Goal: Task Accomplishment & Management: Manage account settings

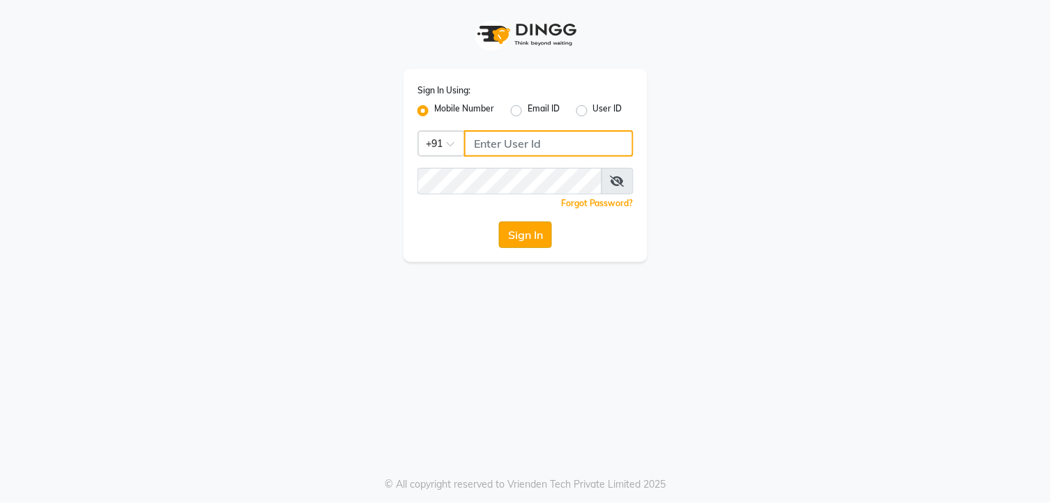
type input "9260000055"
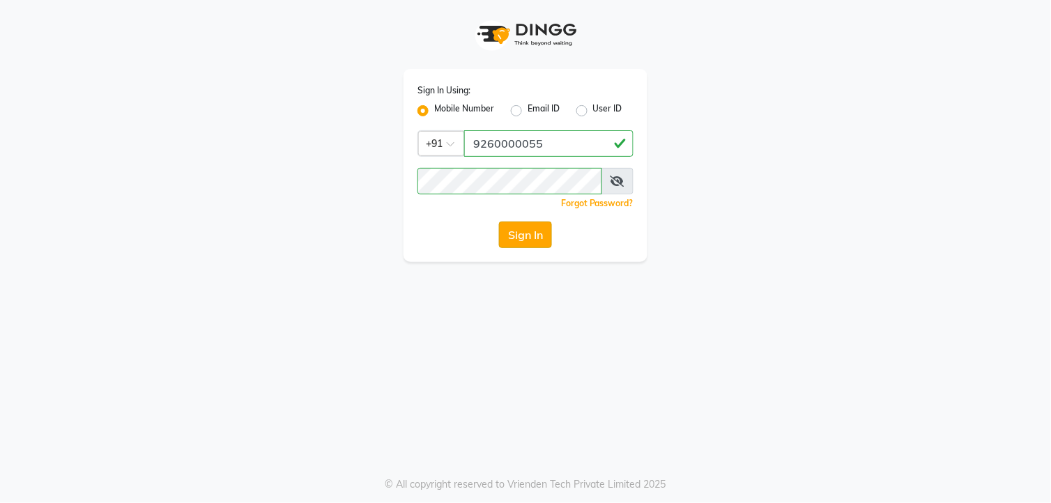
click at [525, 246] on button "Sign In" at bounding box center [525, 235] width 53 height 26
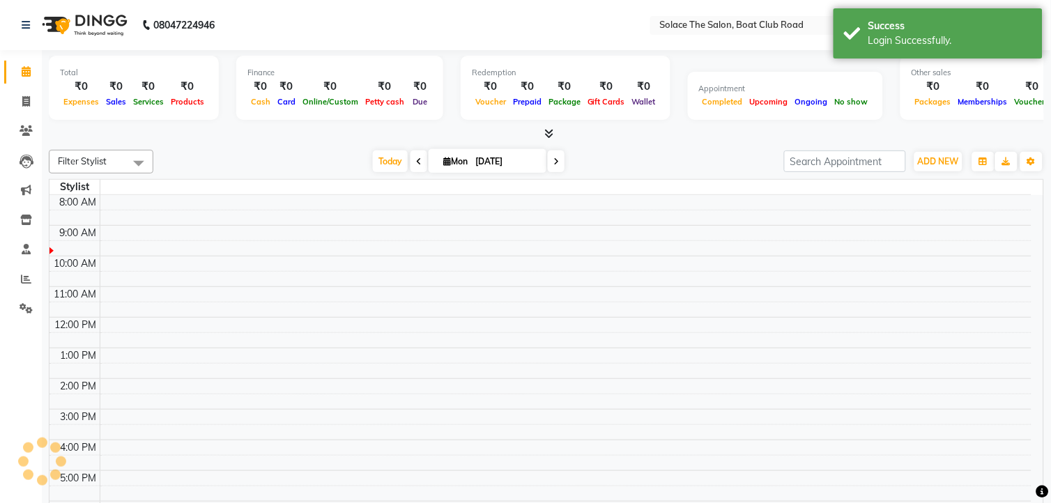
select select "en"
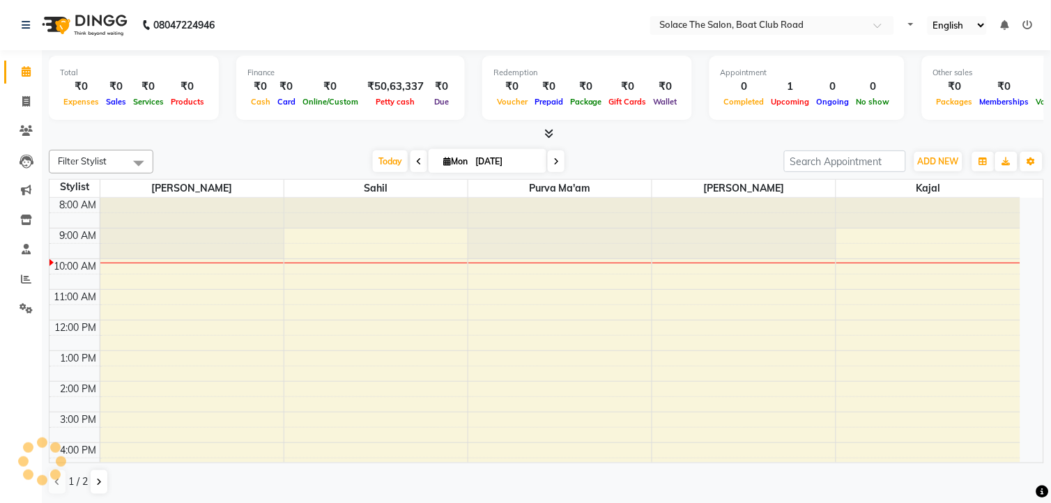
select select "en"
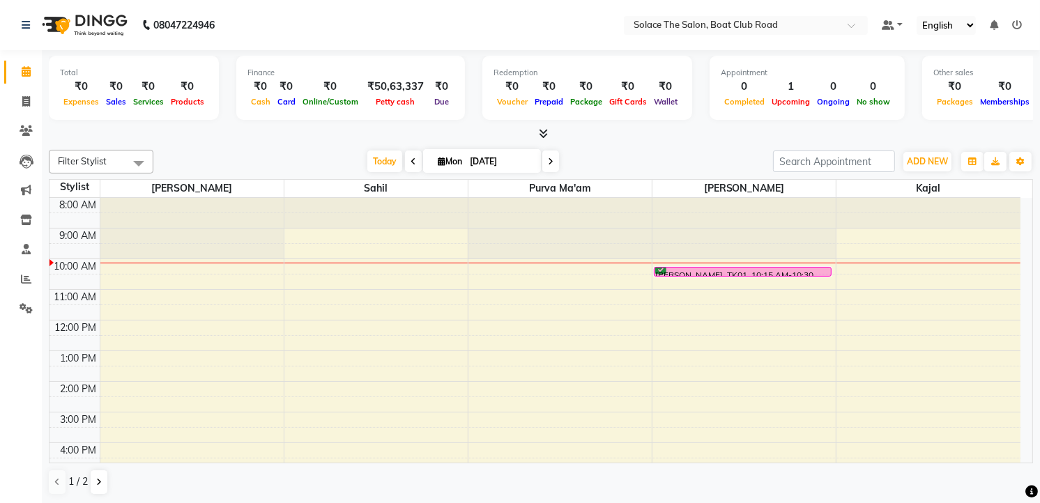
click at [548, 162] on icon at bounding box center [551, 161] width 6 height 8
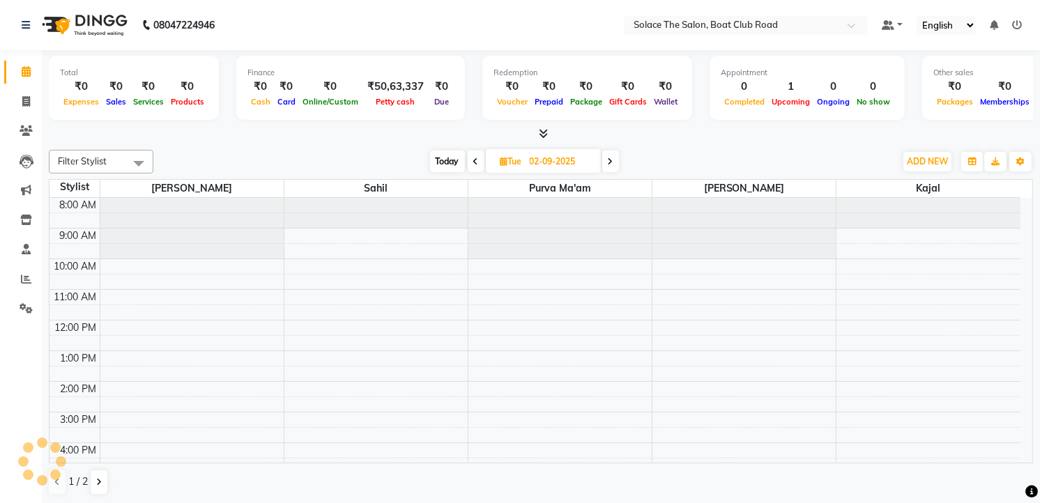
scroll to position [61, 0]
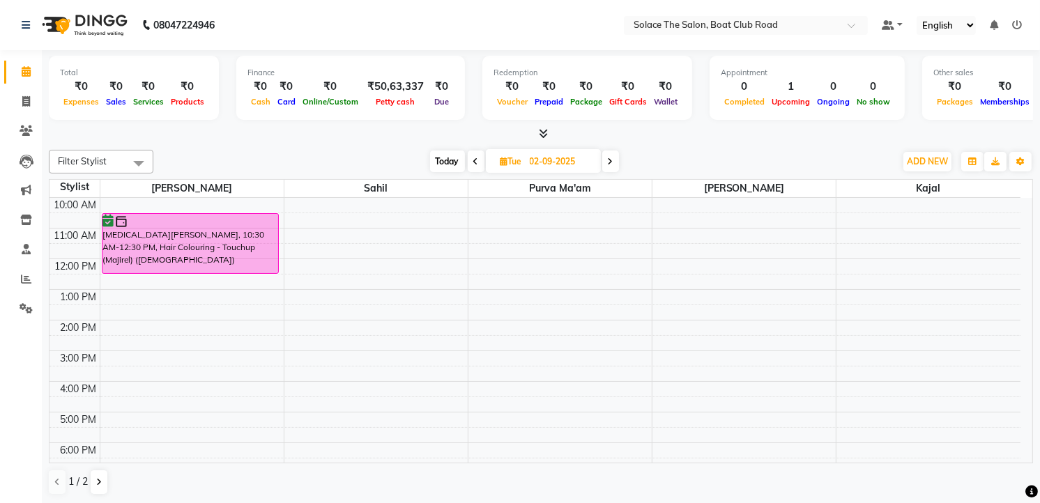
click at [475, 164] on icon at bounding box center [476, 161] width 6 height 8
type input "[DATE]"
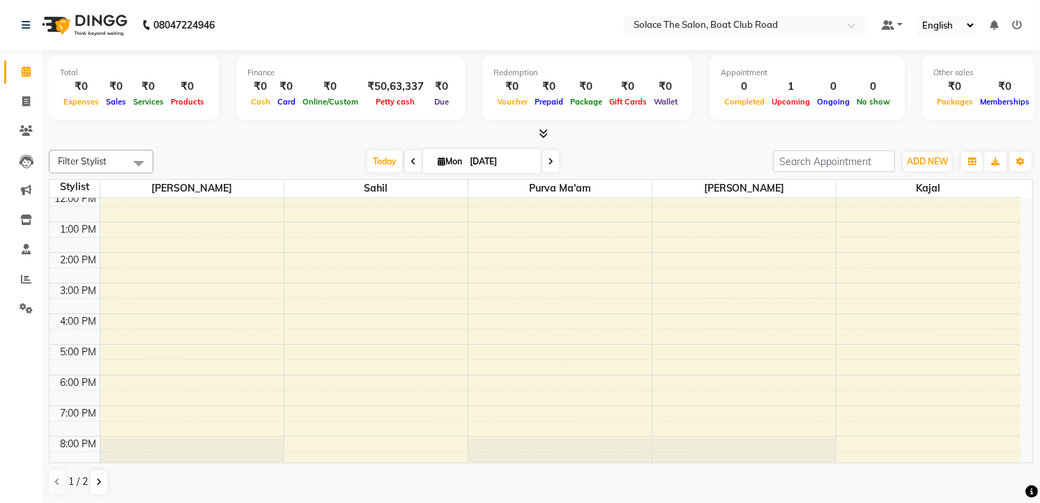
scroll to position [155, 0]
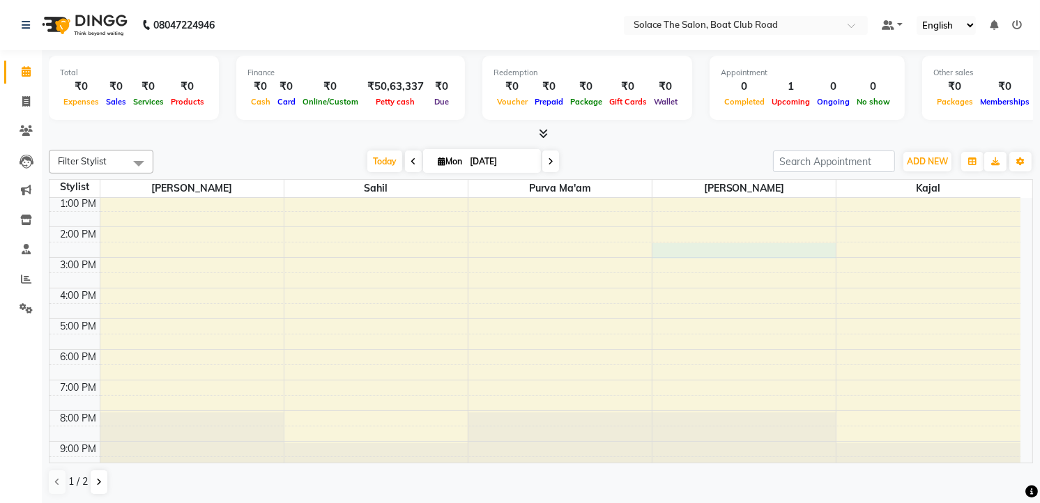
click at [693, 254] on div "8:00 AM 9:00 AM 10:00 AM 11:00 AM 12:00 PM 1:00 PM 2:00 PM 3:00 PM 4:00 PM 5:00…" at bounding box center [534, 257] width 971 height 429
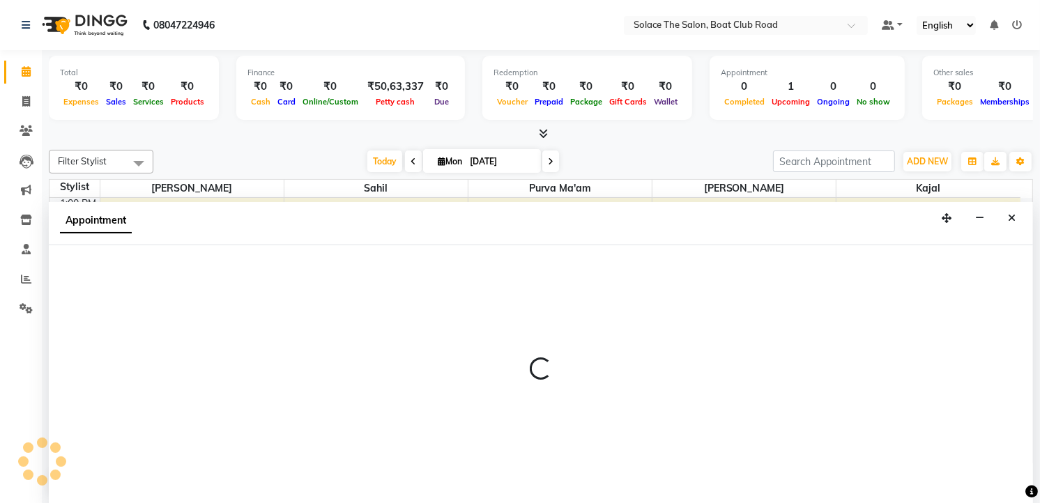
scroll to position [1, 0]
select select "9749"
select select "tentative"
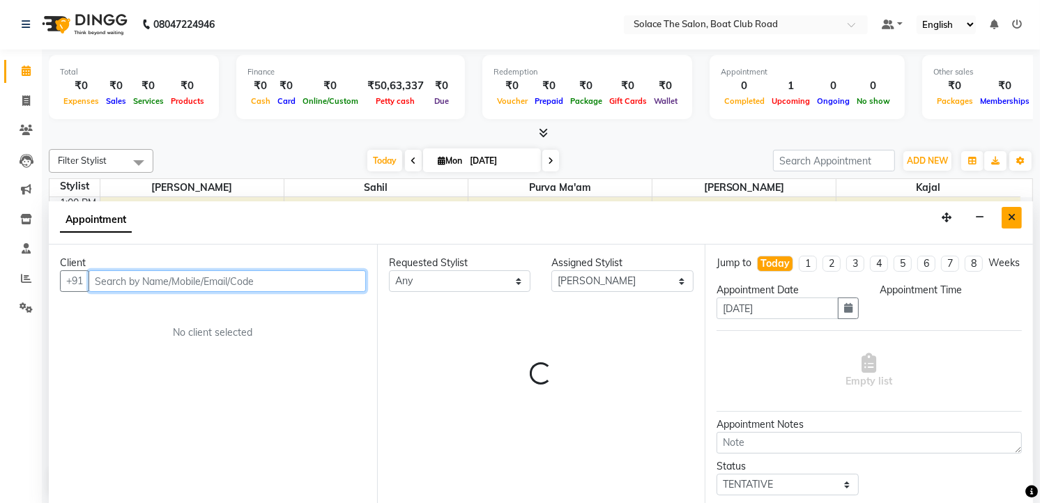
select select "870"
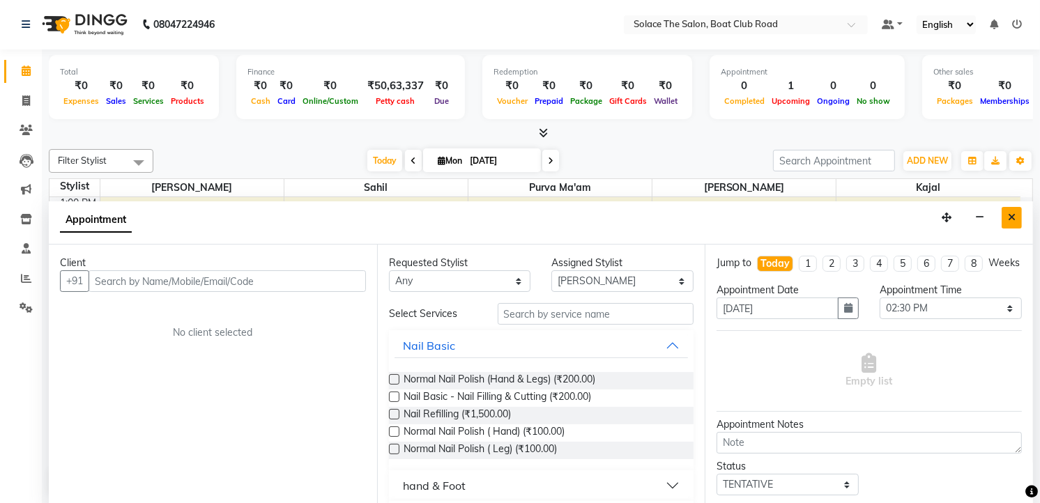
click at [1009, 216] on icon "Close" at bounding box center [1012, 218] width 8 height 10
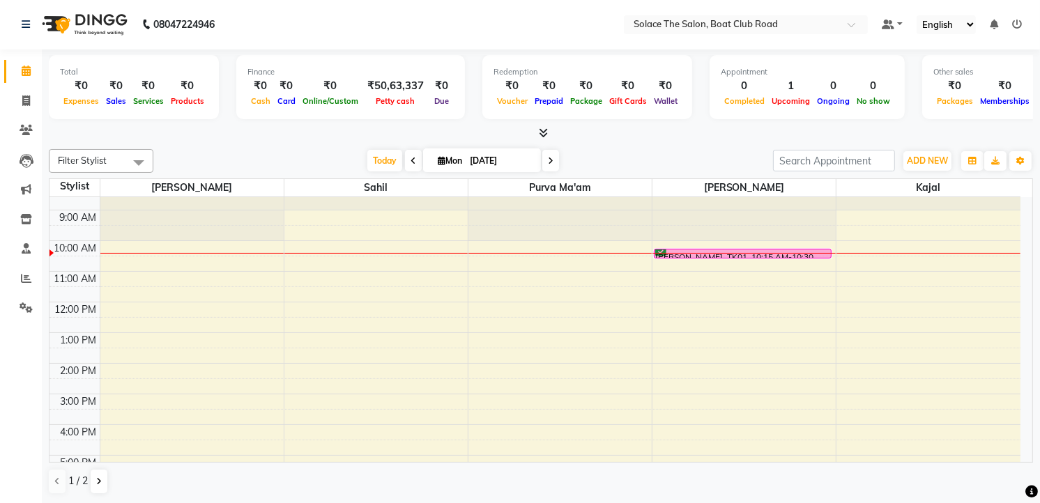
scroll to position [10, 0]
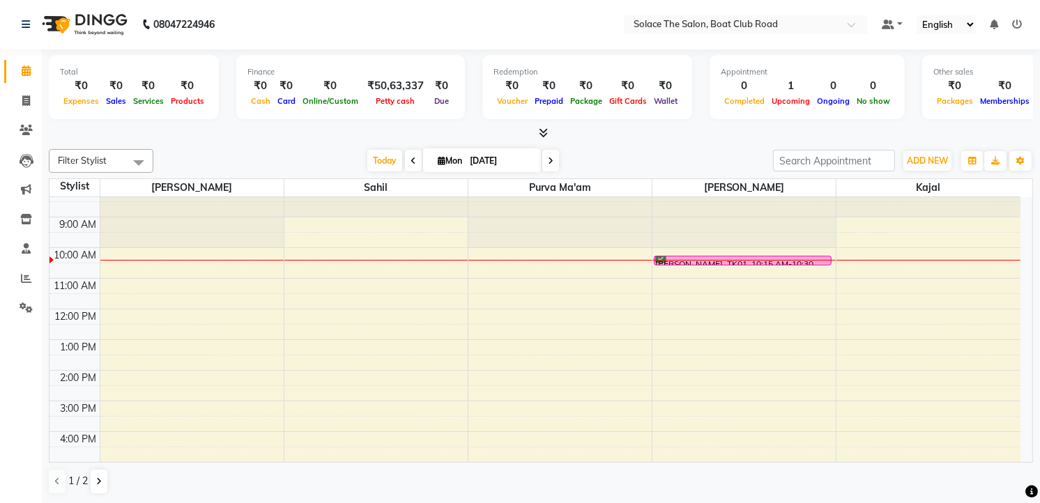
click at [126, 295] on div "8:00 AM 9:00 AM 10:00 AM 11:00 AM 12:00 PM 1:00 PM 2:00 PM 3:00 PM 4:00 PM 5:00…" at bounding box center [534, 401] width 971 height 429
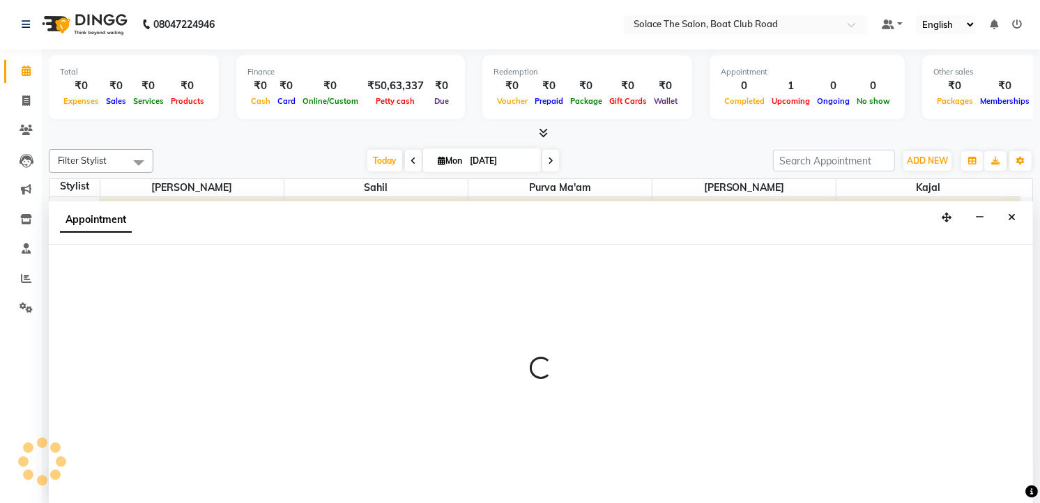
select select "9746"
select select "tentative"
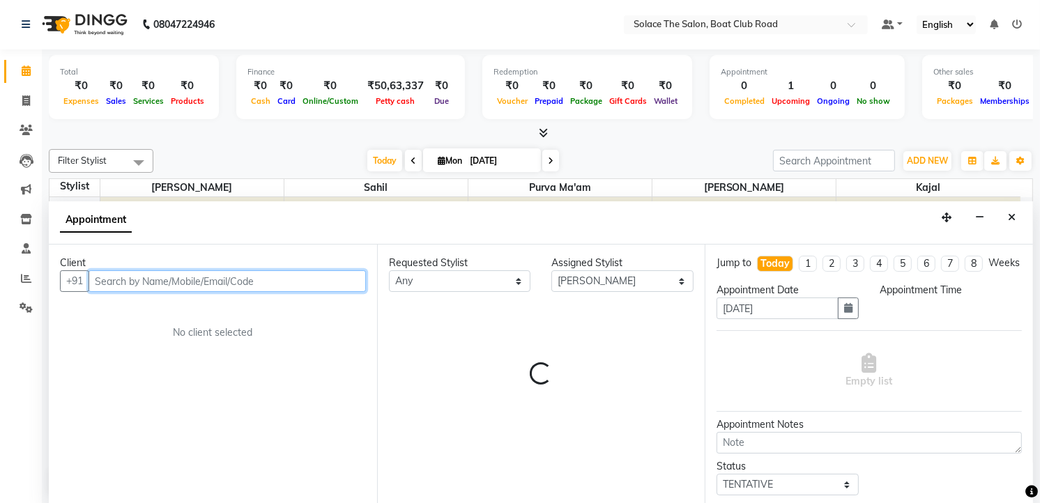
select select "690"
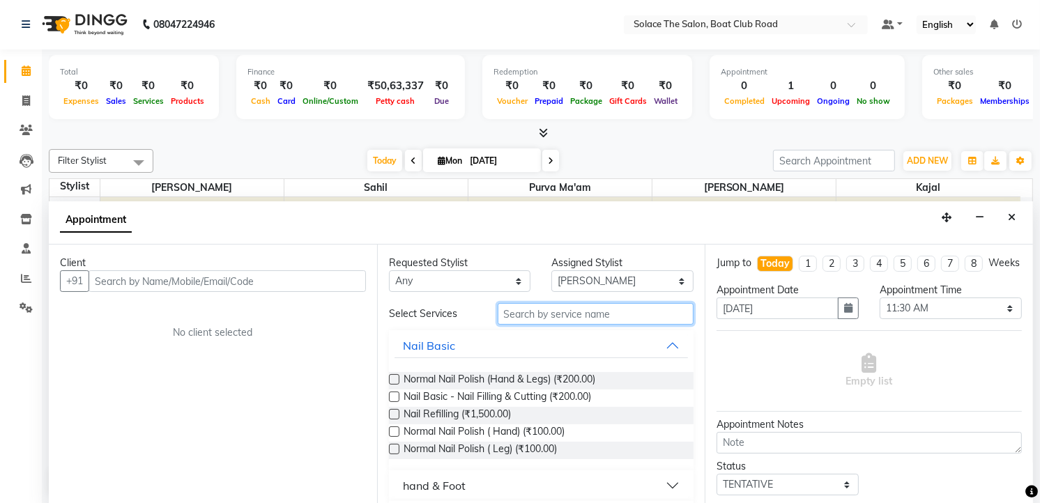
click at [512, 319] on input "text" at bounding box center [596, 314] width 197 height 22
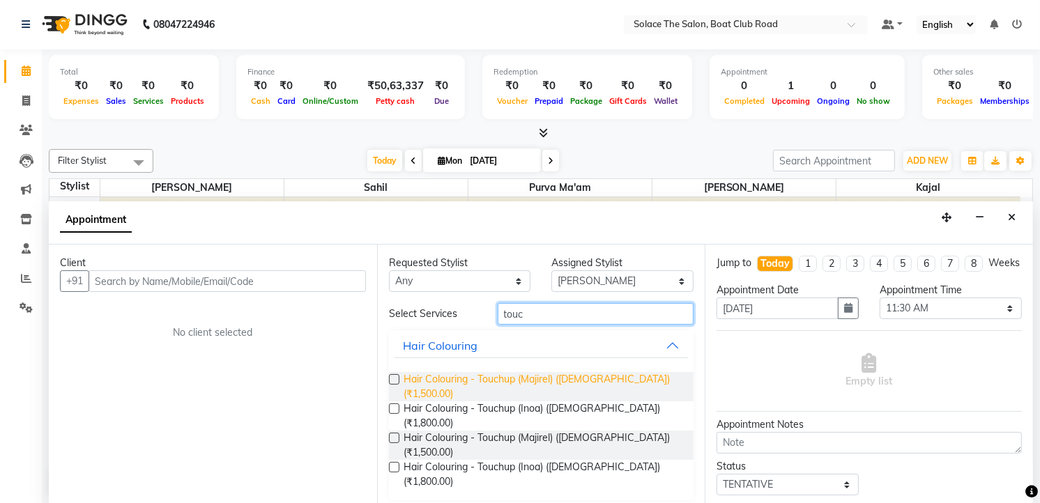
type input "touc"
click at [520, 378] on span "Hair Colouring - Touchup (Majirel) ([DEMOGRAPHIC_DATA]) (₹1,500.00)" at bounding box center [542, 386] width 279 height 29
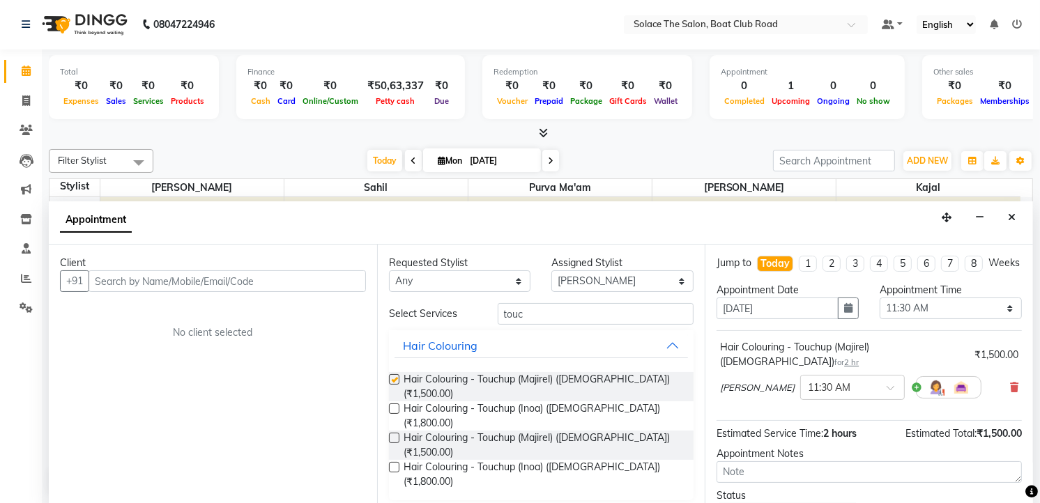
checkbox input "false"
click at [1012, 221] on icon "Close" at bounding box center [1012, 218] width 8 height 10
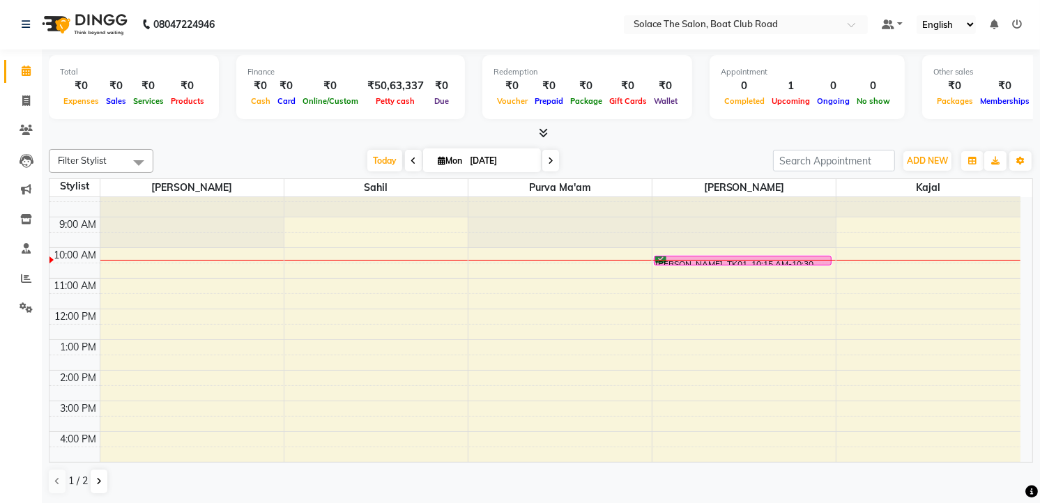
click at [542, 158] on span at bounding box center [550, 161] width 17 height 22
type input "02-09-2025"
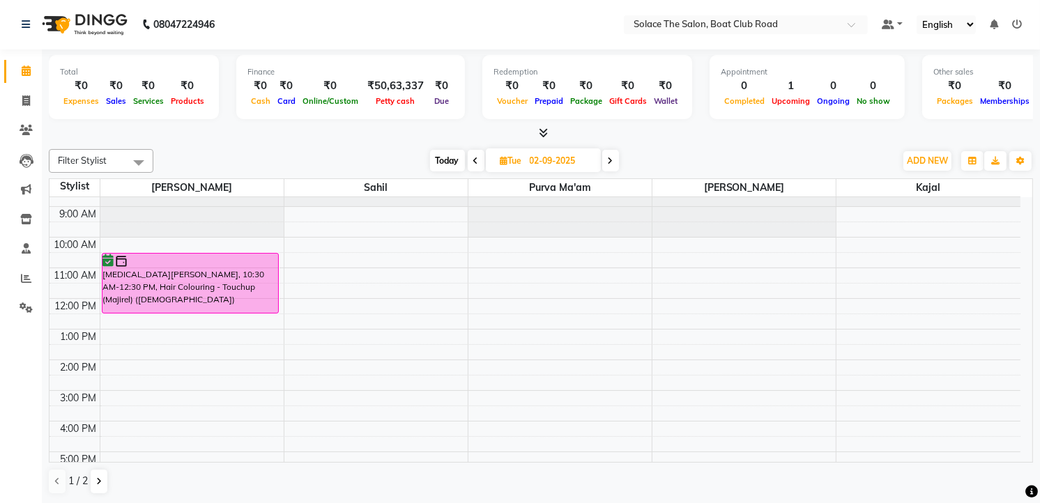
scroll to position [0, 0]
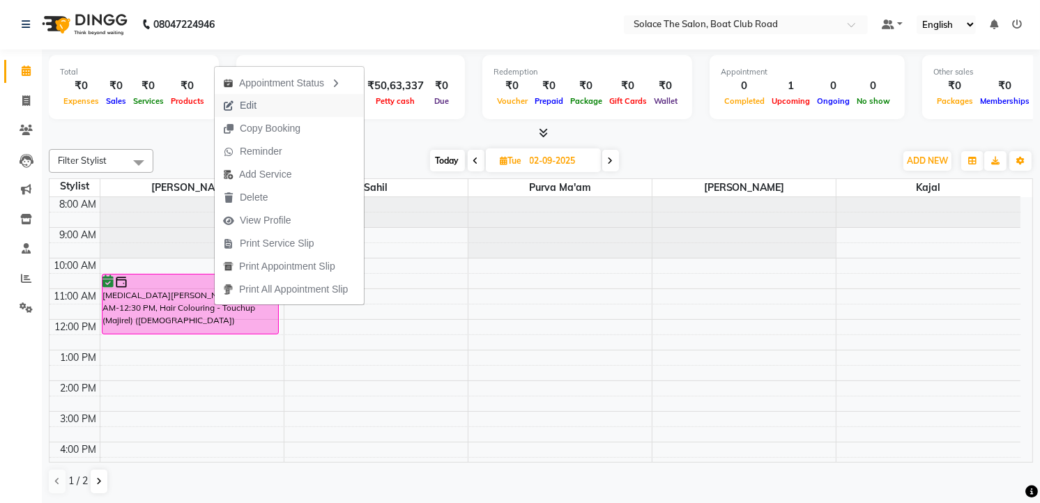
click at [240, 101] on span "Edit" at bounding box center [248, 105] width 17 height 15
select select "tentative"
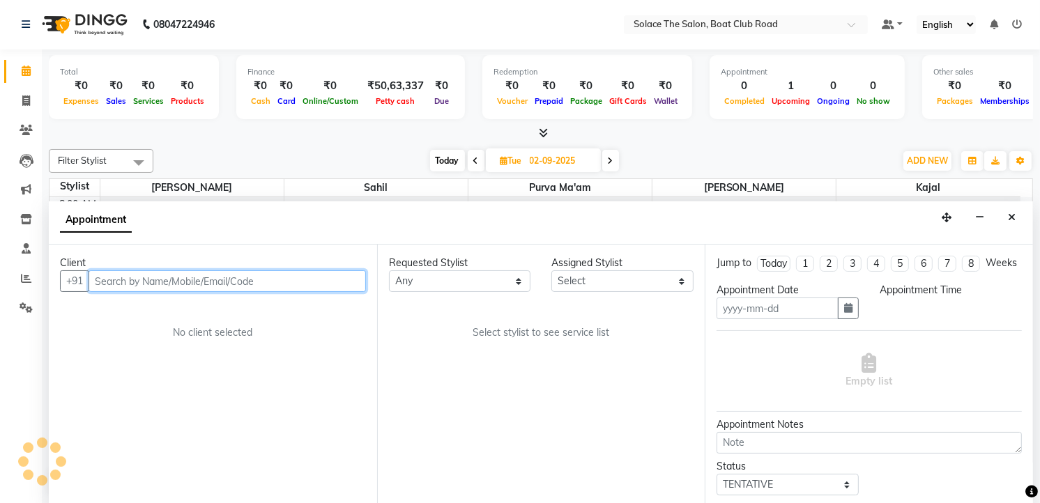
type input "02-09-2025"
select select "confirm booking"
select select "630"
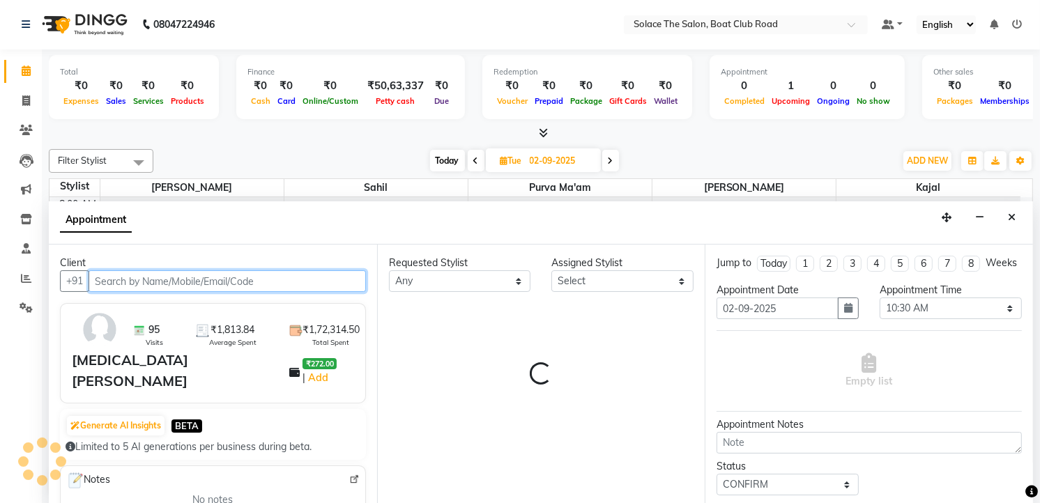
select select "9746"
select select "720"
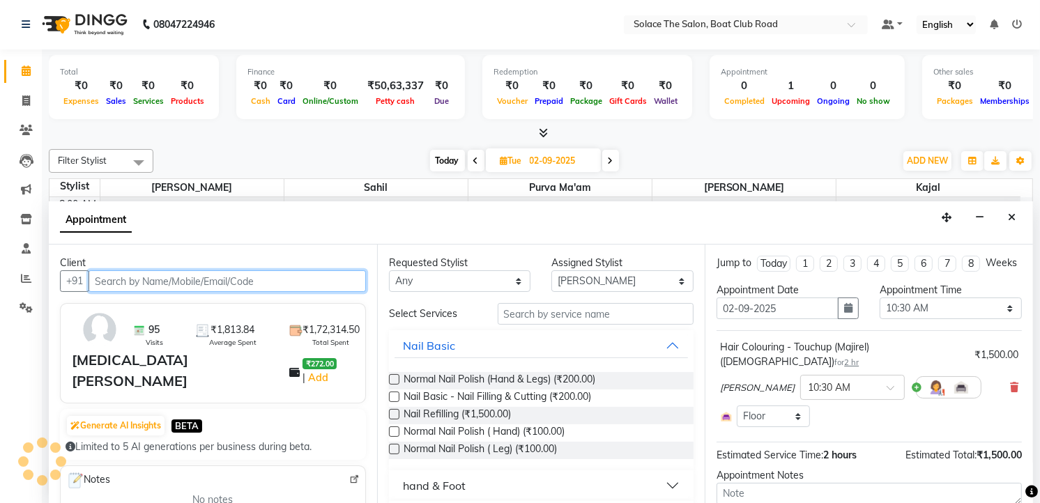
scroll to position [61, 0]
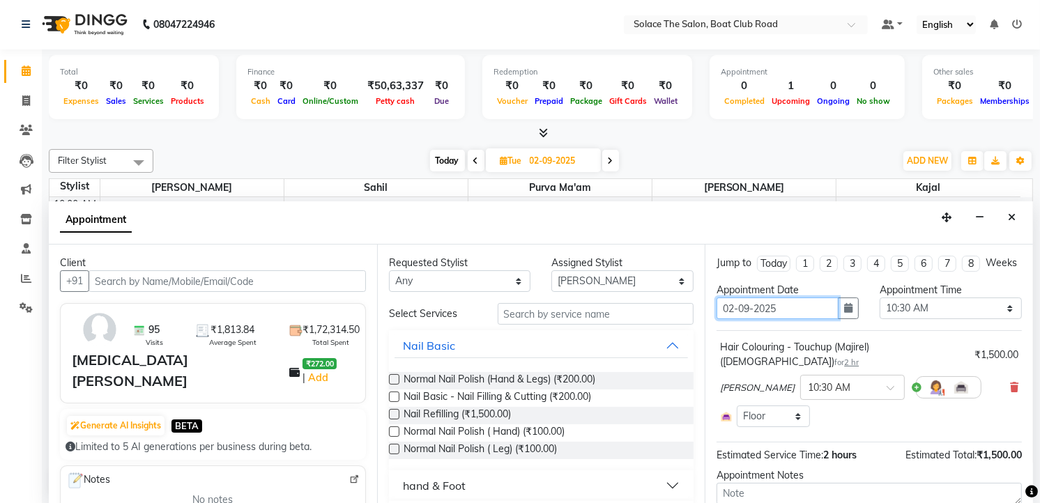
click at [733, 319] on input "02-09-2025" at bounding box center [777, 309] width 122 height 22
type input "0-09-2025"
type input "[DATE]"
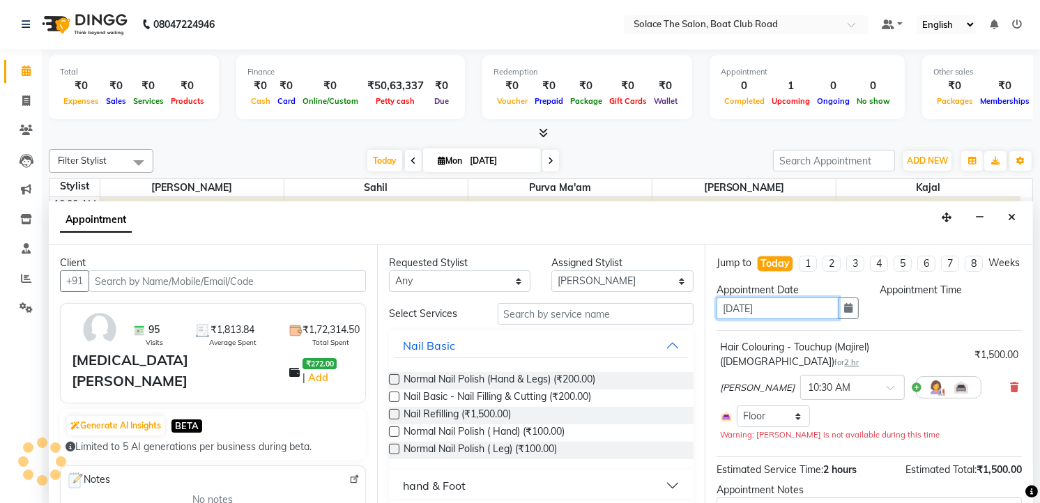
scroll to position [0, 0]
select select "630"
type input "[DATE]"
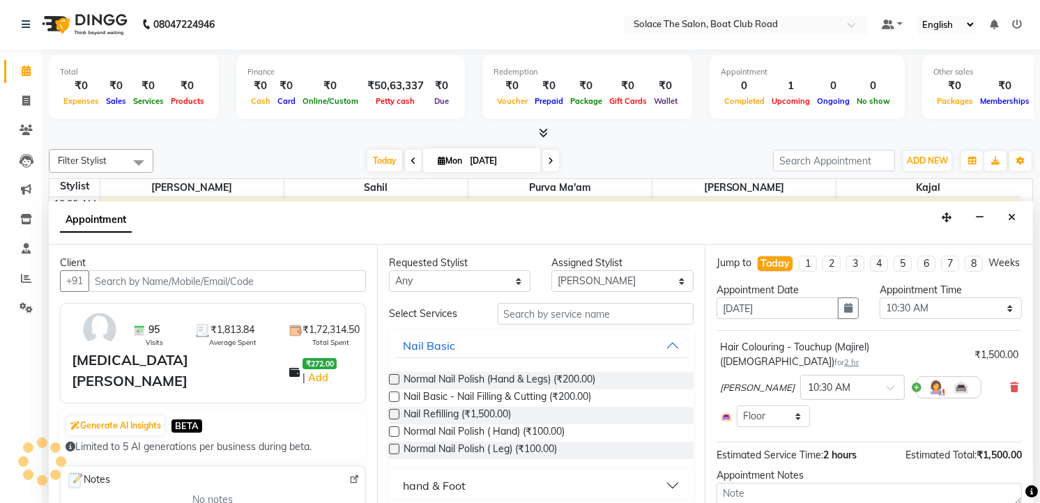
click at [893, 298] on div "Appointment Time" at bounding box center [950, 290] width 142 height 15
click at [895, 317] on select "Select 09:00 AM 09:15 AM 09:30 AM 09:45 AM 10:00 AM 10:15 AM 10:30 AM 10:45 AM …" at bounding box center [950, 309] width 142 height 22
select select "690"
click at [879, 310] on select "Select 09:00 AM 09:15 AM 09:30 AM 09:45 AM 10:00 AM 10:15 AM 10:30 AM 10:45 AM …" at bounding box center [950, 309] width 142 height 22
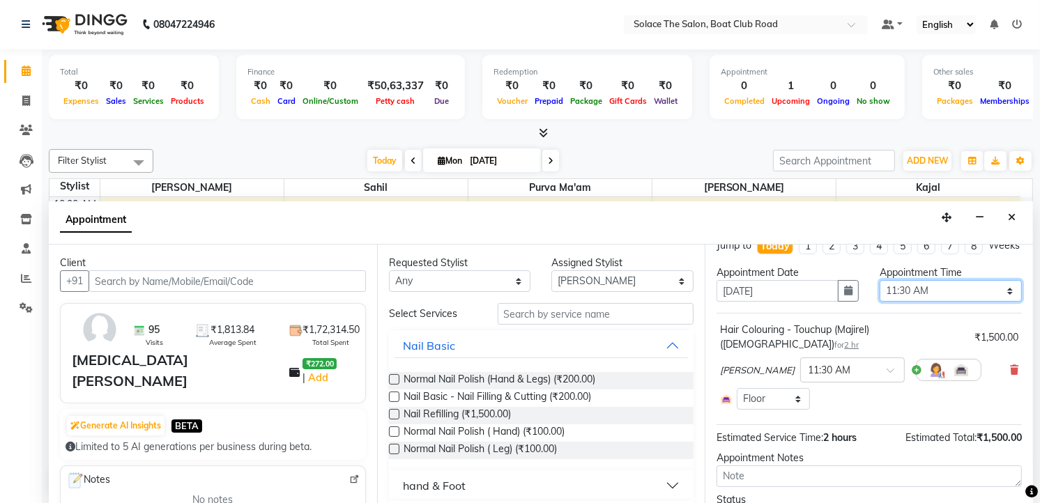
scroll to position [89, 0]
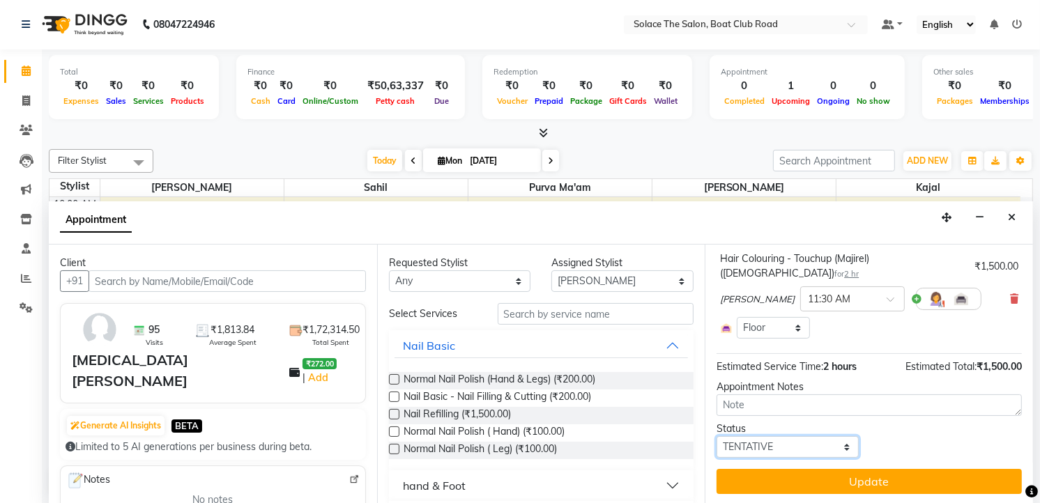
click at [806, 443] on select "Select TENTATIVE CONFIRM CHECK-IN UPCOMING" at bounding box center [787, 447] width 142 height 22
select select "confirm booking"
click at [716, 436] on select "Select TENTATIVE CONFIRM CHECK-IN UPCOMING" at bounding box center [787, 447] width 142 height 22
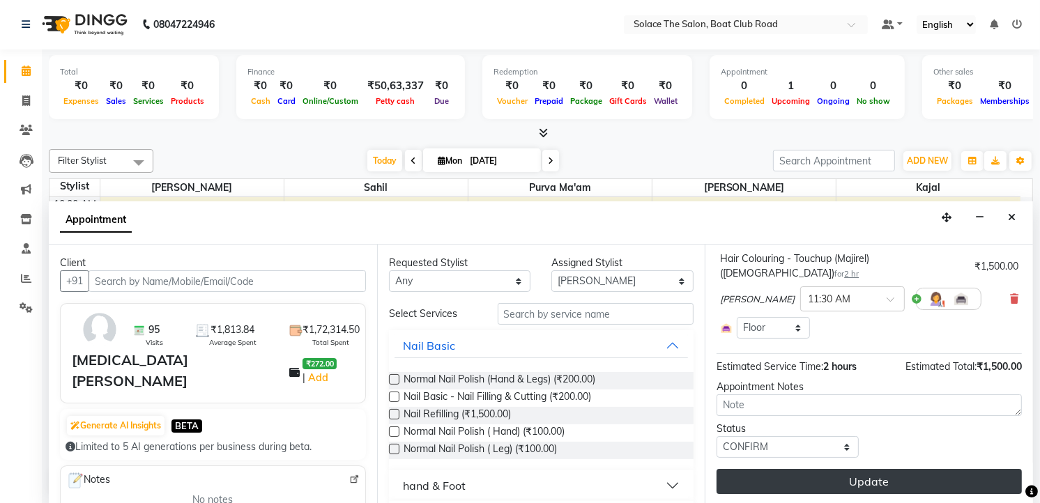
click at [838, 477] on button "Update" at bounding box center [868, 481] width 305 height 25
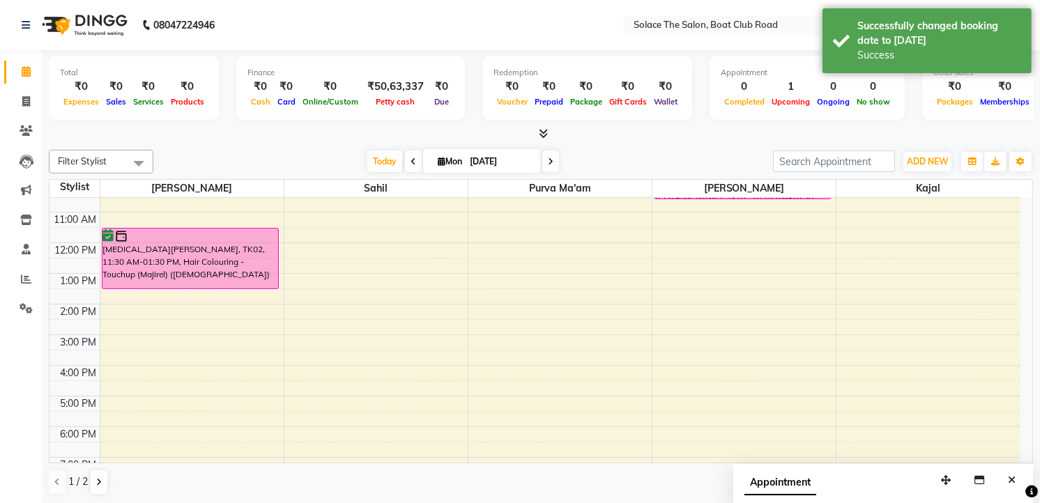
scroll to position [0, 0]
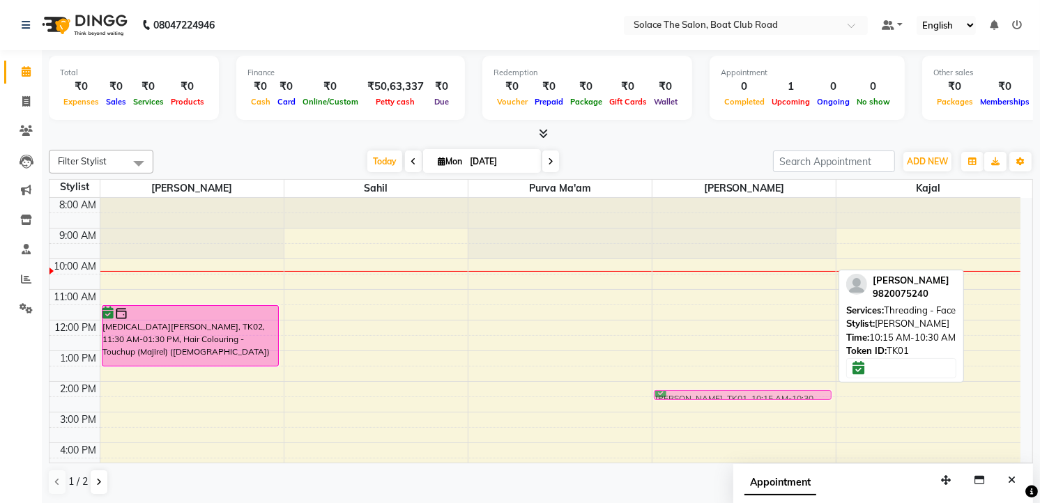
drag, startPoint x: 712, startPoint y: 267, endPoint x: 705, endPoint y: 380, distance: 113.1
click at [705, 380] on div "8:00 AM 9:00 AM 10:00 AM 11:00 AM 12:00 PM 1:00 PM 2:00 PM 3:00 PM 4:00 PM 5:00…" at bounding box center [534, 412] width 971 height 429
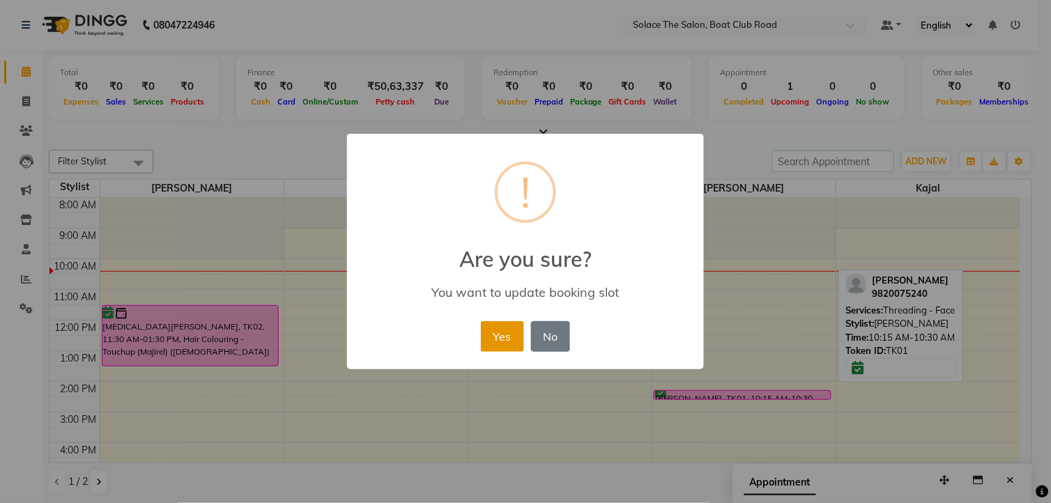
drag, startPoint x: 484, startPoint y: 328, endPoint x: 491, endPoint y: 330, distance: 7.3
click at [484, 326] on button "Yes" at bounding box center [502, 336] width 43 height 31
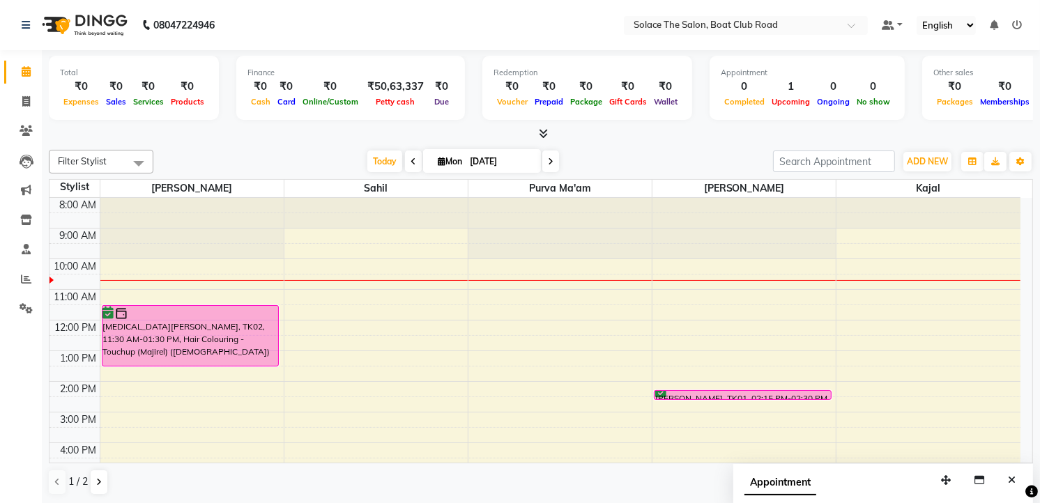
click at [438, 164] on icon at bounding box center [442, 161] width 8 height 9
select select "9"
select select "2025"
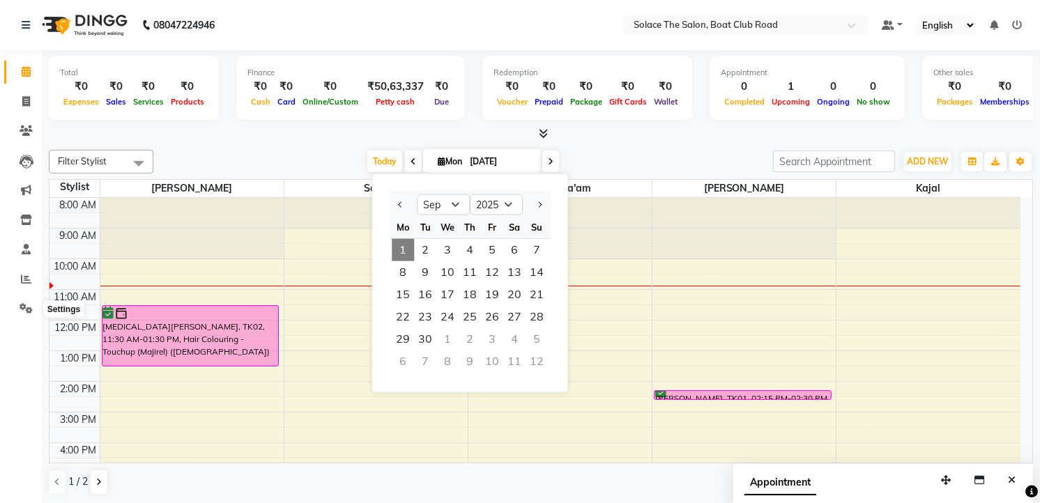
click at [548, 158] on icon at bounding box center [551, 161] width 6 height 8
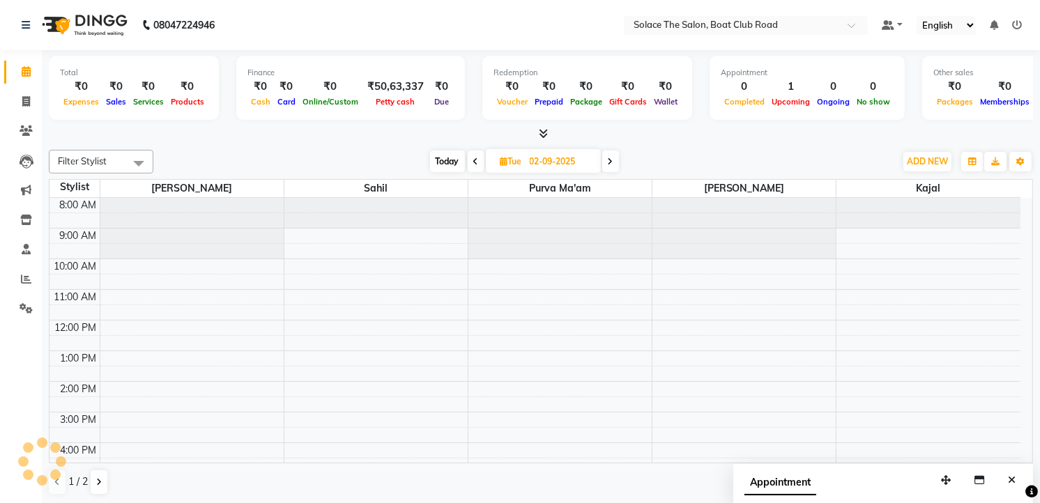
scroll to position [61, 0]
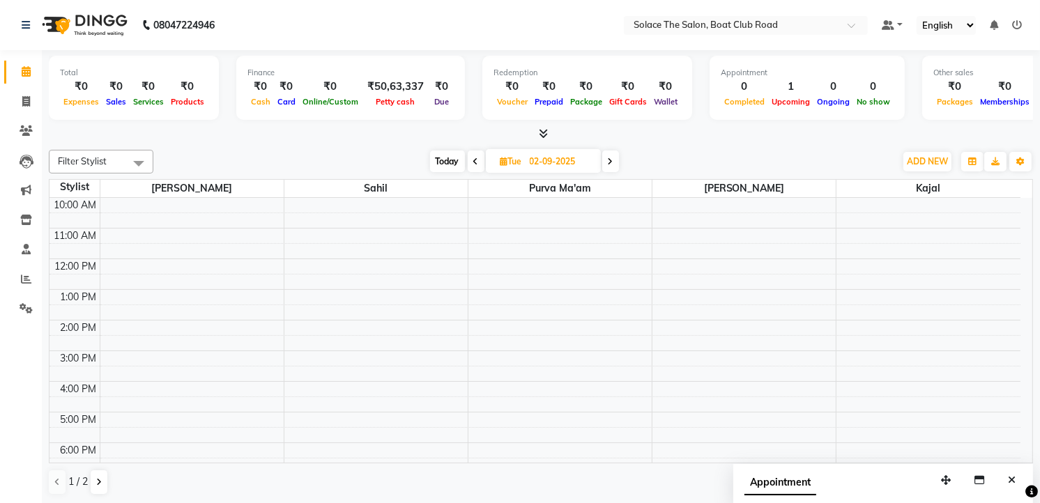
click at [440, 160] on span "Today" at bounding box center [447, 162] width 35 height 22
type input "[DATE]"
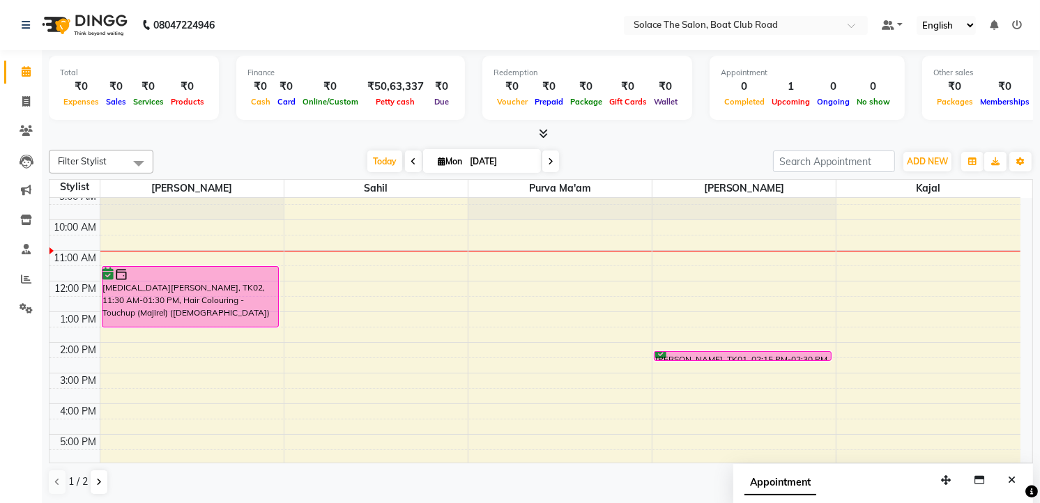
scroll to position [77, 0]
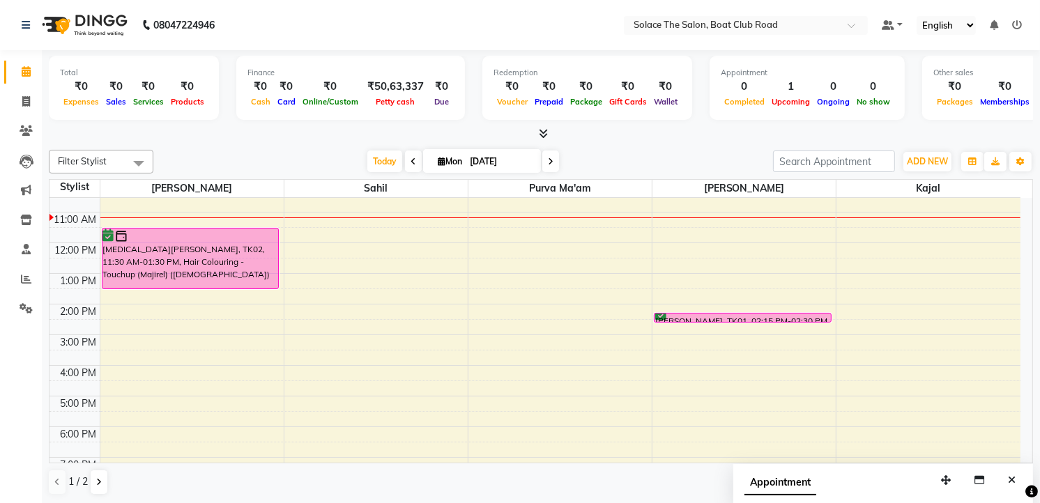
click at [316, 233] on div "8:00 AM 9:00 AM 10:00 AM 11:00 AM 12:00 PM 1:00 PM 2:00 PM 3:00 PM 4:00 PM 5:00…" at bounding box center [534, 335] width 971 height 429
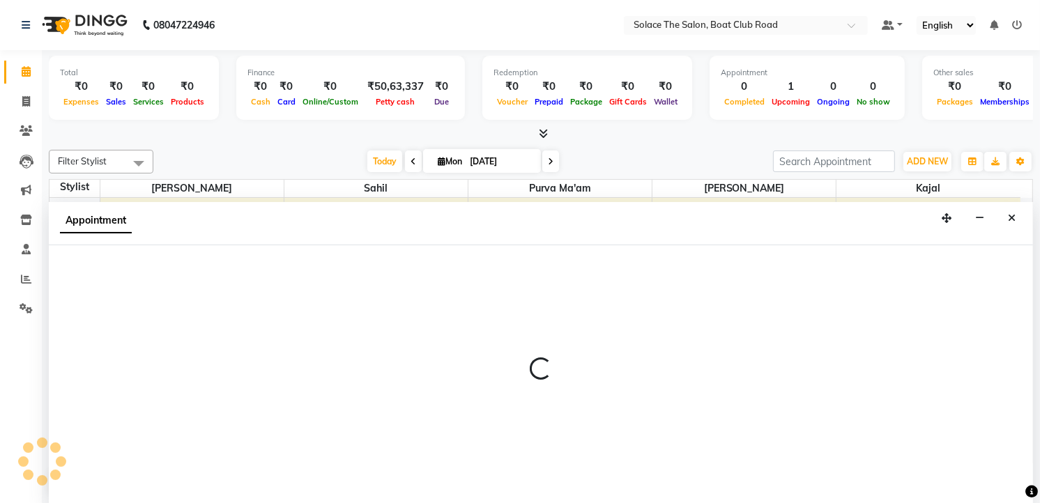
scroll to position [1, 0]
select select "74276"
select select "tentative"
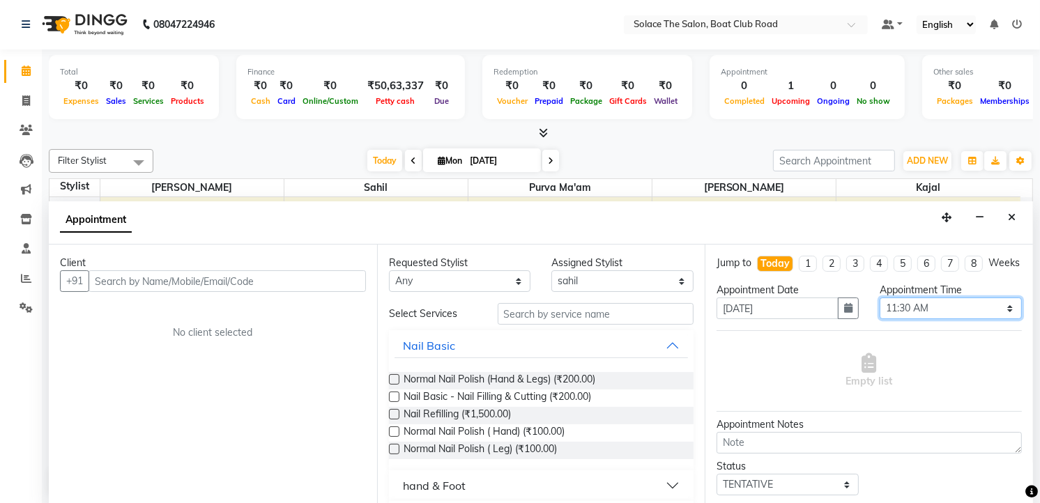
click at [891, 318] on select "Select 09:00 AM 09:15 AM 09:30 AM 09:45 AM 10:00 AM 10:15 AM 10:30 AM 10:45 AM …" at bounding box center [950, 309] width 142 height 22
select select "705"
click at [879, 310] on select "Select 09:00 AM 09:15 AM 09:30 AM 09:45 AM 10:00 AM 10:15 AM 10:30 AM 10:45 AM …" at bounding box center [950, 309] width 142 height 22
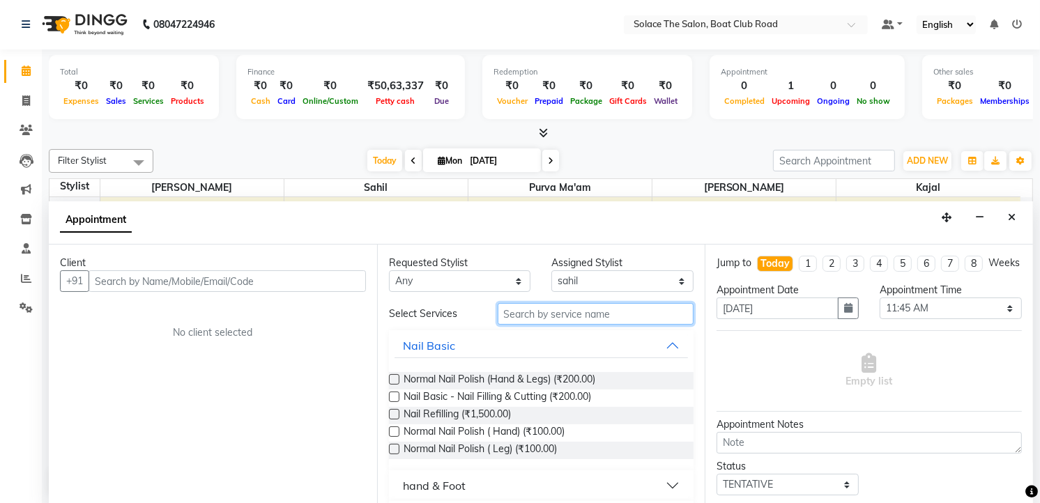
click at [517, 316] on input "text" at bounding box center [596, 314] width 197 height 22
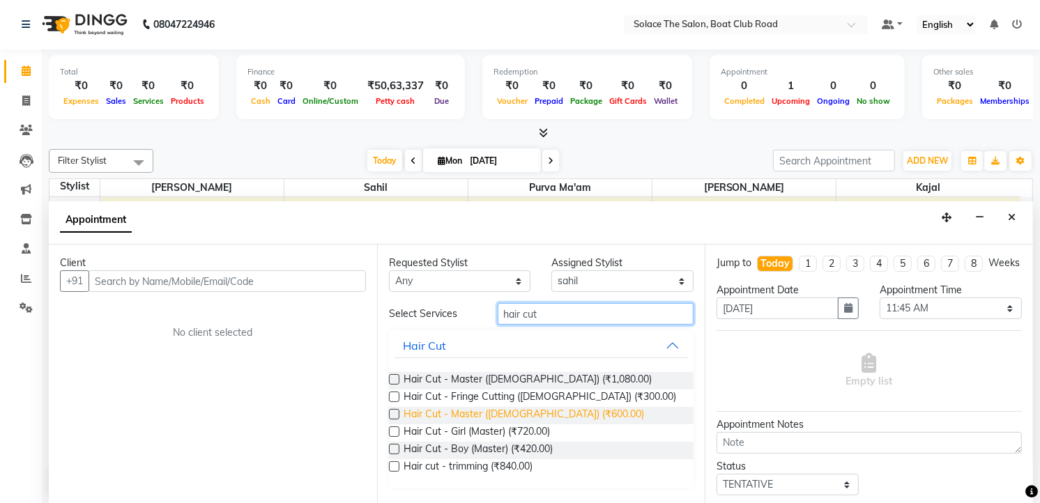
type input "hair cut"
click at [499, 412] on span "Hair Cut - Master ([DEMOGRAPHIC_DATA]) (₹600.00)" at bounding box center [523, 415] width 240 height 17
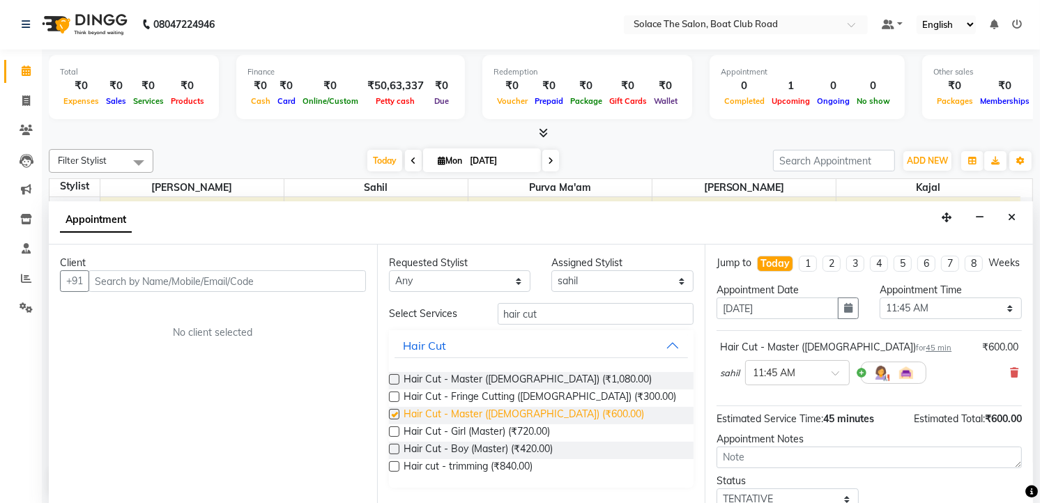
checkbox input "false"
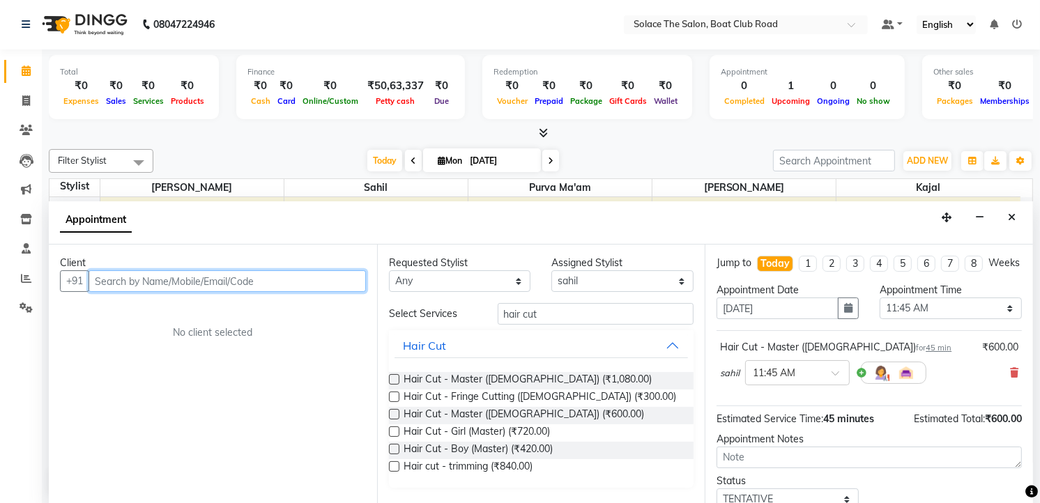
click at [137, 284] on input "text" at bounding box center [227, 281] width 277 height 22
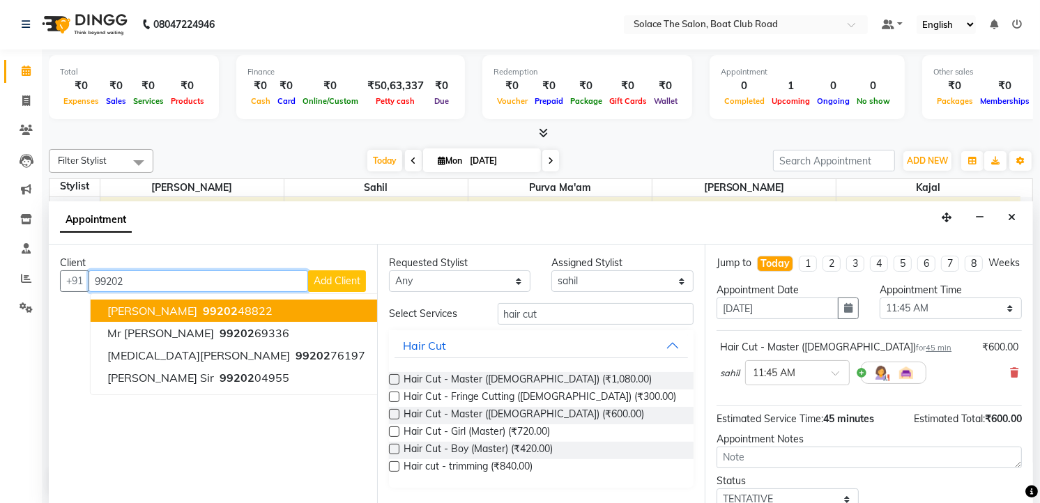
click at [203, 309] on span "99202" at bounding box center [220, 311] width 35 height 14
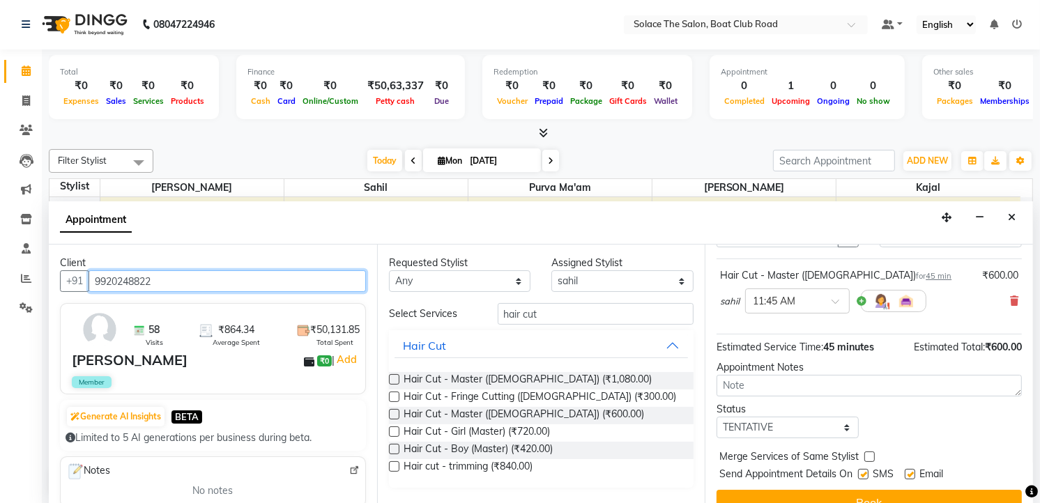
scroll to position [107, 0]
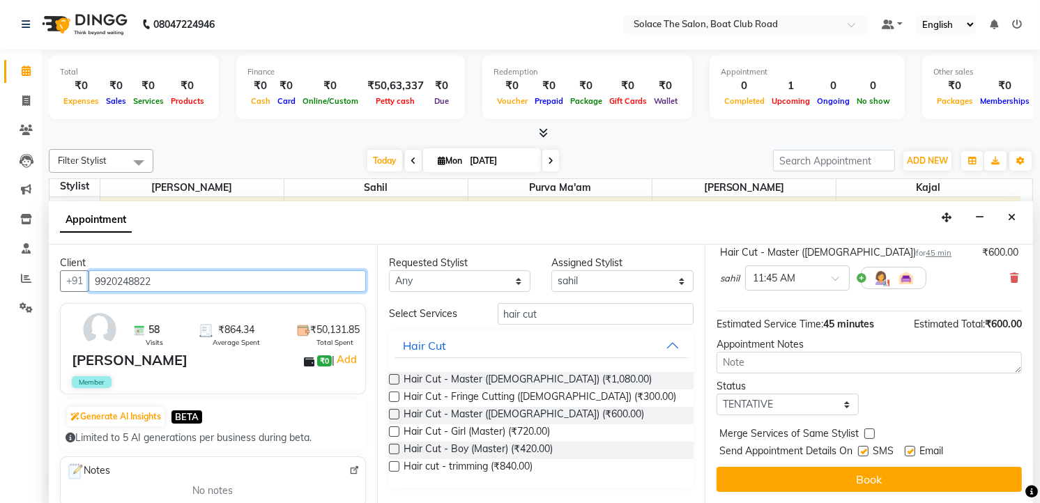
type input "9920248822"
click at [775, 410] on select "Select TENTATIVE CONFIRM CHECK-IN UPCOMING" at bounding box center [787, 405] width 142 height 22
select select "confirm booking"
click at [716, 394] on select "Select TENTATIVE CONFIRM CHECK-IN UPCOMING" at bounding box center [787, 405] width 142 height 22
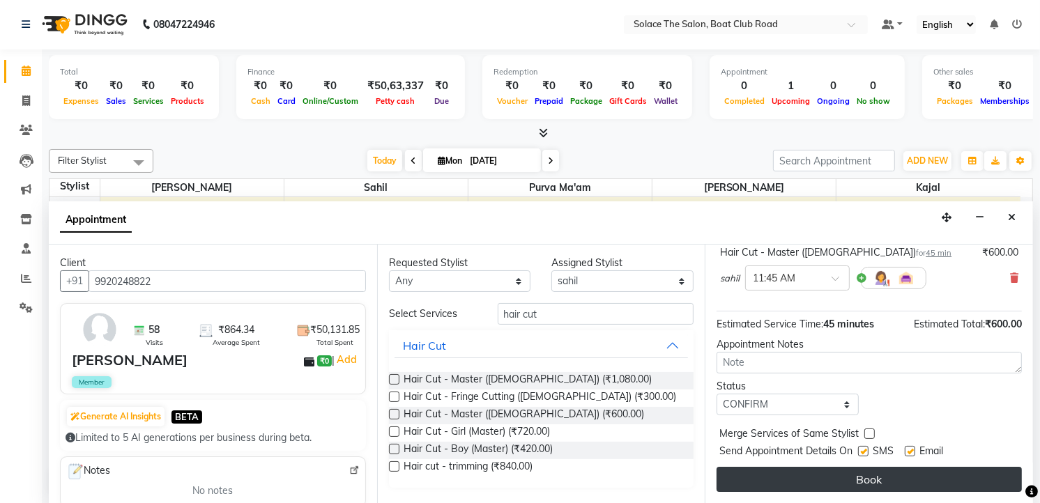
click at [815, 478] on button "Book" at bounding box center [868, 479] width 305 height 25
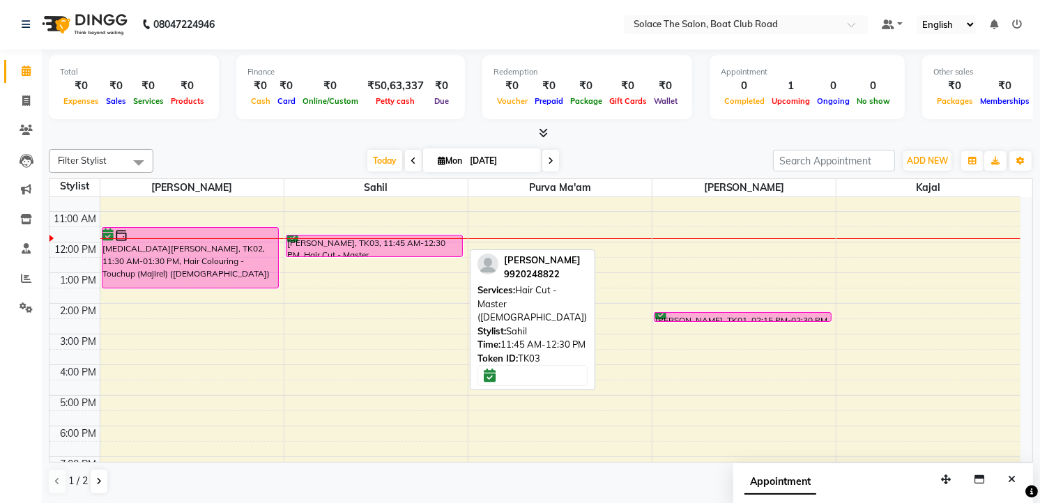
scroll to position [0, 0]
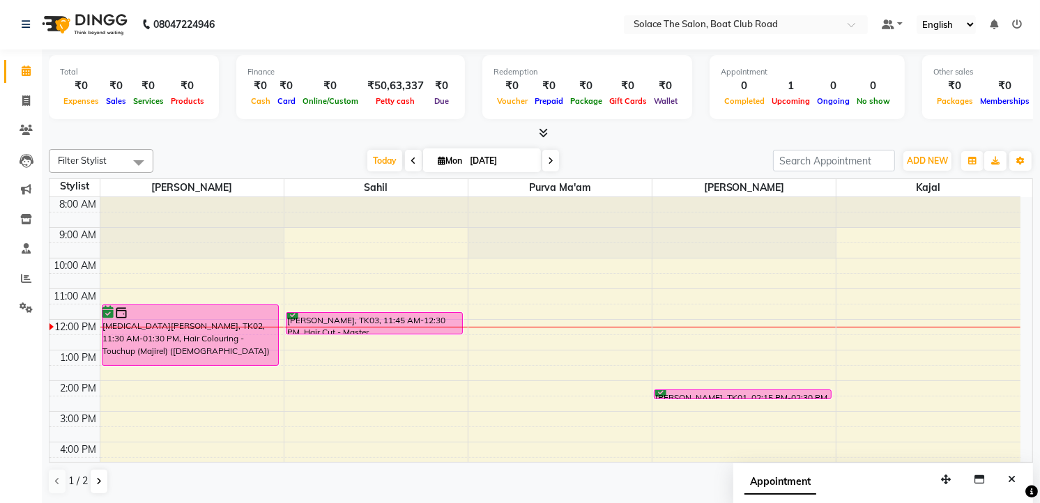
click at [117, 390] on div "8:00 AM 9:00 AM 10:00 AM 11:00 AM 12:00 PM 1:00 PM 2:00 PM 3:00 PM 4:00 PM 5:00…" at bounding box center [534, 411] width 971 height 429
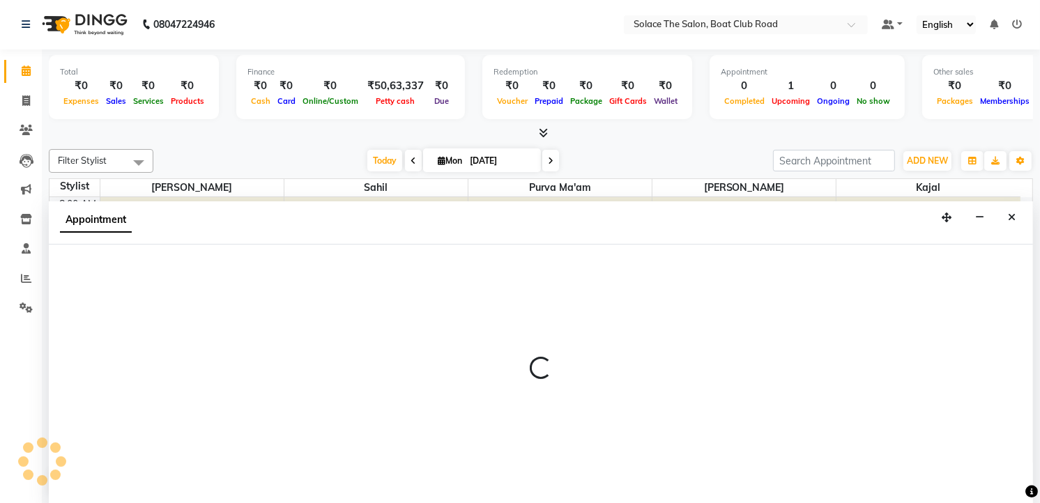
select select "9746"
select select "tentative"
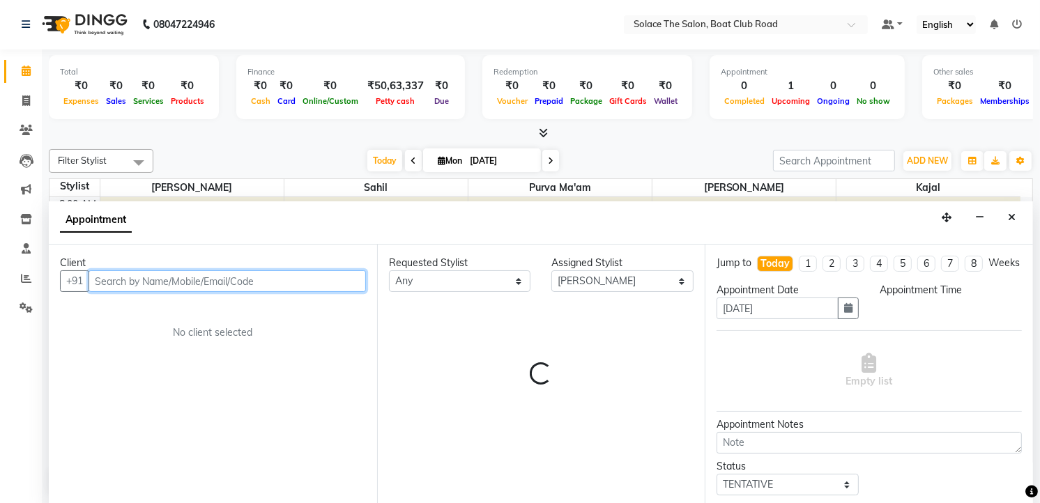
select select "840"
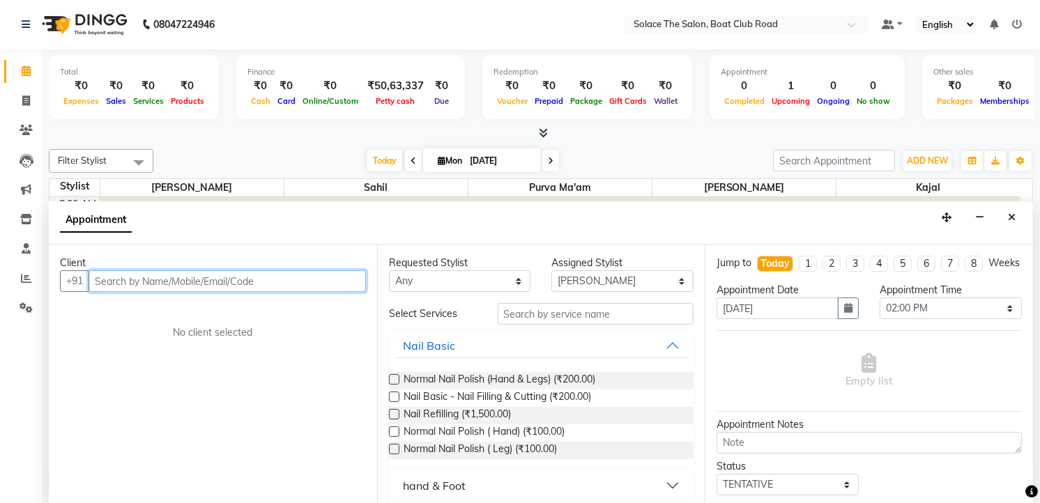
click at [238, 277] on input "text" at bounding box center [227, 281] width 277 height 22
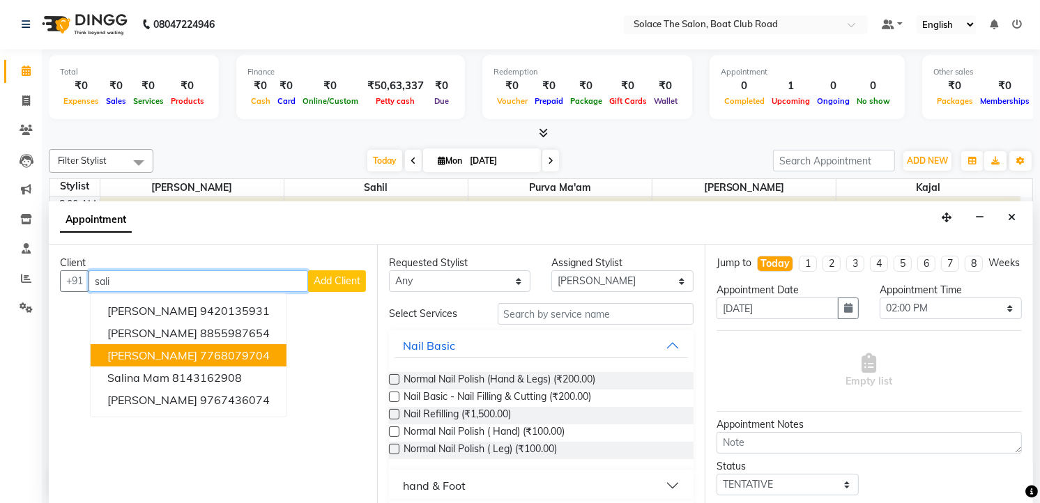
click at [239, 350] on ngb-highlight "7768079704" at bounding box center [235, 355] width 70 height 14
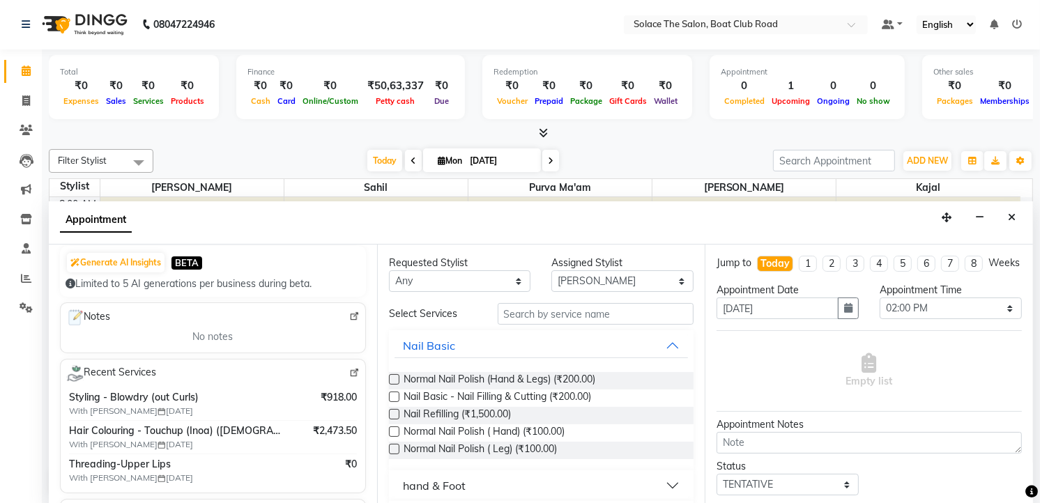
scroll to position [232, 0]
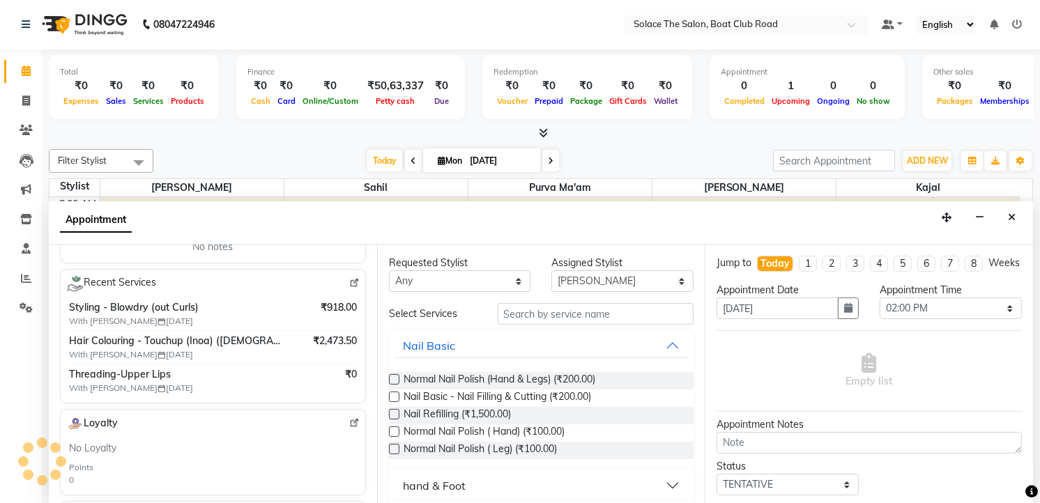
type input "7768079704"
click at [548, 316] on input "text" at bounding box center [596, 314] width 197 height 22
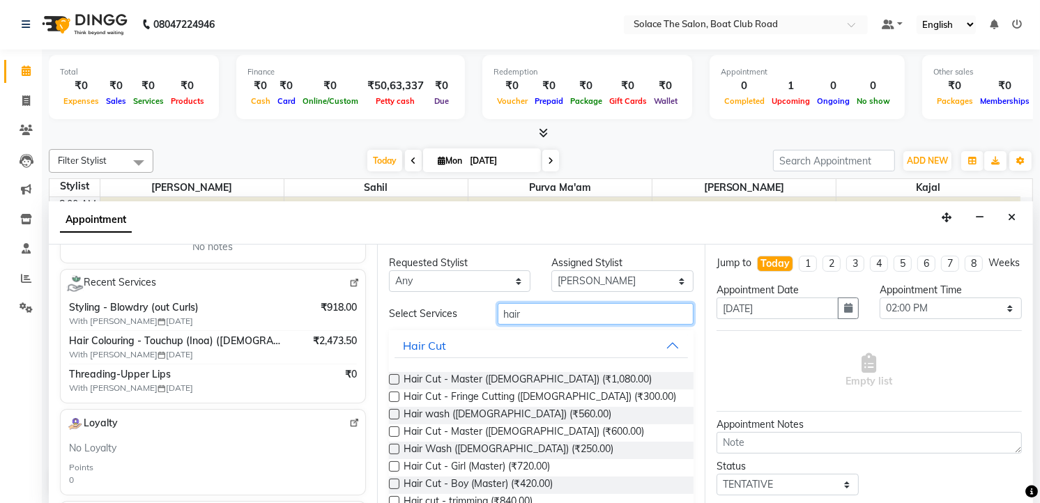
type input "hair"
click at [396, 409] on label at bounding box center [394, 414] width 10 height 10
click at [396, 411] on input "checkbox" at bounding box center [393, 415] width 9 height 9
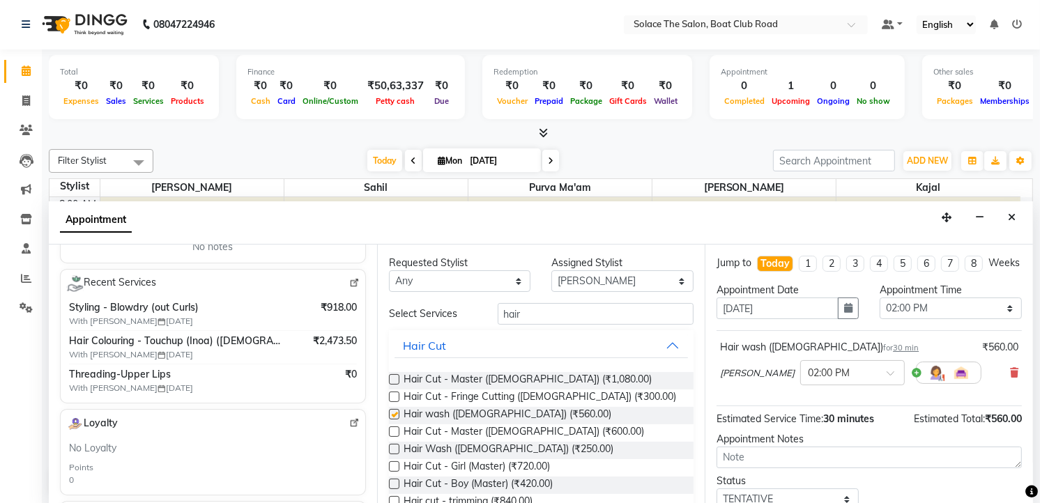
checkbox input "false"
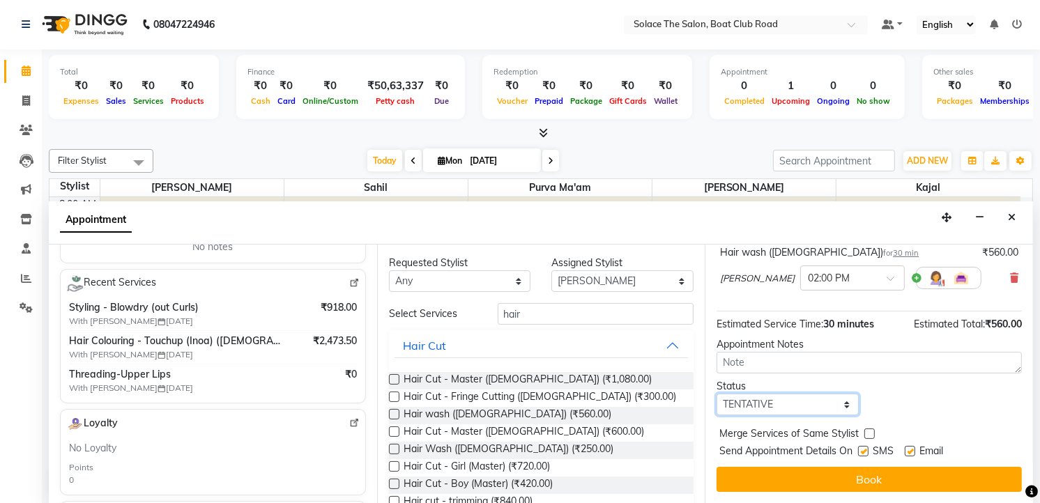
click at [843, 404] on select "Select TENTATIVE CONFIRM CHECK-IN UPCOMING" at bounding box center [787, 405] width 142 height 22
select select "confirm booking"
click at [716, 394] on select "Select TENTATIVE CONFIRM CHECK-IN UPCOMING" at bounding box center [787, 405] width 142 height 22
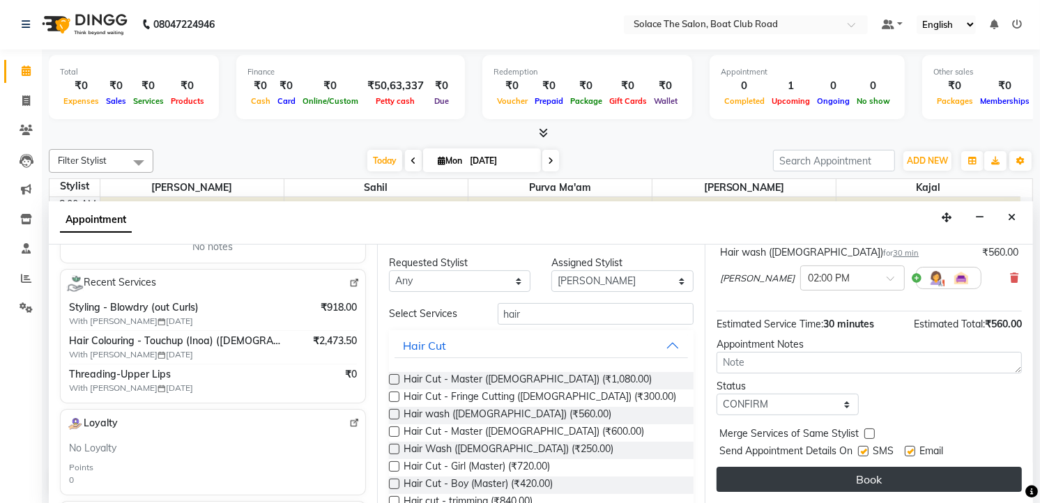
click at [856, 478] on button "Book" at bounding box center [868, 479] width 305 height 25
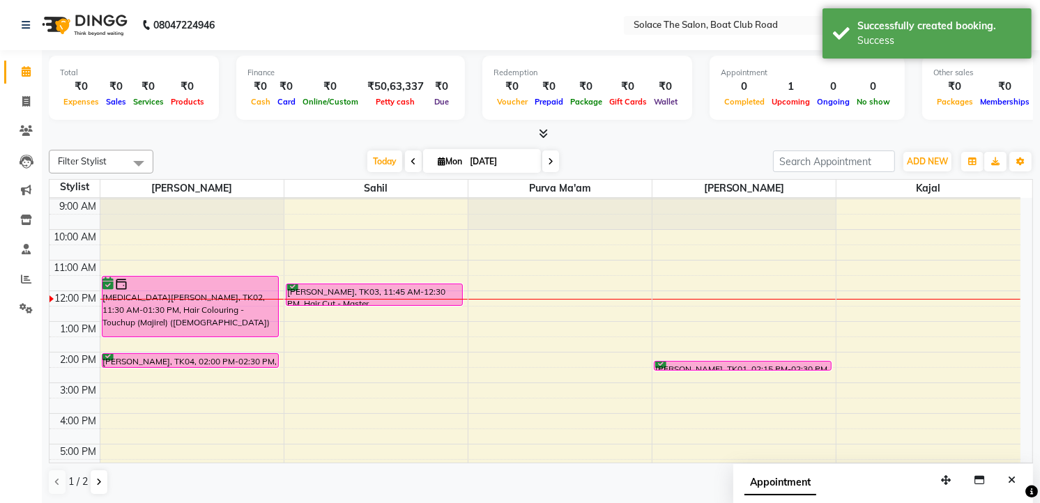
scroll to position [10, 0]
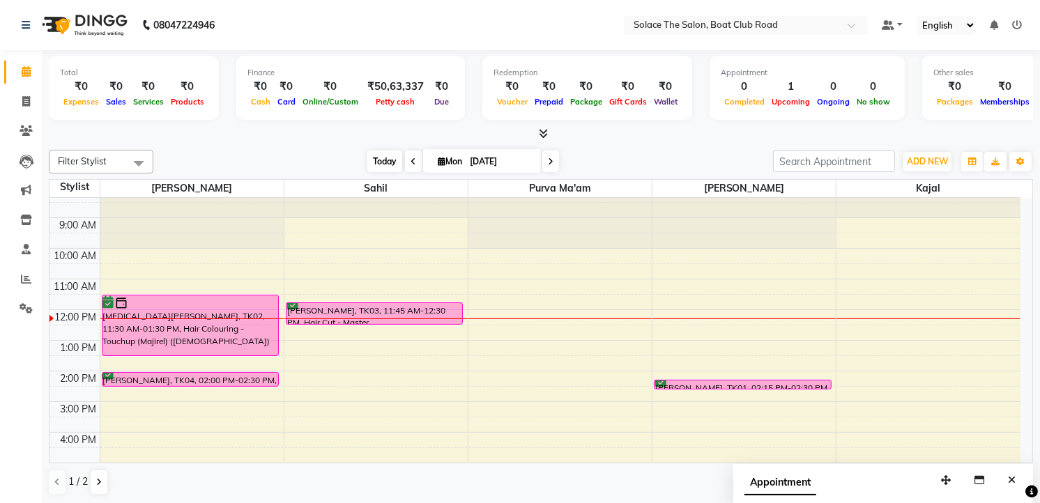
click at [384, 158] on span "Today" at bounding box center [384, 162] width 35 height 22
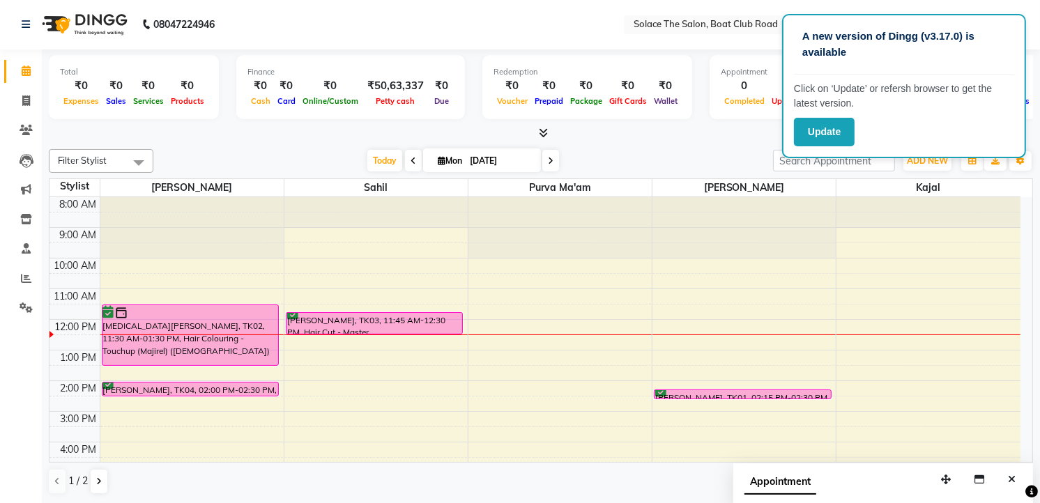
scroll to position [165, 0]
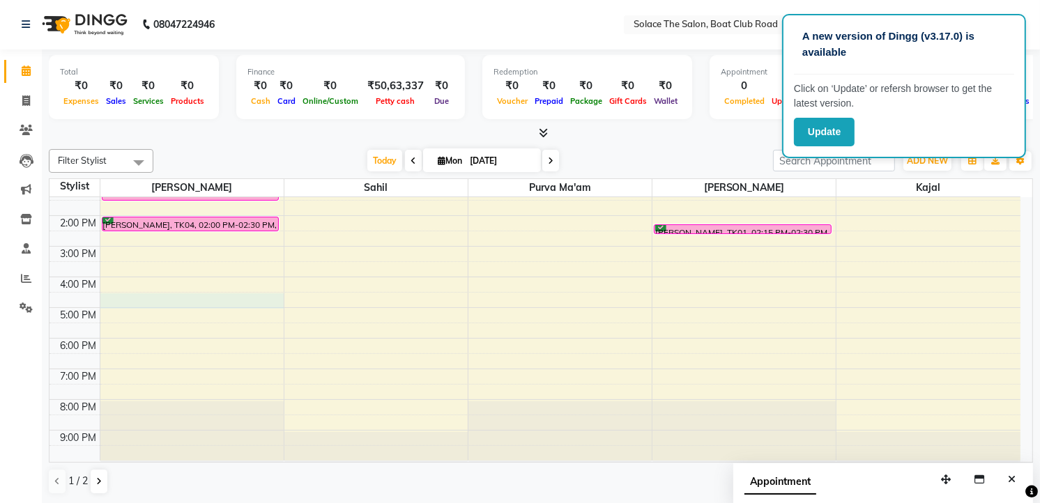
click at [116, 298] on div "8:00 AM 9:00 AM 10:00 AM 11:00 AM 12:00 PM 1:00 PM 2:00 PM 3:00 PM 4:00 PM 5:00…" at bounding box center [534, 246] width 971 height 429
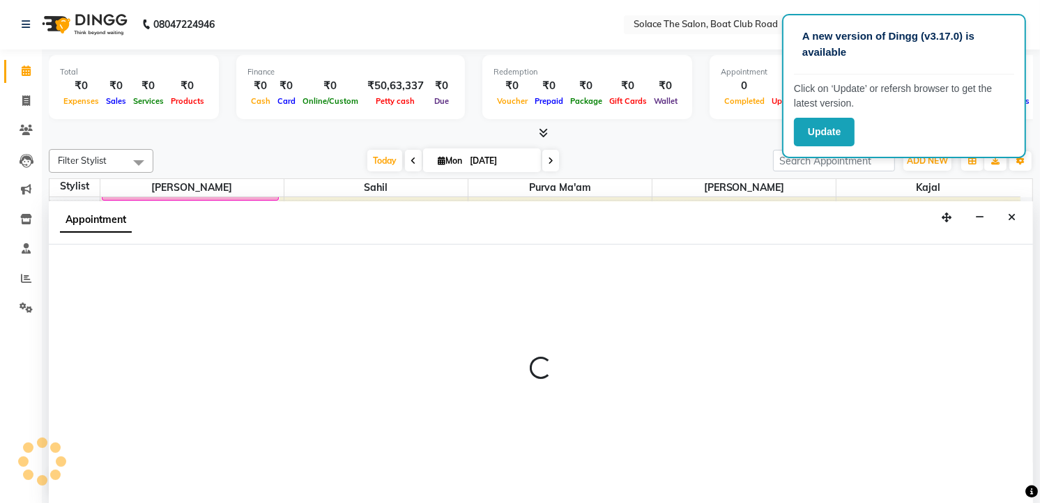
select select "9746"
select select "tentative"
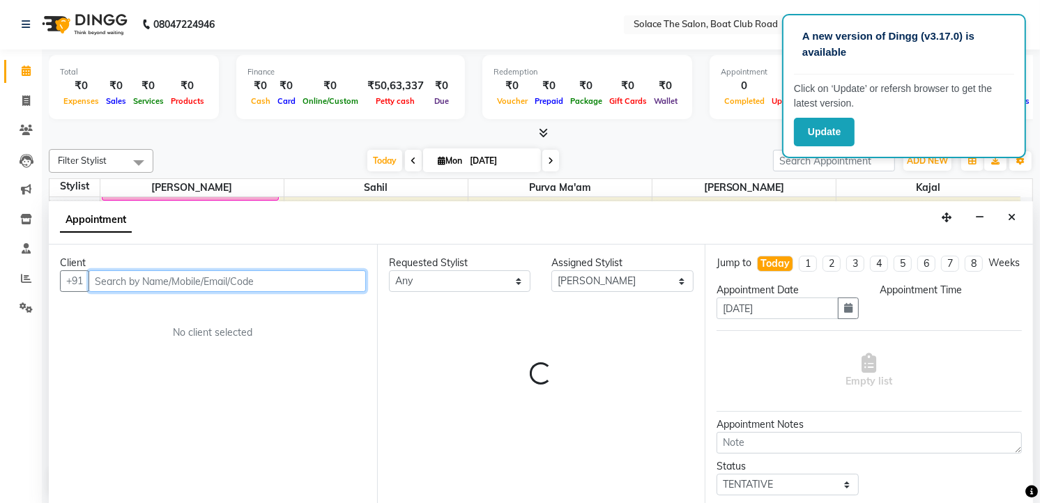
select select "990"
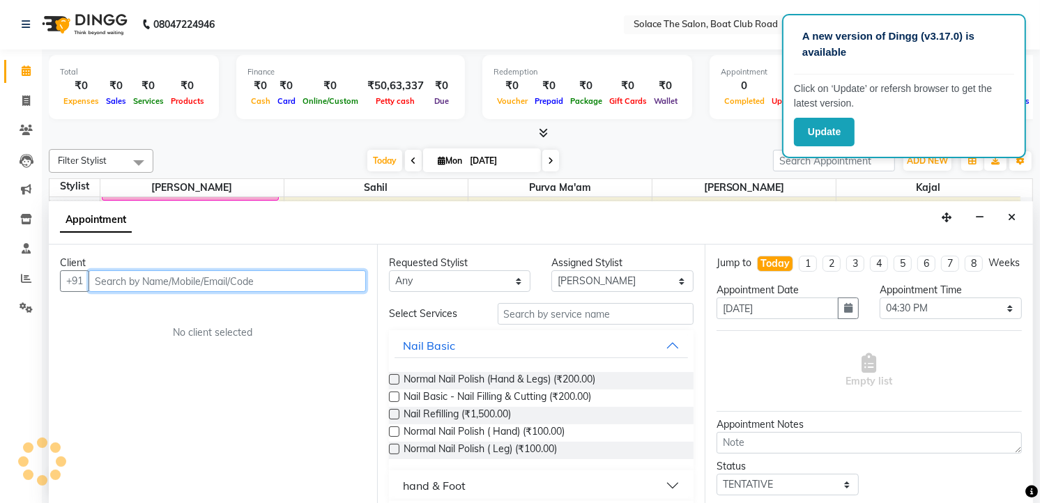
click at [128, 280] on input "text" at bounding box center [227, 281] width 277 height 22
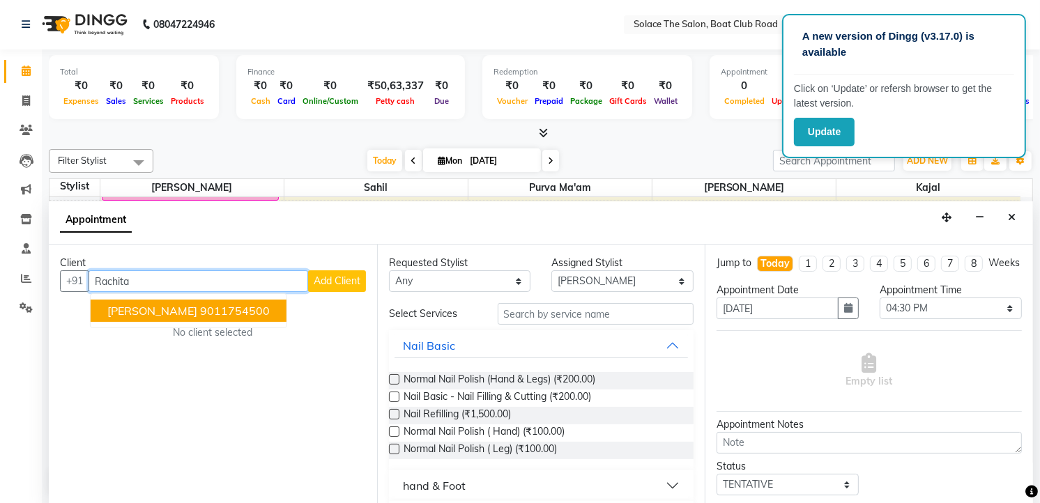
click at [182, 309] on button "[PERSON_NAME] 9011754500" at bounding box center [189, 311] width 196 height 22
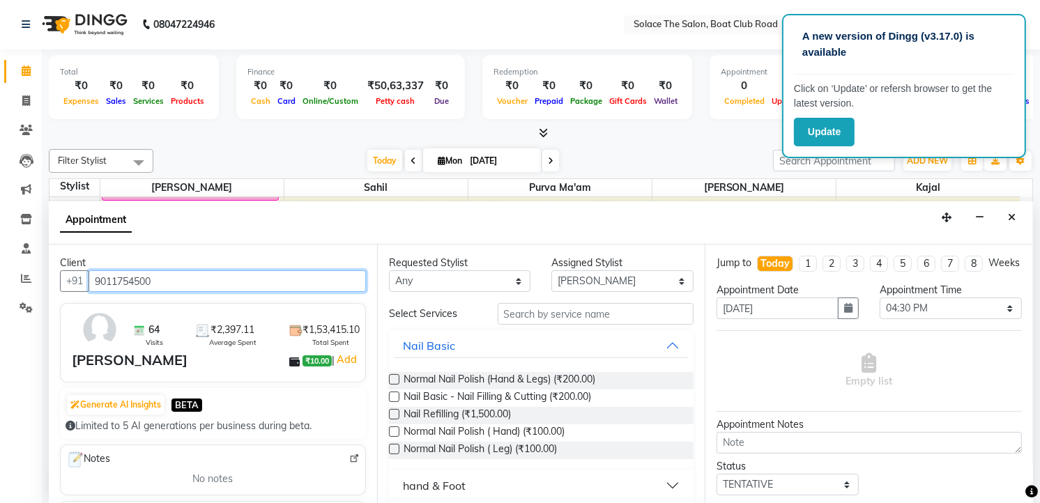
type input "9011754500"
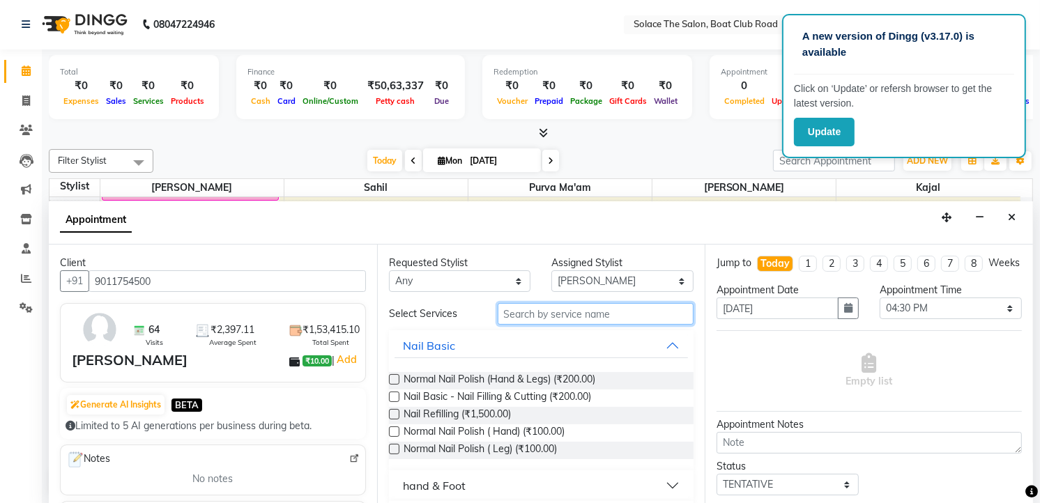
click at [560, 314] on input "text" at bounding box center [596, 314] width 197 height 22
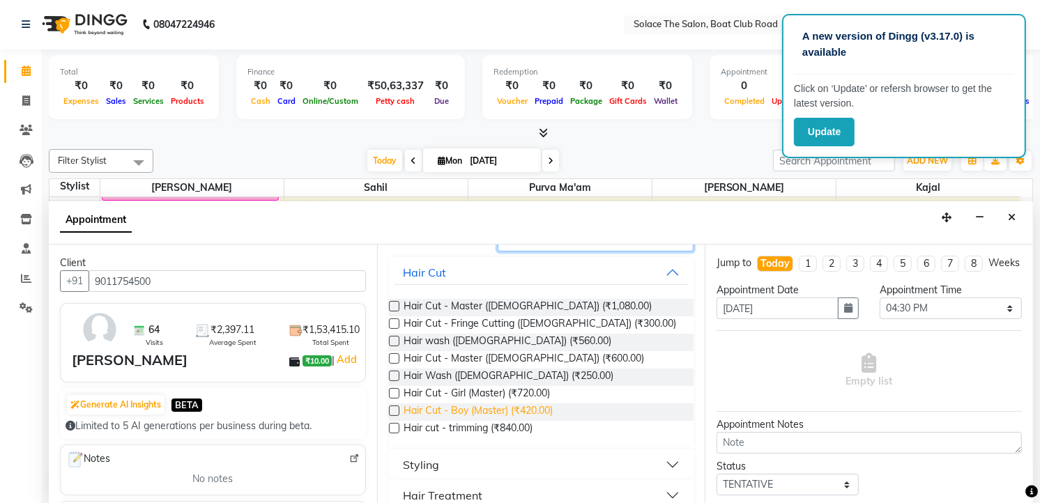
scroll to position [155, 0]
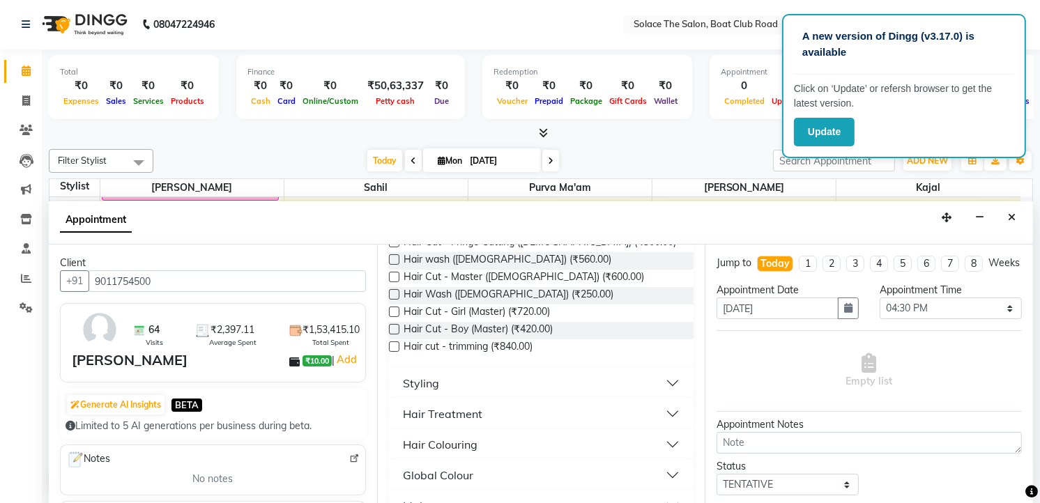
type input "hair"
click at [431, 382] on div "Styling" at bounding box center [421, 383] width 36 height 17
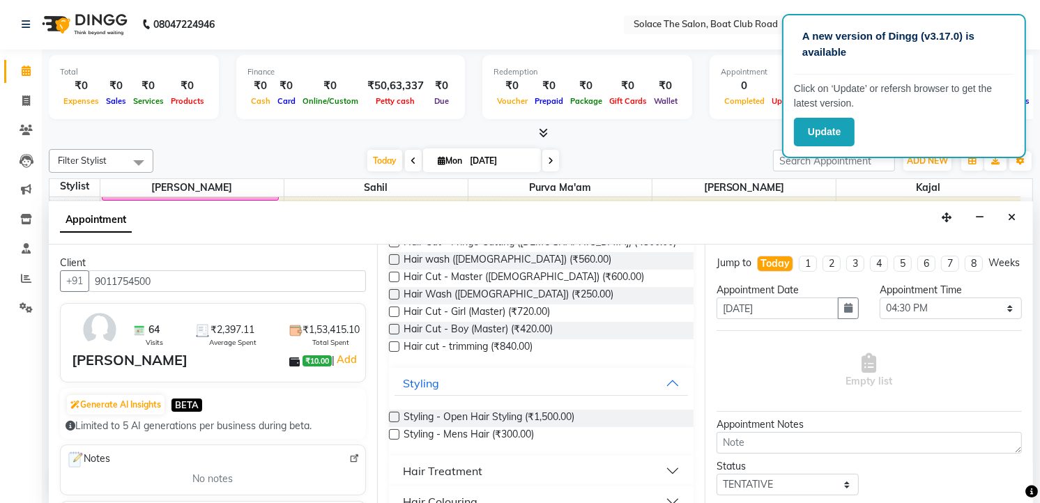
click at [400, 418] on div "Styling - Open Hair Styling (₹1,500.00)" at bounding box center [541, 418] width 305 height 17
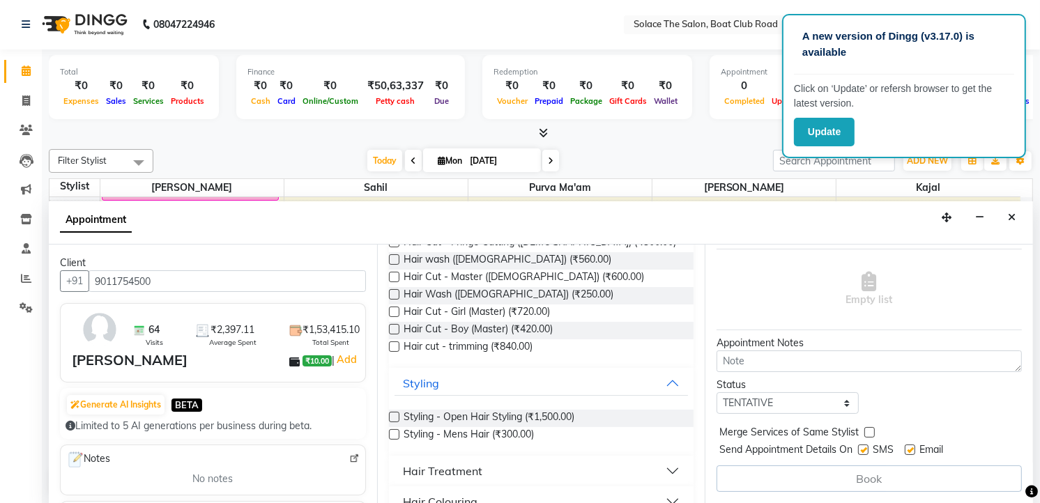
scroll to position [94, 0]
click at [767, 401] on select "Select TENTATIVE CONFIRM CHECK-IN UPCOMING" at bounding box center [787, 403] width 142 height 22
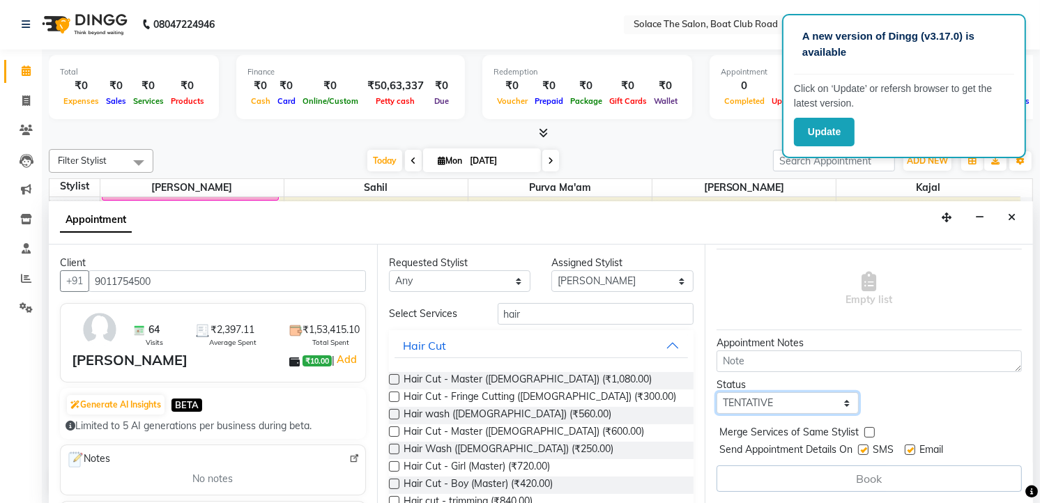
scroll to position [0, 0]
click at [578, 281] on select "Select Atul [PERSON_NAME] Kajal Purva Ma'am rishi [PERSON_NAME] suraj" at bounding box center [622, 282] width 142 height 22
select select "9749"
click at [551, 271] on select "Select Atul [PERSON_NAME] Kajal Purva Ma'am rishi [PERSON_NAME] suraj" at bounding box center [622, 282] width 142 height 22
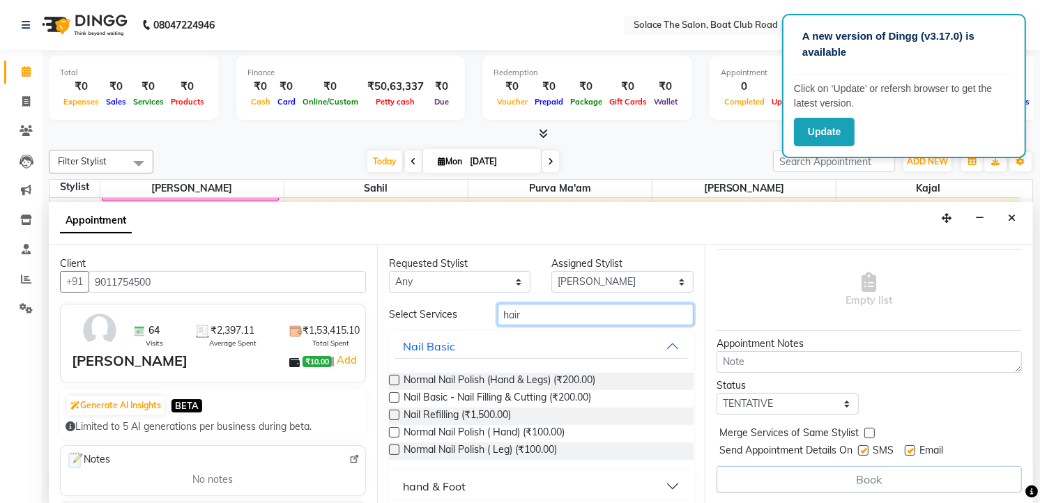
click at [532, 321] on input "hair" at bounding box center [596, 315] width 197 height 22
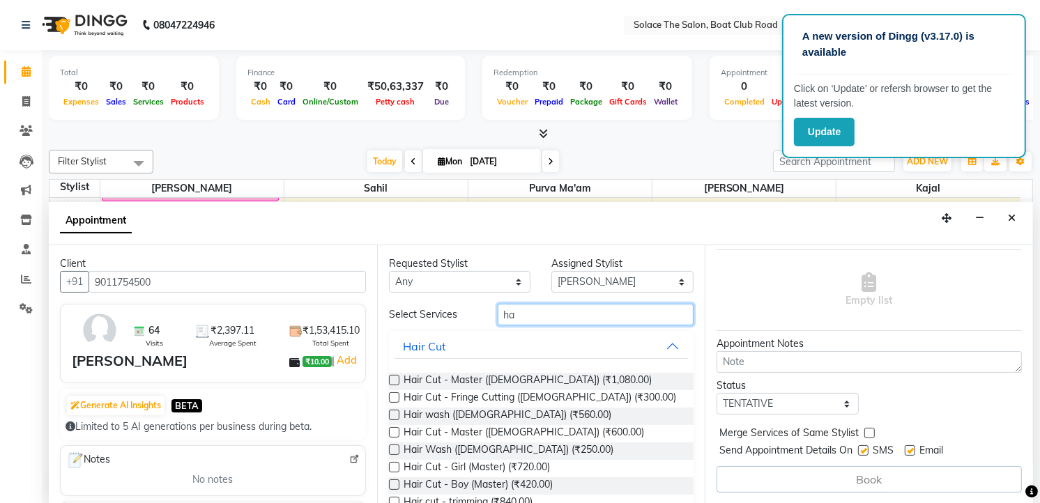
type input "h"
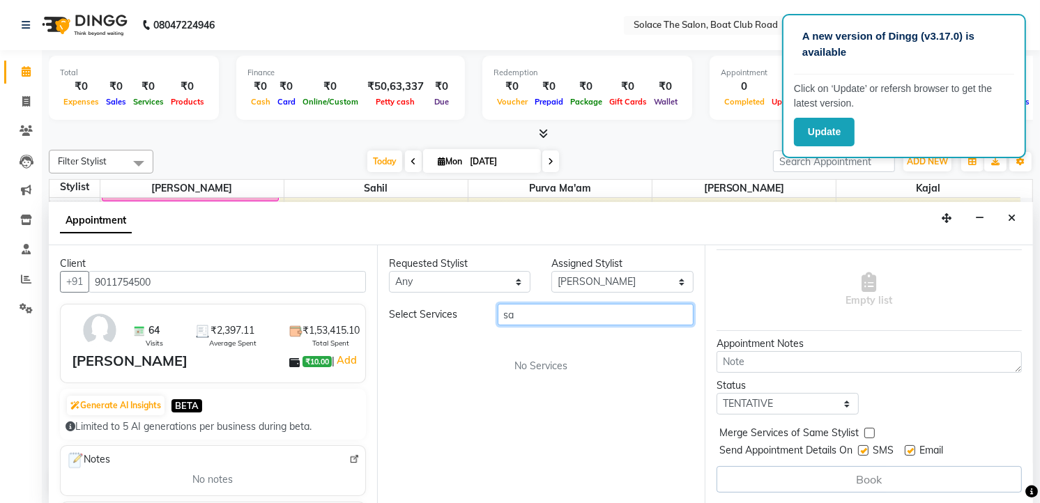
type input "s"
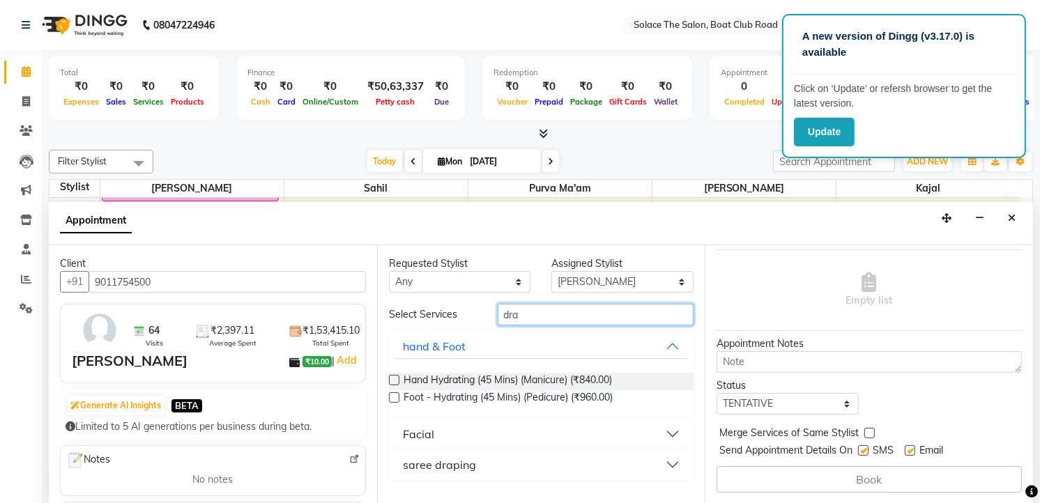
type input "dra"
click at [427, 463] on div "saree draping" at bounding box center [439, 464] width 73 height 17
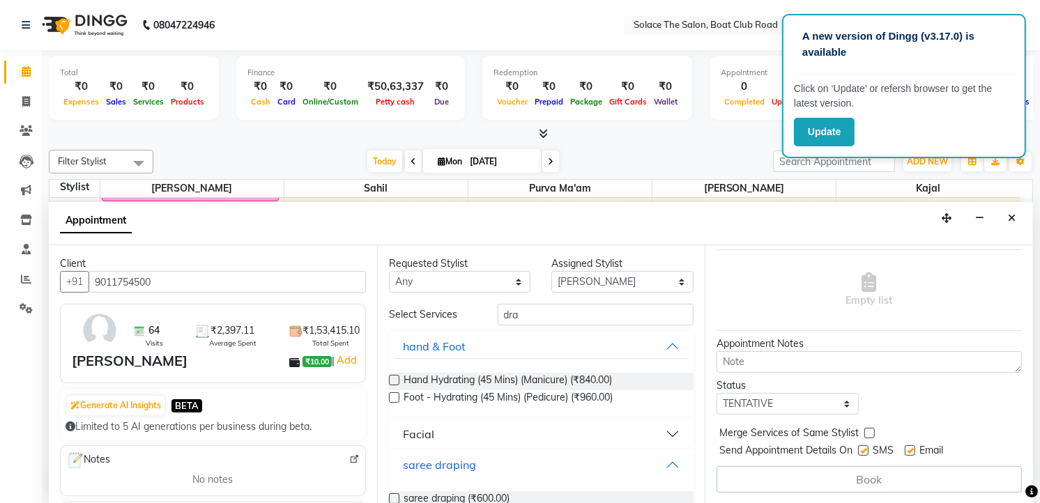
scroll to position [1, 0]
click at [396, 495] on label at bounding box center [394, 498] width 10 height 10
click at [396, 495] on input "checkbox" at bounding box center [393, 499] width 9 height 9
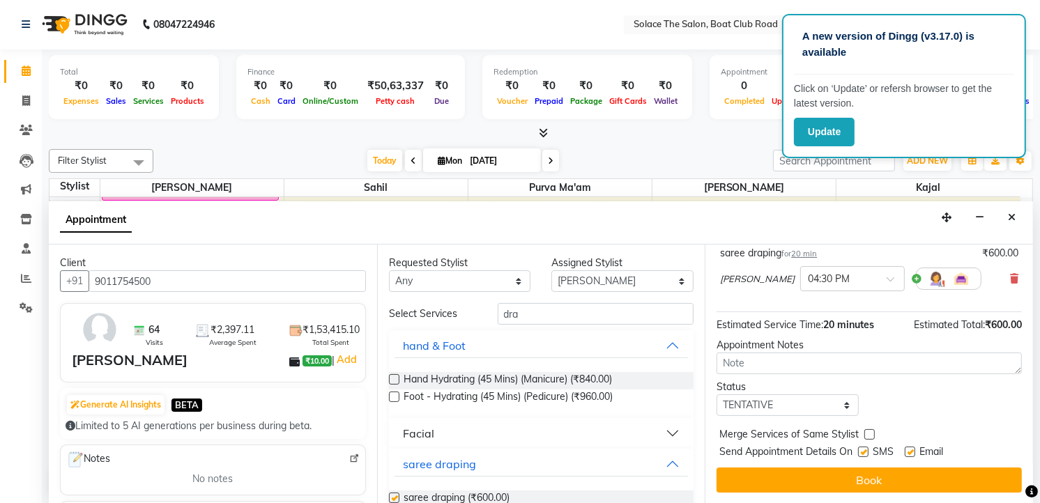
checkbox input "false"
click at [774, 416] on select "Select TENTATIVE CONFIRM CHECK-IN UPCOMING" at bounding box center [787, 405] width 142 height 22
select select "confirm booking"
click at [716, 407] on select "Select TENTATIVE CONFIRM CHECK-IN UPCOMING" at bounding box center [787, 405] width 142 height 22
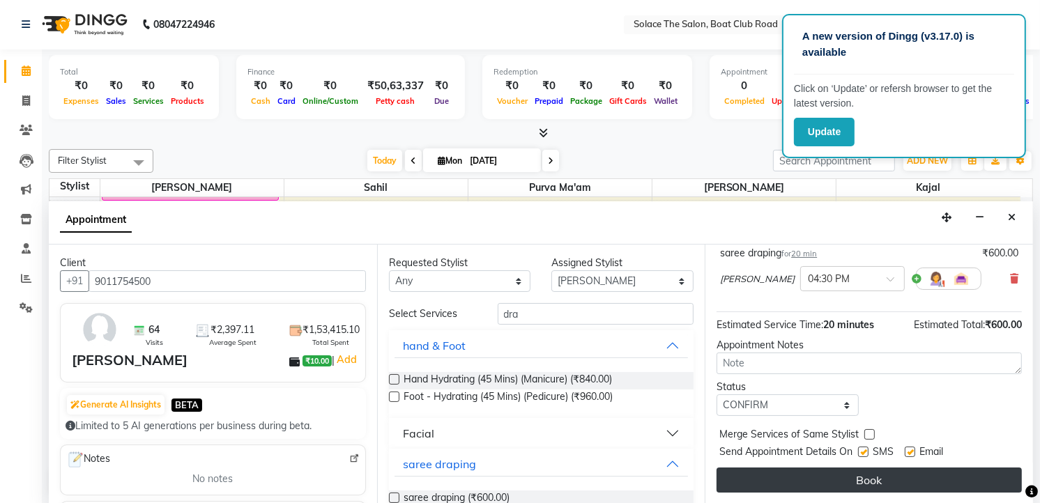
click at [820, 486] on button "Book" at bounding box center [868, 480] width 305 height 25
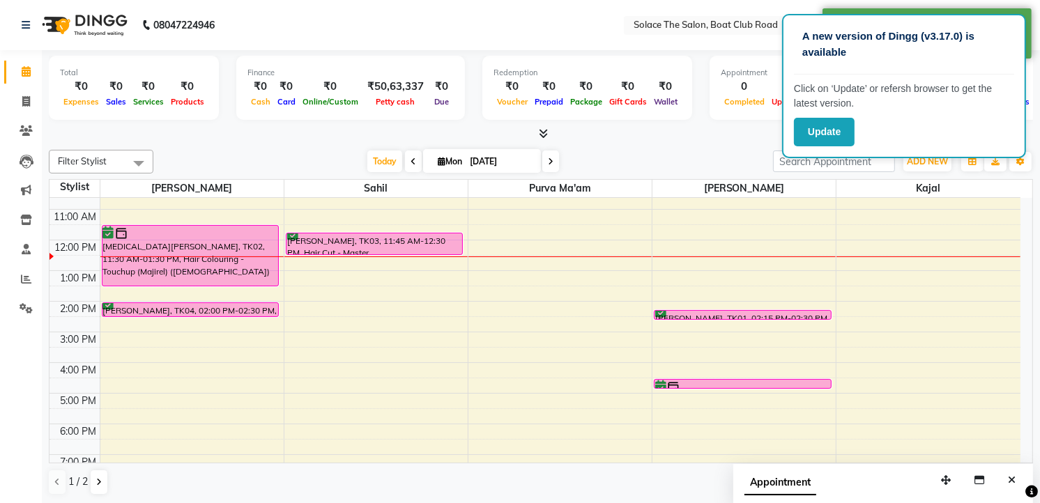
scroll to position [88, 0]
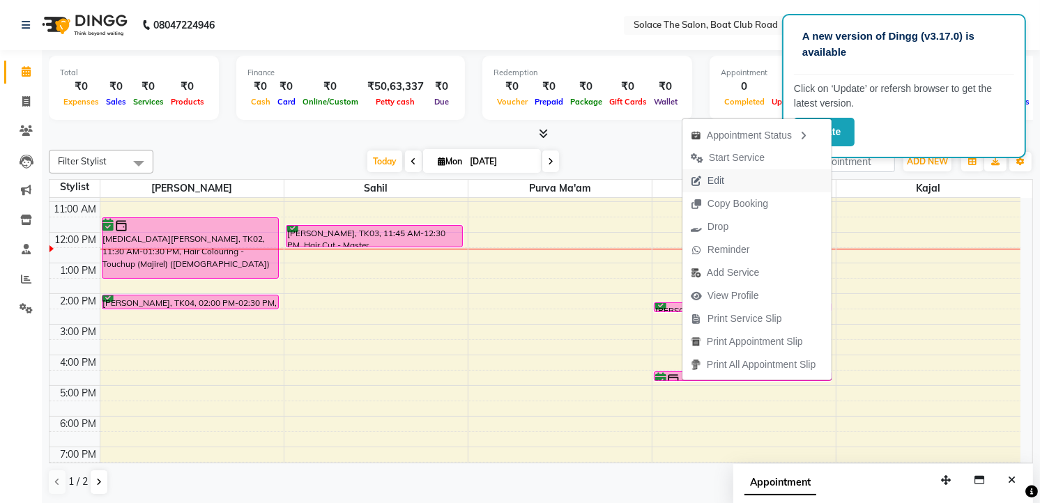
click at [719, 179] on span "Edit" at bounding box center [715, 181] width 17 height 15
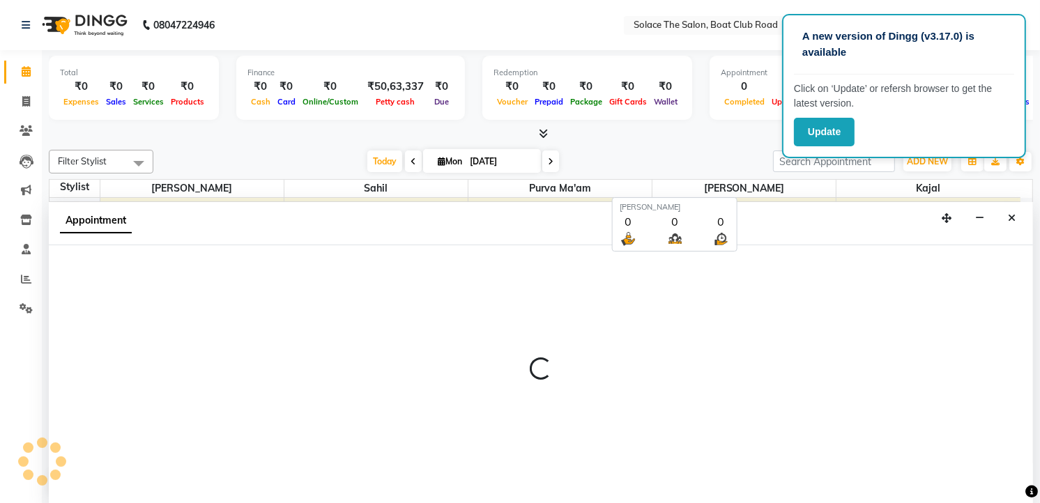
select select "tentative"
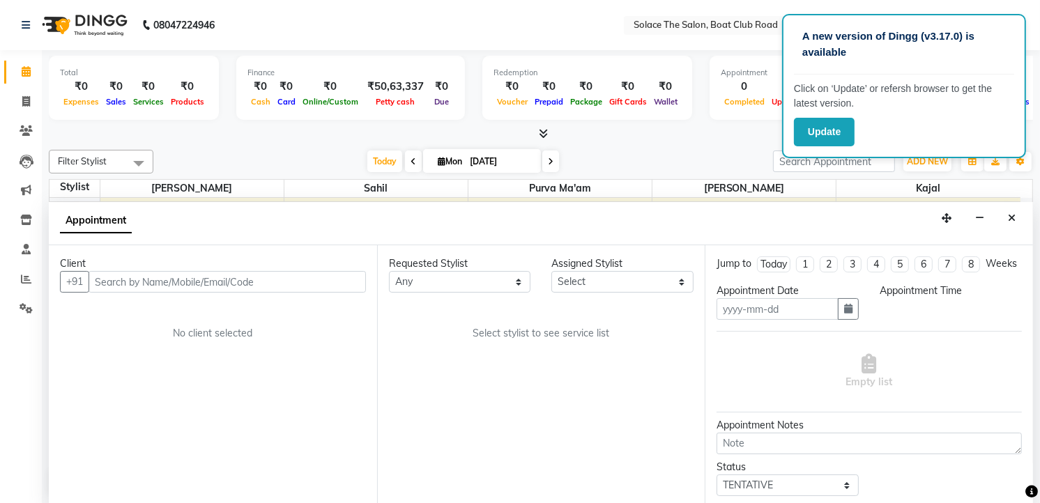
scroll to position [1, 0]
type input "[DATE]"
select select "confirm booking"
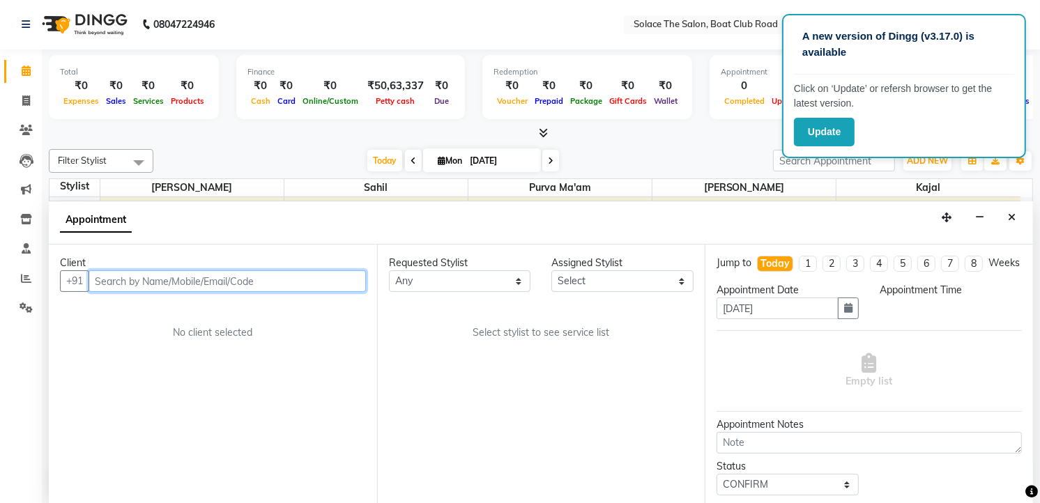
scroll to position [0, 0]
select select "990"
select select "9749"
select select "720"
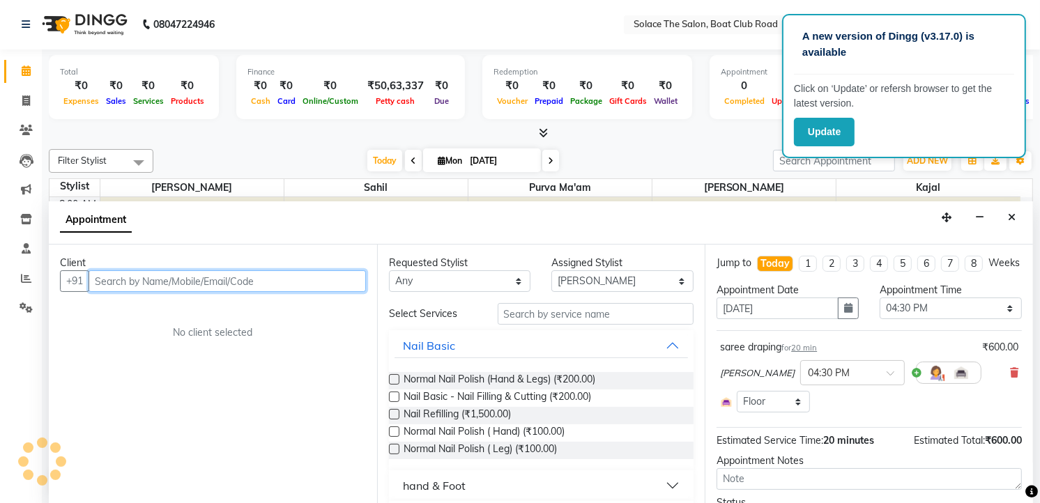
scroll to position [123, 0]
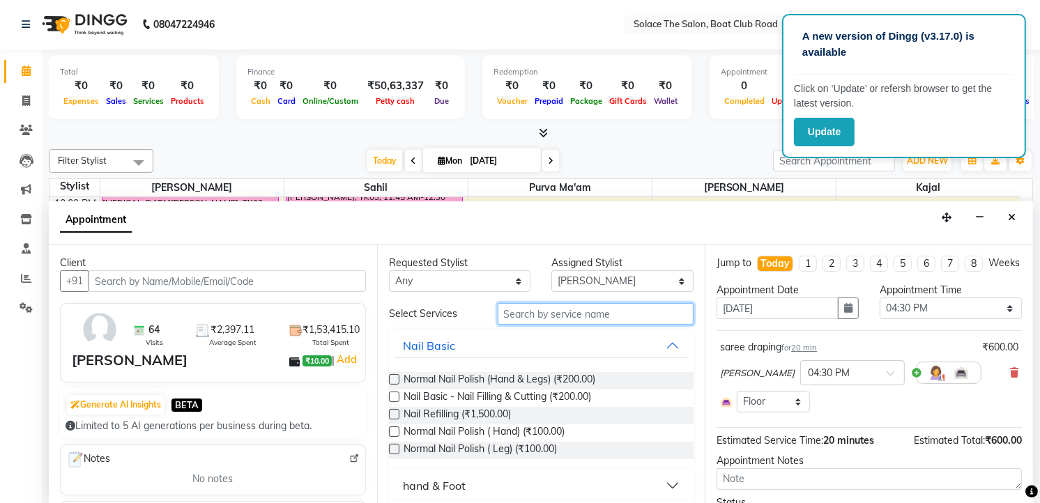
drag, startPoint x: 524, startPoint y: 323, endPoint x: 528, endPoint y: 316, distance: 8.7
click at [525, 322] on input "text" at bounding box center [596, 314] width 197 height 22
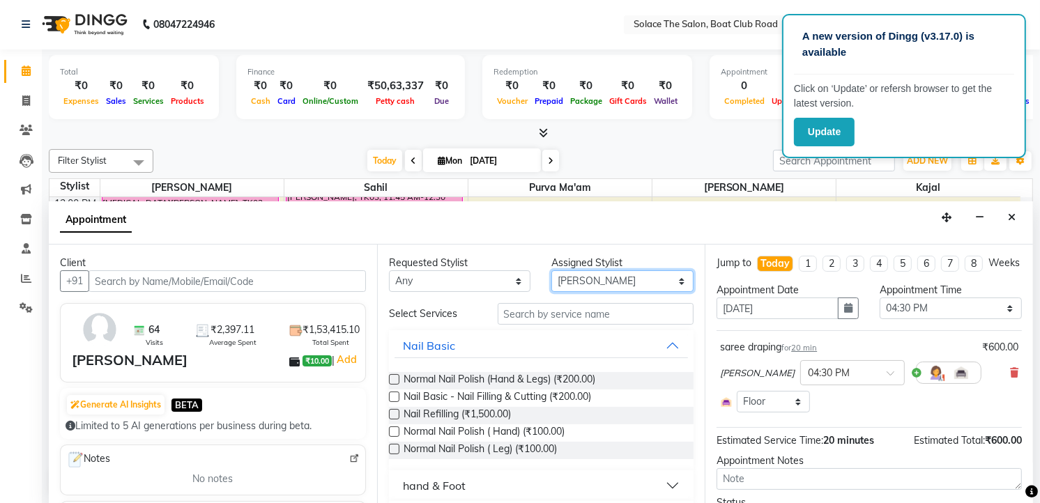
click at [594, 279] on select "Select Atul [PERSON_NAME] Kajal Purva Ma'am rishi [PERSON_NAME] suraj" at bounding box center [622, 281] width 142 height 22
select select "9746"
click at [551, 270] on select "Select Atul [PERSON_NAME] Kajal Purva Ma'am rishi [PERSON_NAME] suraj" at bounding box center [622, 281] width 142 height 22
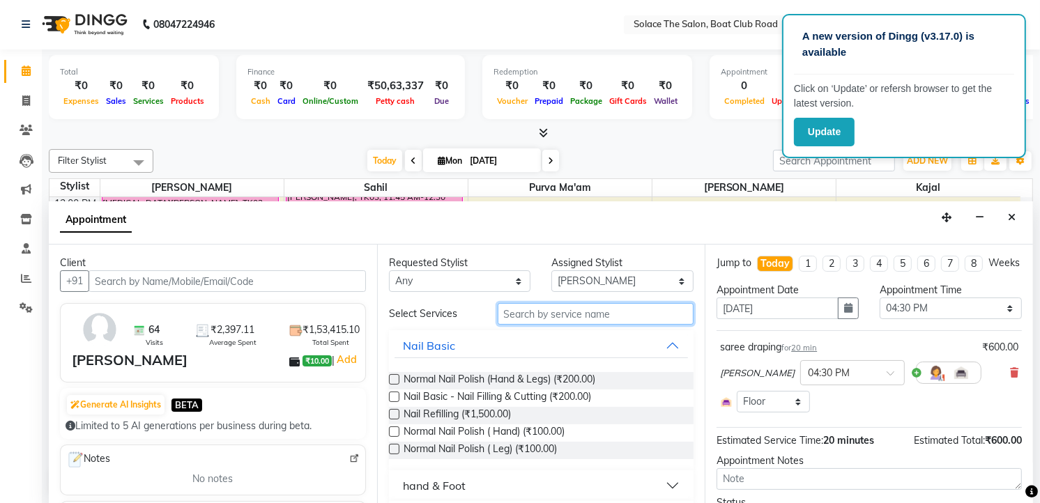
click at [533, 315] on input "text" at bounding box center [596, 314] width 197 height 22
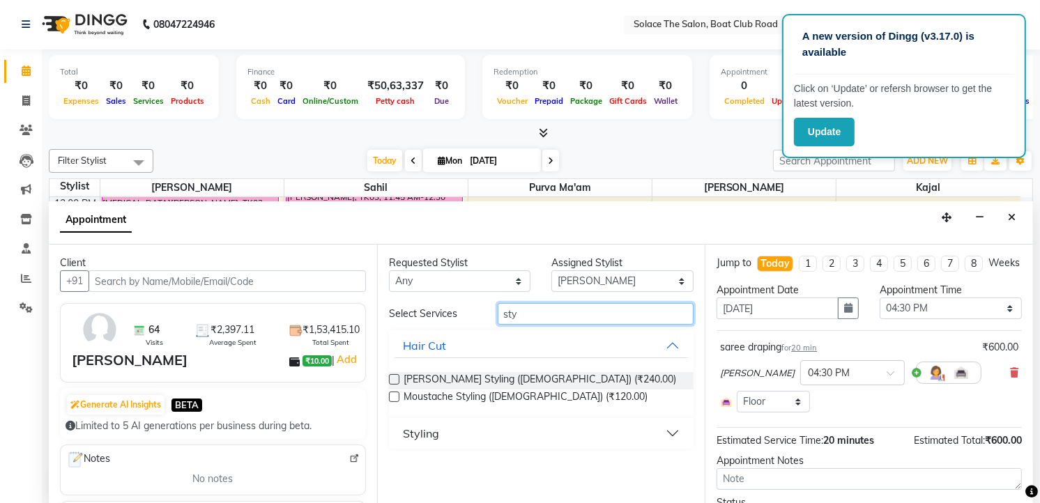
type input "sty"
click at [429, 430] on div "Styling" at bounding box center [421, 433] width 36 height 17
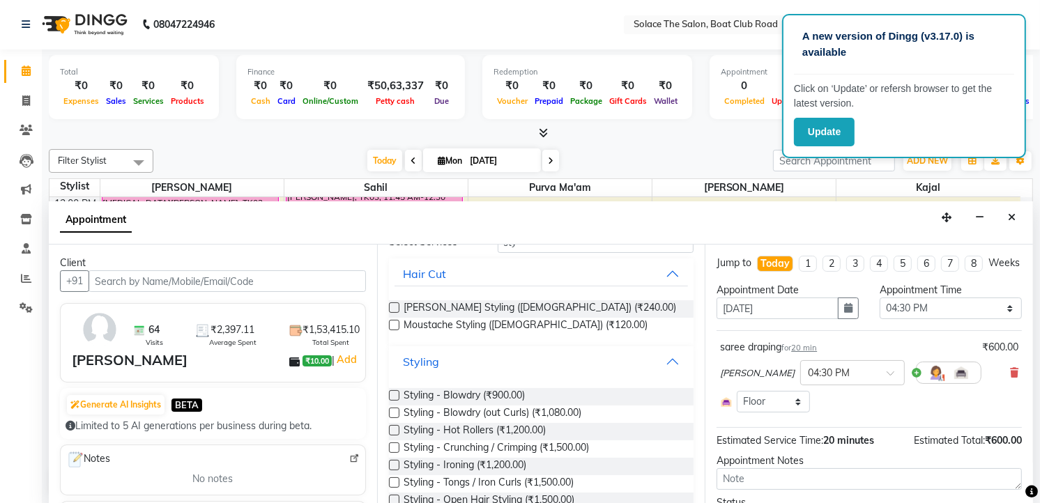
scroll to position [152, 0]
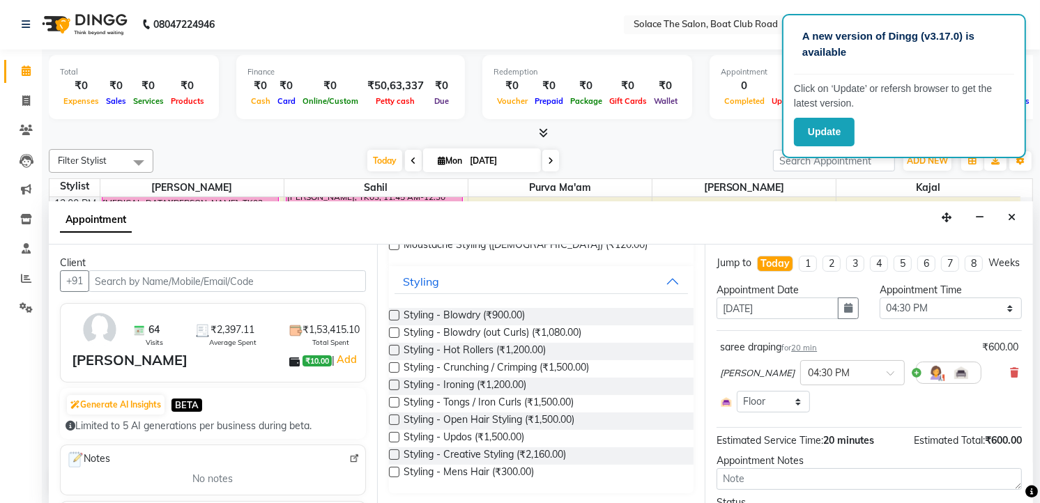
click at [394, 422] on label at bounding box center [394, 420] width 10 height 10
click at [394, 422] on input "checkbox" at bounding box center [393, 421] width 9 height 9
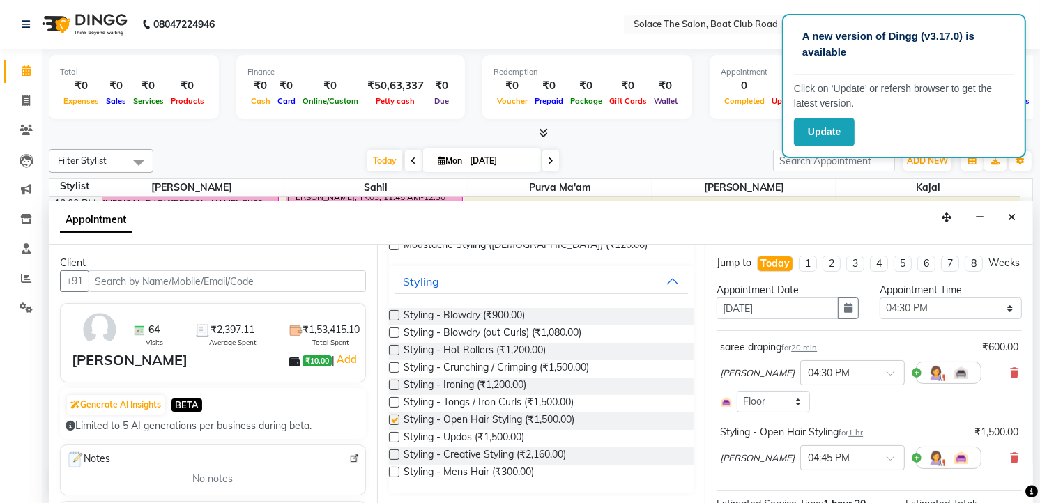
checkbox input "false"
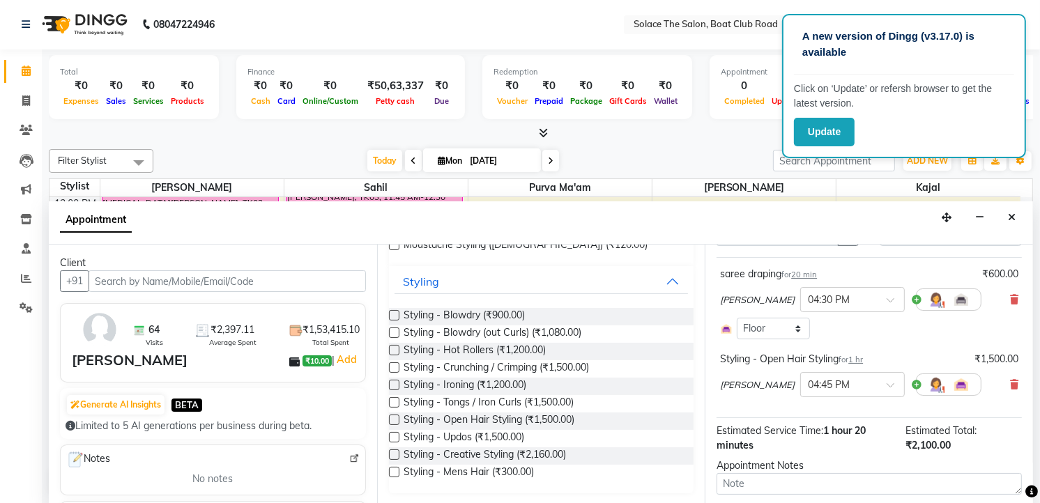
scroll to position [155, 0]
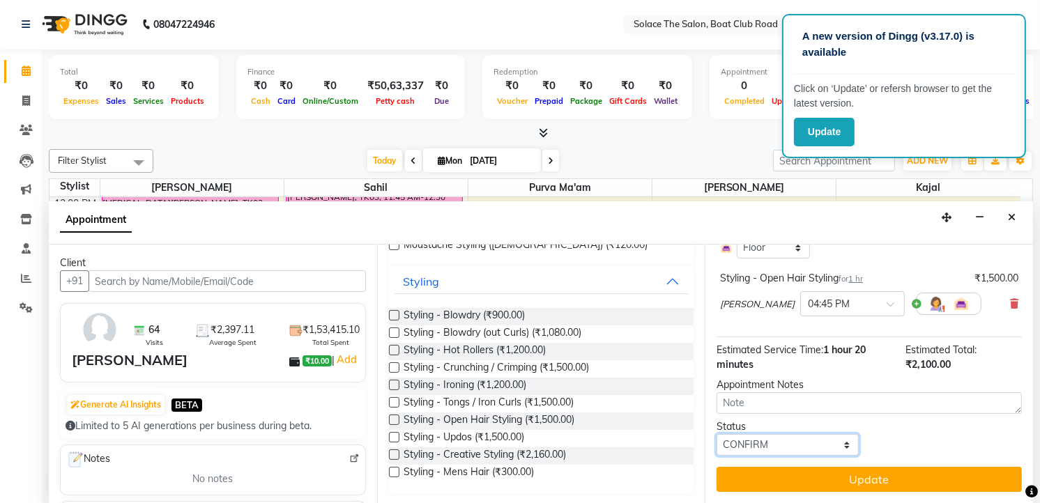
click at [783, 456] on select "Select TENTATIVE CONFIRM CHECK-IN UPCOMING" at bounding box center [787, 445] width 142 height 22
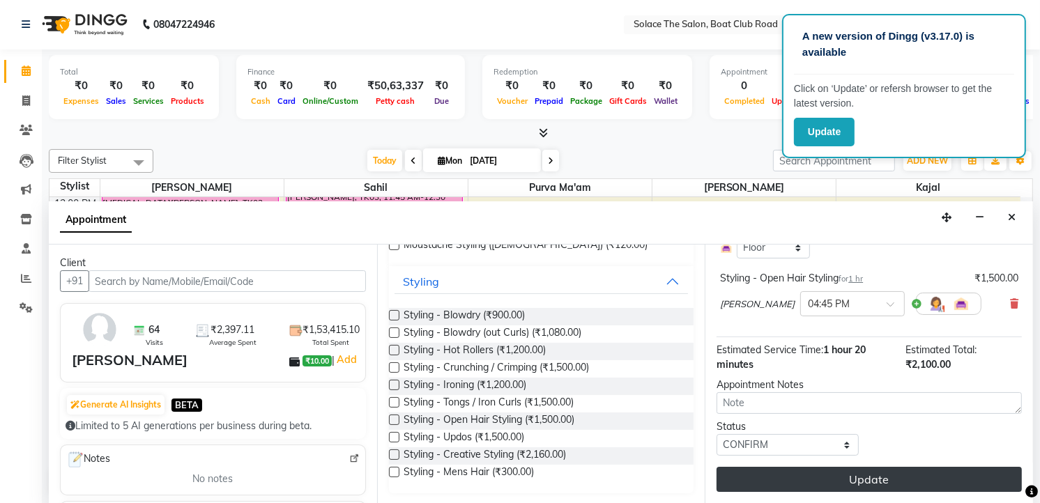
click at [801, 490] on button "Update" at bounding box center [868, 479] width 305 height 25
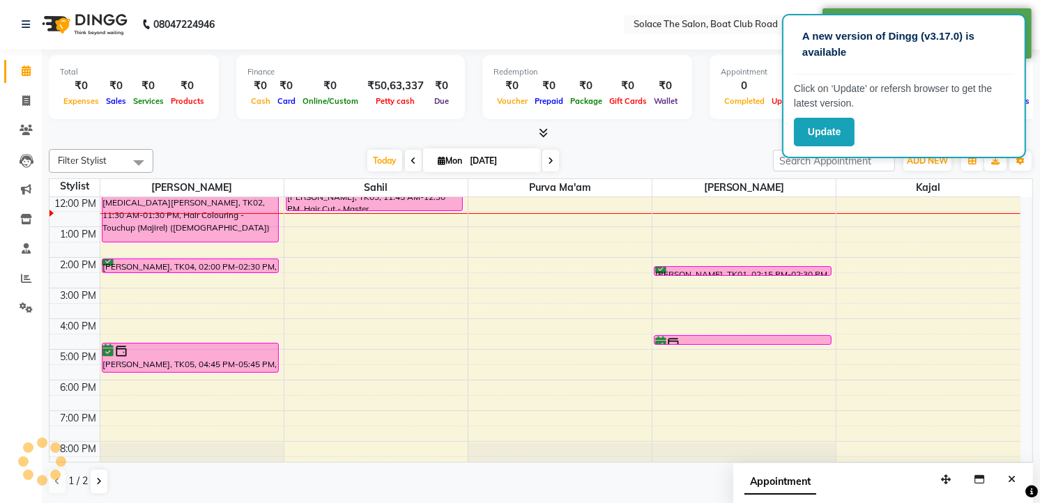
scroll to position [0, 0]
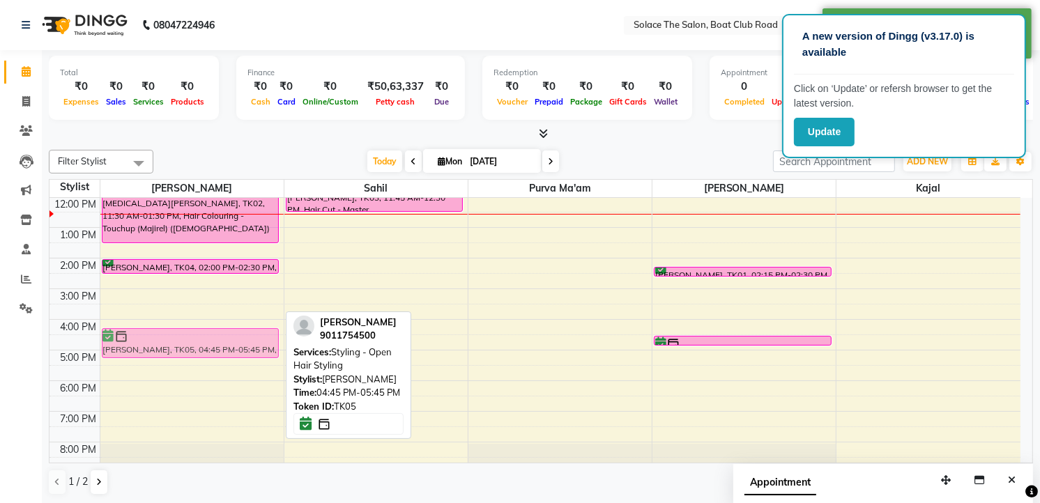
click at [187, 346] on div "[MEDICAL_DATA][PERSON_NAME], TK02, 11:30 AM-01:30 PM, Hair Colouring - Touchup …" at bounding box center [191, 289] width 183 height 429
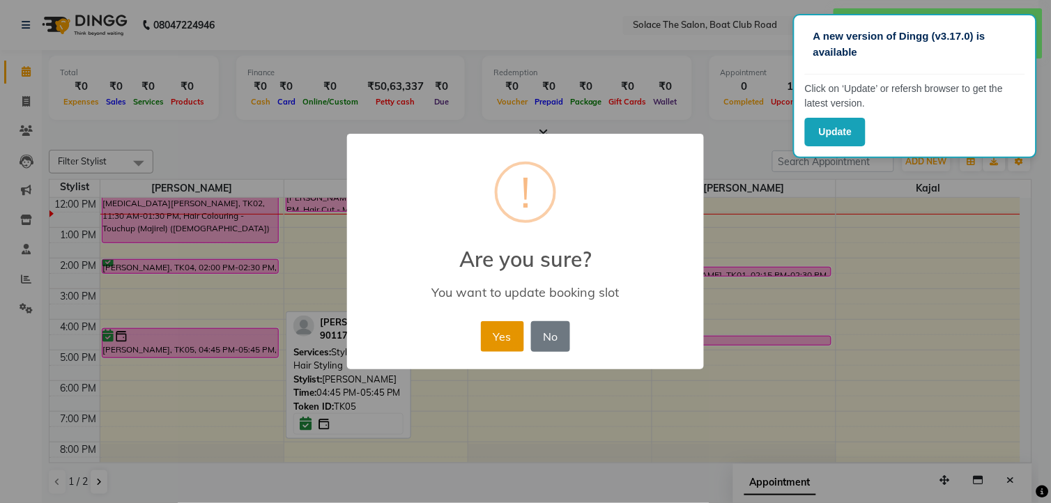
click at [498, 332] on button "Yes" at bounding box center [502, 336] width 43 height 31
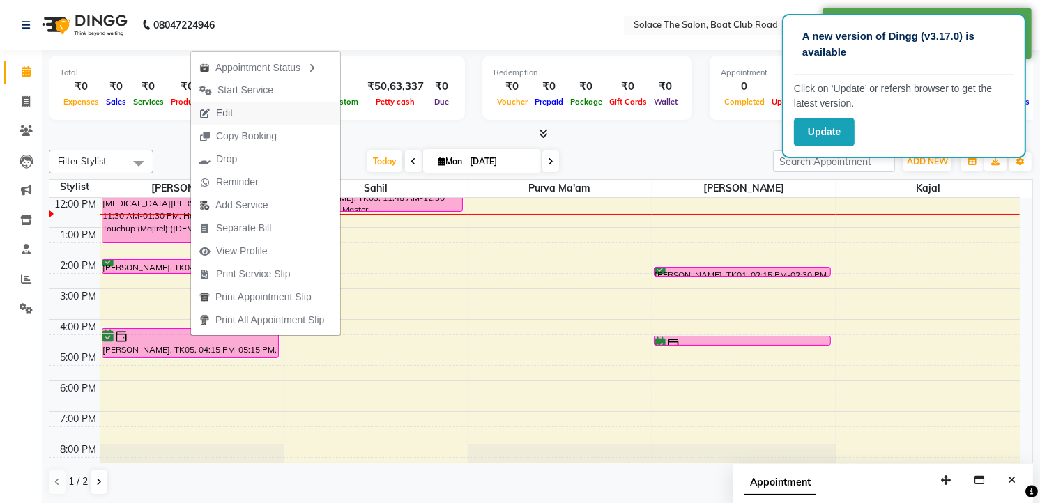
click at [223, 115] on span "Edit" at bounding box center [224, 113] width 17 height 15
select select "tentative"
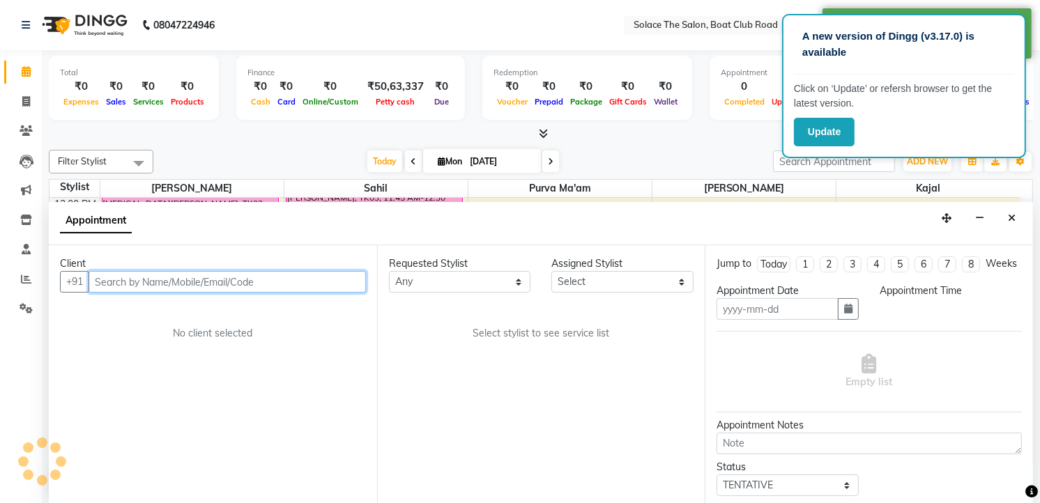
type input "[DATE]"
select select "confirm booking"
select select "975"
select select "9749"
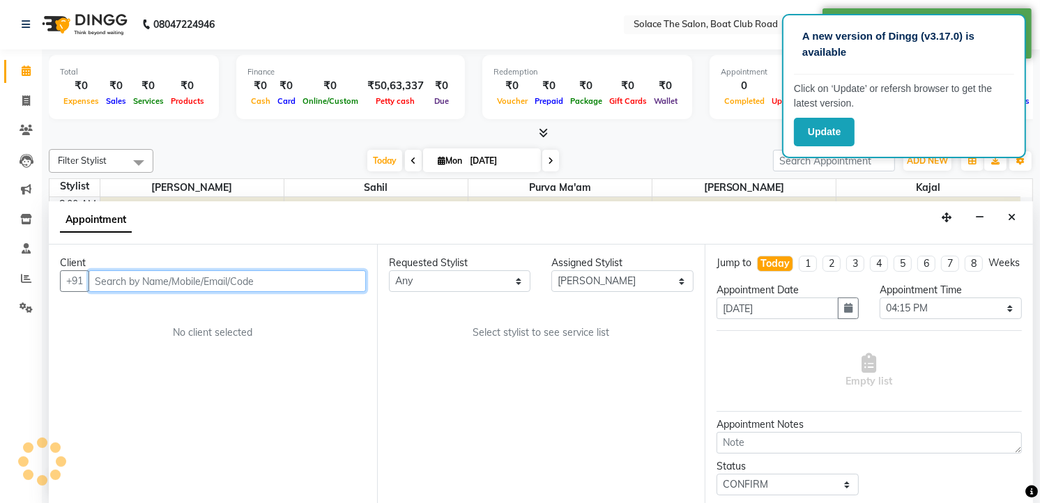
select select "720"
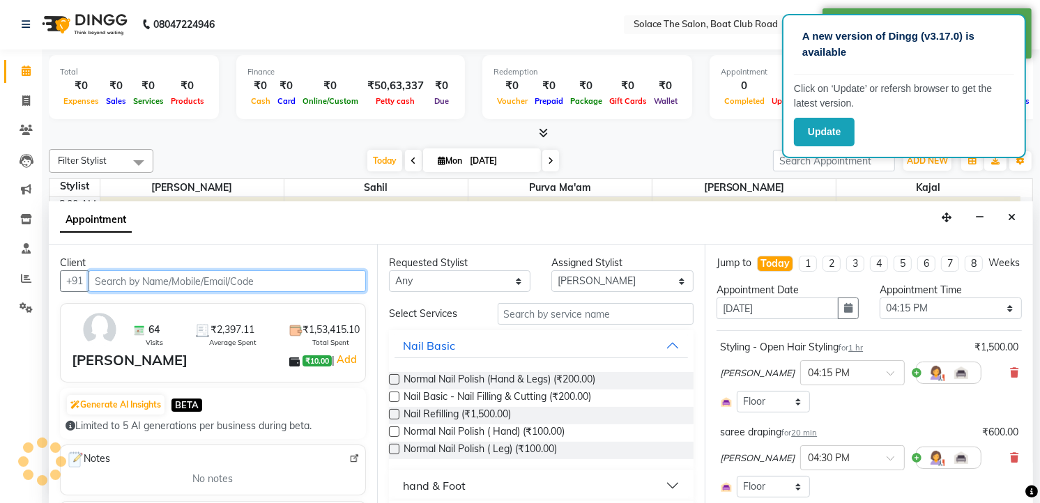
scroll to position [123, 0]
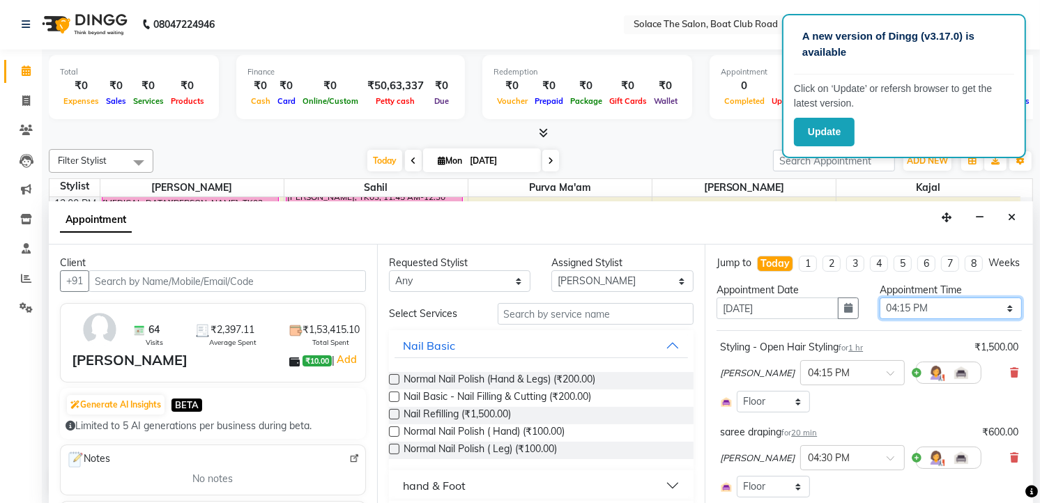
click at [900, 319] on select "Select 09:00 AM 09:15 AM 09:30 AM 09:45 AM 10:00 AM 10:15 AM 10:30 AM 10:45 AM …" at bounding box center [950, 309] width 142 height 22
select select "960"
click at [879, 310] on select "Select 09:00 AM 09:15 AM 09:30 AM 09:45 AM 10:00 AM 10:15 AM 10:30 AM 10:45 AM …" at bounding box center [950, 309] width 142 height 22
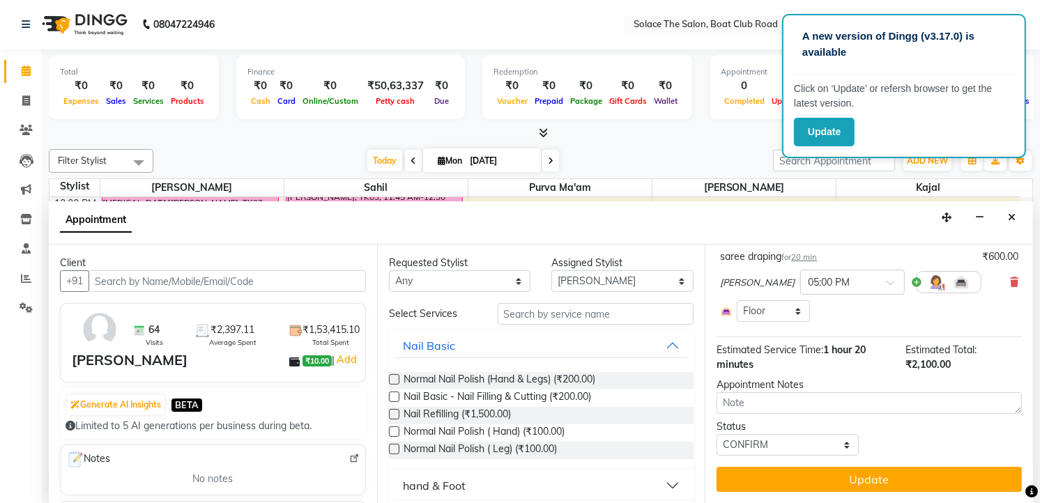
scroll to position [189, 0]
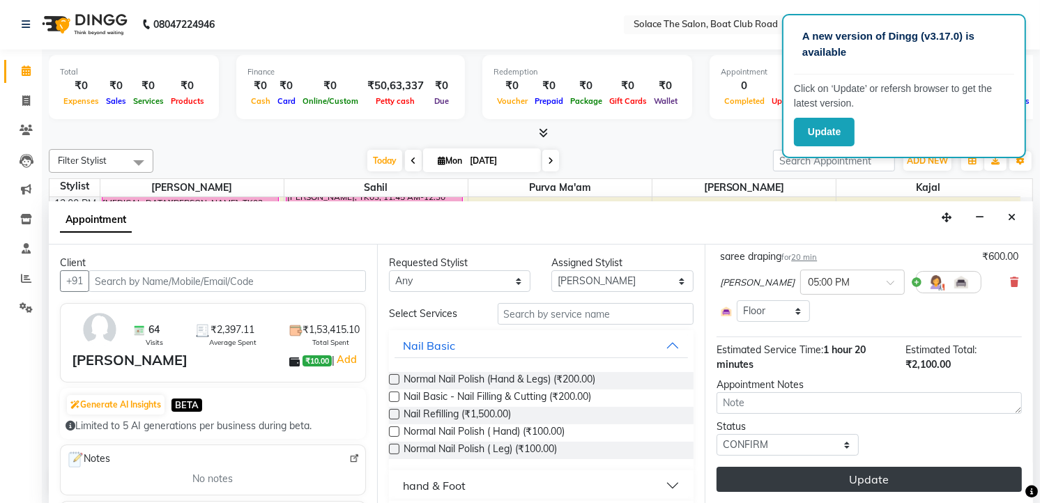
click at [884, 486] on button "Update" at bounding box center [868, 479] width 305 height 25
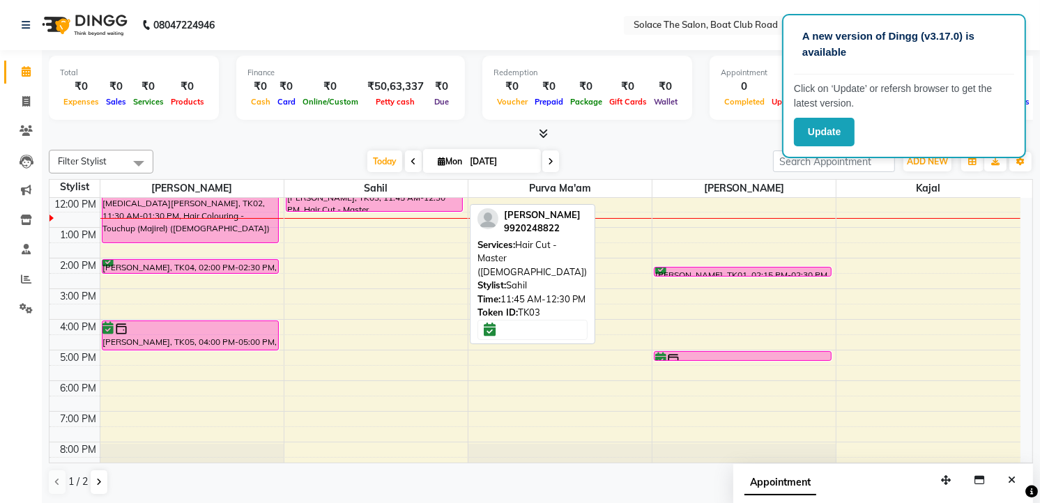
scroll to position [0, 0]
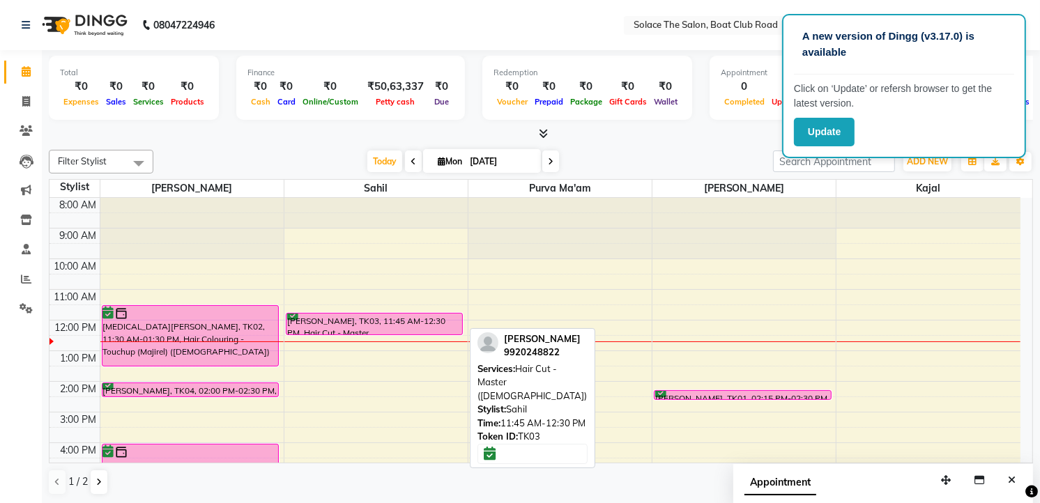
click at [339, 318] on div "[PERSON_NAME], TK03, 11:45 AM-12:30 PM, Hair Cut - Master ([DEMOGRAPHIC_DATA])" at bounding box center [374, 324] width 176 height 21
click at [348, 323] on div "[PERSON_NAME], TK03, 11:45 AM-12:30 PM, Hair Cut - Master ([DEMOGRAPHIC_DATA])" at bounding box center [374, 324] width 176 height 21
select select "6"
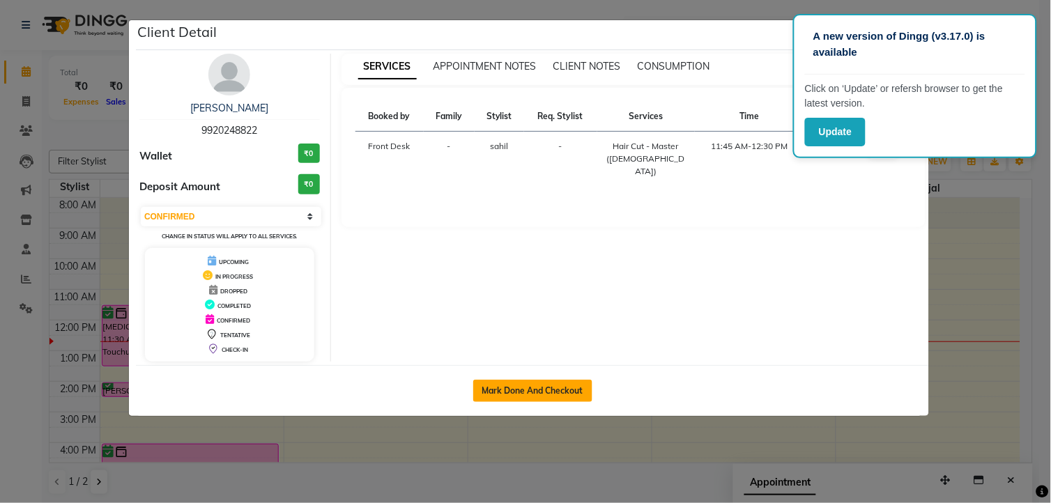
click at [533, 392] on button "Mark Done And Checkout" at bounding box center [532, 391] width 119 height 22
select select "service"
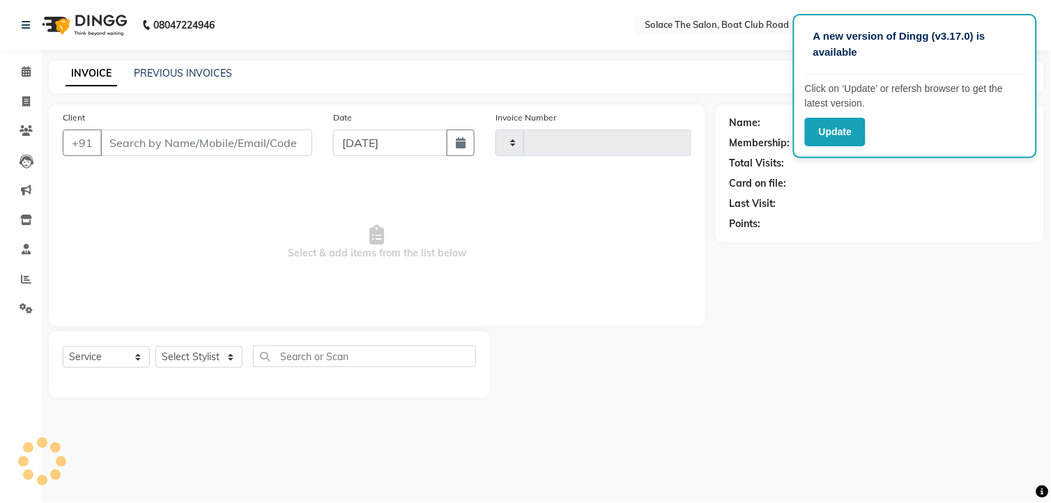
type input "1291"
select select "585"
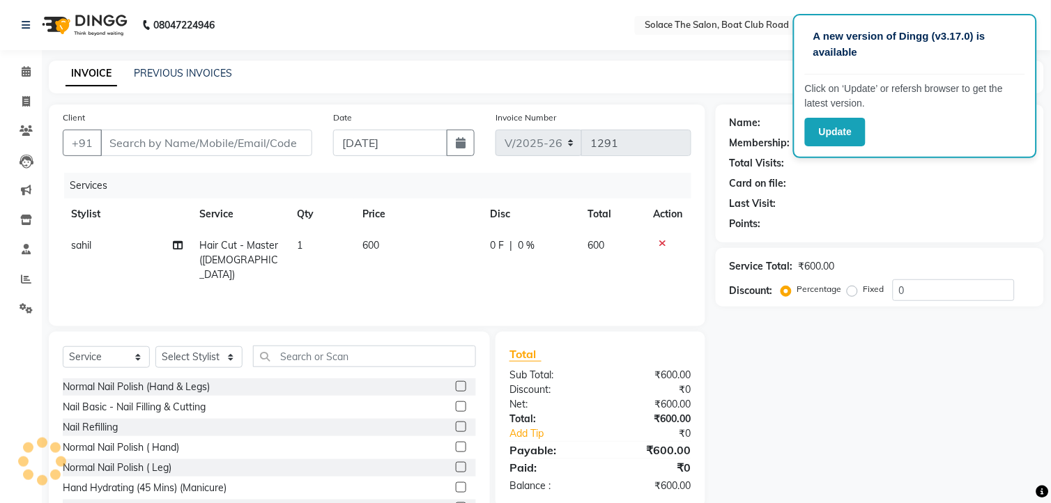
type input "9920248822"
select select "74276"
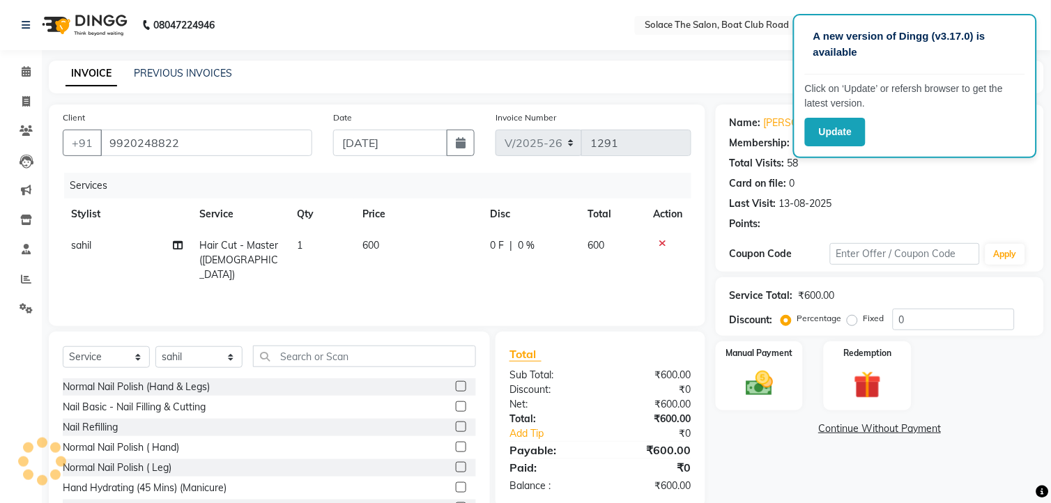
select select "1: Object"
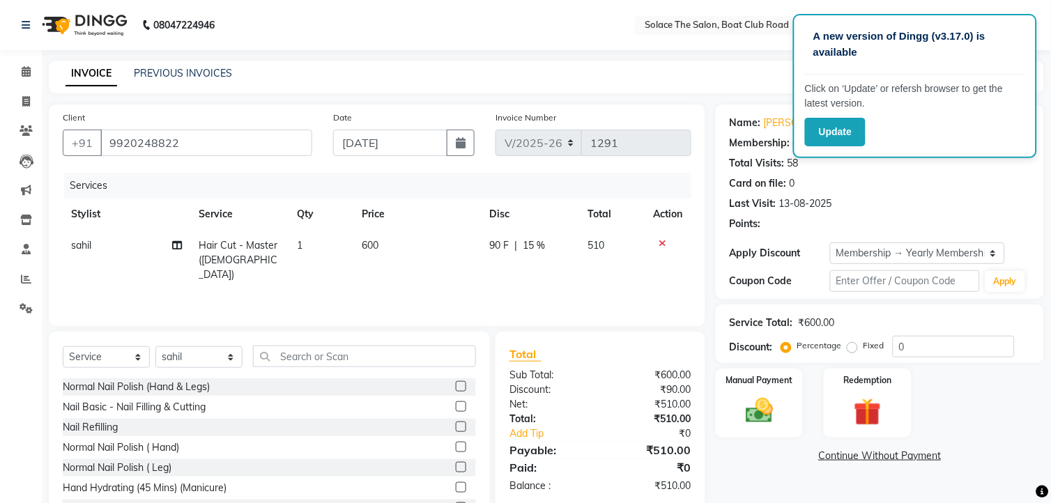
type input "15"
click at [744, 415] on img at bounding box center [751, 411] width 45 height 32
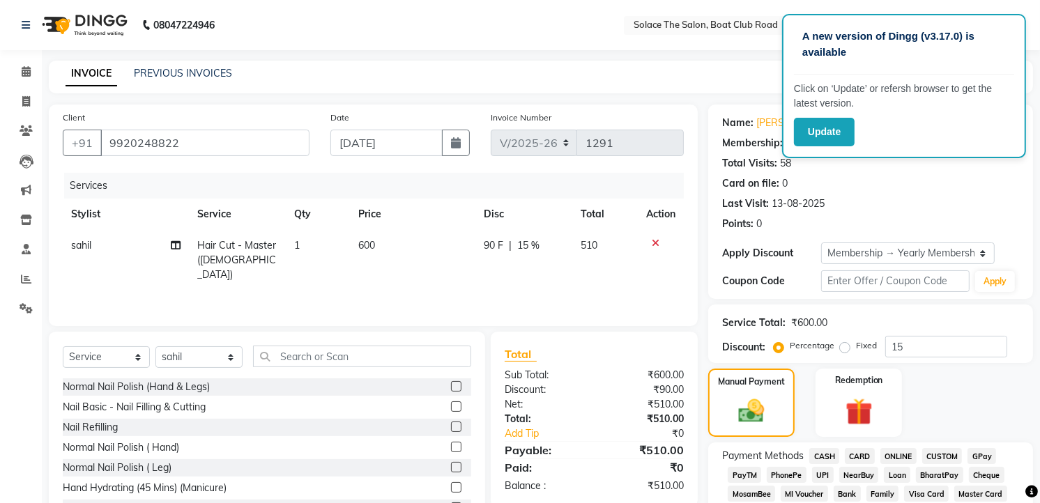
click at [826, 454] on span "CASH" at bounding box center [824, 456] width 30 height 16
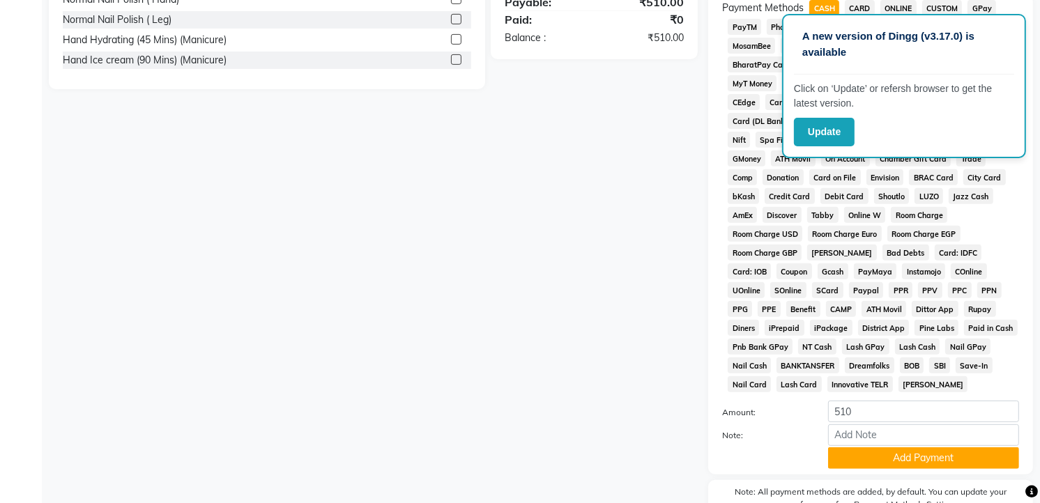
scroll to position [138, 0]
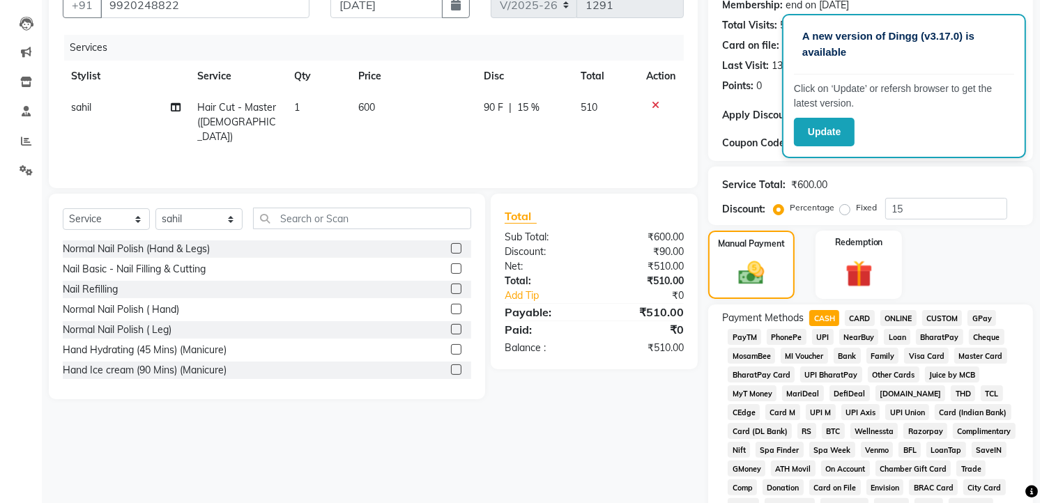
click at [821, 314] on span "CASH" at bounding box center [824, 318] width 30 height 16
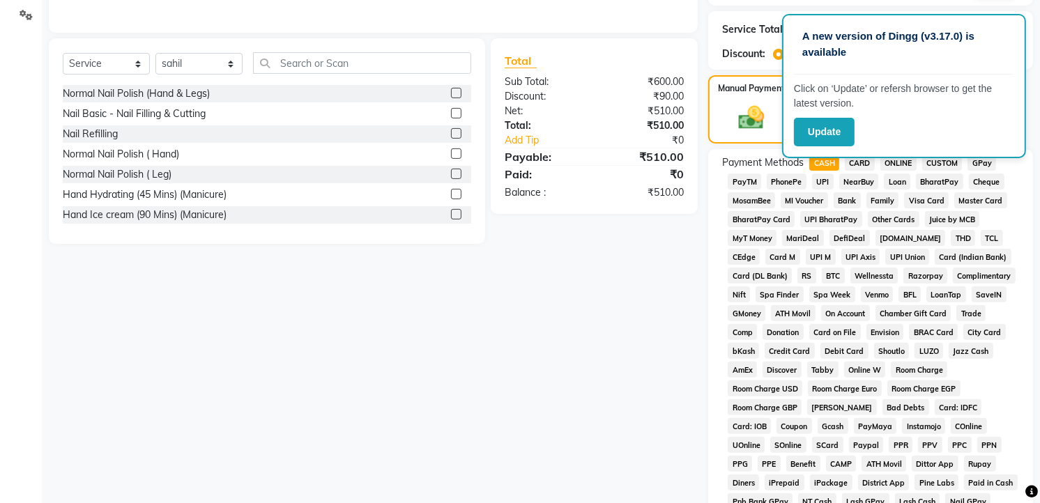
scroll to position [525, 0]
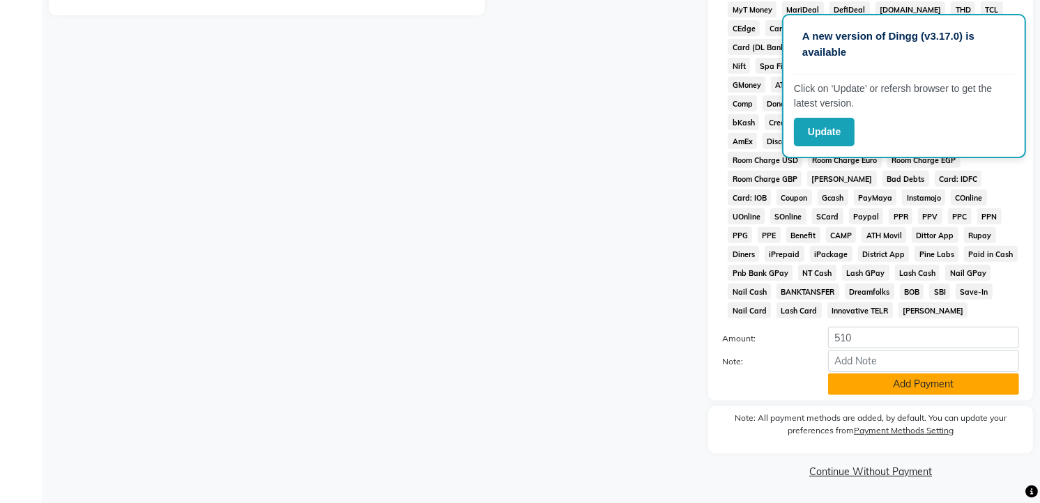
click at [895, 375] on button "Add Payment" at bounding box center [923, 385] width 191 height 22
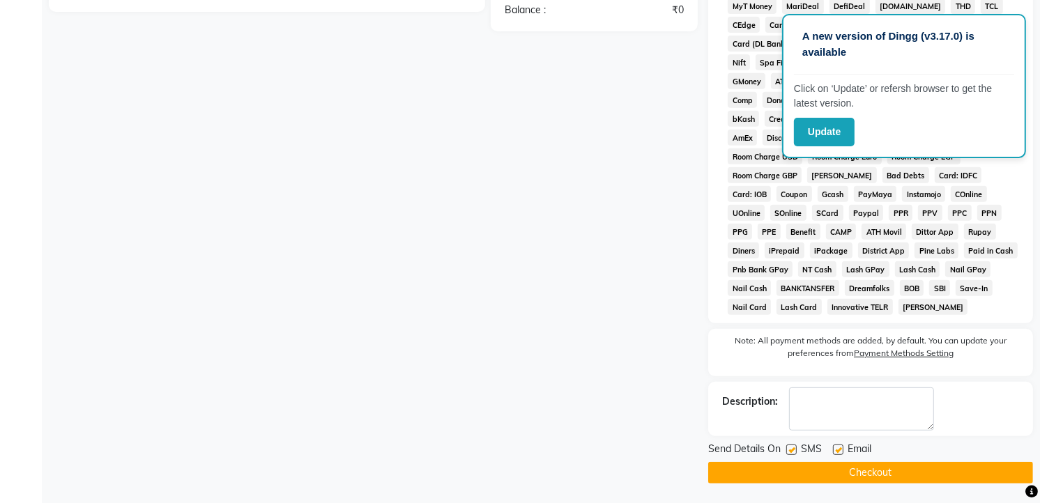
scroll to position [61, 0]
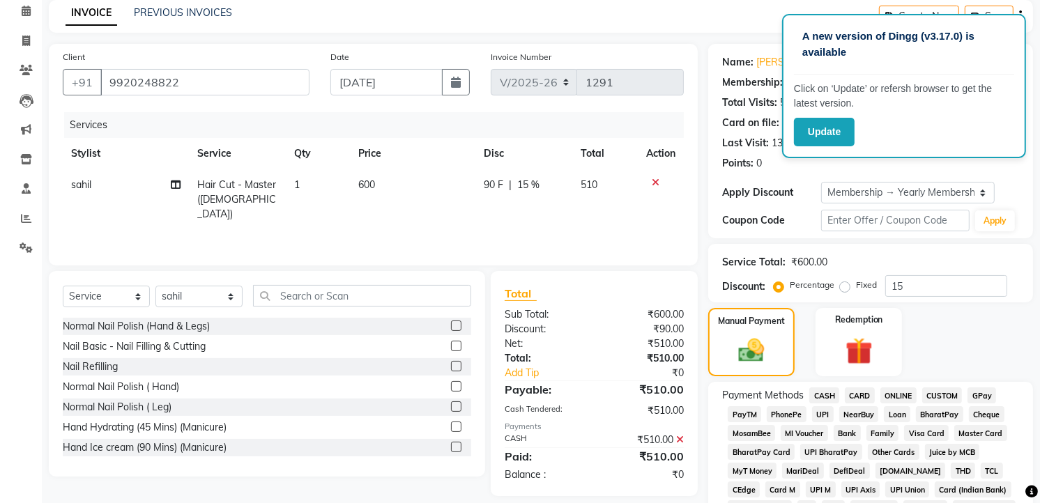
click at [976, 392] on span "GPay" at bounding box center [981, 395] width 29 height 16
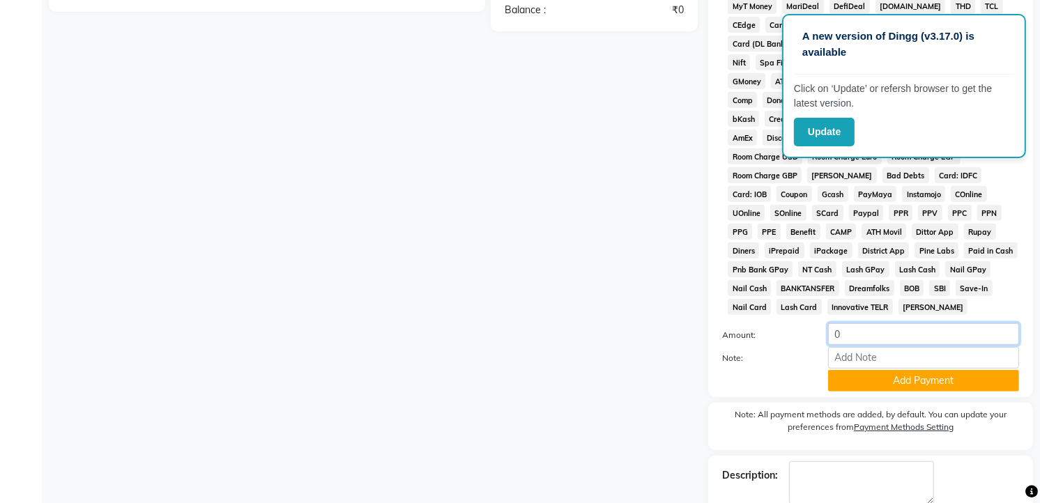
click at [851, 337] on input "0" at bounding box center [923, 334] width 191 height 22
type input "10"
click at [897, 389] on button "Add Payment" at bounding box center [923, 381] width 191 height 22
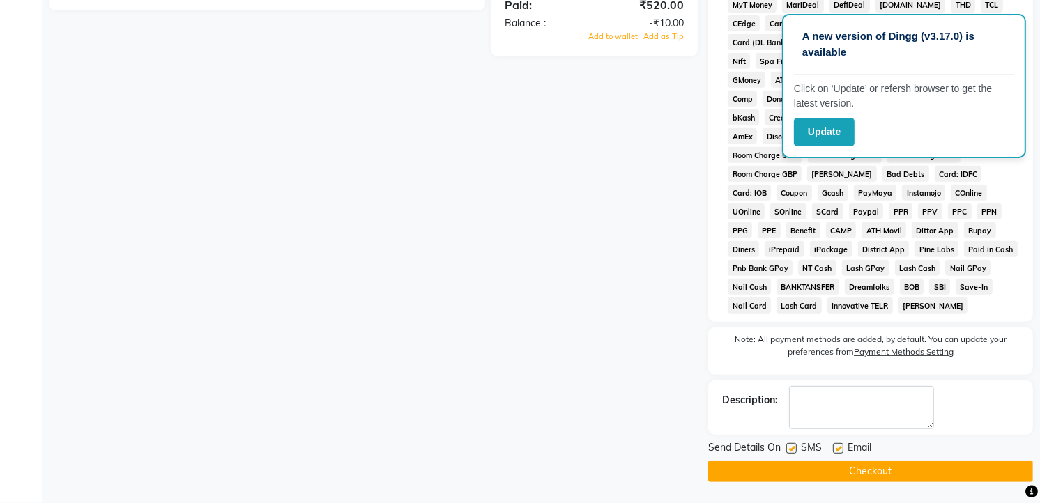
scroll to position [0, 0]
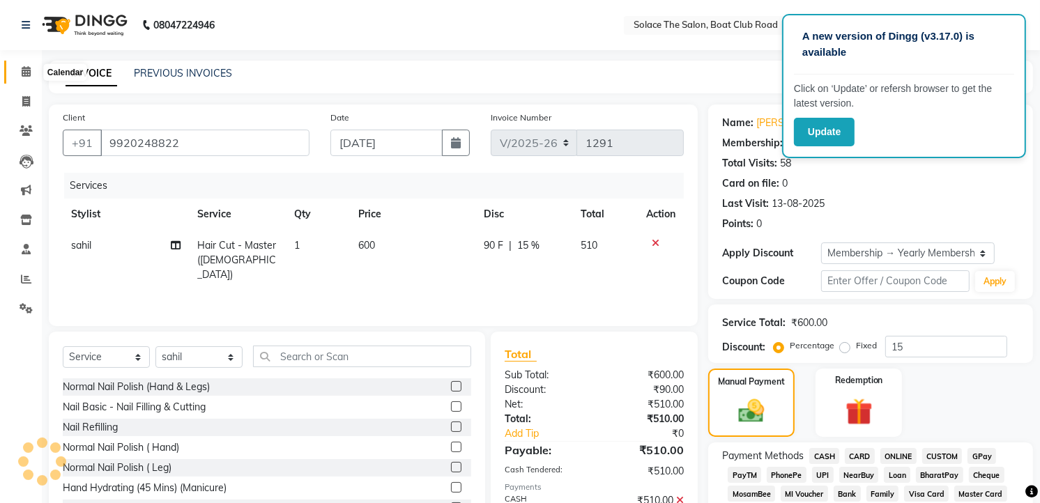
click at [29, 72] on icon at bounding box center [26, 71] width 9 height 10
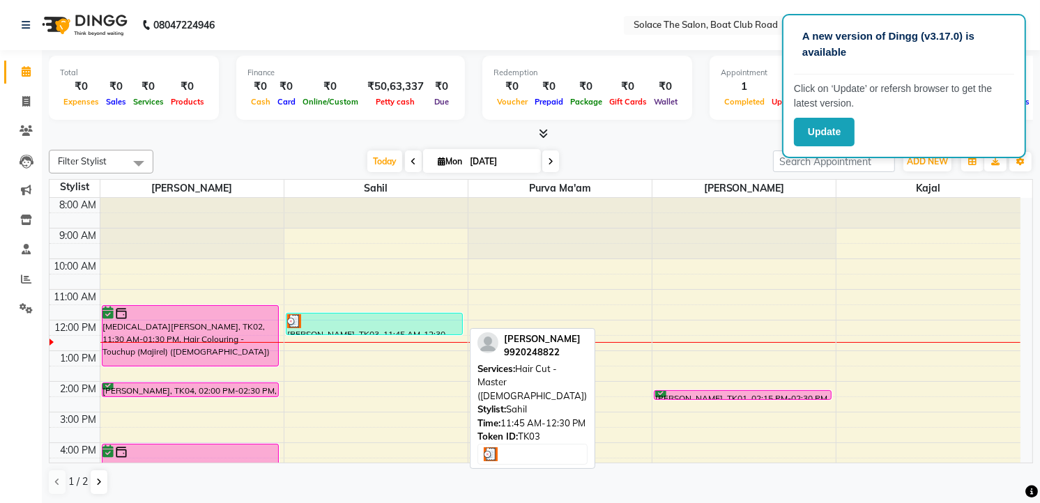
click at [376, 321] on div at bounding box center [374, 321] width 175 height 14
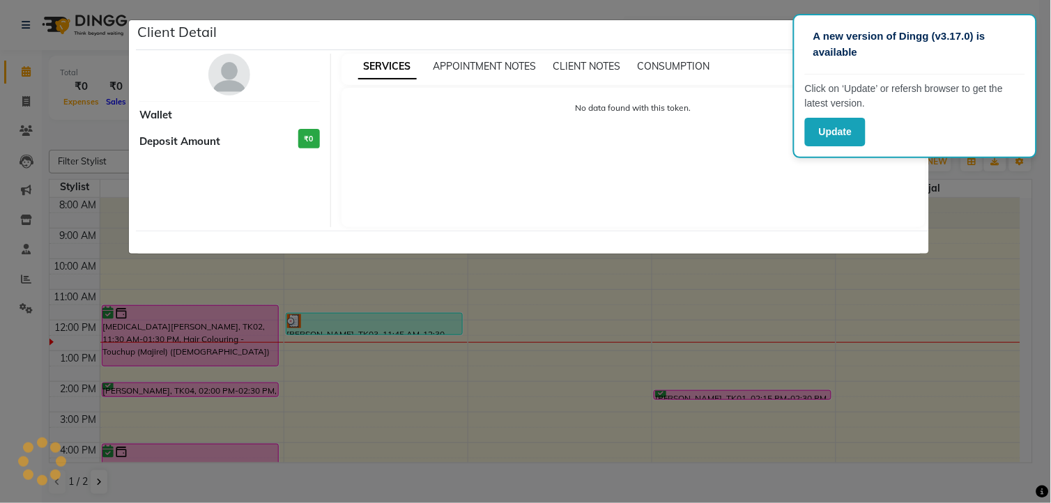
select select "3"
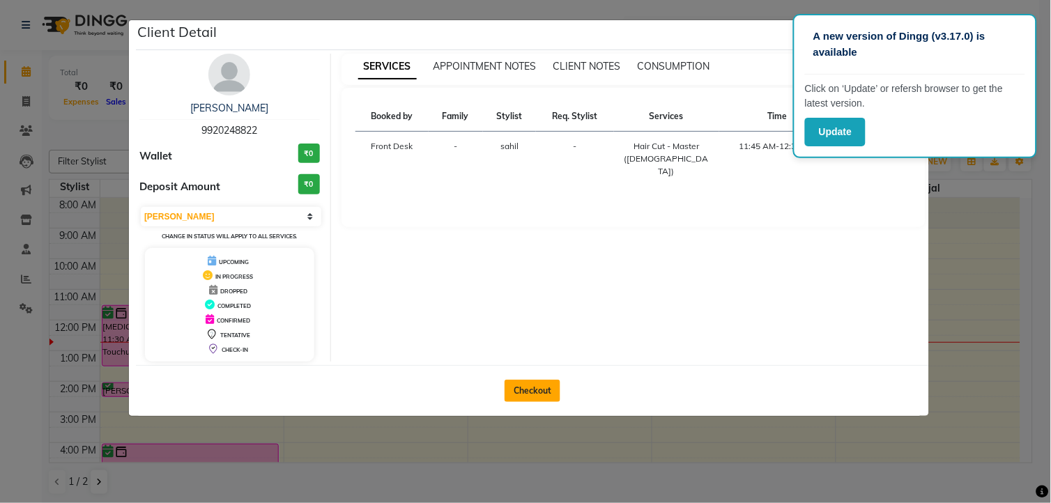
click at [539, 387] on button "Checkout" at bounding box center [533, 391] width 56 height 22
select select "service"
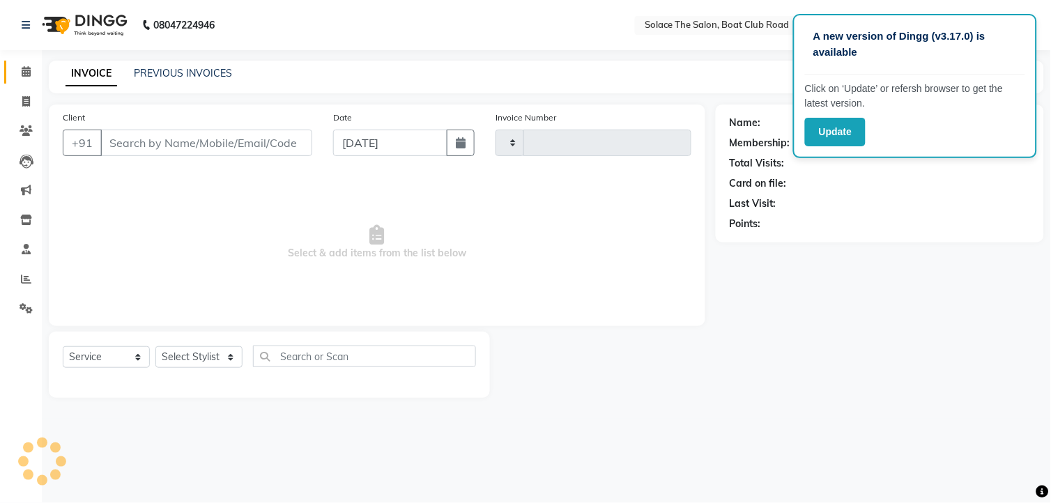
type input "1291"
select select "585"
type input "9920248822"
select select "74276"
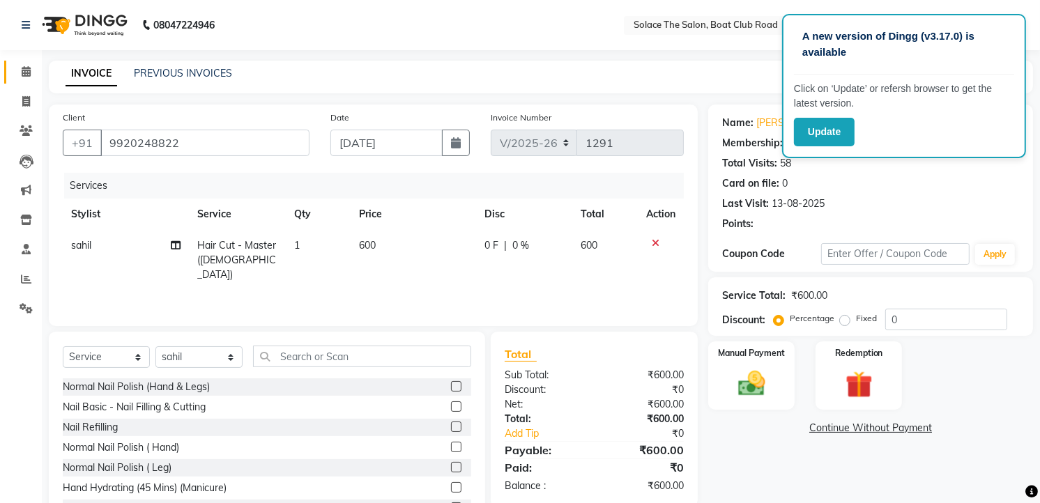
select select "1: Object"
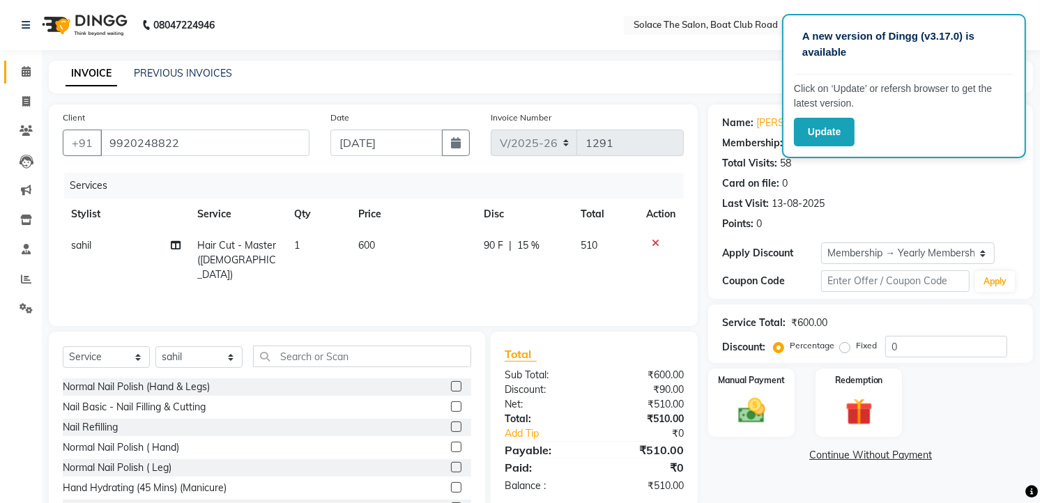
type input "15"
click at [753, 406] on img at bounding box center [751, 411] width 45 height 32
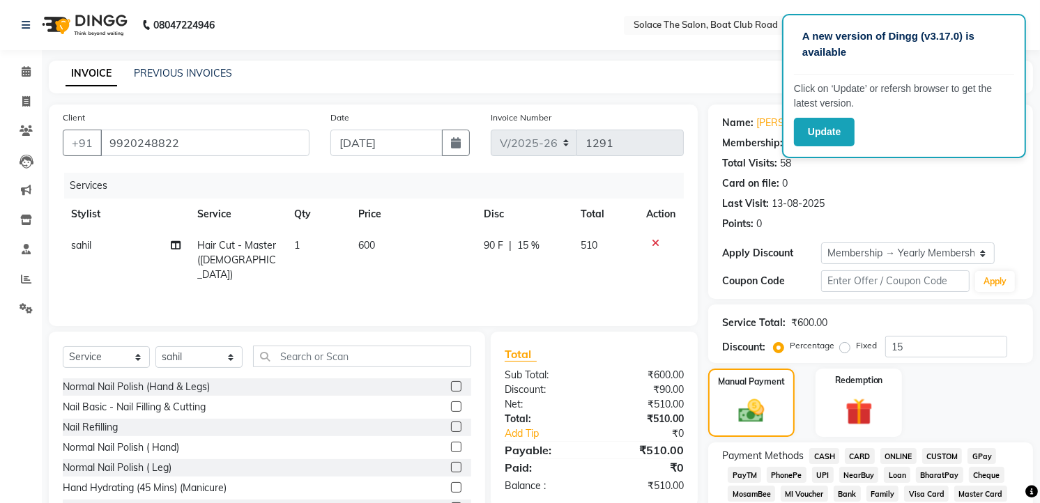
scroll to position [155, 0]
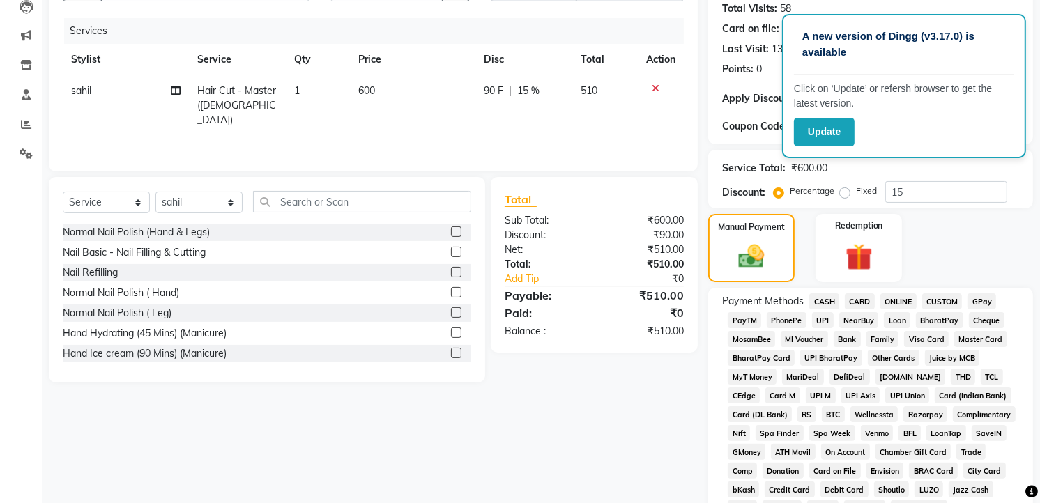
click at [825, 301] on span "CASH" at bounding box center [824, 301] width 30 height 16
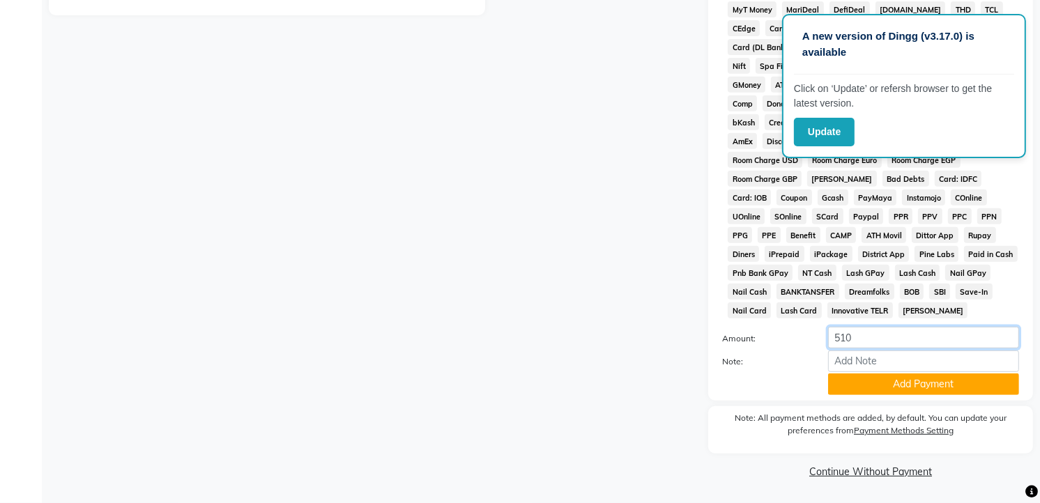
click at [860, 333] on input "510" at bounding box center [923, 338] width 191 height 22
type input "500"
click at [888, 379] on button "Add Payment" at bounding box center [923, 385] width 191 height 22
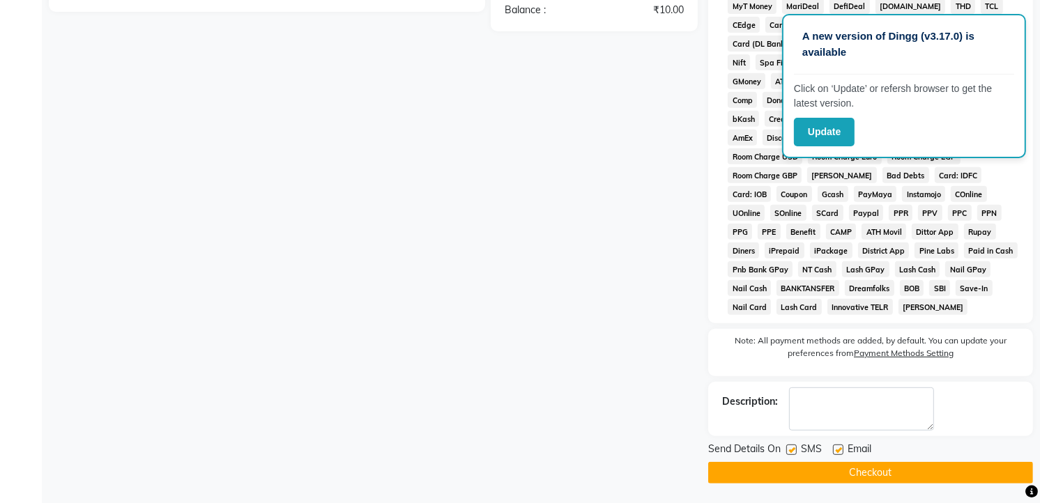
scroll to position [138, 0]
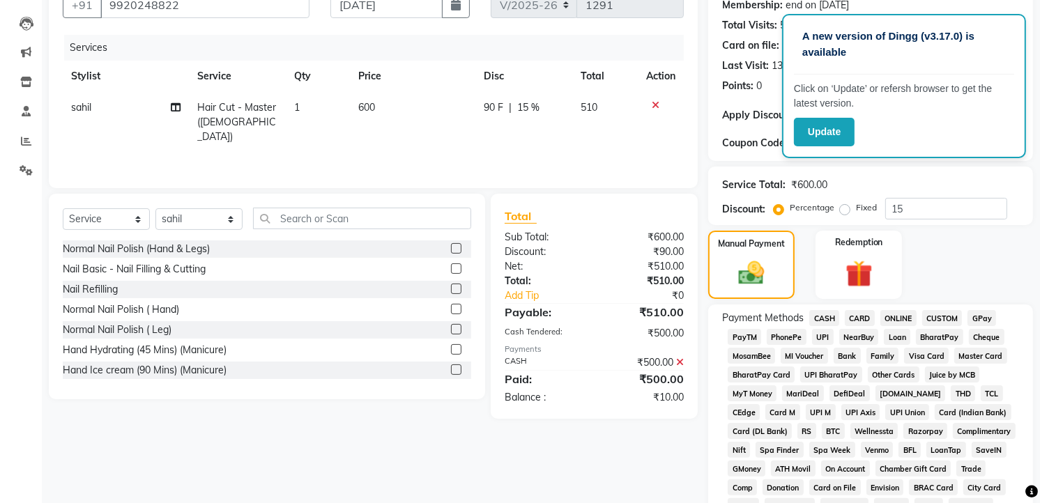
click at [981, 314] on span "GPay" at bounding box center [981, 318] width 29 height 16
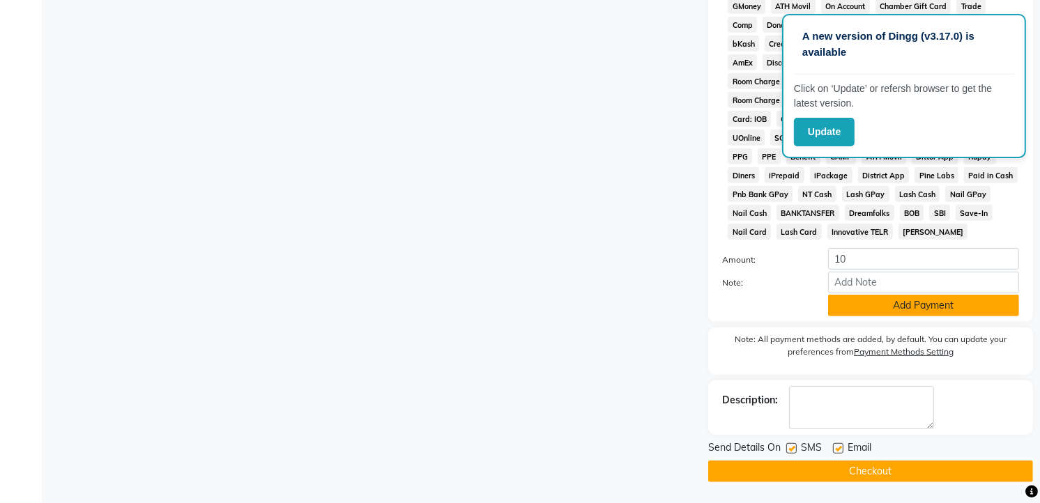
click at [905, 308] on button "Add Payment" at bounding box center [923, 306] width 191 height 22
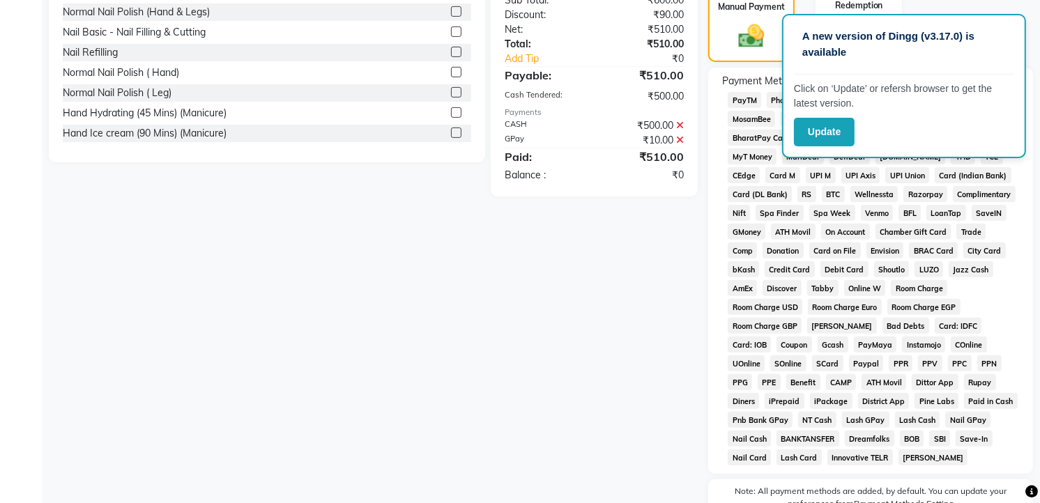
scroll to position [530, 0]
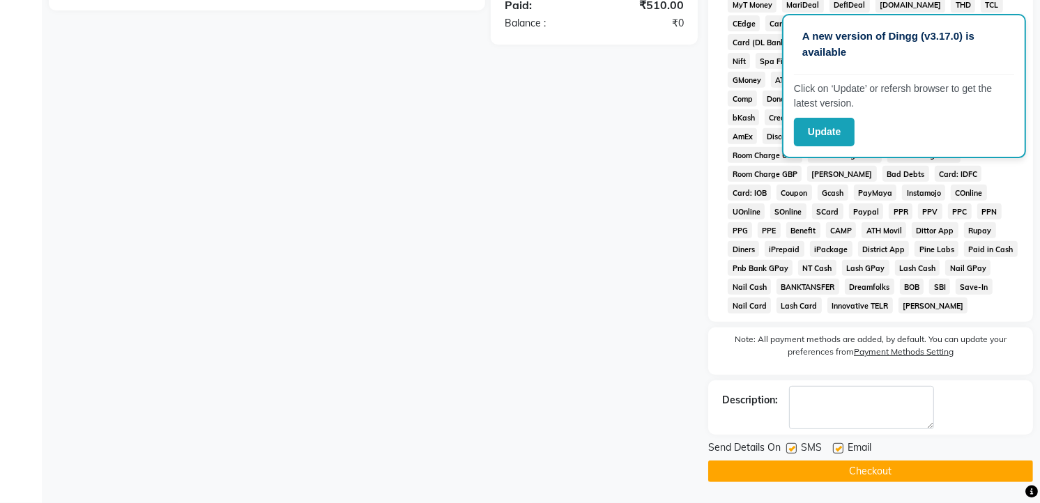
click at [923, 475] on button "Checkout" at bounding box center [870, 472] width 325 height 22
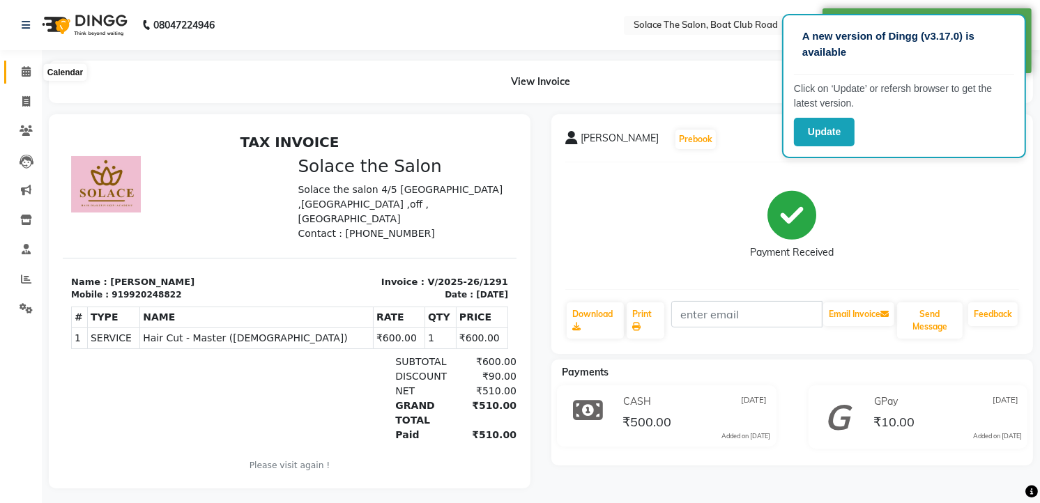
click at [24, 74] on icon at bounding box center [26, 71] width 9 height 10
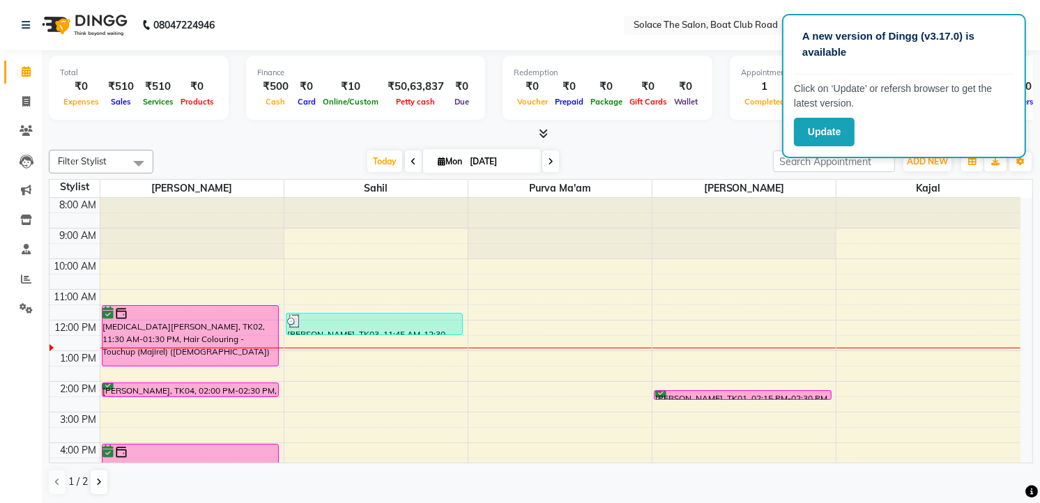
click at [438, 157] on icon at bounding box center [442, 161] width 8 height 9
select select "9"
select select "2025"
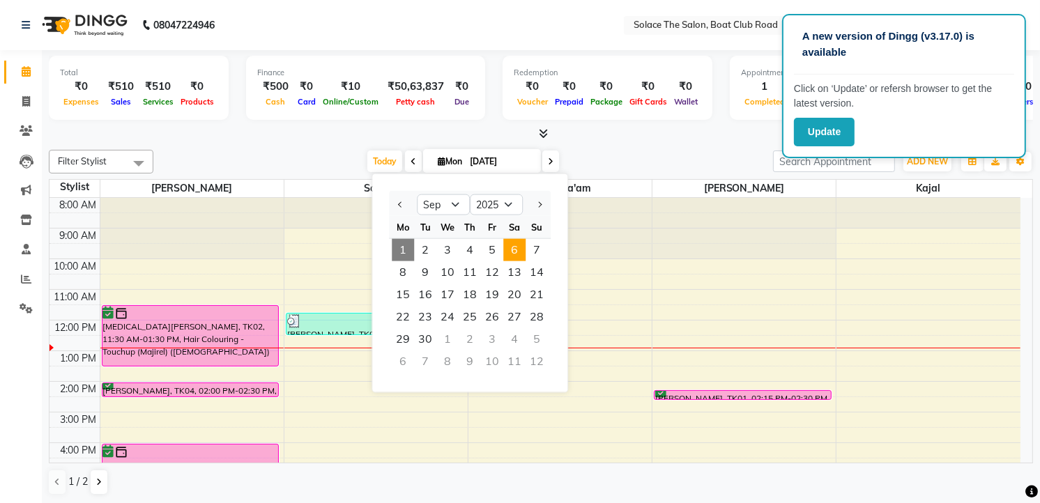
click at [521, 252] on span "6" at bounding box center [514, 250] width 22 height 22
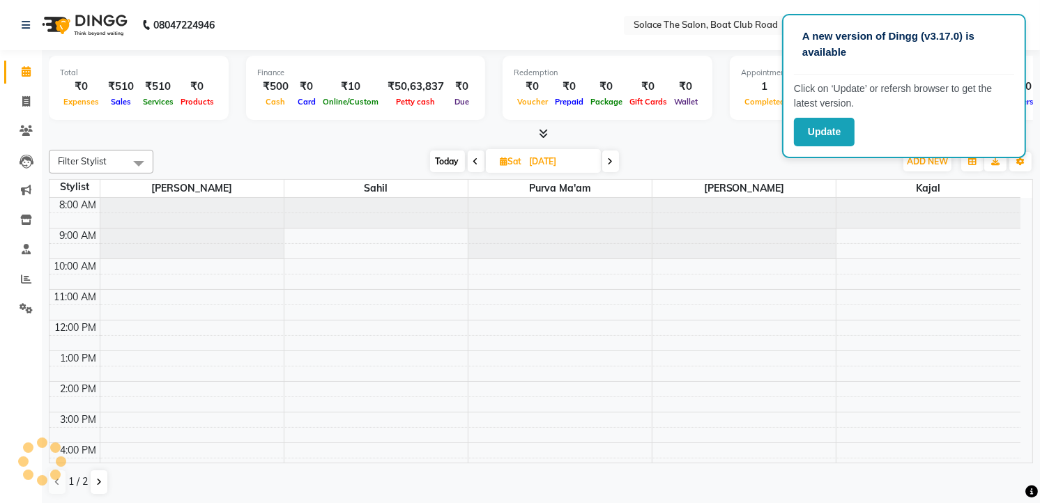
scroll to position [123, 0]
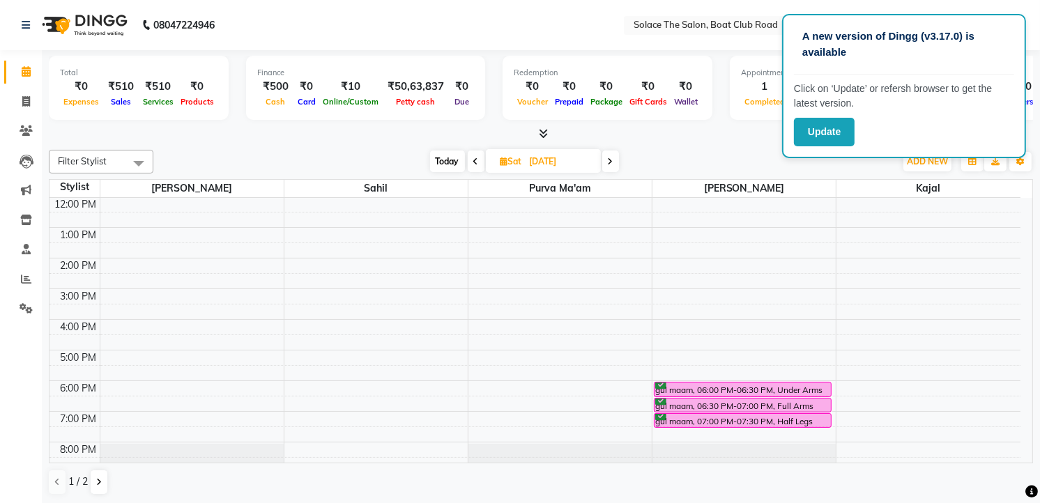
click at [447, 162] on span "Today" at bounding box center [447, 162] width 35 height 22
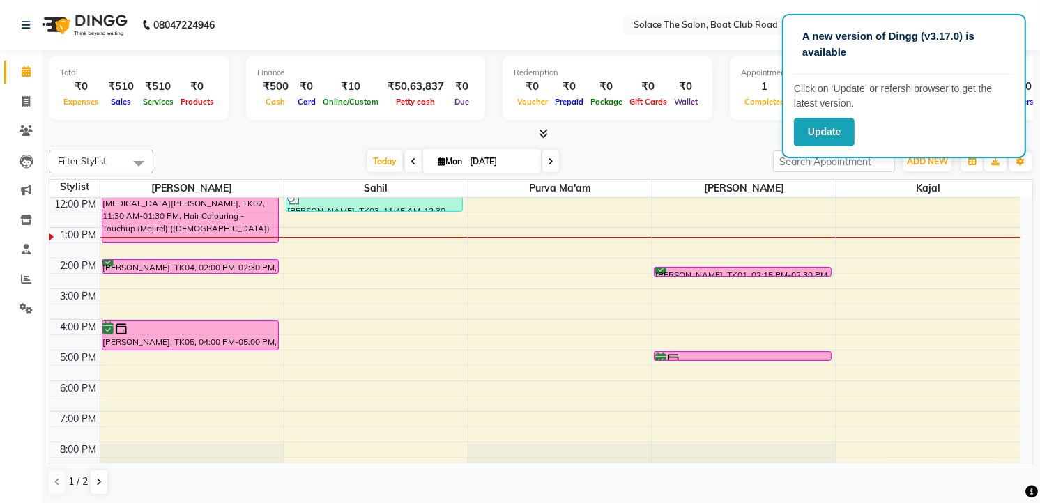
scroll to position [1, 0]
click at [410, 158] on icon at bounding box center [413, 161] width 6 height 8
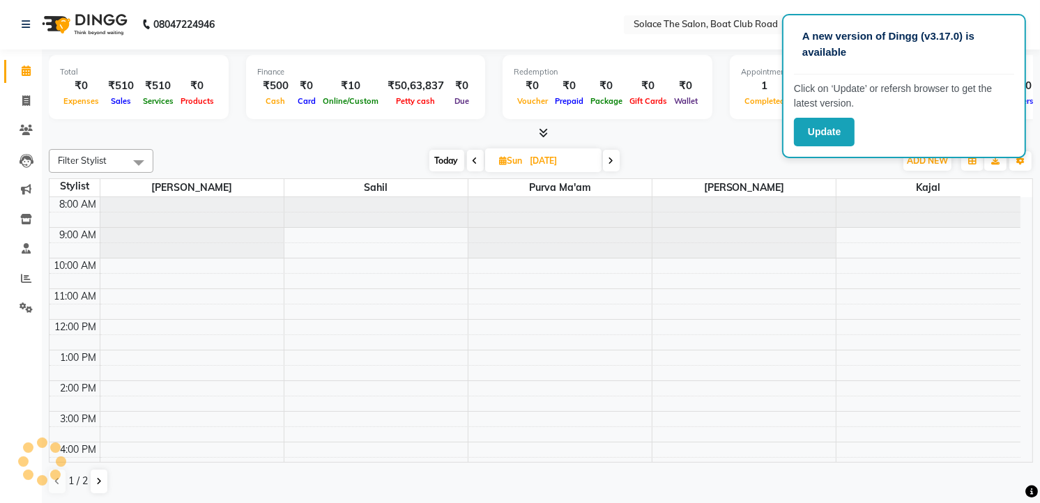
scroll to position [155, 0]
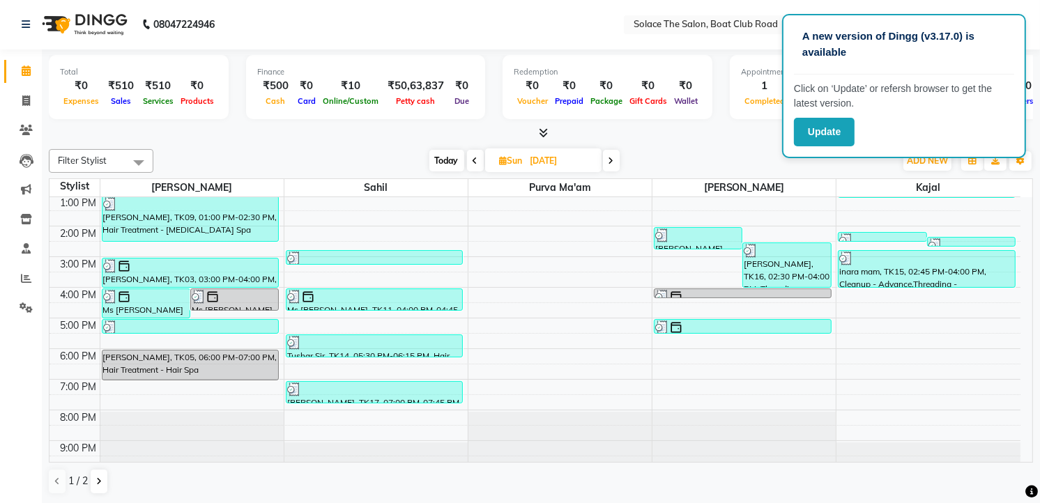
click at [472, 157] on icon at bounding box center [475, 161] width 6 height 8
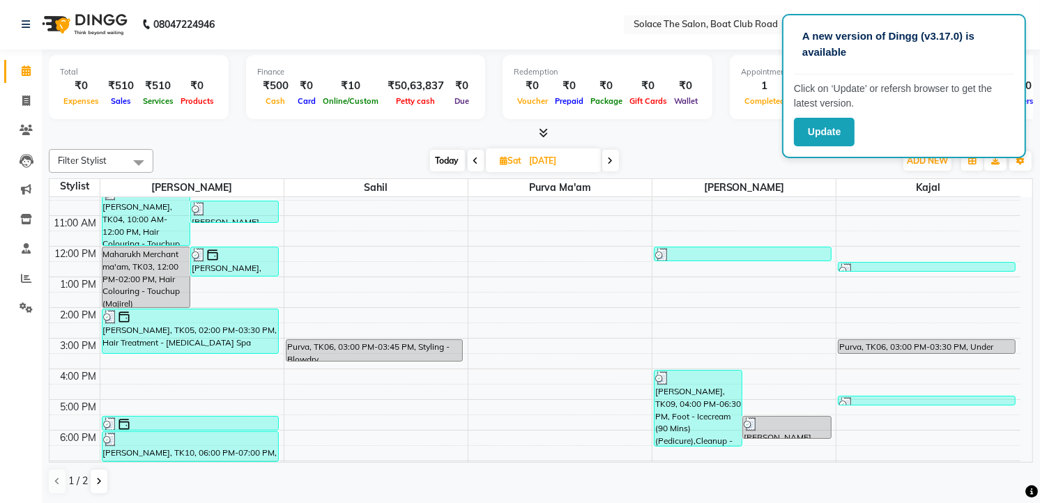
scroll to position [0, 0]
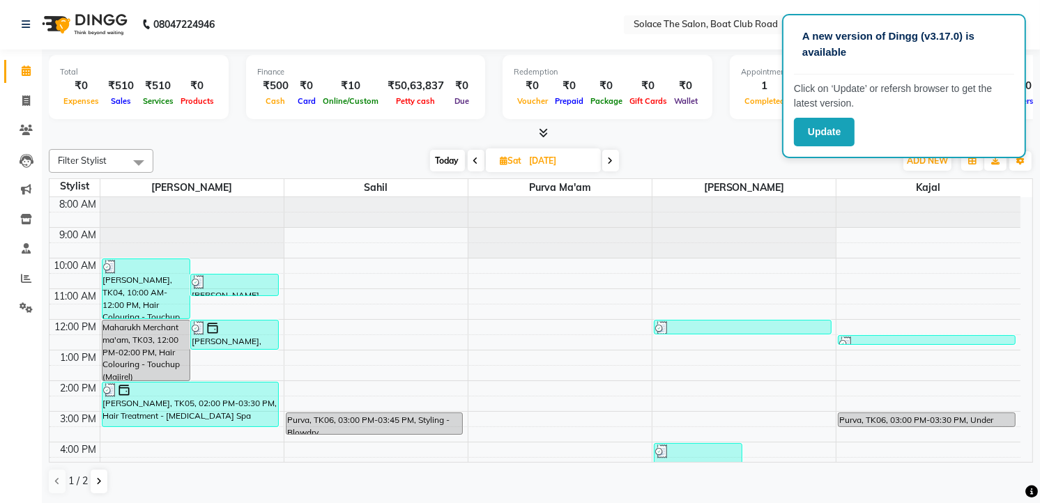
click at [471, 157] on span at bounding box center [476, 161] width 17 height 22
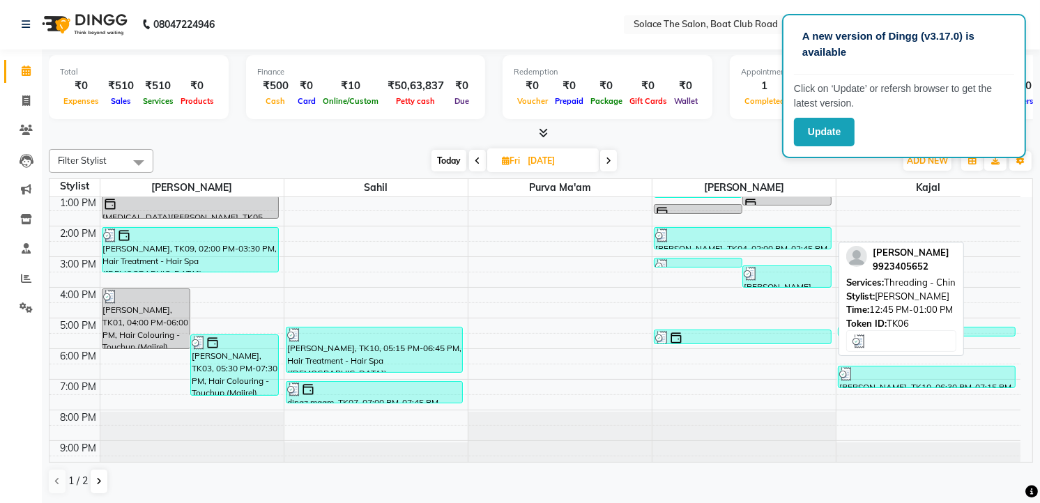
scroll to position [77, 0]
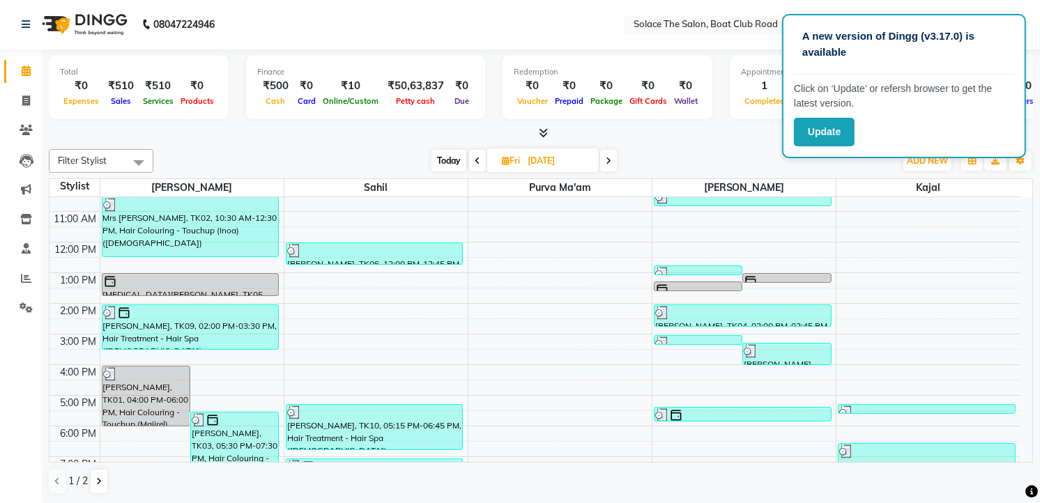
click at [446, 157] on span "Today" at bounding box center [448, 161] width 35 height 22
type input "[DATE]"
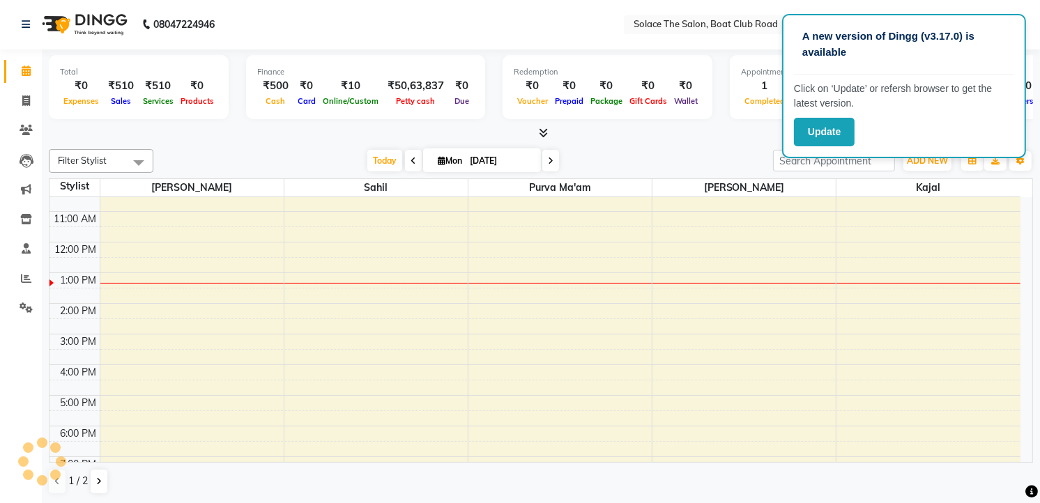
scroll to position [155, 0]
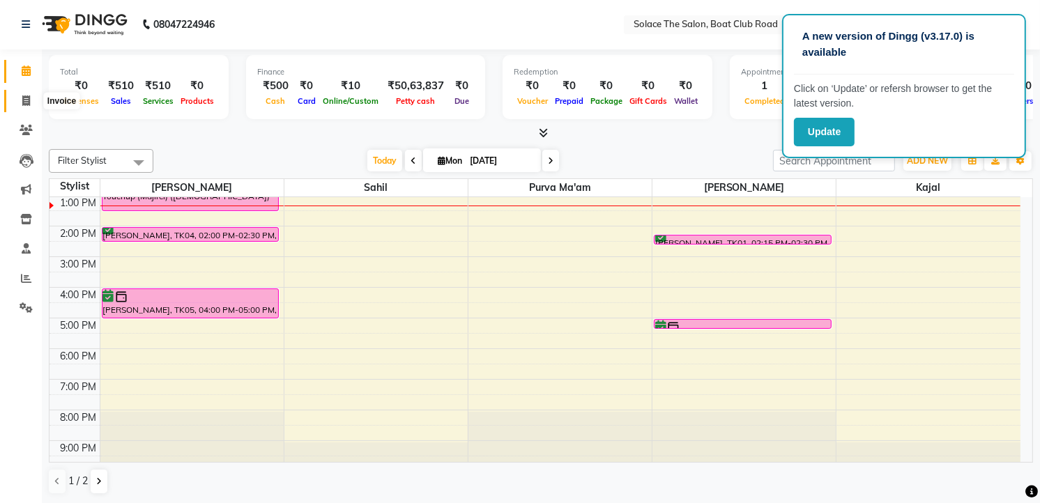
click at [25, 100] on icon at bounding box center [26, 100] width 8 height 10
select select "service"
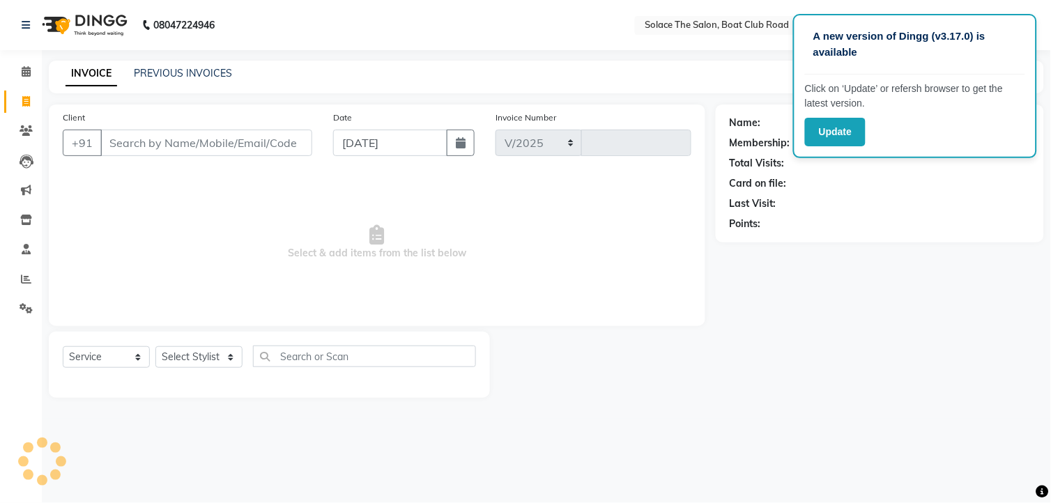
select select "585"
type input "1292"
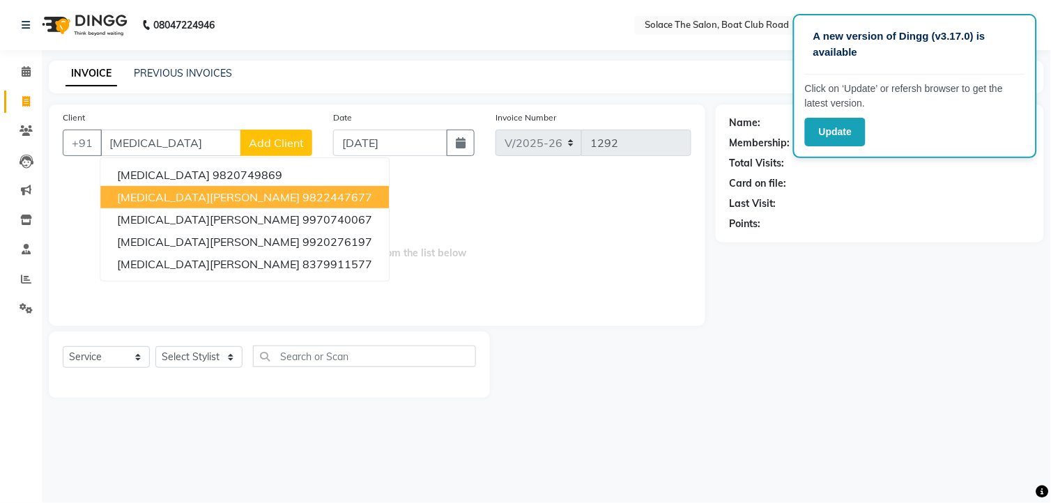
click at [175, 197] on span "[MEDICAL_DATA][PERSON_NAME]" at bounding box center [208, 197] width 183 height 14
type input "9822447677"
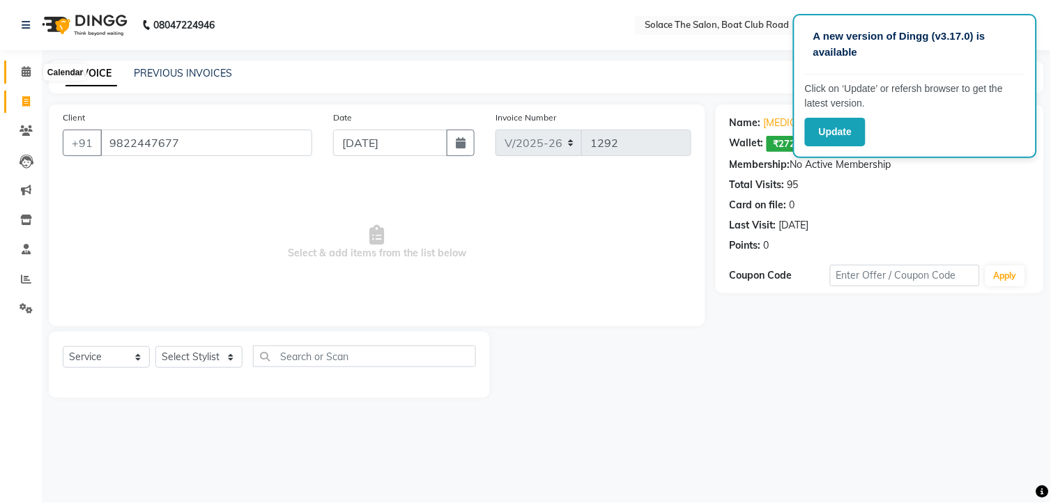
click at [26, 66] on span at bounding box center [26, 72] width 24 height 16
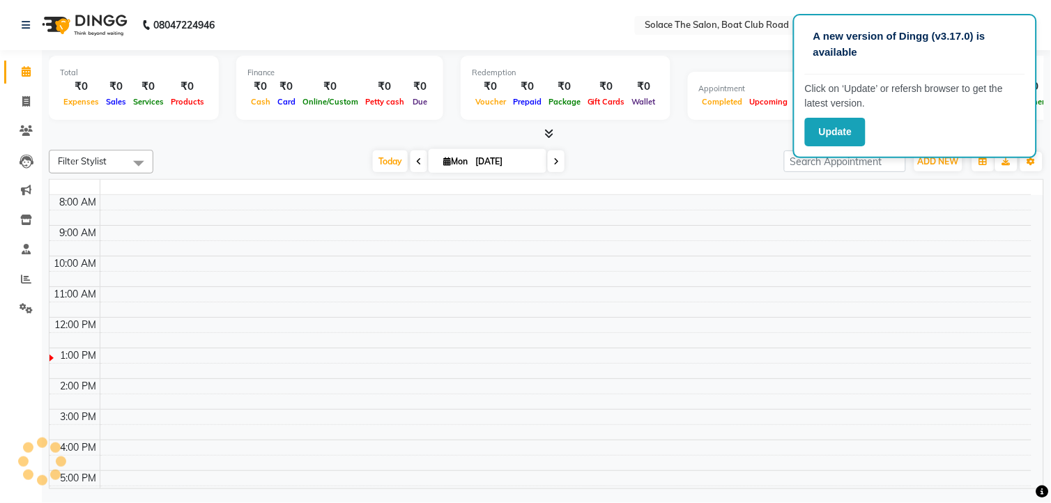
click at [584, 80] on div "₹0" at bounding box center [564, 87] width 39 height 16
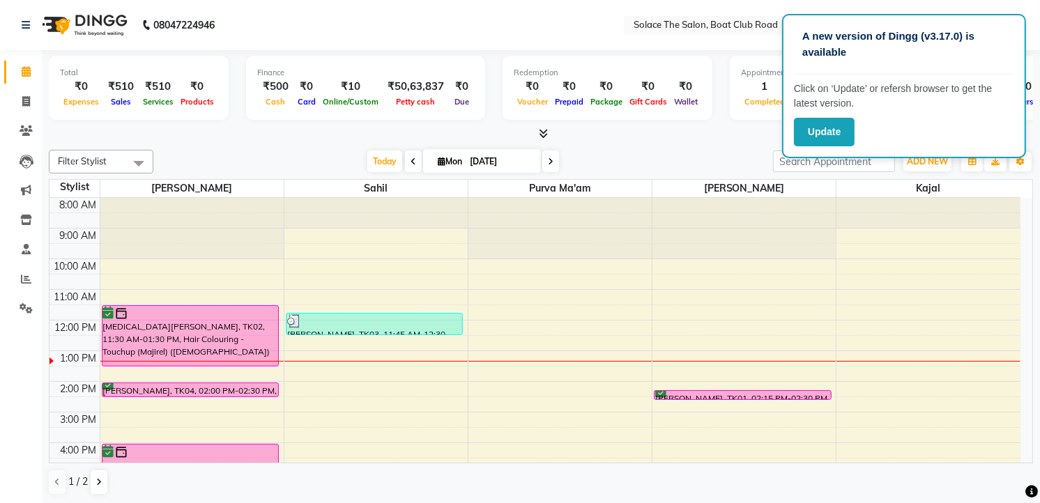
scroll to position [155, 0]
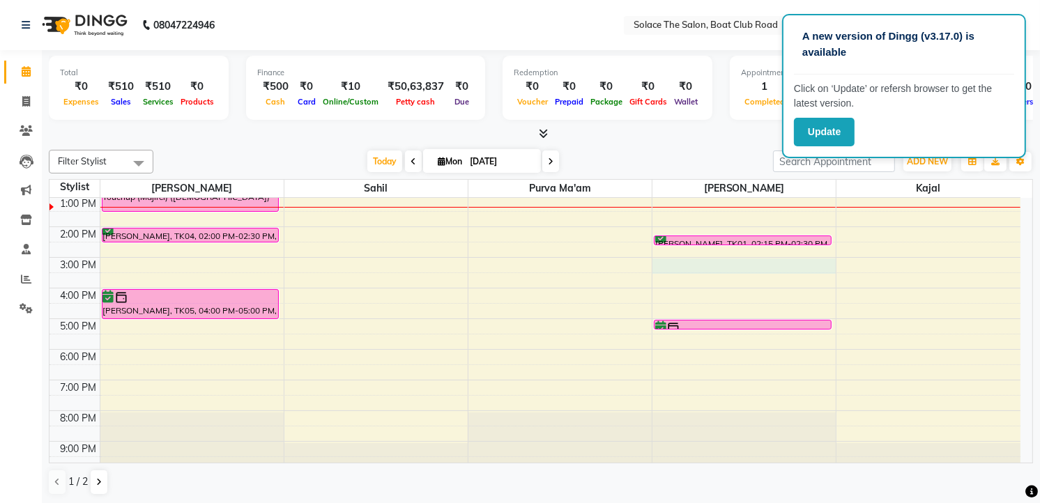
click at [674, 266] on div "8:00 AM 9:00 AM 10:00 AM 11:00 AM 12:00 PM 1:00 PM 2:00 PM 3:00 PM 4:00 PM 5:00…" at bounding box center [534, 257] width 971 height 429
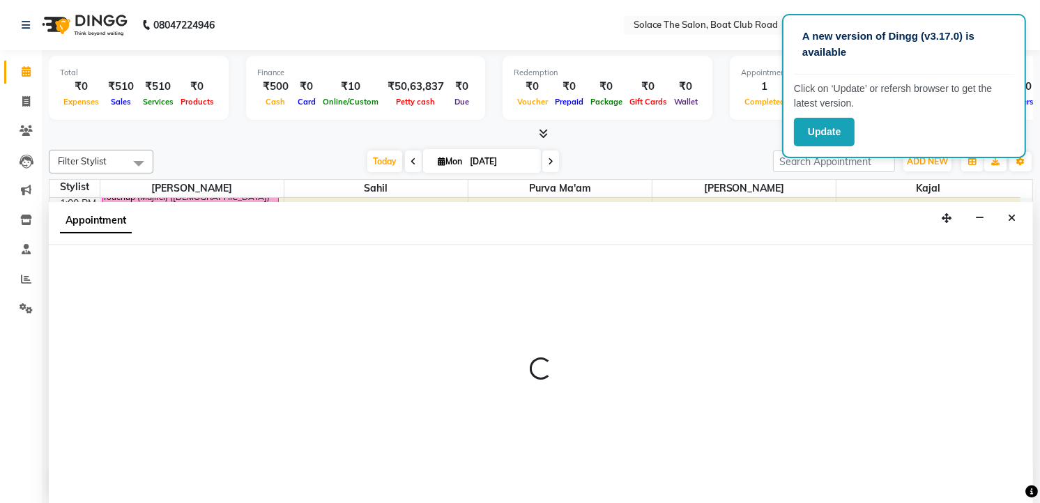
select select "9749"
select select "tentative"
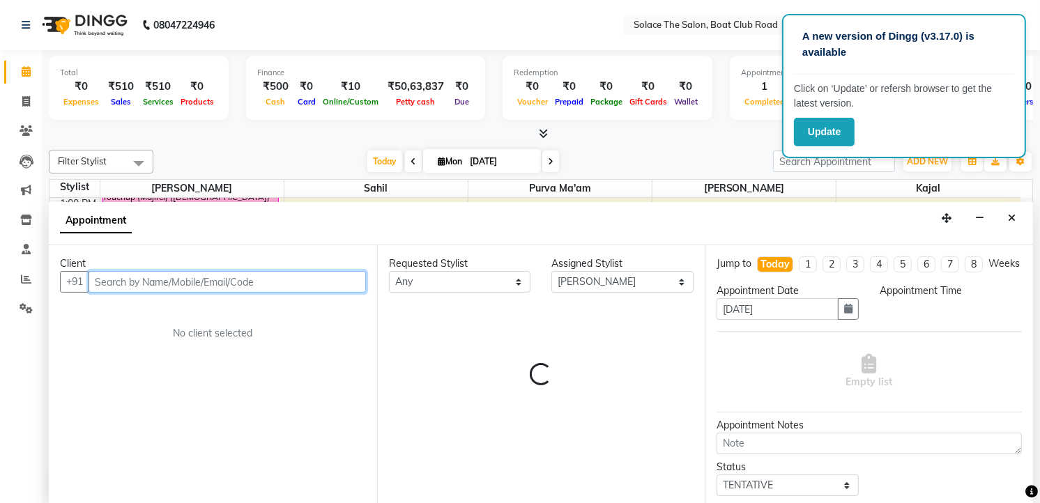
select select "900"
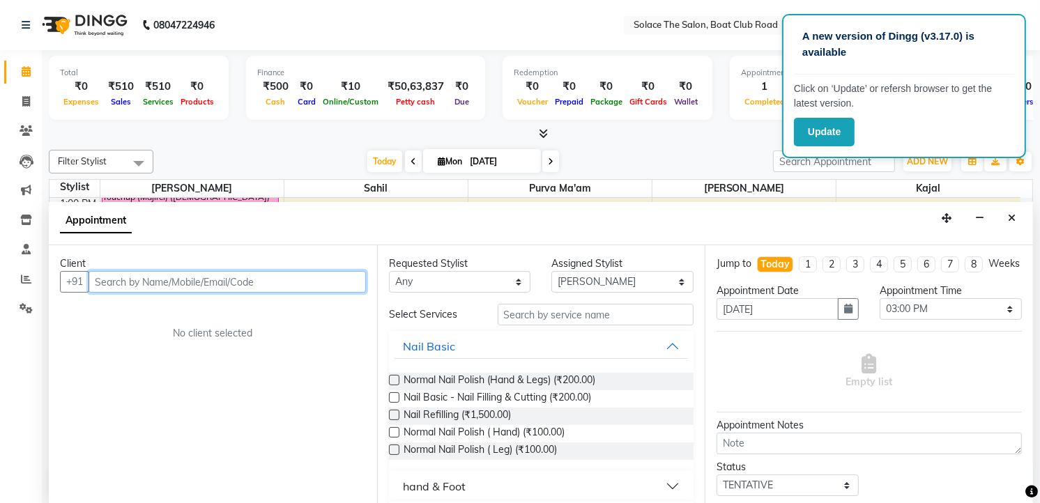
scroll to position [1, 0]
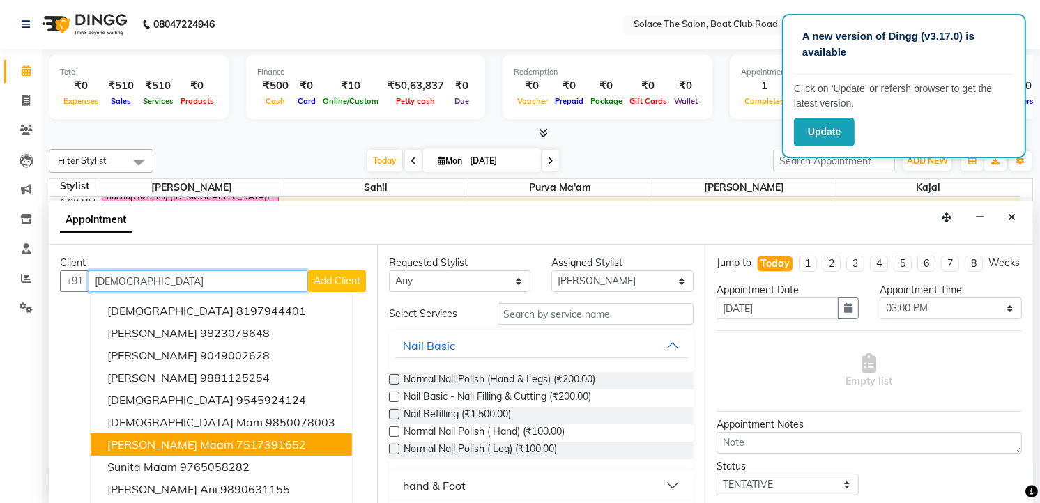
click at [192, 442] on span "[PERSON_NAME] Maam" at bounding box center [170, 445] width 126 height 14
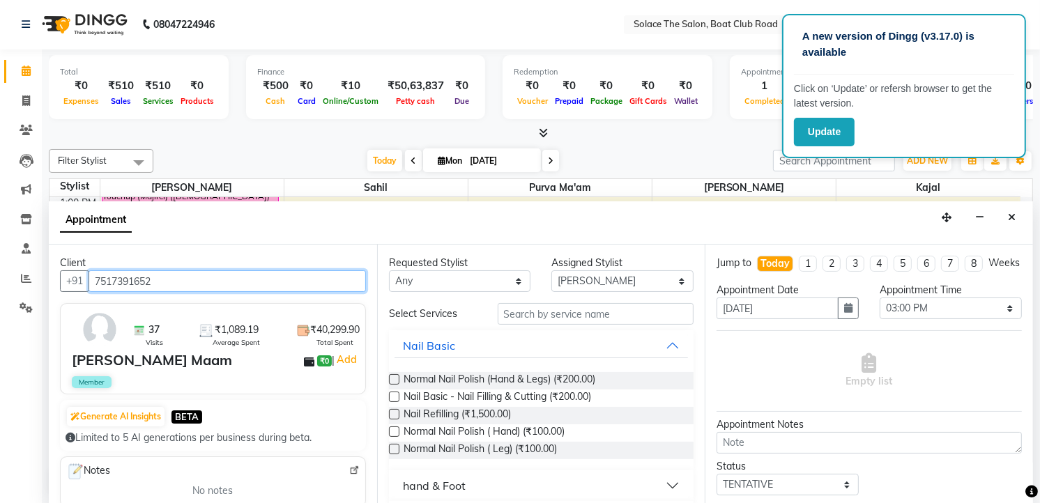
type input "7517391652"
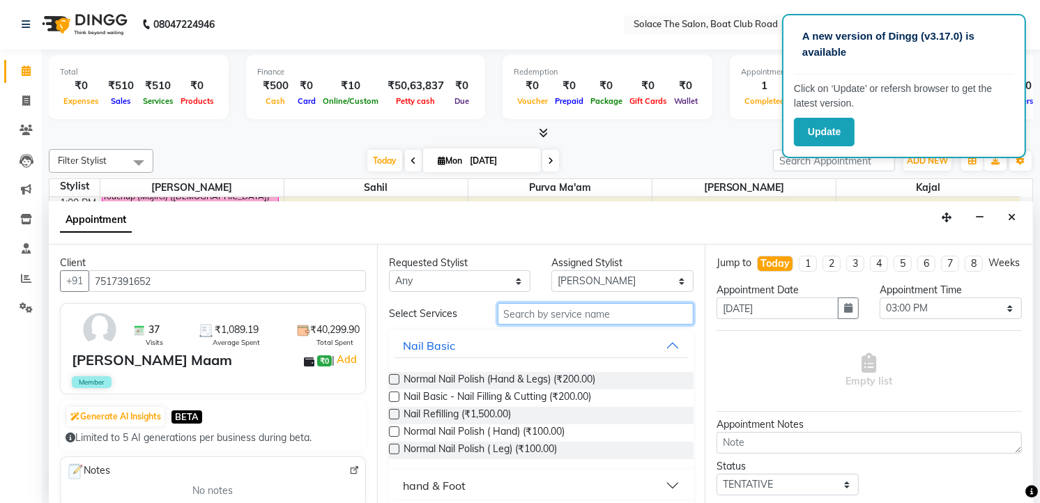
click at [523, 315] on input "text" at bounding box center [596, 314] width 197 height 22
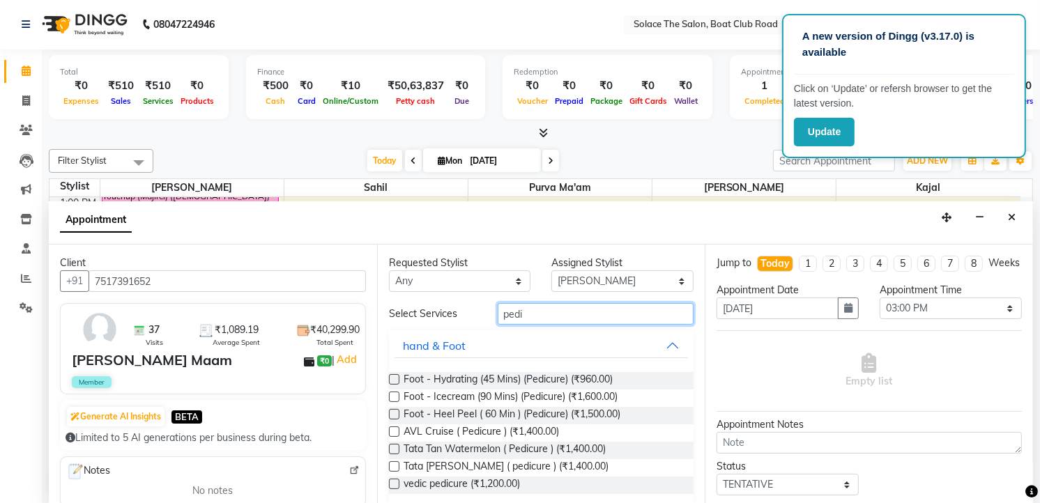
type input "pedi"
click at [394, 376] on label at bounding box center [394, 379] width 10 height 10
click at [394, 376] on input "checkbox" at bounding box center [393, 380] width 9 height 9
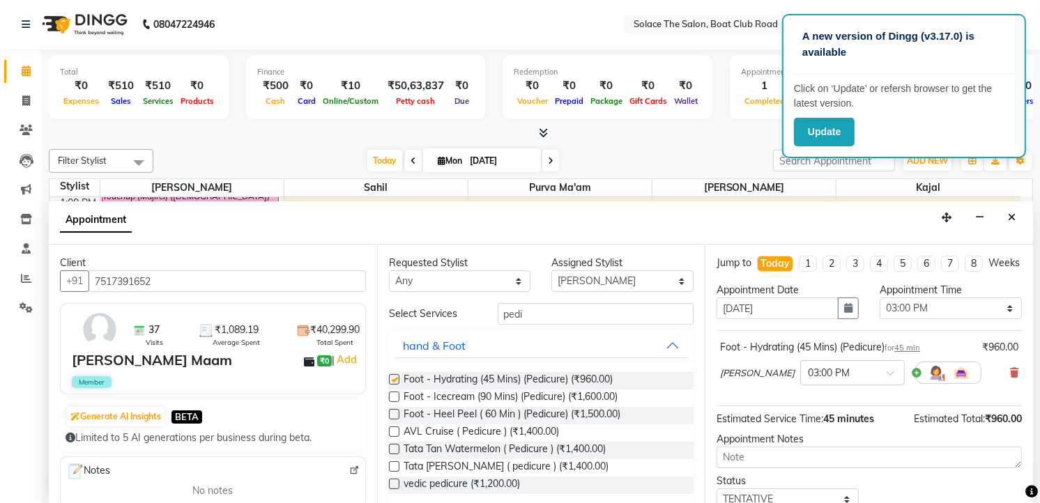
checkbox input "false"
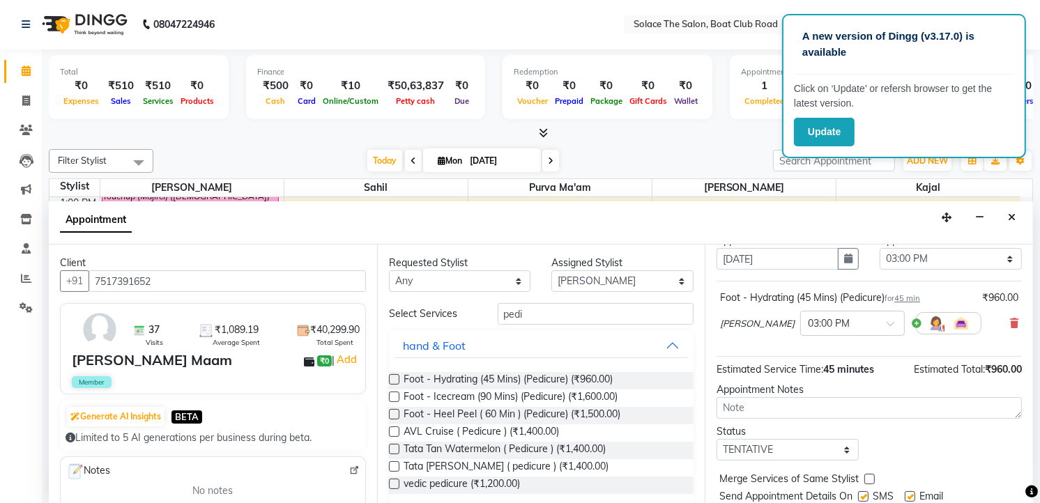
scroll to position [107, 0]
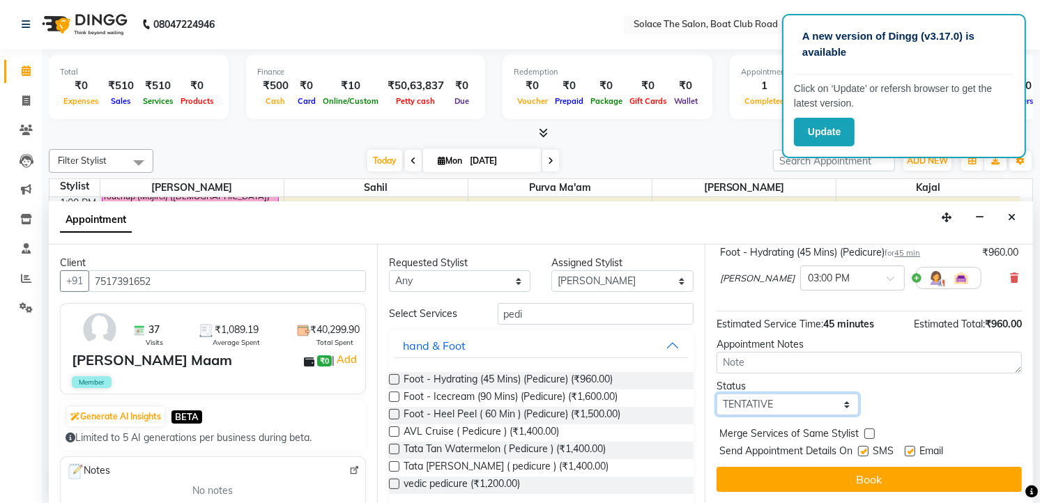
click at [768, 405] on select "Select TENTATIVE CONFIRM CHECK-IN UPCOMING" at bounding box center [787, 405] width 142 height 22
select select "confirm booking"
click at [716, 394] on select "Select TENTATIVE CONFIRM CHECK-IN UPCOMING" at bounding box center [787, 405] width 142 height 22
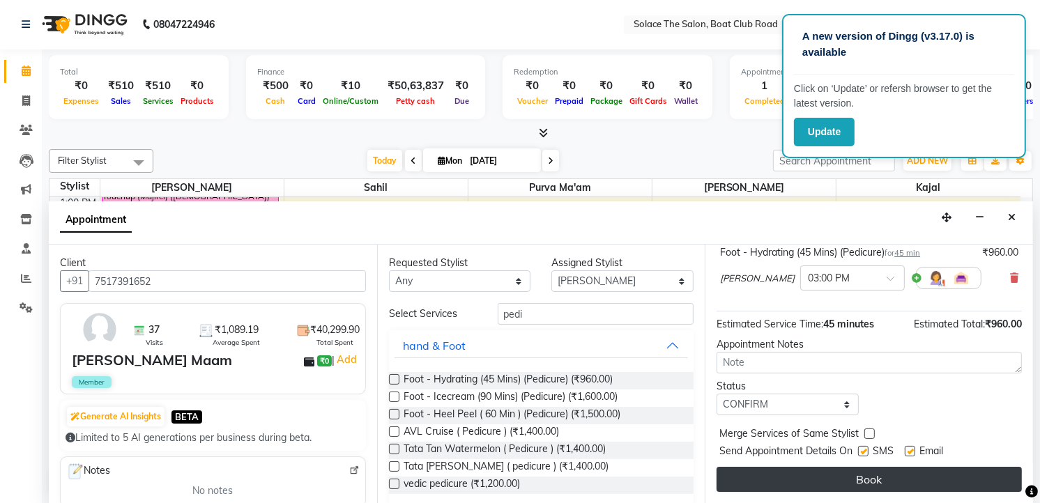
click at [841, 482] on button "Book" at bounding box center [868, 479] width 305 height 25
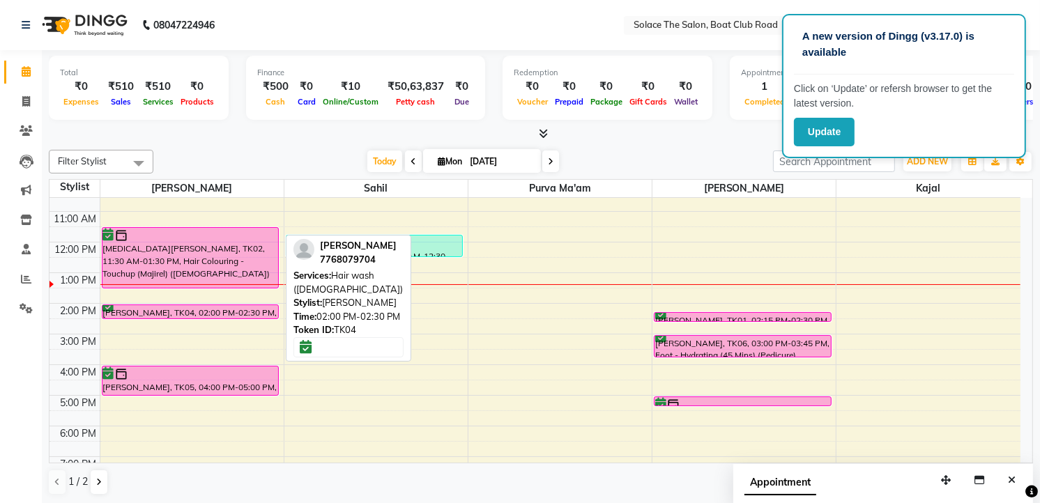
scroll to position [77, 0]
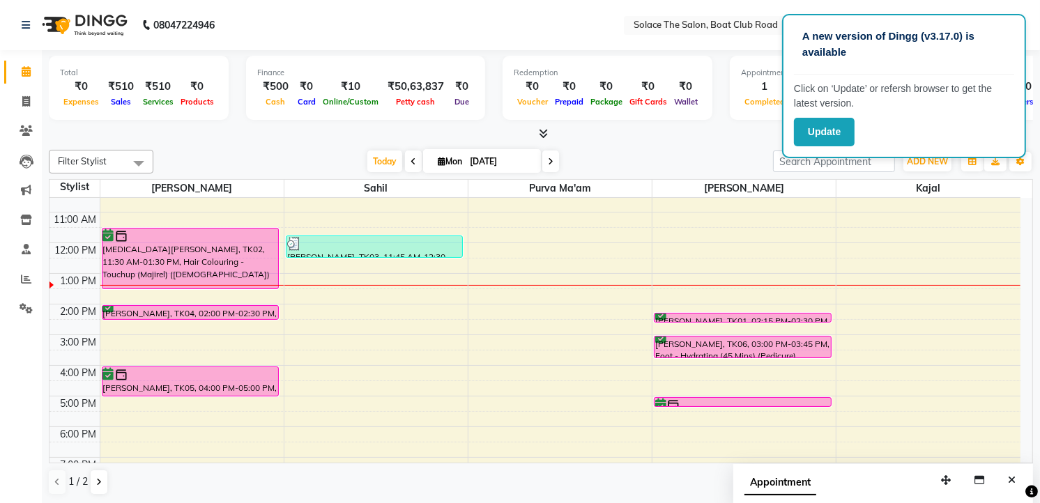
click at [548, 157] on icon at bounding box center [551, 161] width 6 height 8
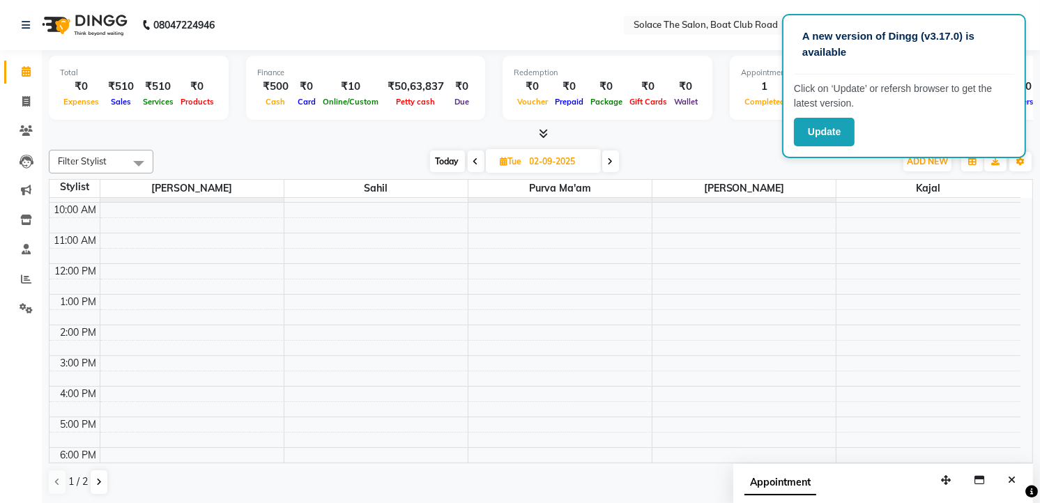
scroll to position [0, 0]
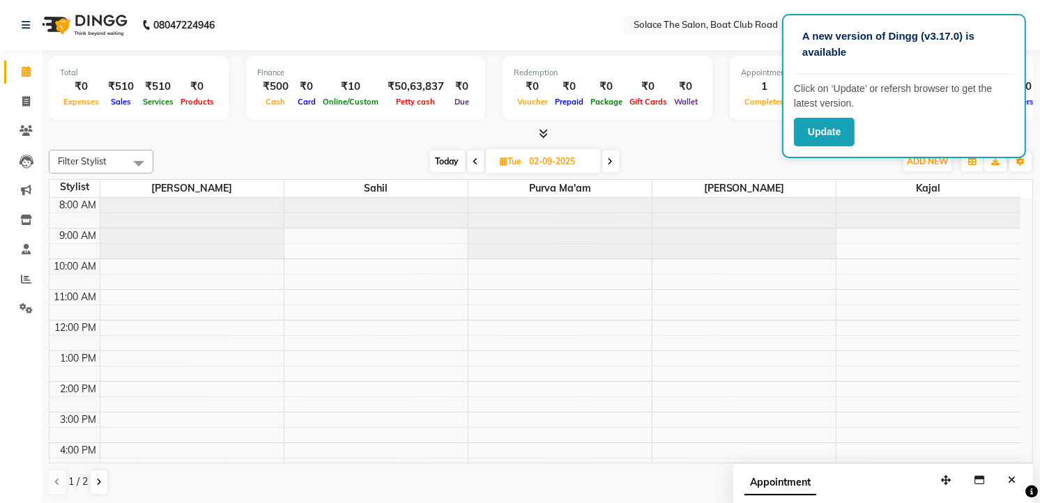
click at [611, 159] on icon at bounding box center [611, 161] width 6 height 8
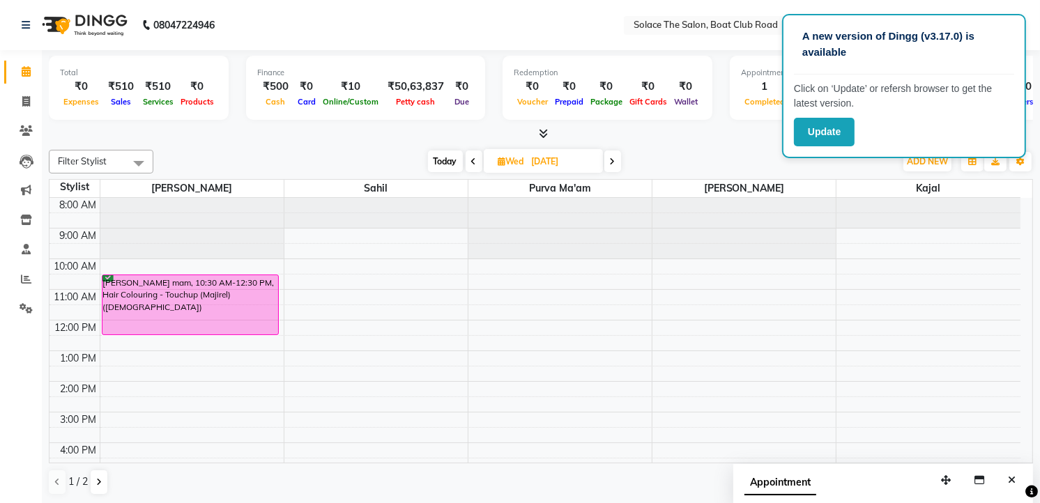
click at [446, 154] on span "Today" at bounding box center [445, 162] width 35 height 22
type input "[DATE]"
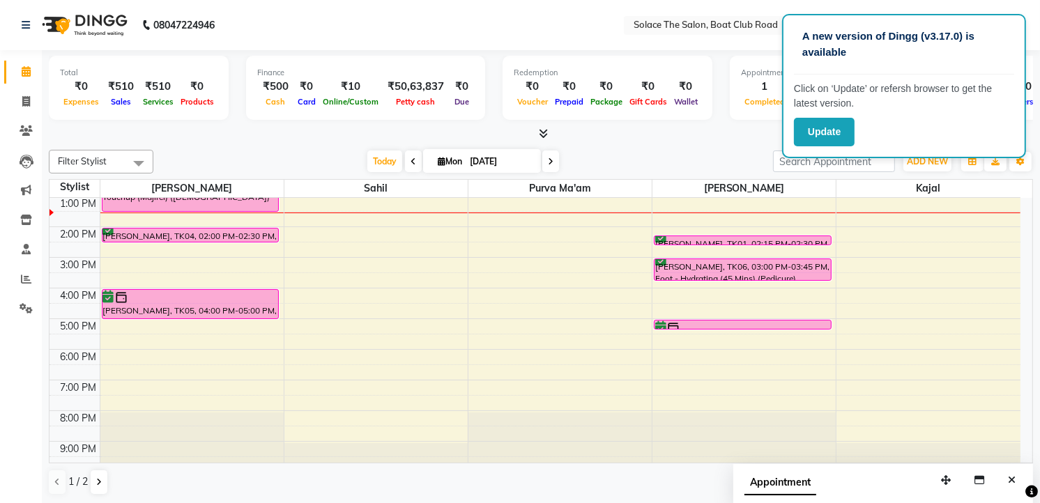
scroll to position [1, 0]
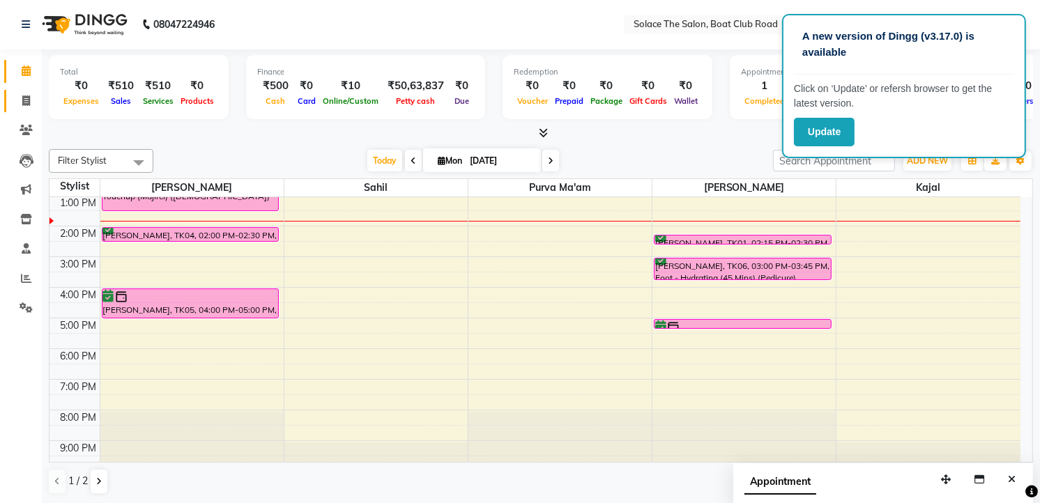
click at [17, 96] on span at bounding box center [26, 101] width 24 height 16
select select "service"
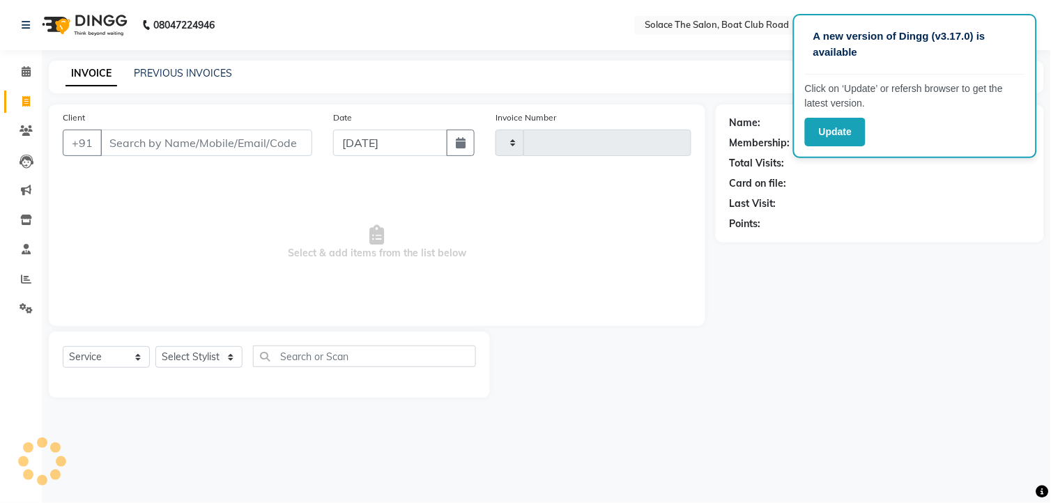
select select "585"
type input "1292"
click at [207, 142] on input "Client" at bounding box center [206, 143] width 212 height 26
type input "s"
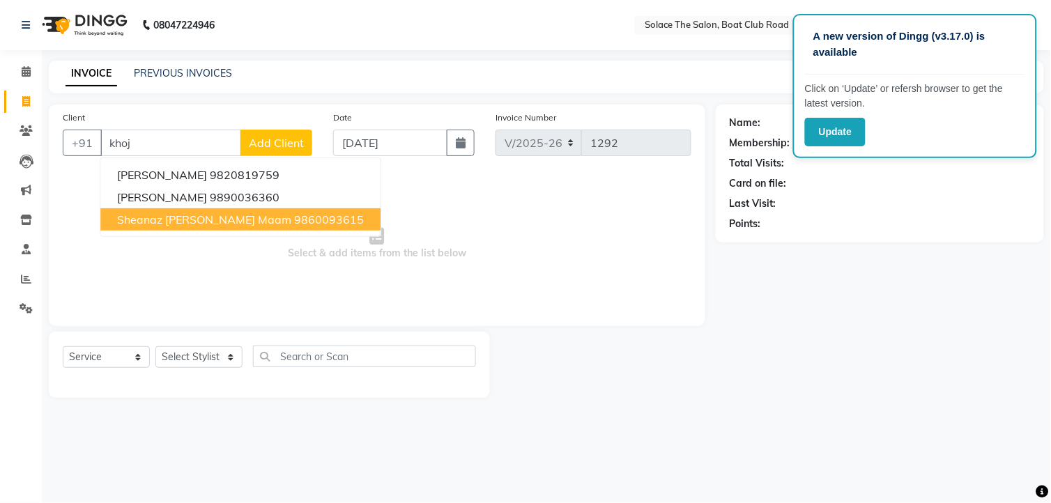
click at [217, 221] on span "Sheanaz [PERSON_NAME] Maam" at bounding box center [204, 220] width 174 height 14
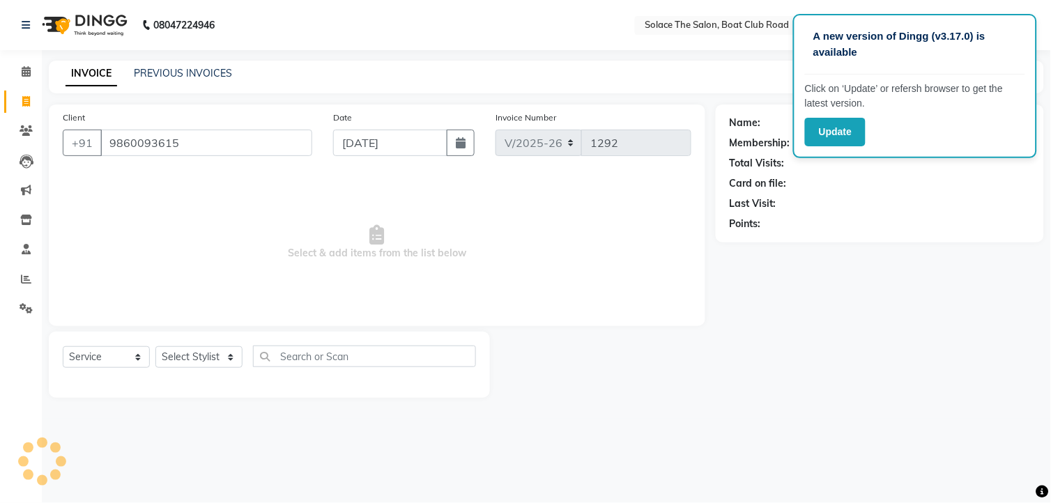
type input "9860093615"
select select "1: Object"
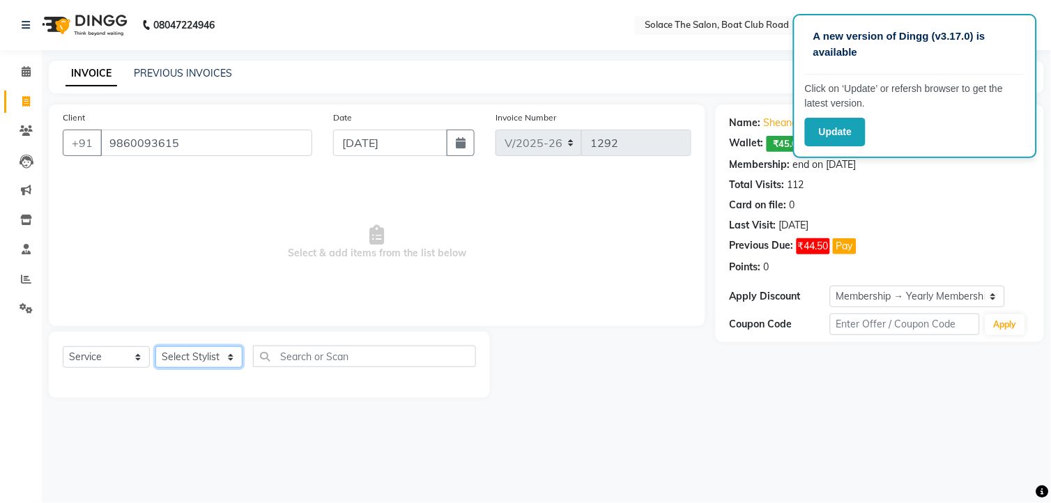
click at [194, 359] on select "Select Stylist [PERSON_NAME] [PERSON_NAME] [PERSON_NAME] Front Desk Kajal [PERS…" at bounding box center [198, 357] width 87 height 22
select select "9749"
click at [155, 347] on select "Select Stylist [PERSON_NAME] [PERSON_NAME] [PERSON_NAME] Front Desk Kajal [PERS…" at bounding box center [198, 357] width 87 height 22
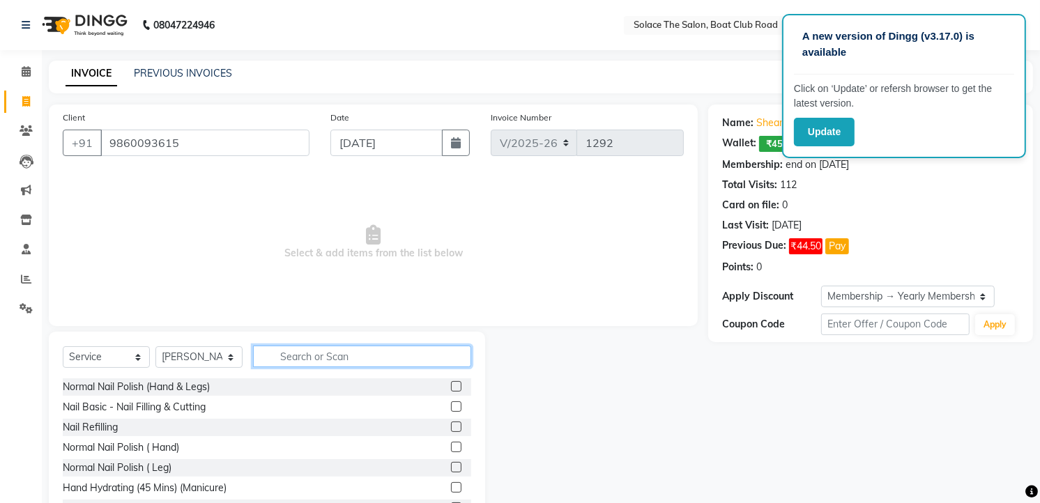
click at [318, 356] on input "text" at bounding box center [362, 357] width 218 height 22
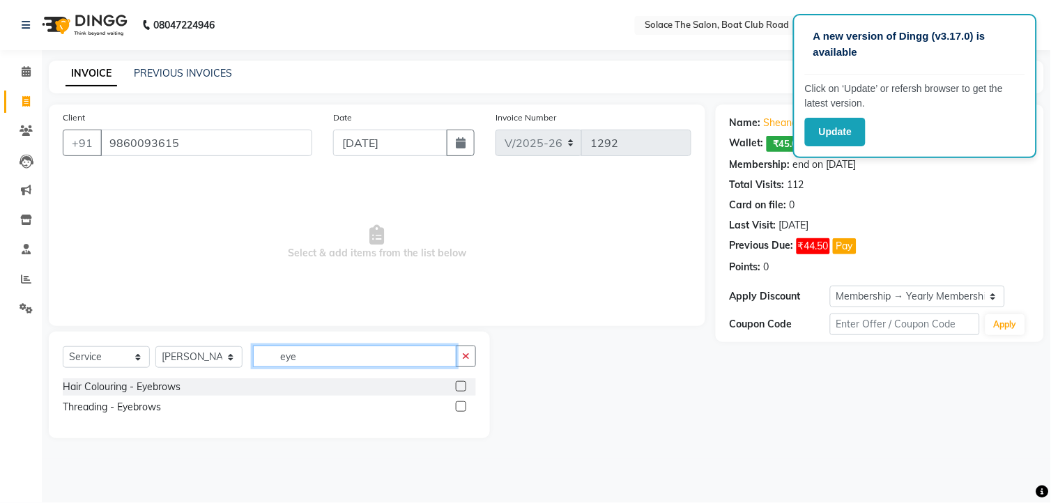
type input "eye"
click at [465, 387] on label at bounding box center [461, 386] width 10 height 10
click at [465, 387] on input "checkbox" at bounding box center [460, 387] width 9 height 9
click at [470, 360] on button "button" at bounding box center [466, 357] width 20 height 22
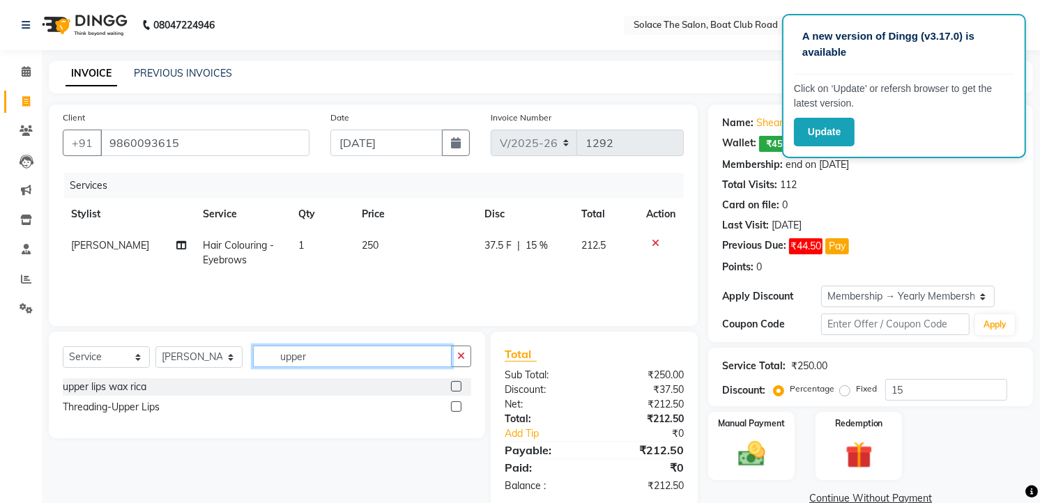
type input "upper"
click at [458, 407] on label at bounding box center [456, 406] width 10 height 10
click at [458, 407] on input "checkbox" at bounding box center [455, 407] width 9 height 9
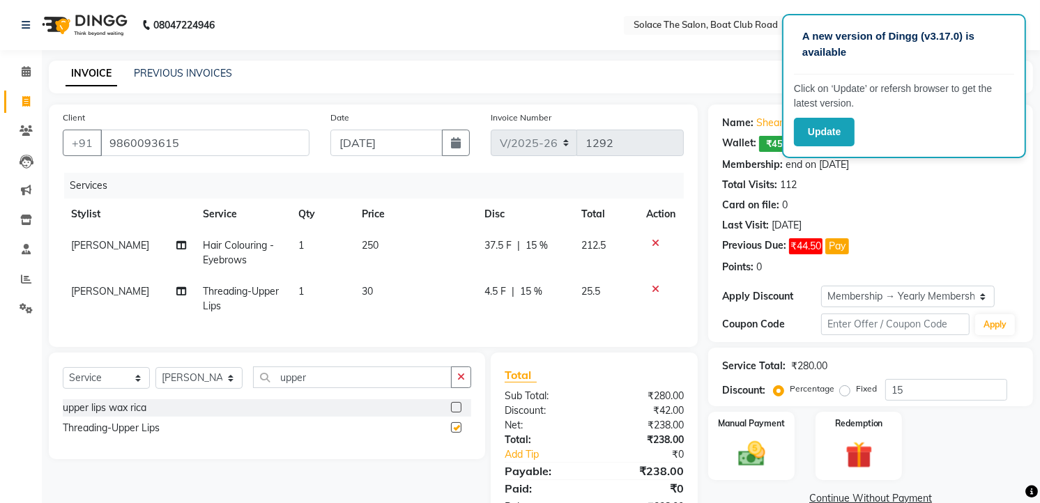
checkbox input "false"
click at [461, 382] on icon "button" at bounding box center [461, 377] width 8 height 10
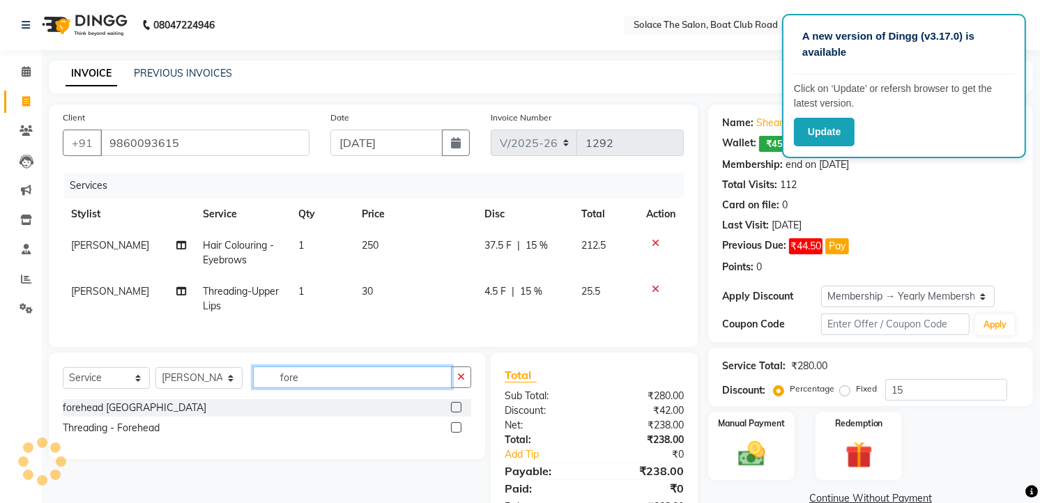
type input "fore"
click at [461, 433] on label at bounding box center [456, 427] width 10 height 10
click at [460, 433] on input "checkbox" at bounding box center [455, 428] width 9 height 9
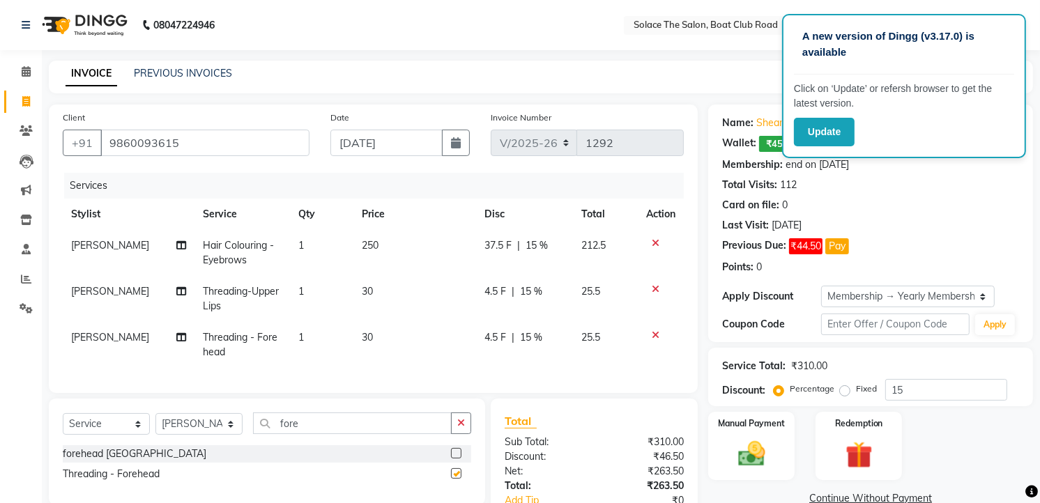
checkbox input "false"
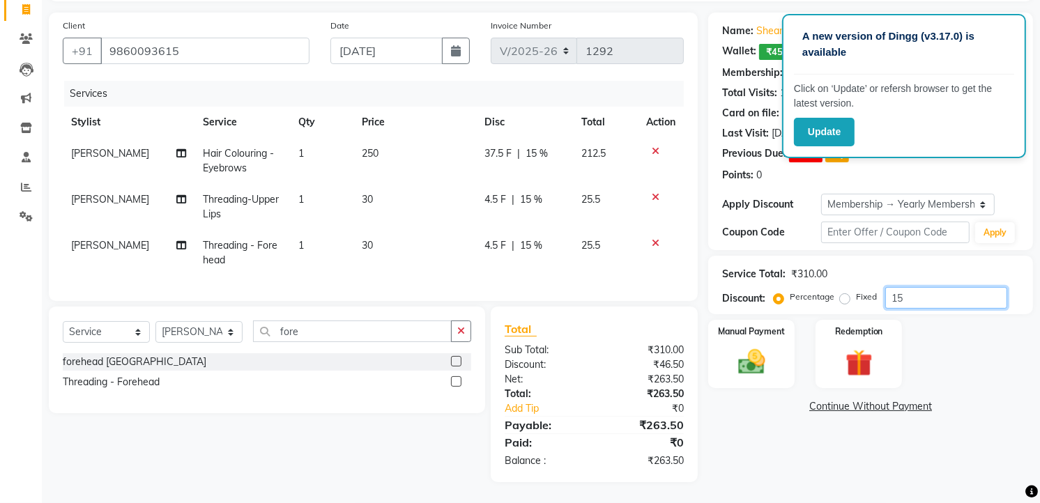
click at [914, 287] on input "15" at bounding box center [946, 298] width 122 height 22
type input "1"
click at [261, 151] on td "Hair Colouring - Eyebrows" at bounding box center [243, 161] width 96 height 46
select select "9749"
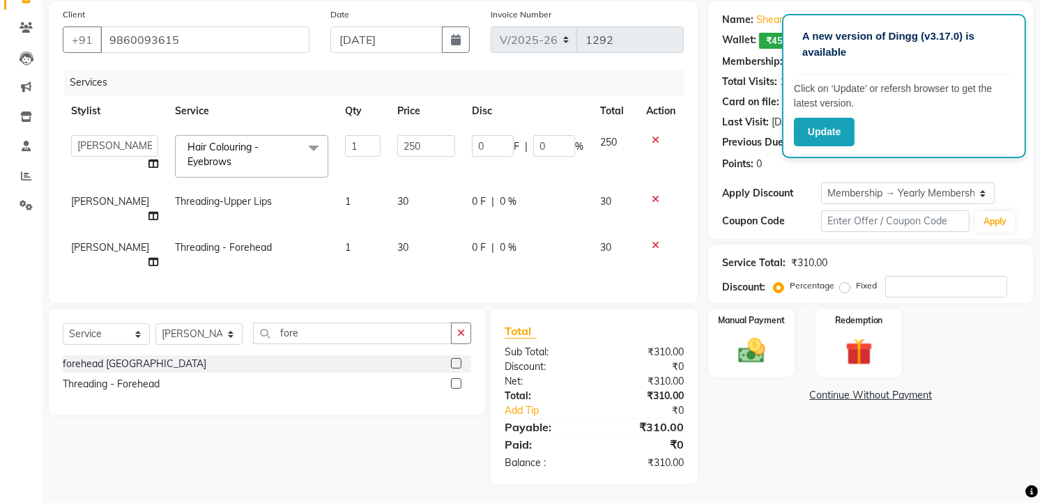
scroll to position [87, 0]
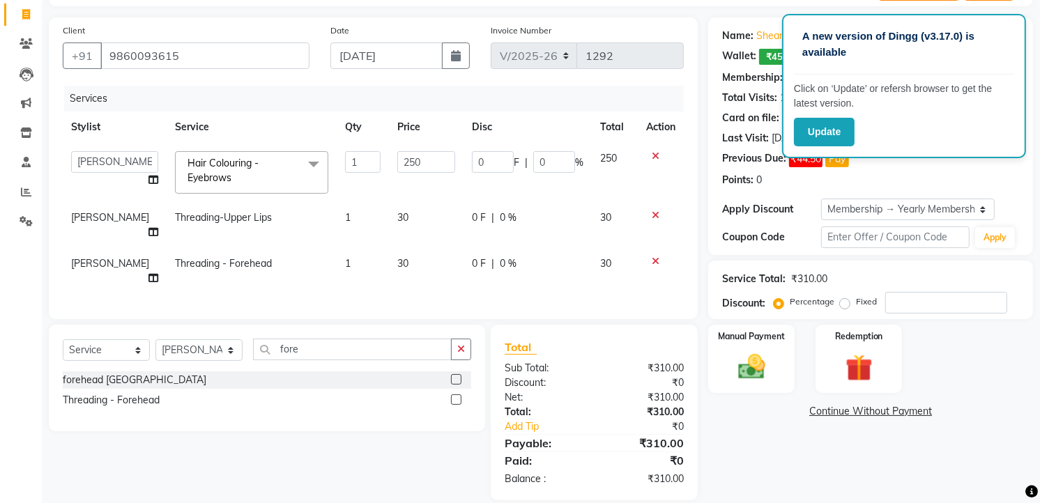
click at [300, 159] on span at bounding box center [314, 164] width 28 height 26
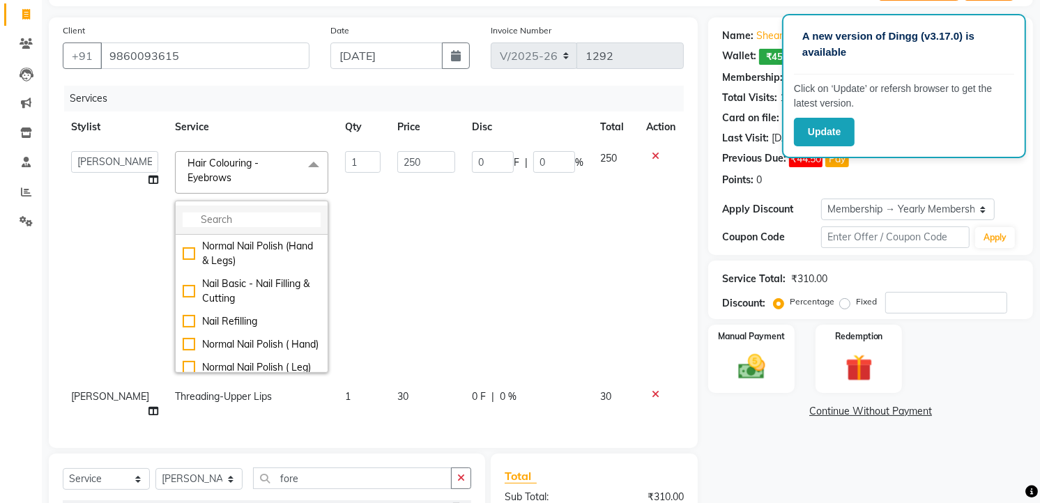
click at [277, 223] on input "multiselect-search" at bounding box center [252, 220] width 138 height 15
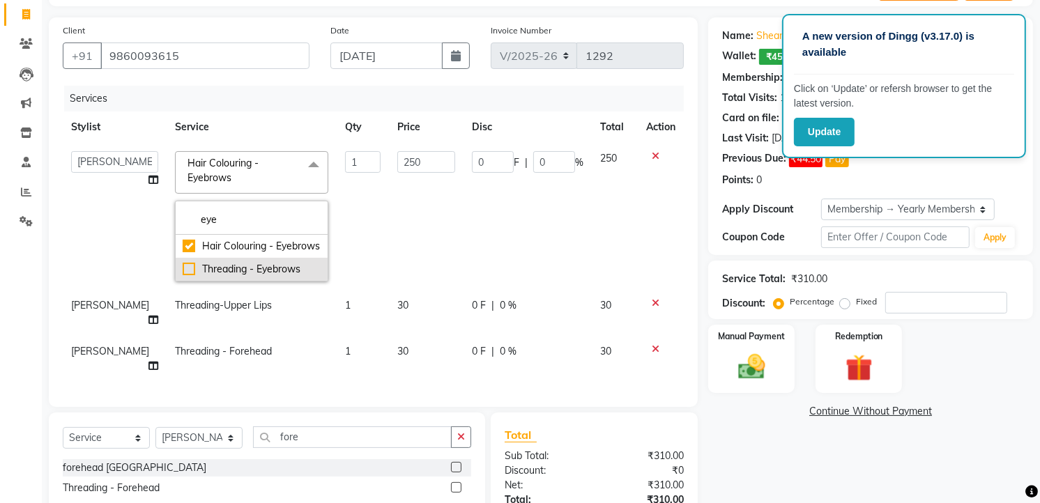
type input "eye"
click at [241, 277] on div "Threading - Eyebrows" at bounding box center [252, 269] width 138 height 15
checkbox input "false"
checkbox input "true"
type input "70"
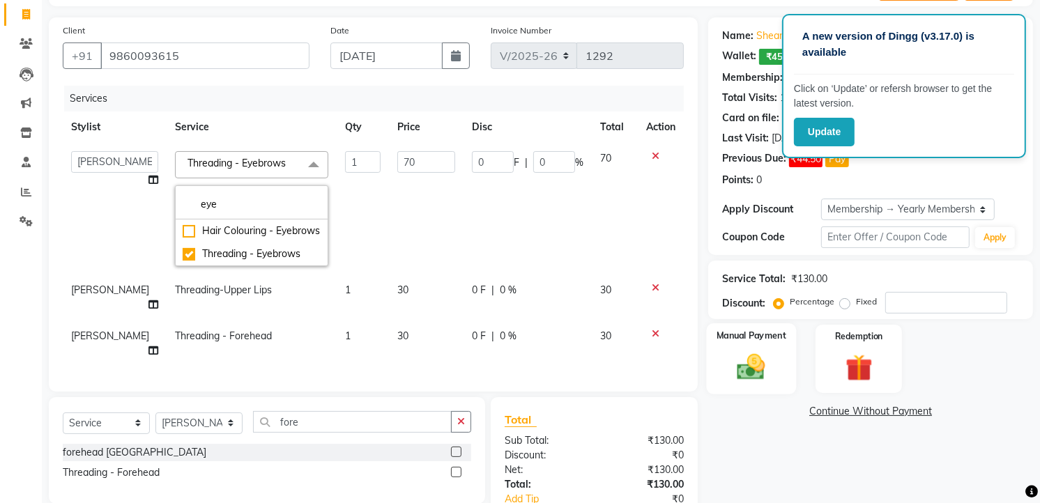
click at [746, 364] on img at bounding box center [751, 367] width 45 height 32
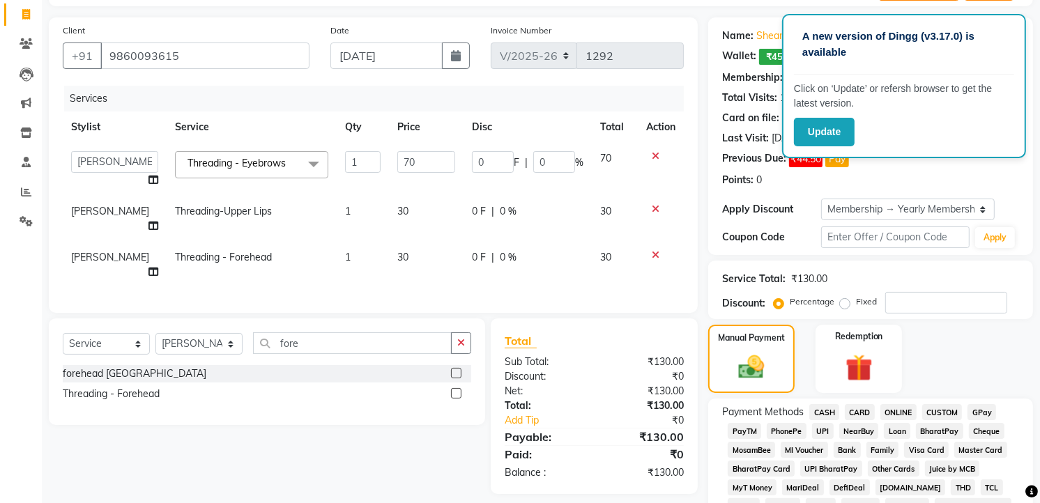
scroll to position [319, 0]
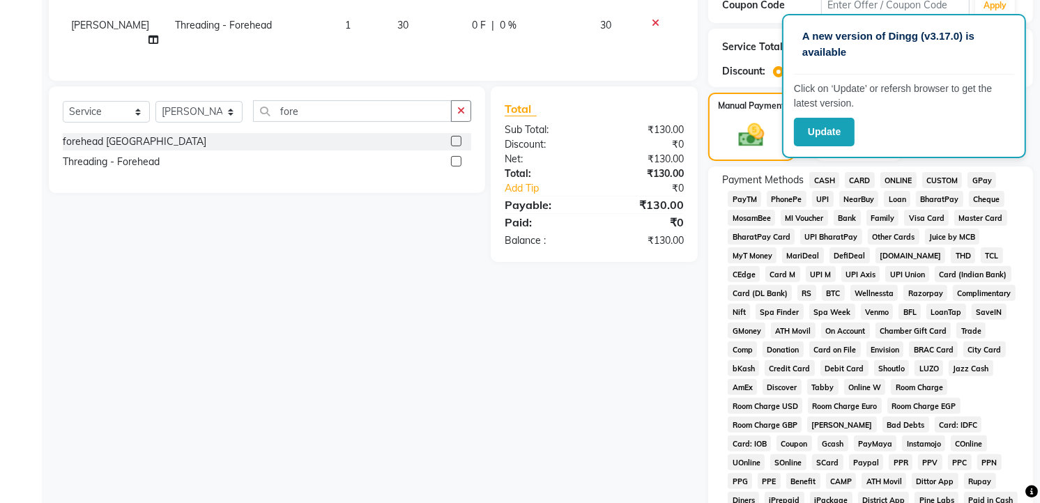
click at [817, 177] on span "CASH" at bounding box center [824, 180] width 30 height 16
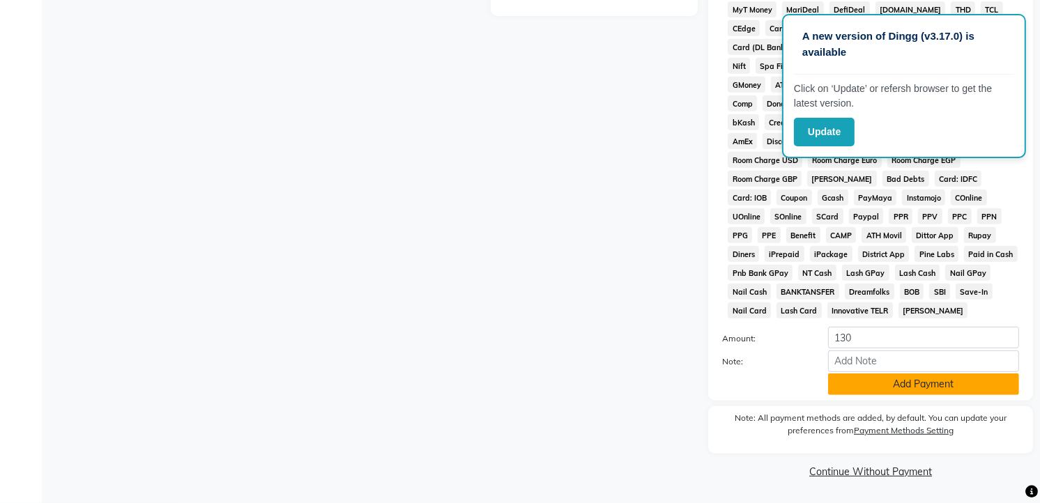
click at [899, 384] on button "Add Payment" at bounding box center [923, 385] width 191 height 22
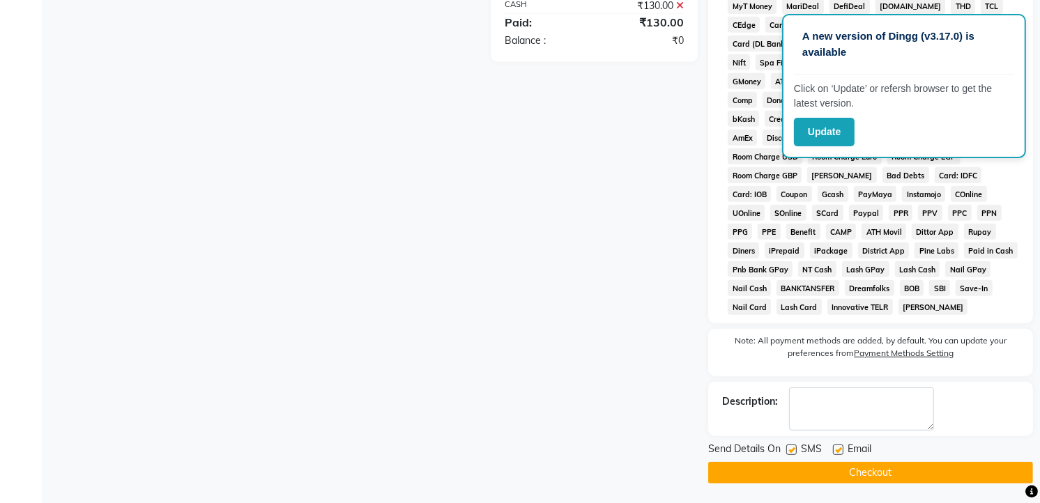
click at [891, 472] on button "Checkout" at bounding box center [870, 473] width 325 height 22
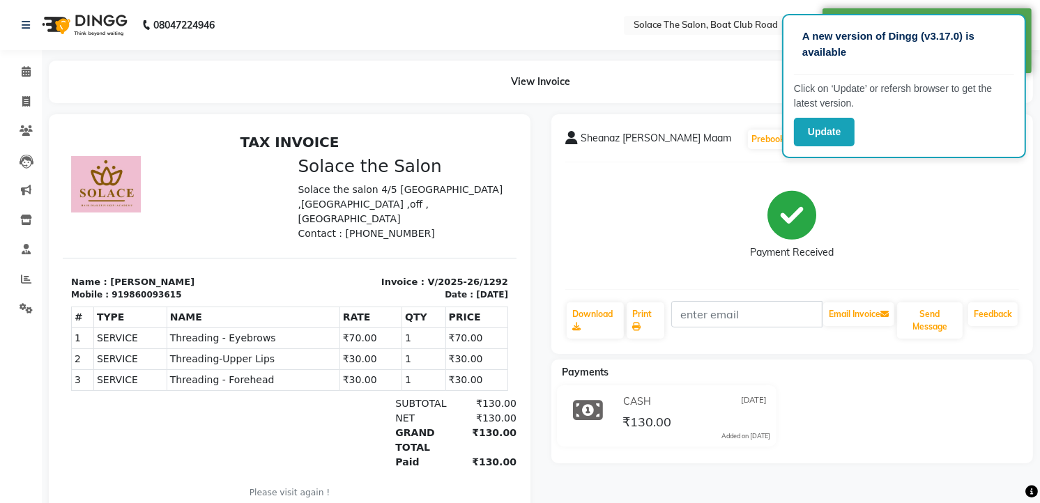
click at [38, 66] on div "View Invoice" at bounding box center [540, 82] width 1005 height 43
click at [19, 68] on span at bounding box center [26, 72] width 24 height 16
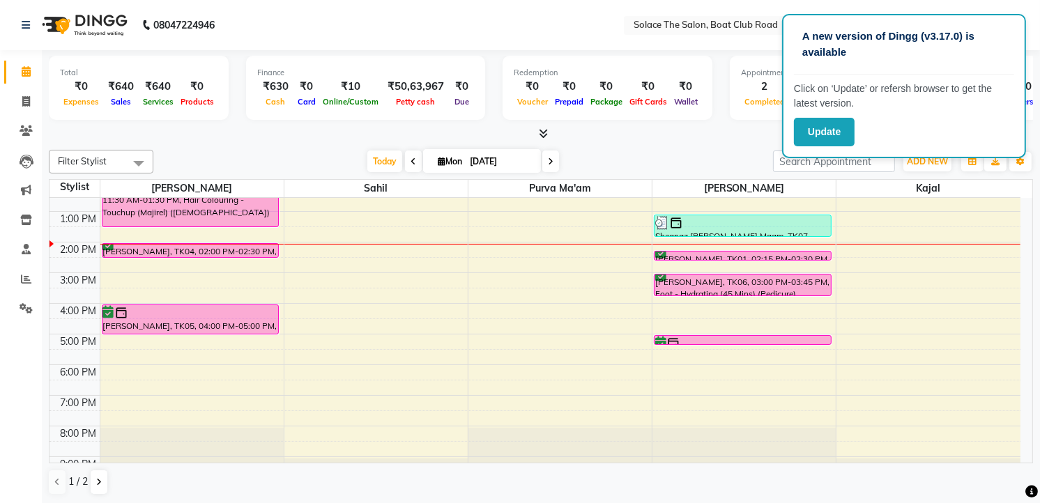
scroll to position [1, 0]
click at [1, 218] on li "Inventory" at bounding box center [21, 220] width 42 height 30
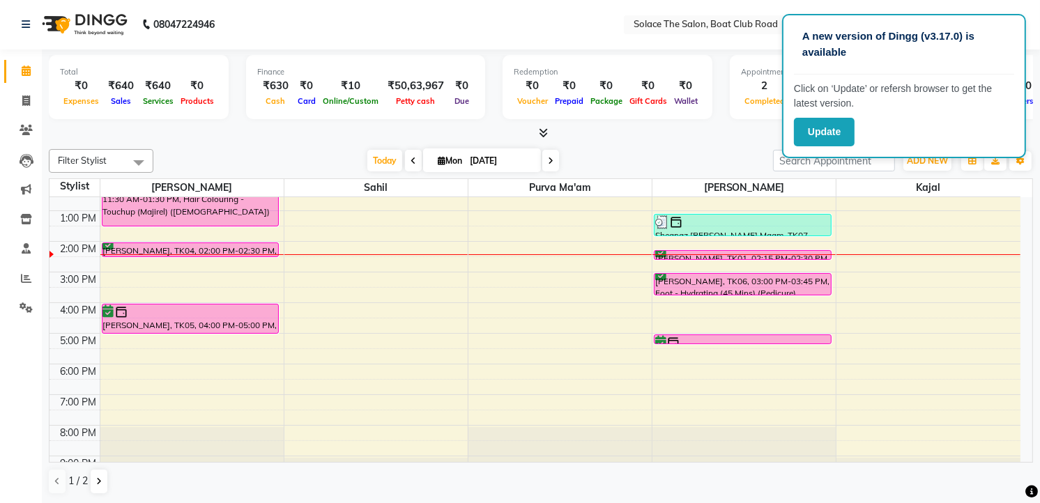
scroll to position [0, 0]
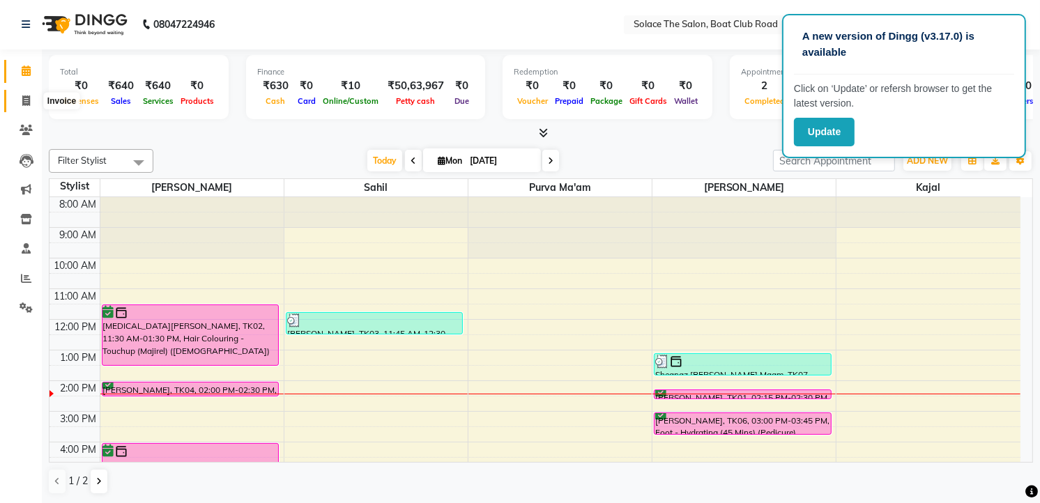
click at [24, 98] on icon at bounding box center [26, 100] width 8 height 10
select select "service"
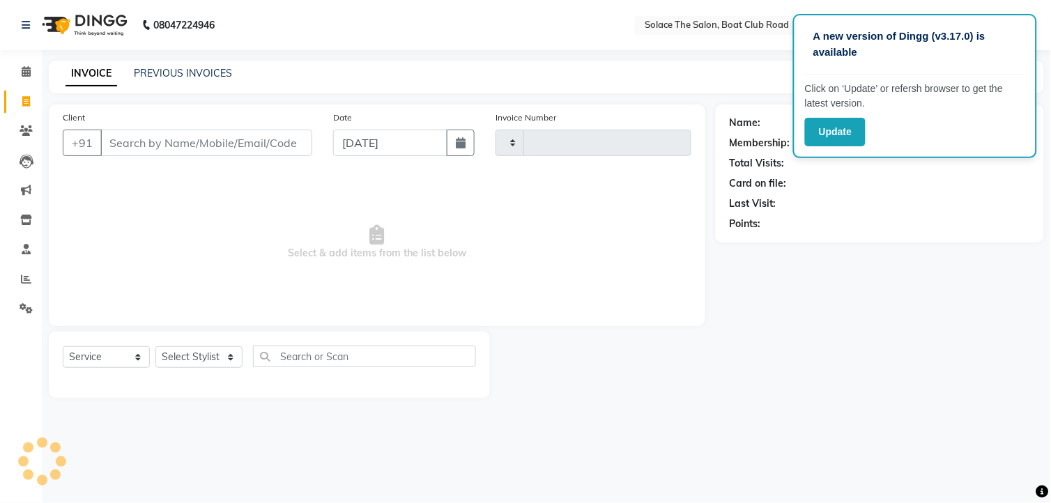
click at [126, 142] on input "Client" at bounding box center [206, 143] width 212 height 26
type input "1293"
select select "585"
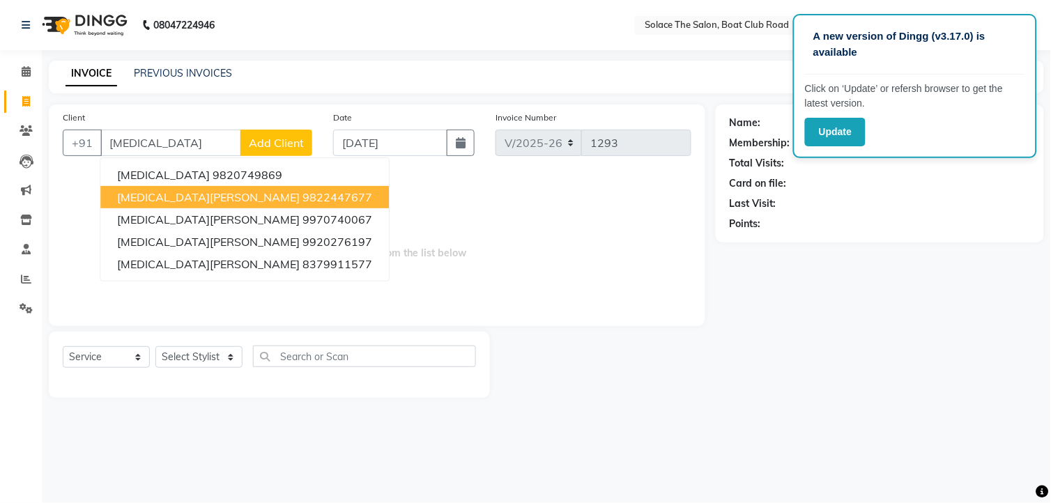
click at [175, 204] on button "[MEDICAL_DATA][PERSON_NAME] 9822447677" at bounding box center [244, 197] width 288 height 22
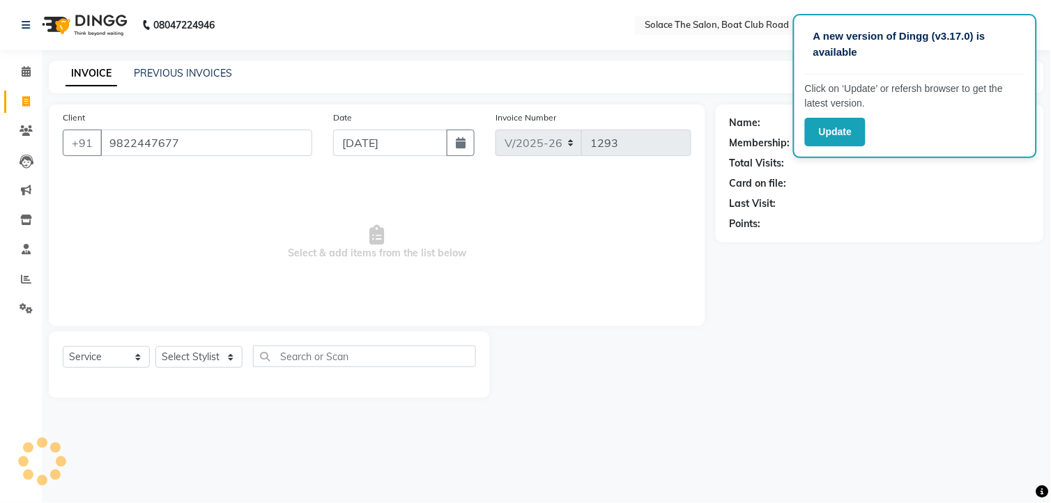
type input "9822447677"
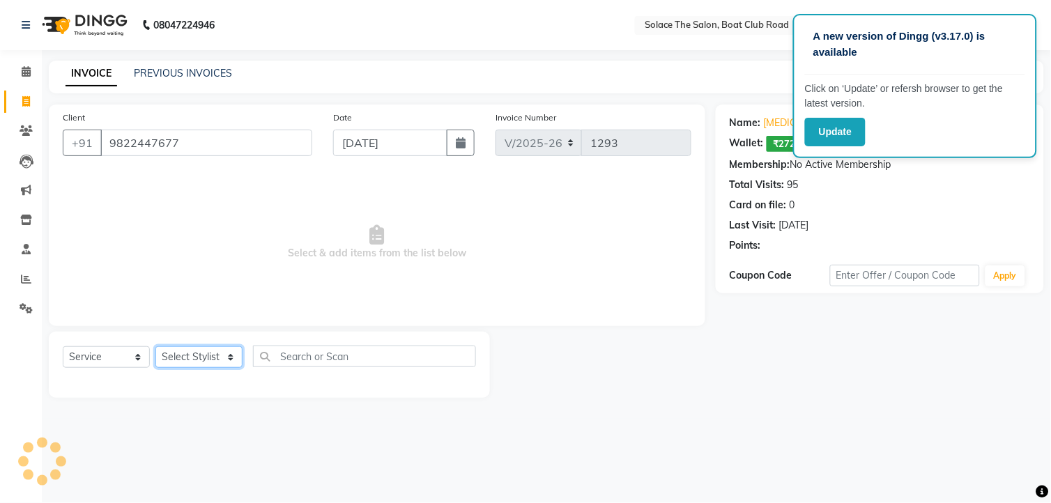
click at [217, 357] on select "Select Stylist [PERSON_NAME] [PERSON_NAME] [PERSON_NAME] Front Desk Kajal [PERS…" at bounding box center [198, 357] width 87 height 22
click at [155, 347] on select "Select Stylist [PERSON_NAME] [PERSON_NAME] [PERSON_NAME] Front Desk Kajal [PERS…" at bounding box center [198, 357] width 87 height 22
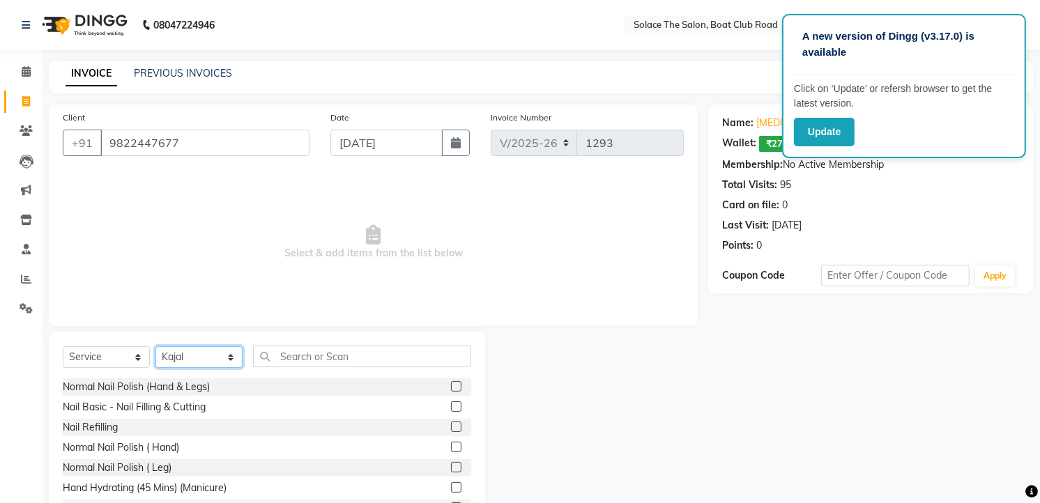
click at [205, 363] on select "Select Stylist [PERSON_NAME] [PERSON_NAME] [PERSON_NAME] Front Desk Kajal [PERS…" at bounding box center [198, 357] width 87 height 22
select select "9749"
click at [155, 347] on select "Select Stylist [PERSON_NAME] [PERSON_NAME] [PERSON_NAME] Front Desk Kajal [PERS…" at bounding box center [198, 357] width 87 height 22
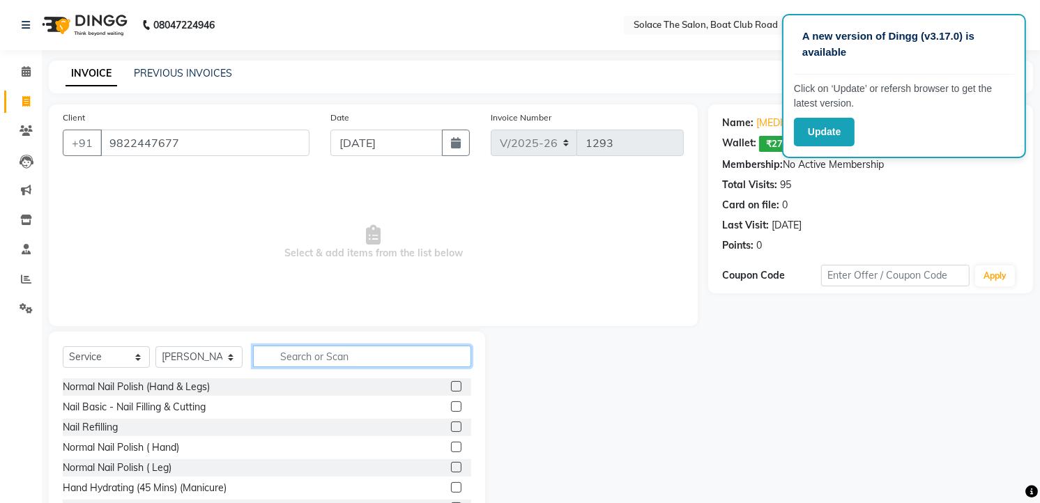
click at [291, 362] on input "text" at bounding box center [362, 357] width 218 height 22
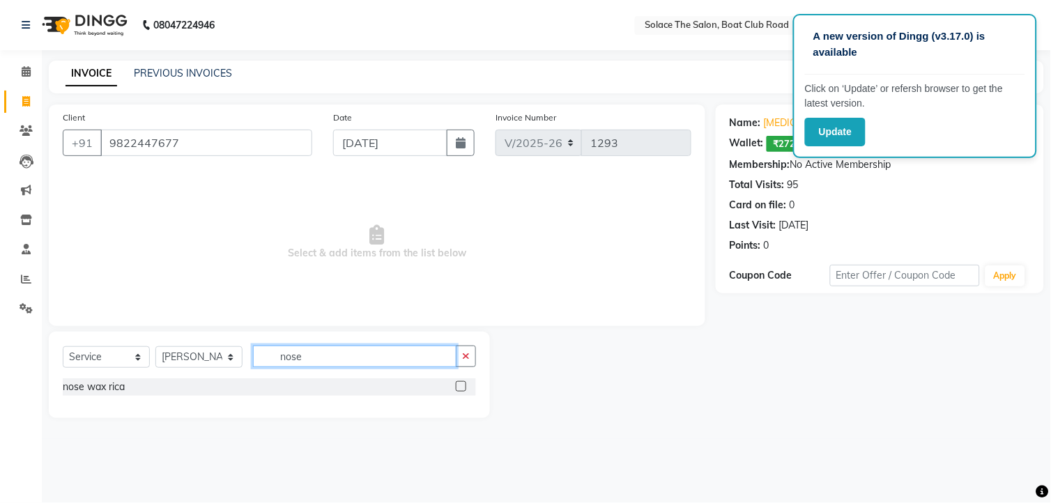
type input "nose"
click at [457, 386] on label at bounding box center [461, 386] width 10 height 10
click at [457, 386] on input "checkbox" at bounding box center [460, 387] width 9 height 9
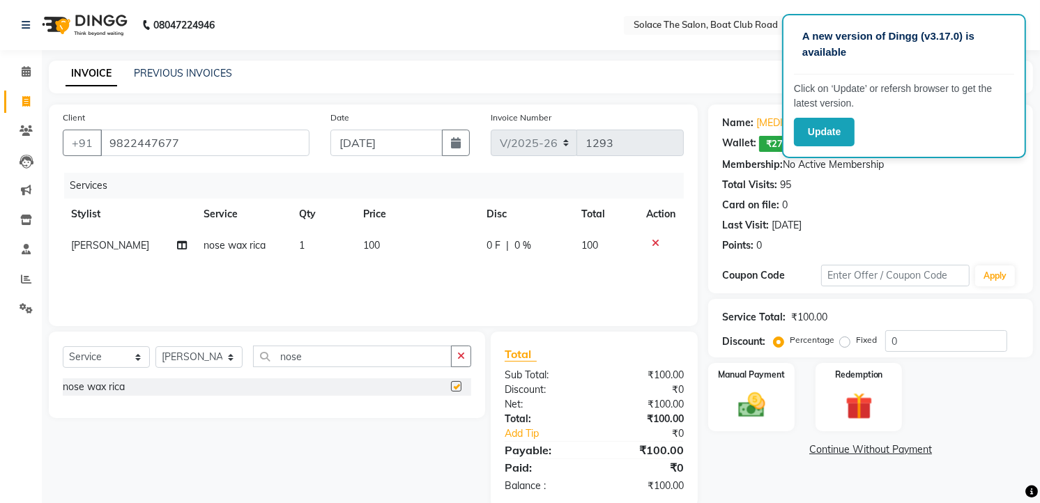
checkbox input "false"
click at [725, 409] on div "Manual Payment" at bounding box center [752, 397] width 90 height 71
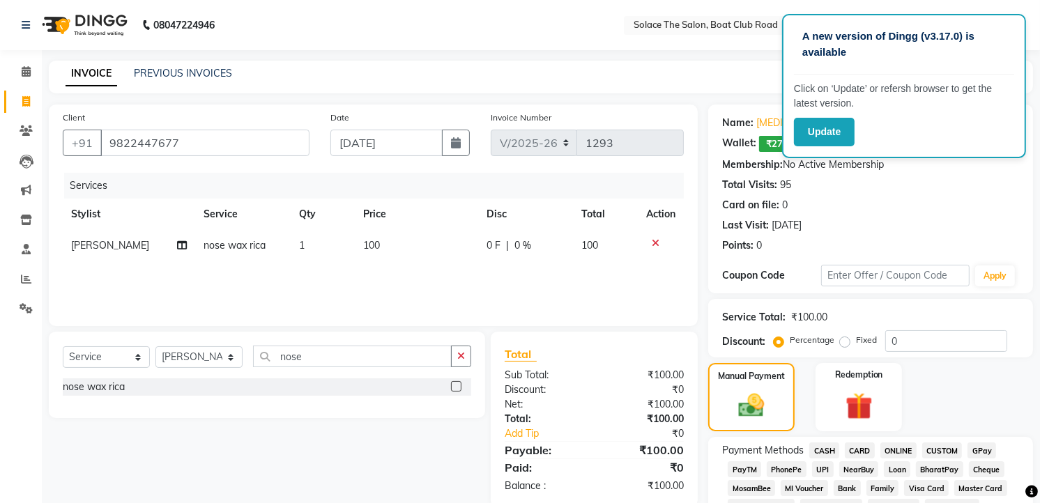
click at [827, 450] on span "CASH" at bounding box center [824, 451] width 30 height 16
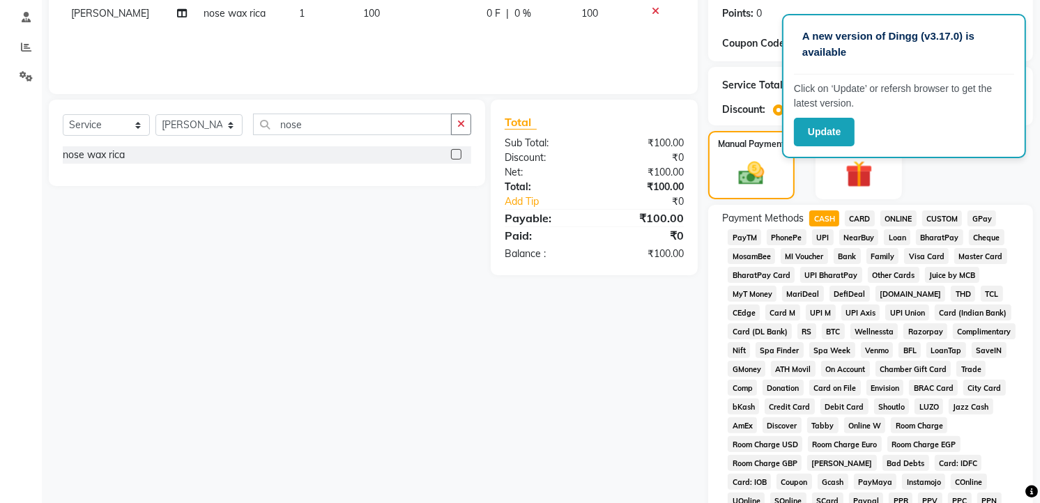
scroll to position [520, 0]
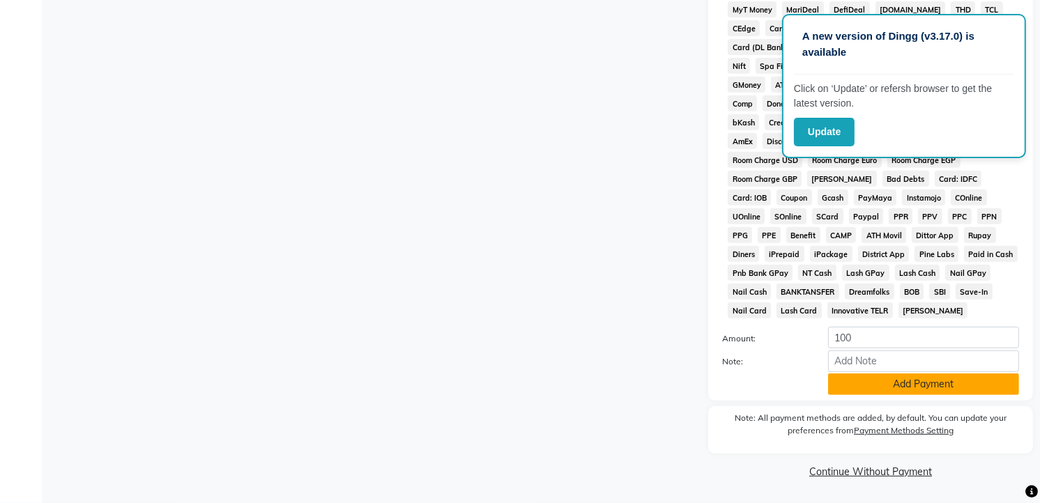
click at [937, 388] on button "Add Payment" at bounding box center [923, 385] width 191 height 22
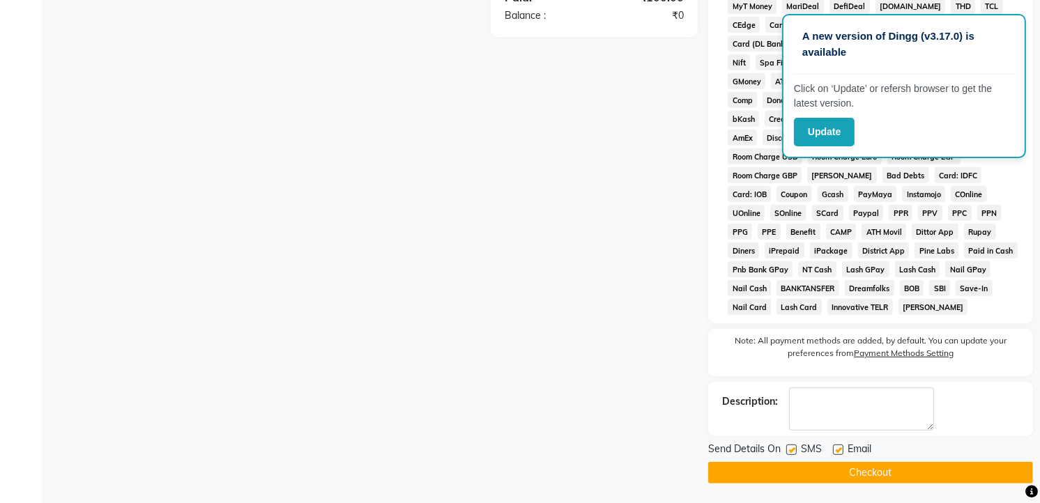
click at [859, 470] on button "Checkout" at bounding box center [870, 473] width 325 height 22
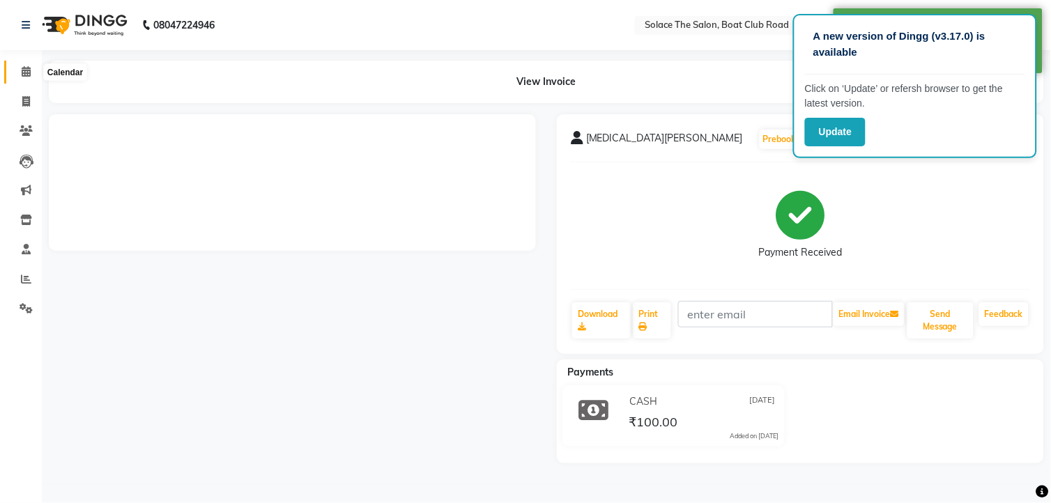
click at [20, 75] on span at bounding box center [26, 72] width 24 height 16
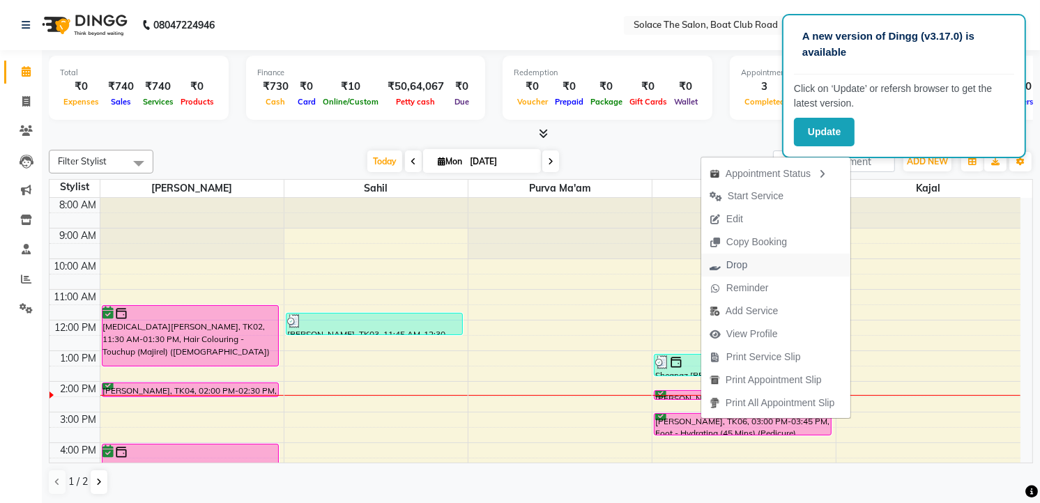
click at [716, 267] on icon "button" at bounding box center [714, 266] width 11 height 10
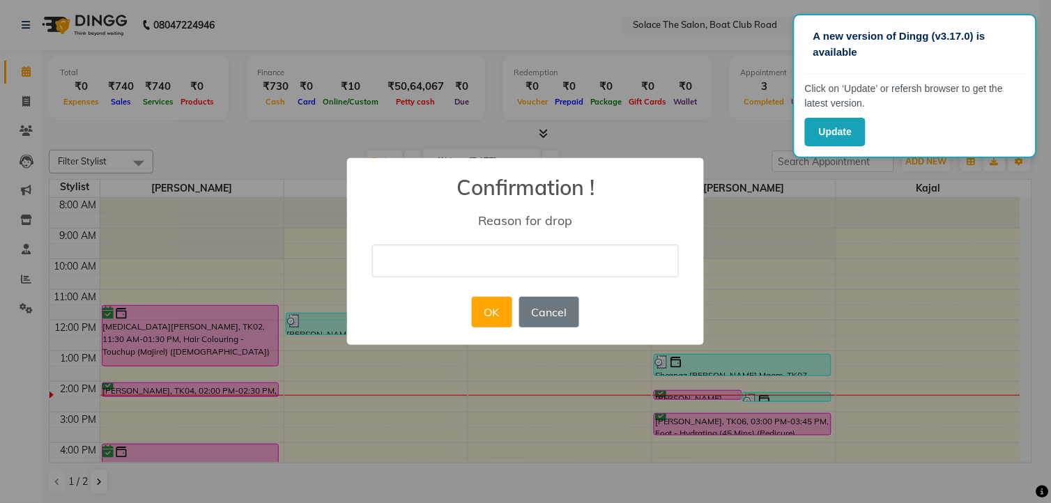
click at [400, 248] on input "text" at bounding box center [525, 261] width 307 height 33
type input "cancelled"
click at [498, 322] on button "OK" at bounding box center [492, 312] width 40 height 31
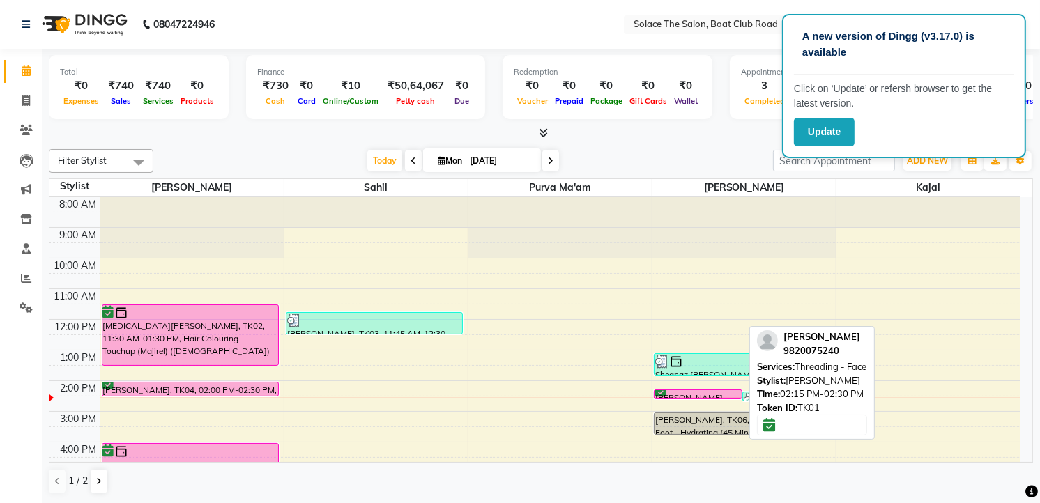
click at [679, 393] on div "[PERSON_NAME], TK01, 02:15 PM-02:30 PM, Threading - Face" at bounding box center [697, 394] width 87 height 8
select select "6"
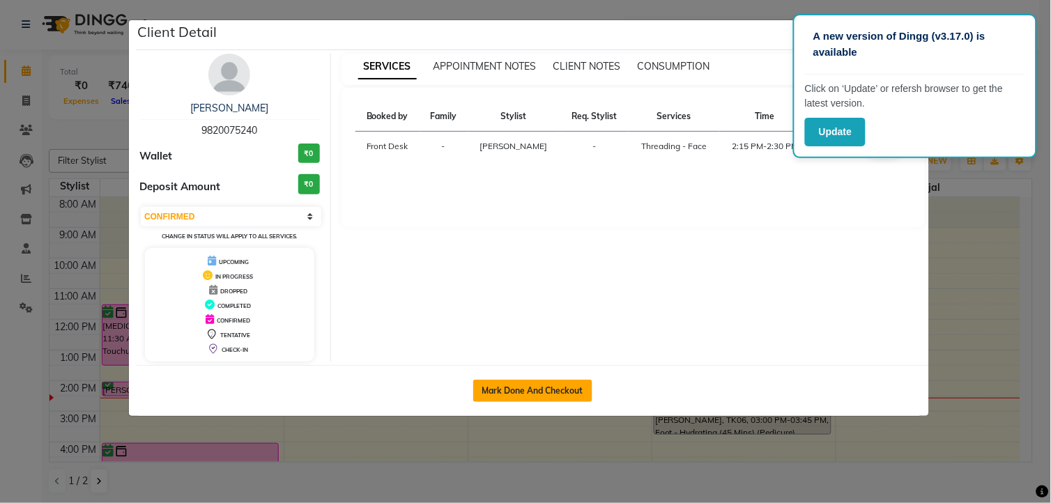
click at [565, 400] on button "Mark Done And Checkout" at bounding box center [532, 391] width 119 height 22
select select "service"
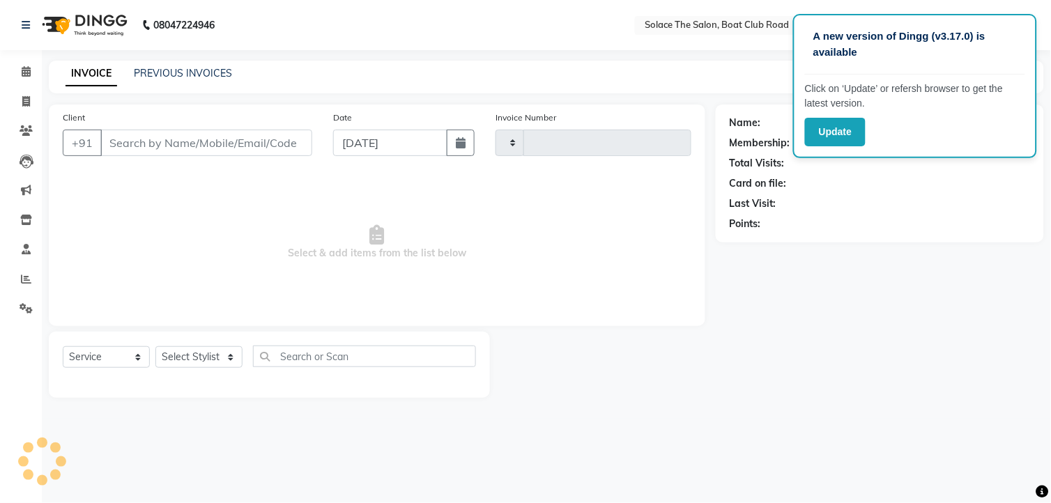
type input "1294"
select select "585"
type input "9820075240"
select select "9749"
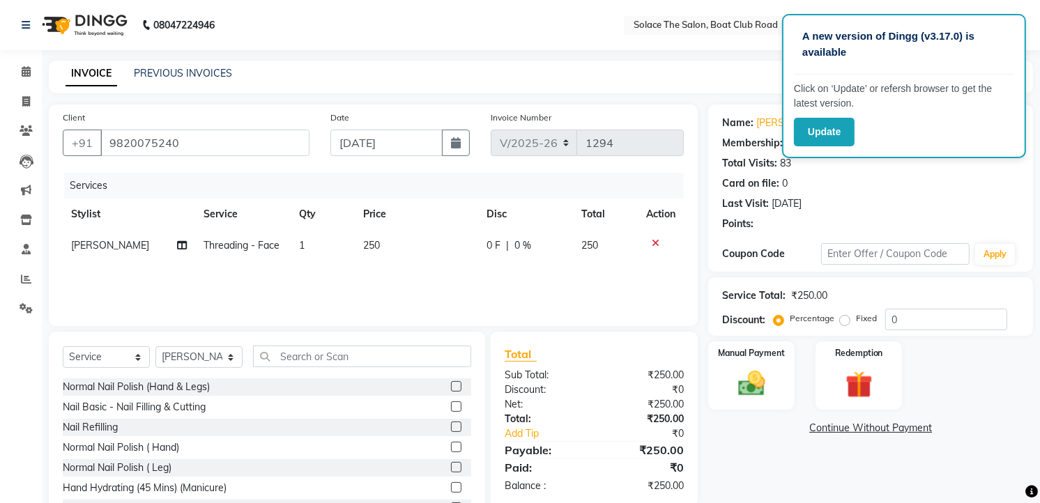
select select "1: Object"
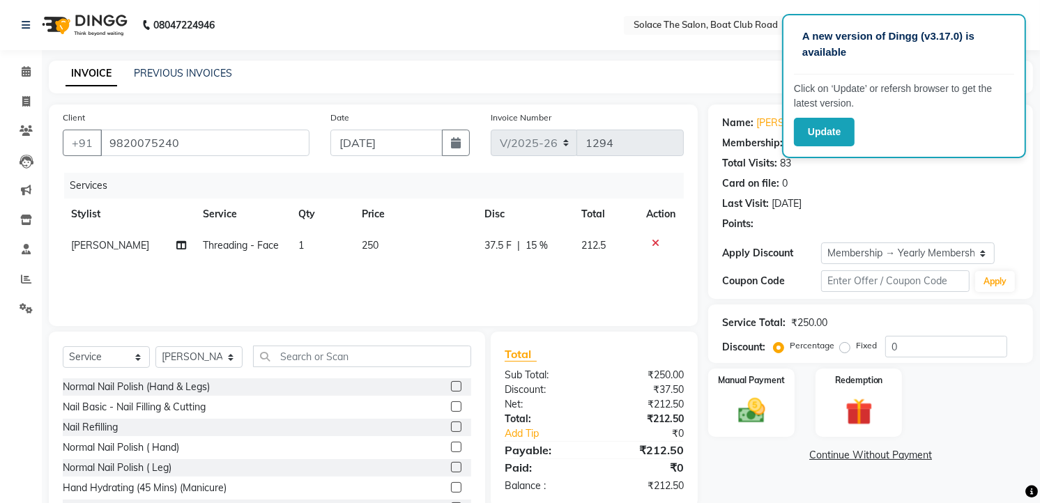
type input "15"
click at [737, 409] on img at bounding box center [751, 411] width 45 height 32
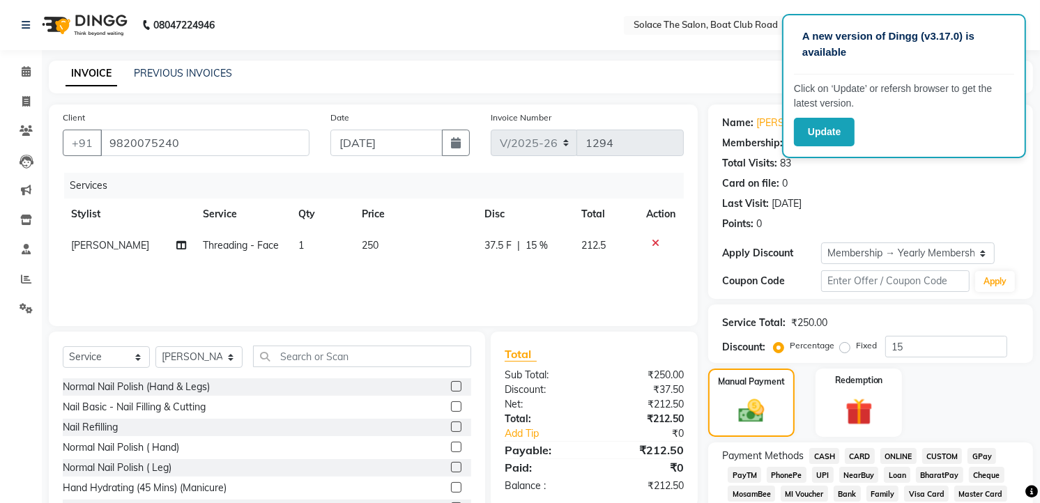
click at [850, 456] on span "CARD" at bounding box center [860, 456] width 30 height 16
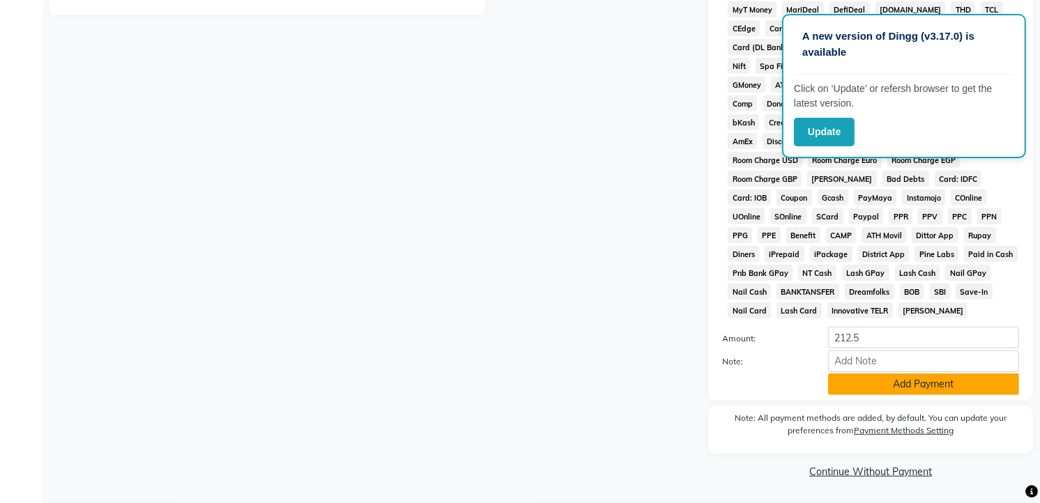
click at [860, 385] on button "Add Payment" at bounding box center [923, 385] width 191 height 22
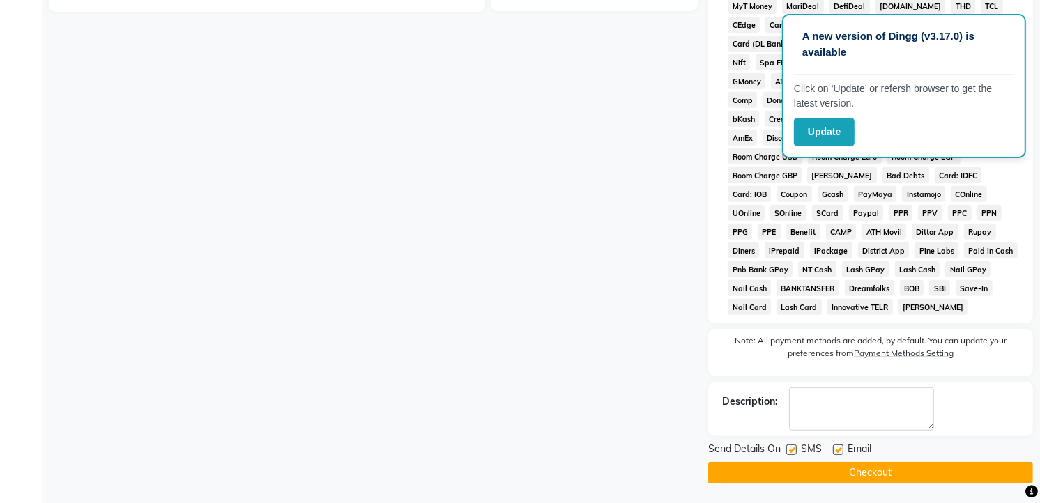
click at [871, 484] on button "Checkout" at bounding box center [870, 473] width 325 height 22
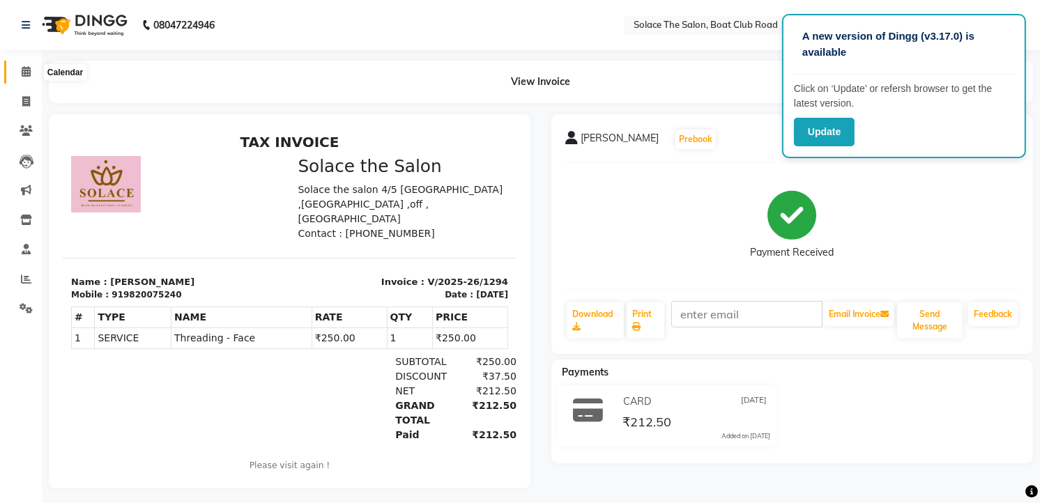
click at [33, 77] on span at bounding box center [26, 72] width 24 height 16
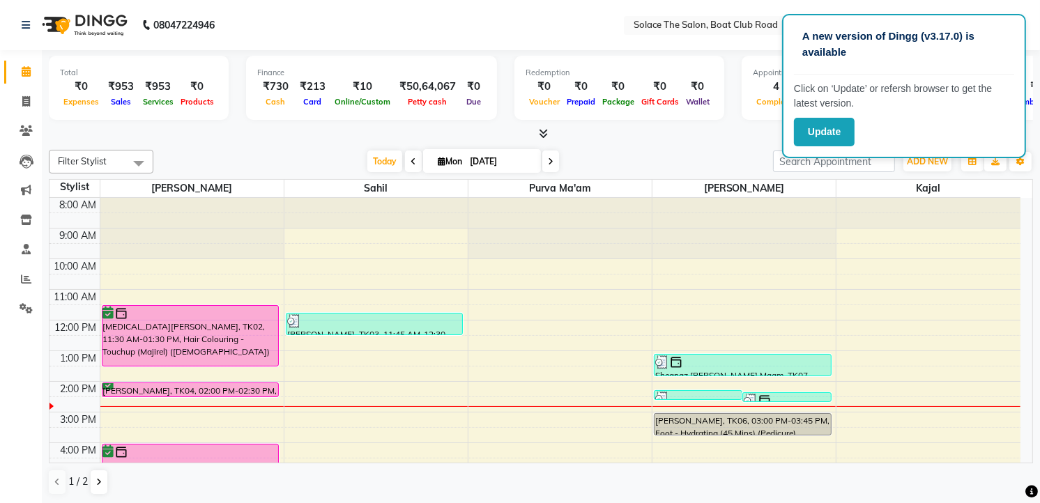
click at [546, 155] on span at bounding box center [550, 162] width 17 height 22
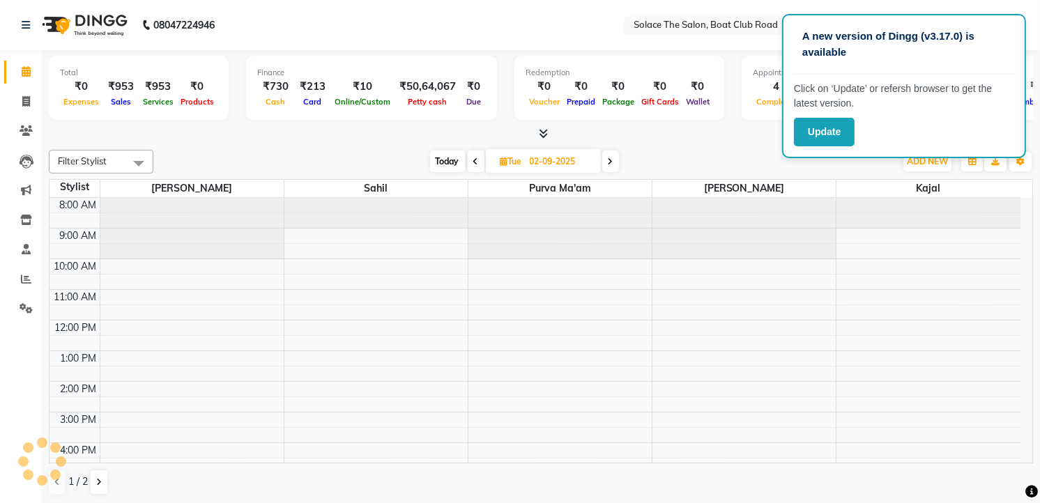
scroll to position [166, 0]
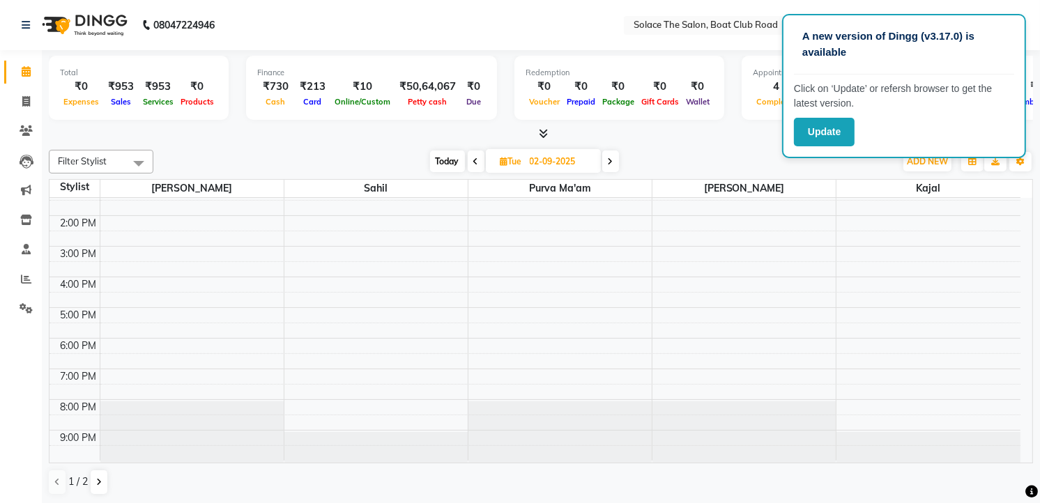
click at [614, 156] on span at bounding box center [610, 162] width 17 height 22
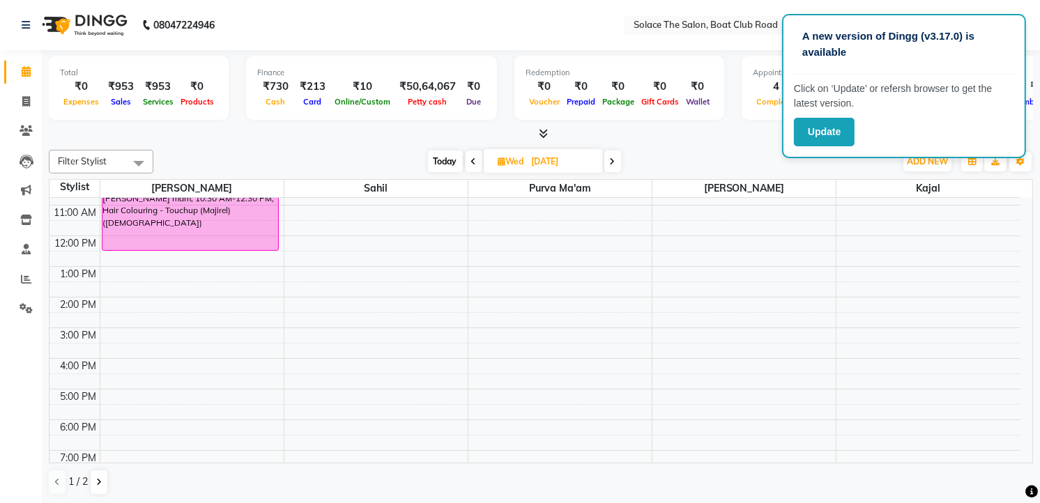
scroll to position [0, 0]
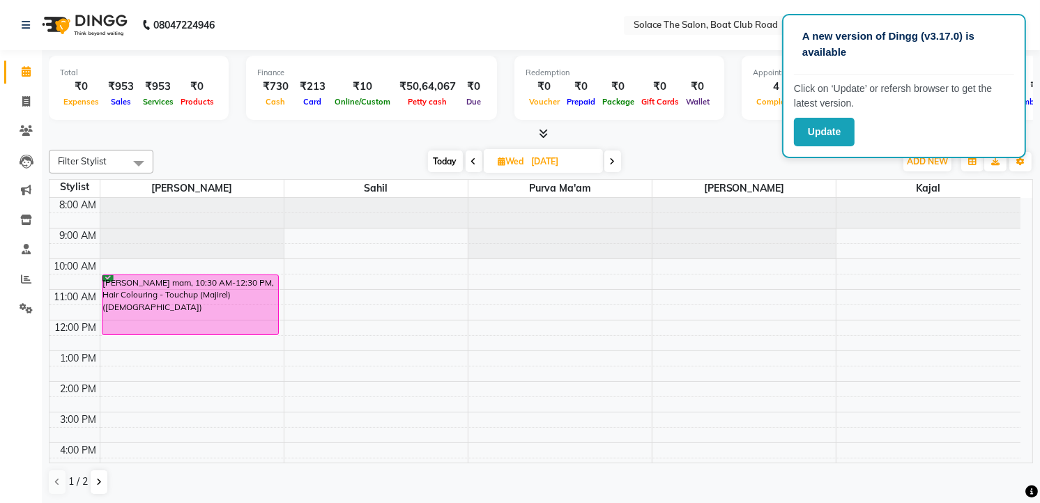
click at [612, 157] on icon at bounding box center [613, 161] width 6 height 8
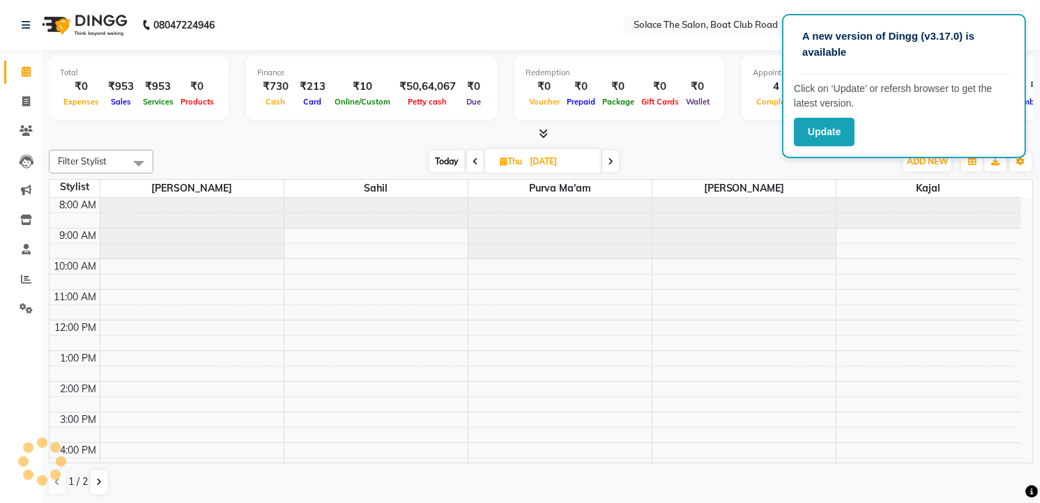
scroll to position [166, 0]
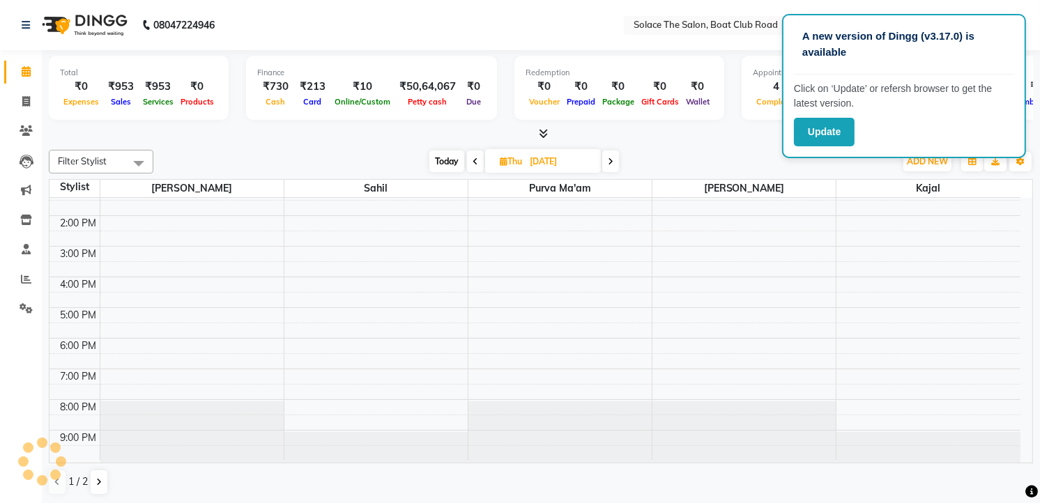
click at [613, 161] on icon at bounding box center [611, 161] width 6 height 8
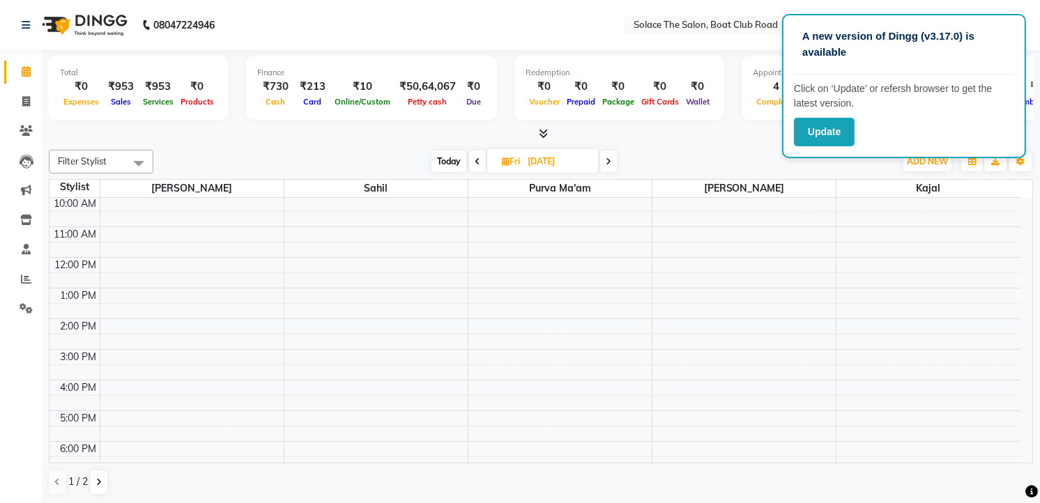
scroll to position [0, 0]
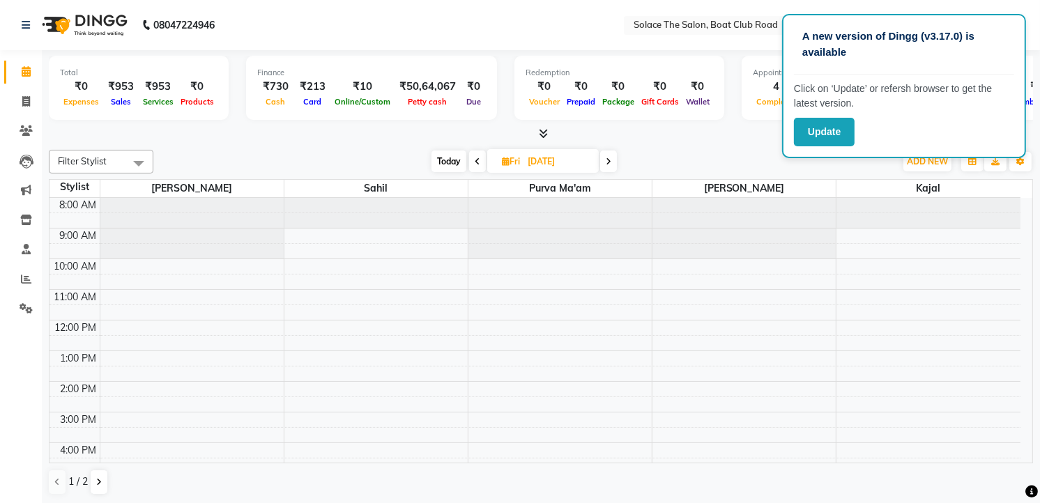
click at [477, 158] on icon at bounding box center [478, 161] width 6 height 8
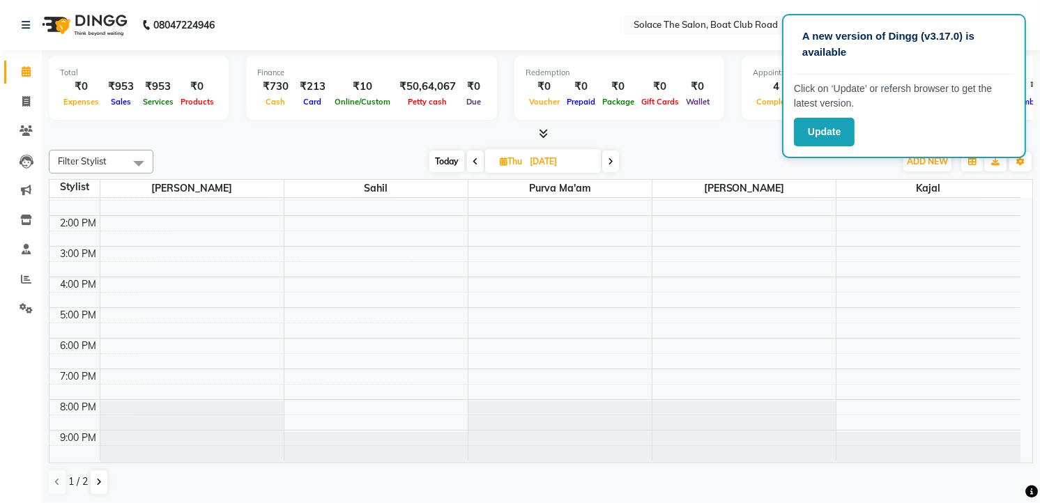
click at [477, 154] on span at bounding box center [475, 162] width 17 height 22
type input "[DATE]"
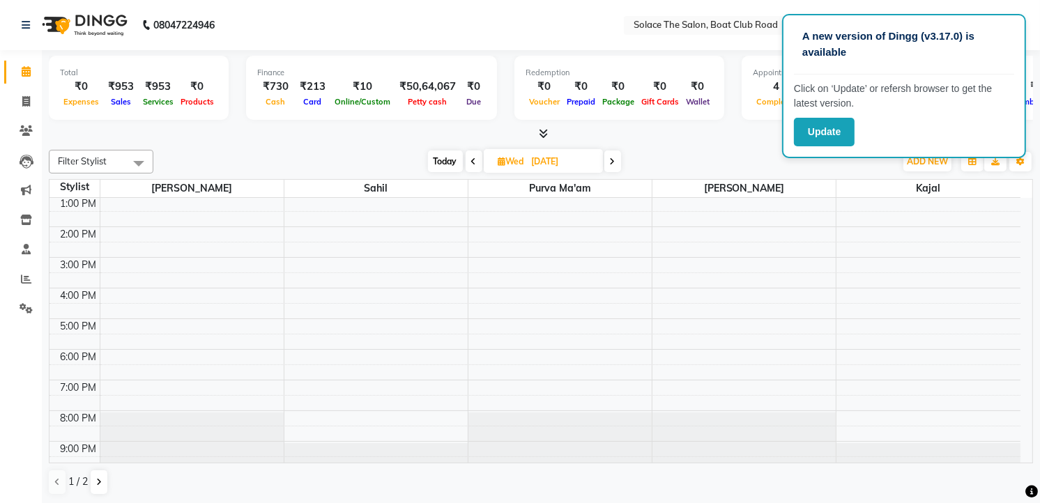
scroll to position [0, 0]
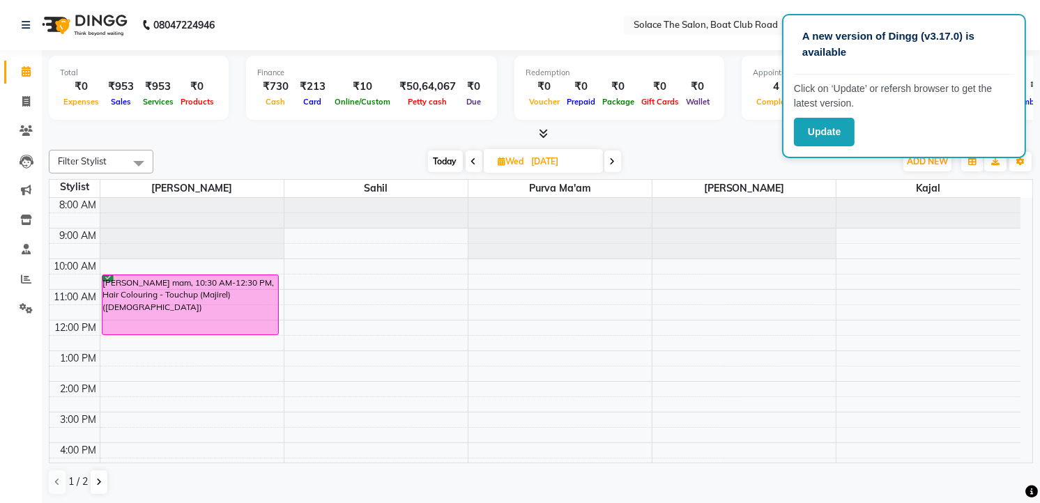
click at [117, 385] on div "8:00 AM 9:00 AM 10:00 AM 11:00 AM 12:00 PM 1:00 PM 2:00 PM 3:00 PM 4:00 PM 5:00…" at bounding box center [534, 412] width 971 height 429
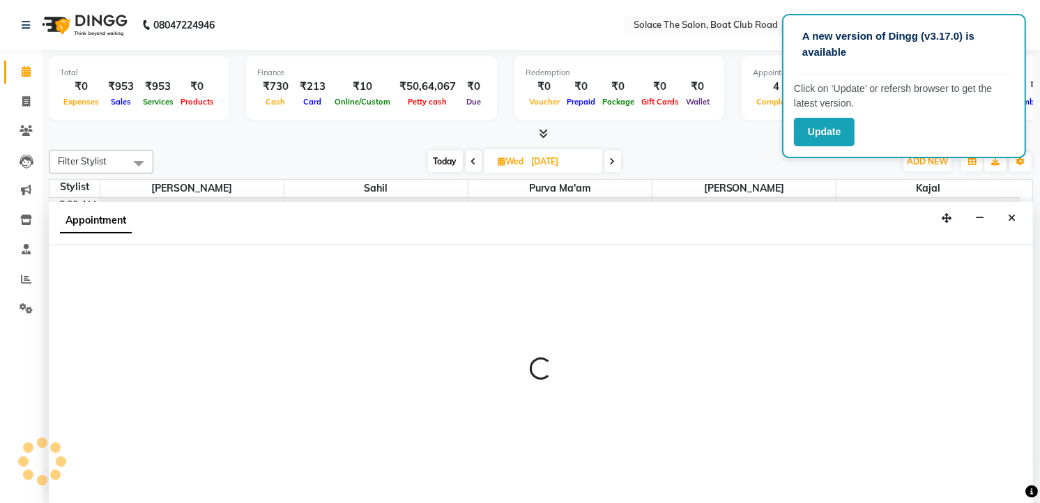
select select "9746"
select select "tentative"
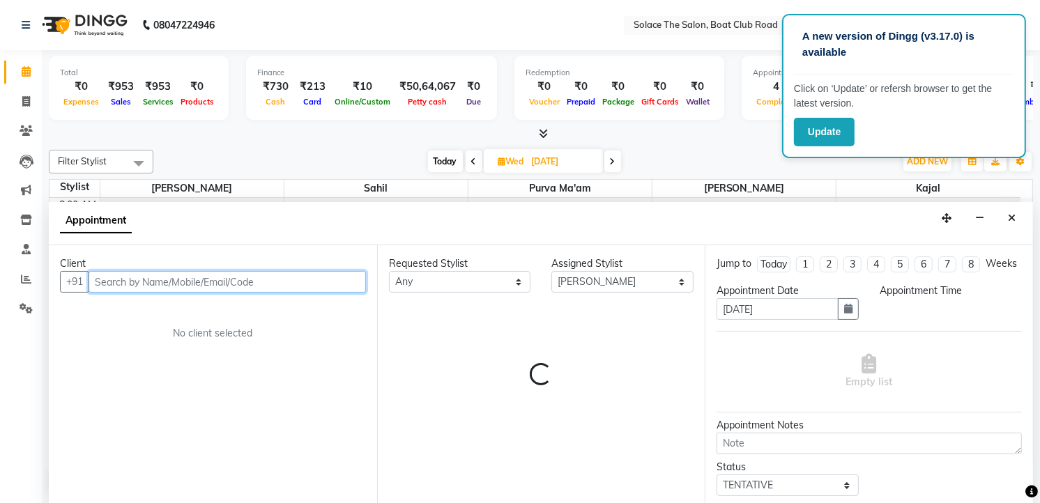
select select "840"
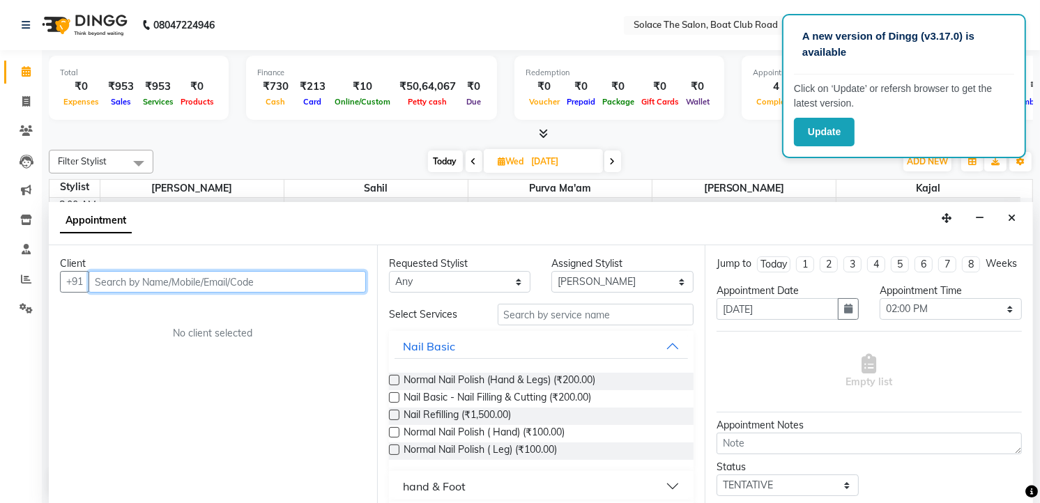
click at [286, 282] on input "text" at bounding box center [227, 282] width 277 height 22
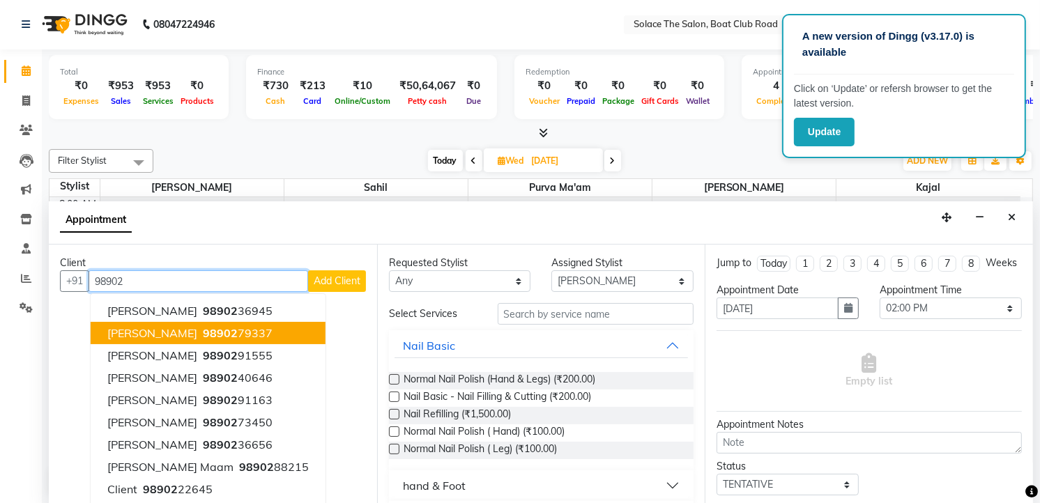
click at [260, 335] on ngb-highlight "98902 79337" at bounding box center [236, 333] width 72 height 14
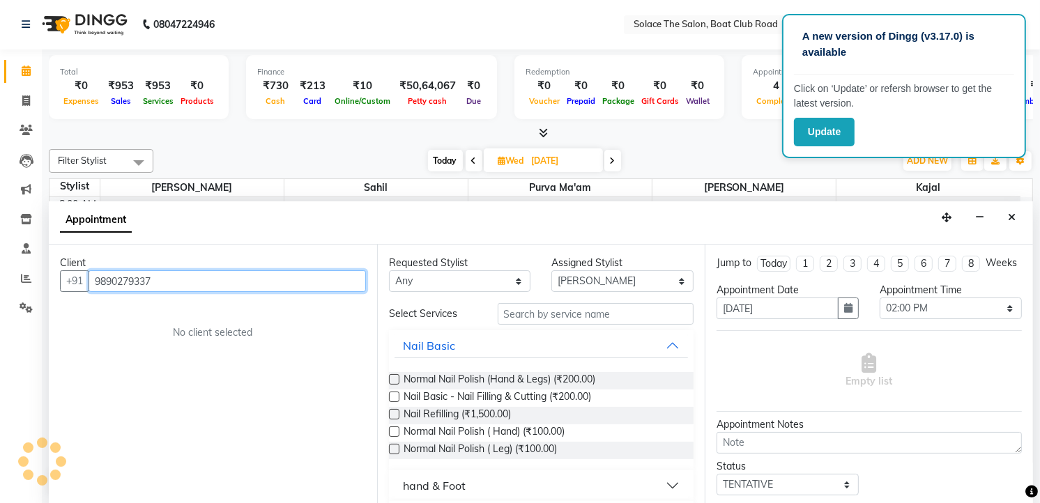
type input "9890279337"
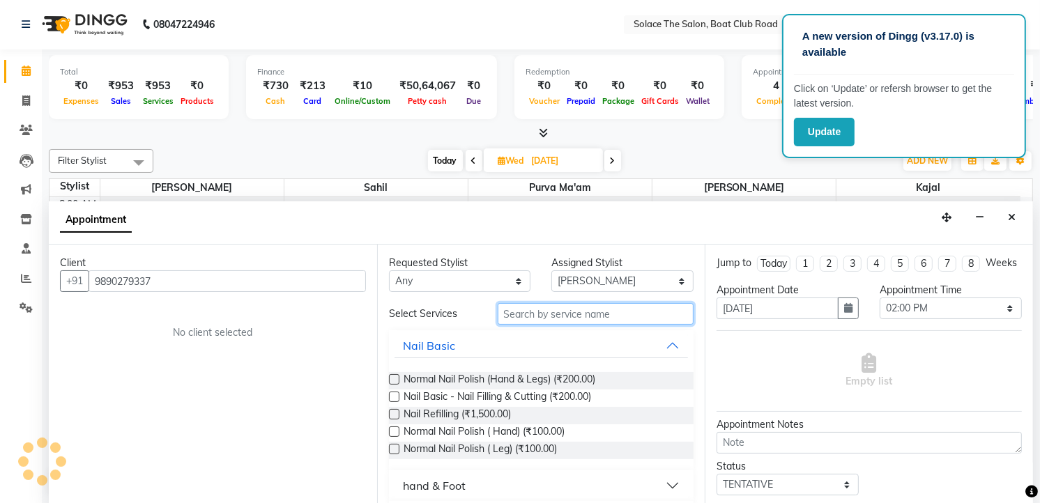
click at [564, 316] on input "text" at bounding box center [596, 314] width 197 height 22
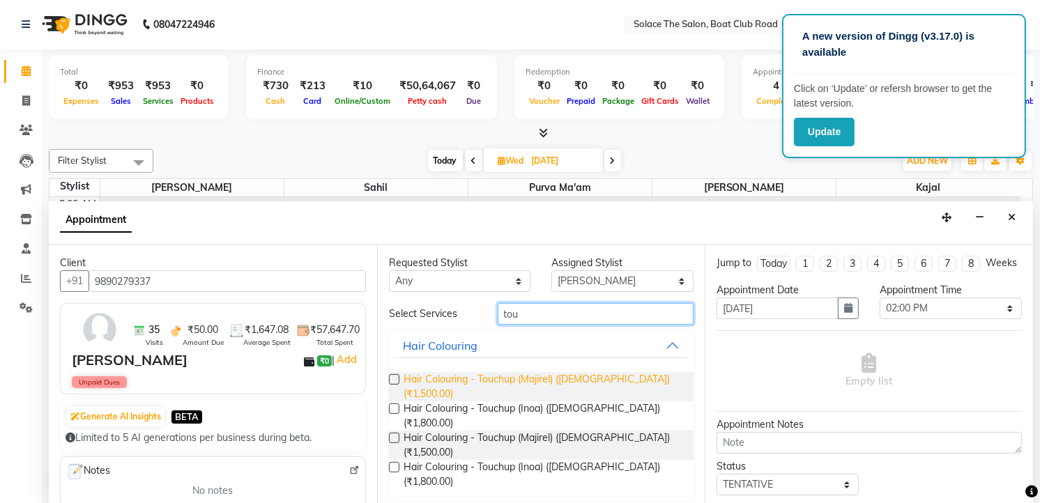
type input "tou"
click at [600, 374] on span "Hair Colouring - Touchup (Majirel) ([DEMOGRAPHIC_DATA]) (₹1,500.00)" at bounding box center [542, 386] width 279 height 29
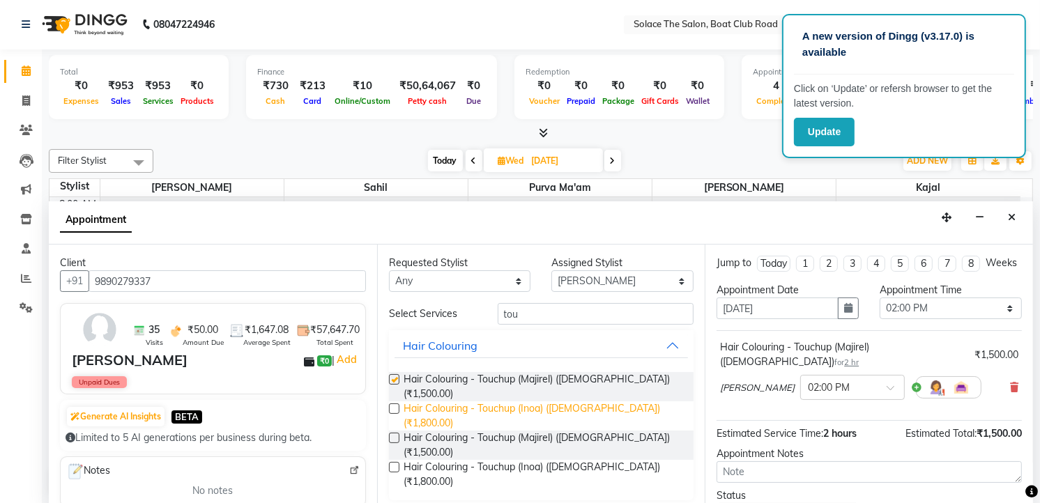
checkbox input "false"
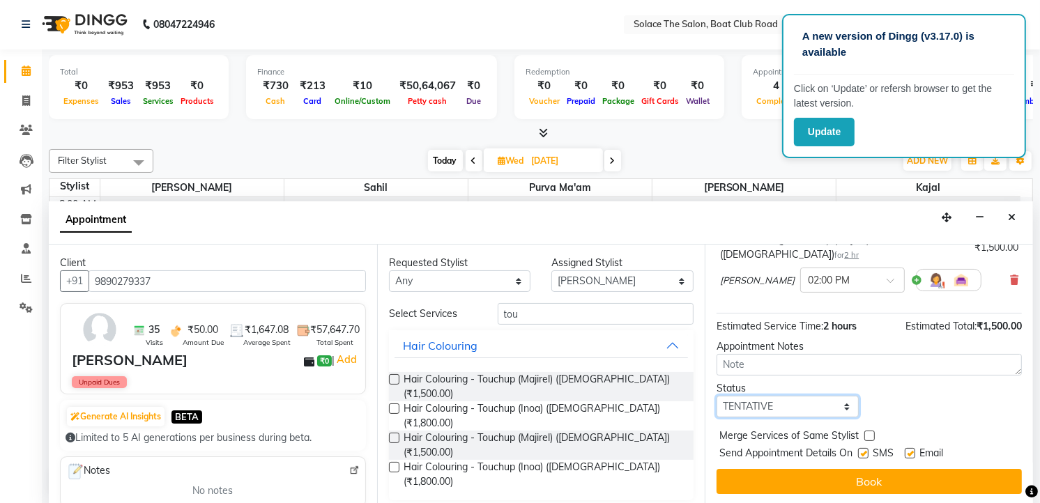
click at [814, 403] on select "Select TENTATIVE CONFIRM UPCOMING" at bounding box center [787, 407] width 142 height 22
select select "confirm booking"
click at [716, 396] on select "Select TENTATIVE CONFIRM UPCOMING" at bounding box center [787, 407] width 142 height 22
click at [678, 283] on select "Select Atul [PERSON_NAME] Kajal Purva Ma'am rishi [PERSON_NAME] suraj" at bounding box center [622, 281] width 142 height 22
select select "9749"
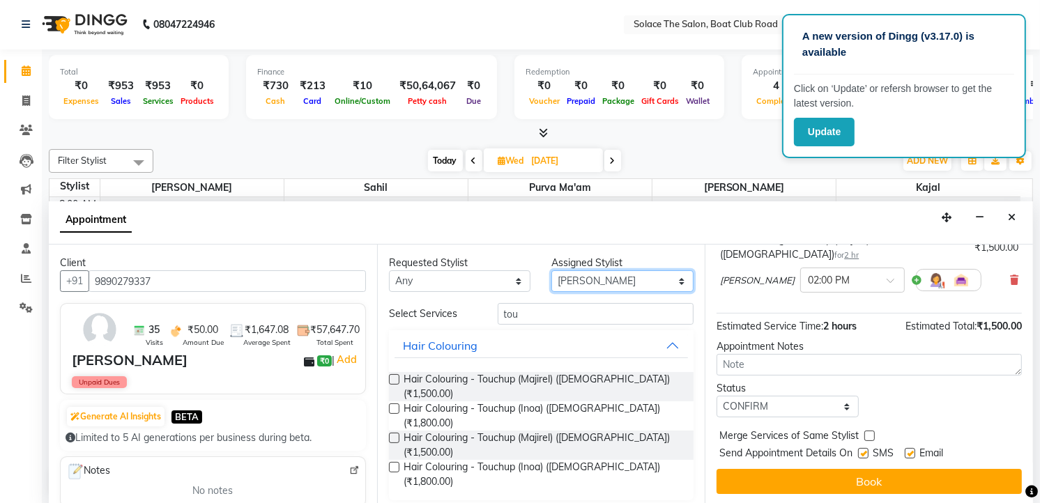
click at [551, 270] on select "Select Atul [PERSON_NAME] Kajal Purva Ma'am rishi [PERSON_NAME] suraj" at bounding box center [622, 281] width 142 height 22
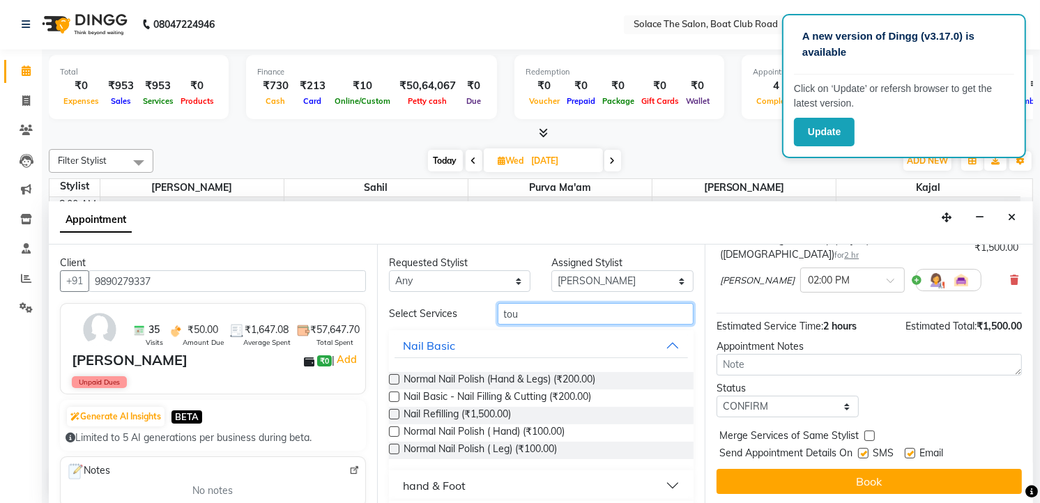
click at [622, 316] on input "tou" at bounding box center [596, 314] width 197 height 22
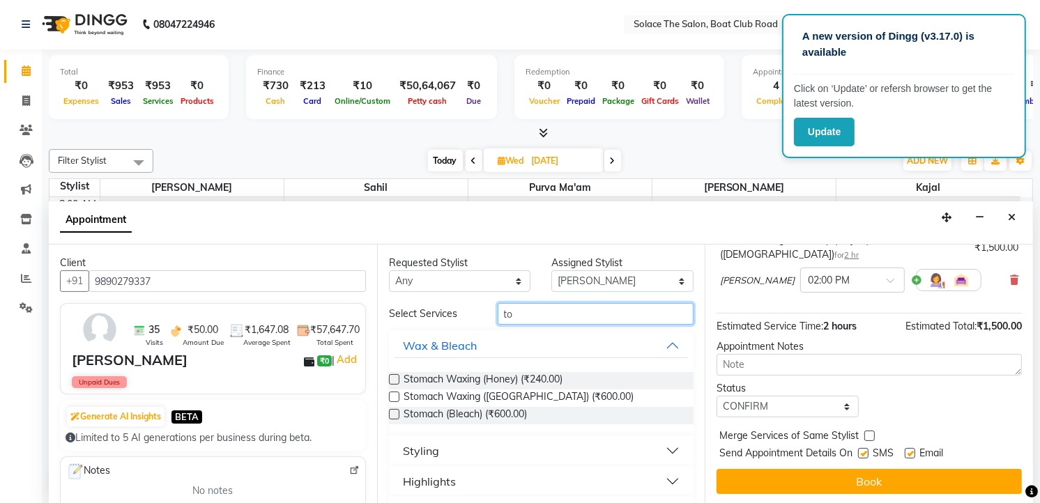
type input "t"
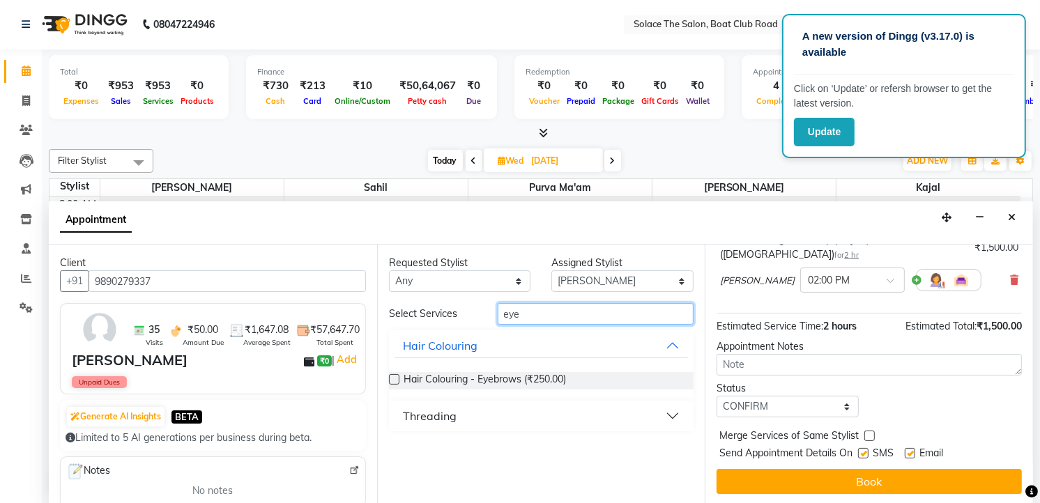
type input "eye"
click at [509, 421] on button "Threading" at bounding box center [541, 415] width 294 height 25
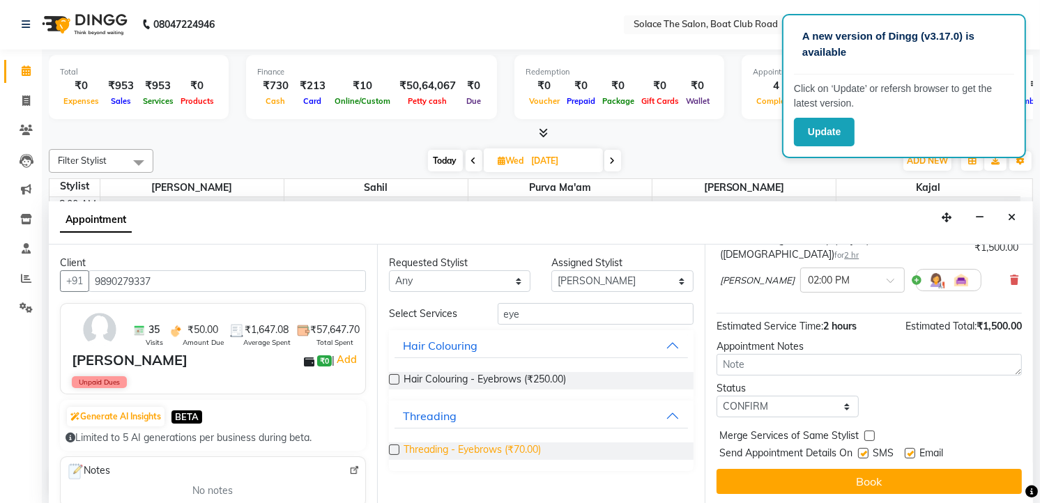
click at [520, 454] on span "Threading - Eyebrows (₹70.00)" at bounding box center [471, 451] width 137 height 17
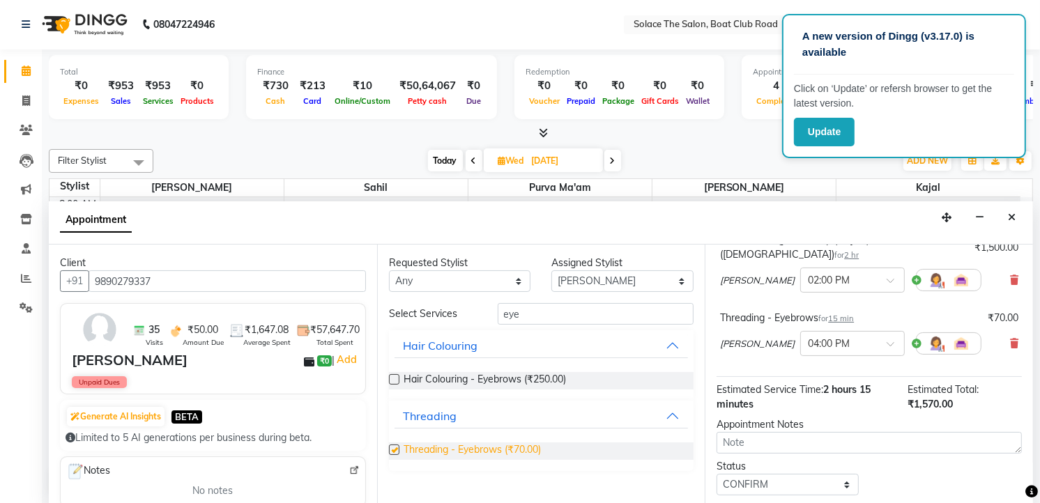
checkbox input "false"
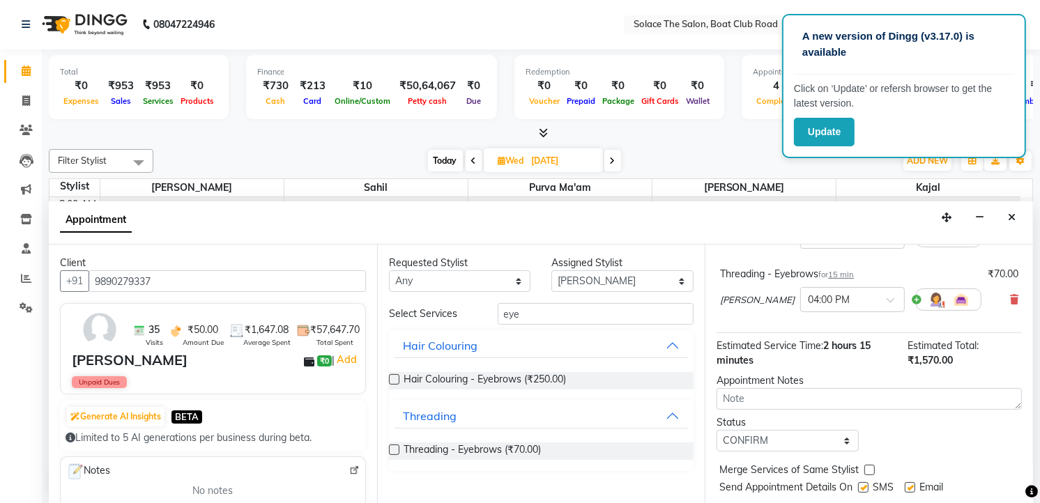
scroll to position [185, 0]
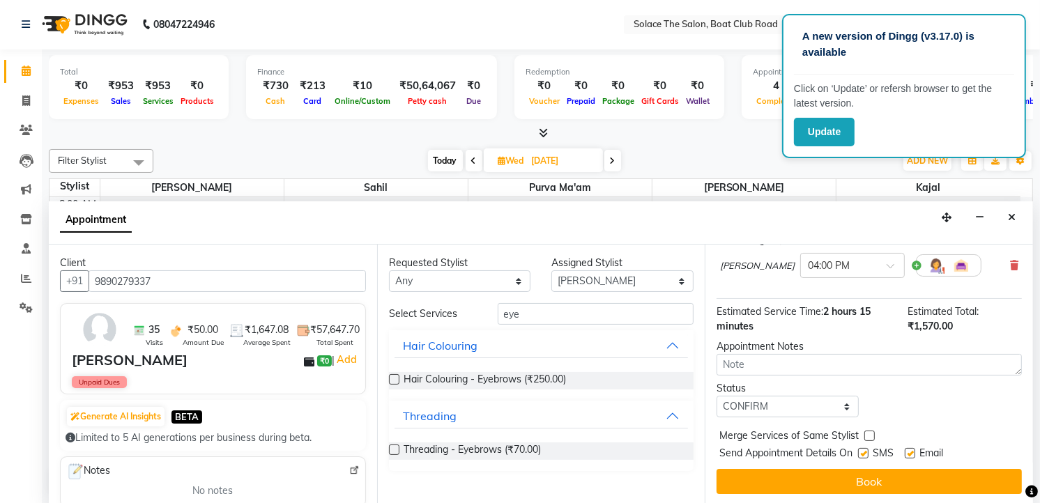
click at [876, 465] on div "Jump to [DATE] 1 2 3 4 5 6 7 8 Weeks Appointment Date [DATE] Appointment Time S…" at bounding box center [869, 374] width 328 height 259
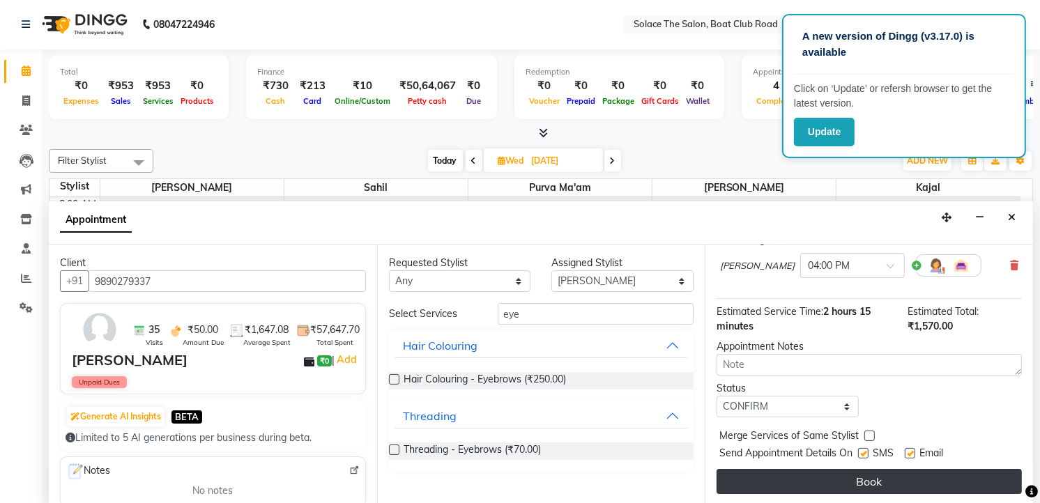
click at [876, 482] on button "Book" at bounding box center [868, 481] width 305 height 25
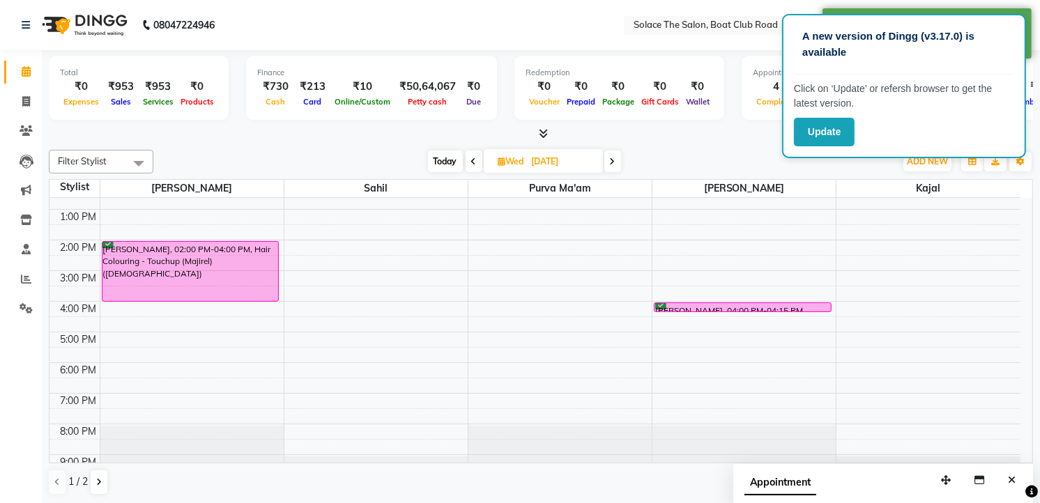
scroll to position [165, 0]
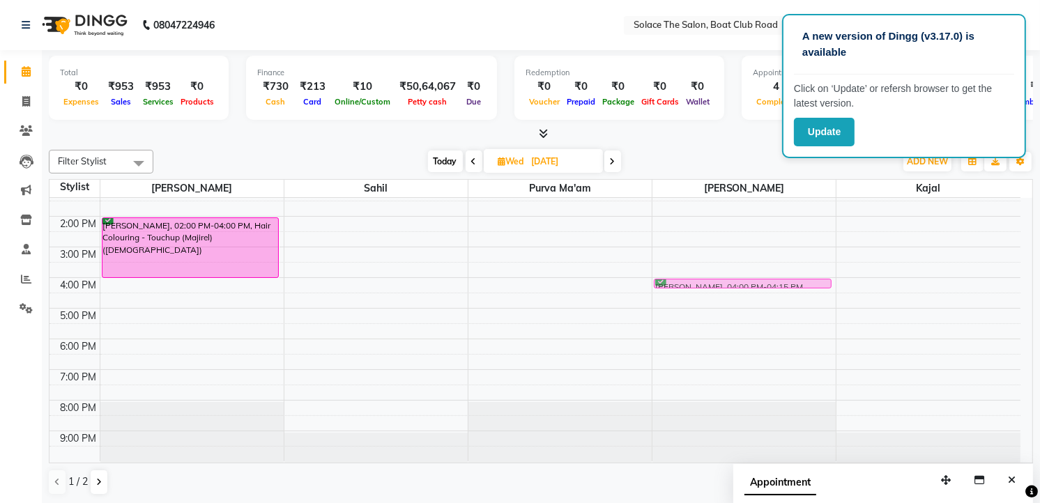
click at [767, 280] on div "[PERSON_NAME], 04:00 PM-04:15 PM, Threading - Eyebrows [PERSON_NAME] Maam, 04:0…" at bounding box center [743, 247] width 183 height 429
click at [767, 272] on div "[PERSON_NAME], 04:00 PM-04:15 PM, Threading - Eyebrows [PERSON_NAME] Maam, 04:0…" at bounding box center [743, 247] width 183 height 429
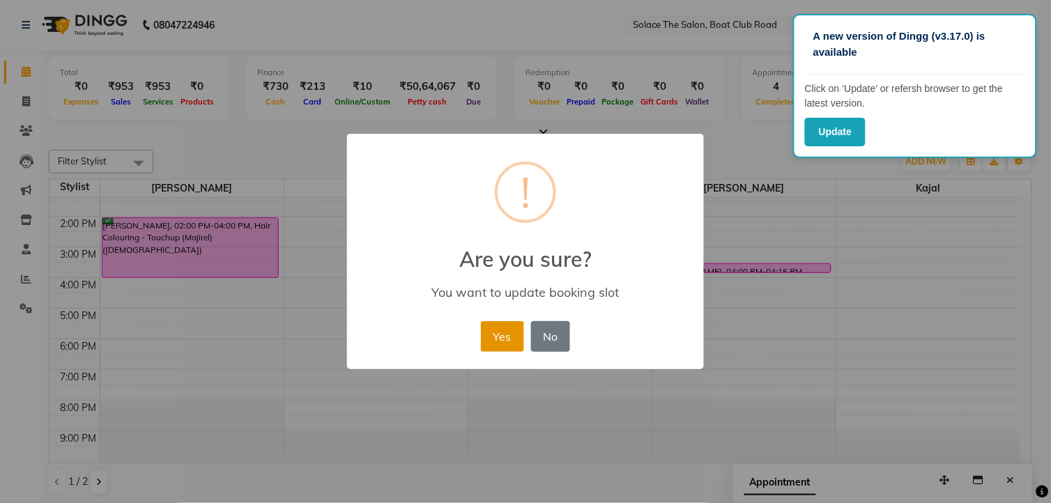
click at [516, 328] on button "Yes" at bounding box center [502, 336] width 43 height 31
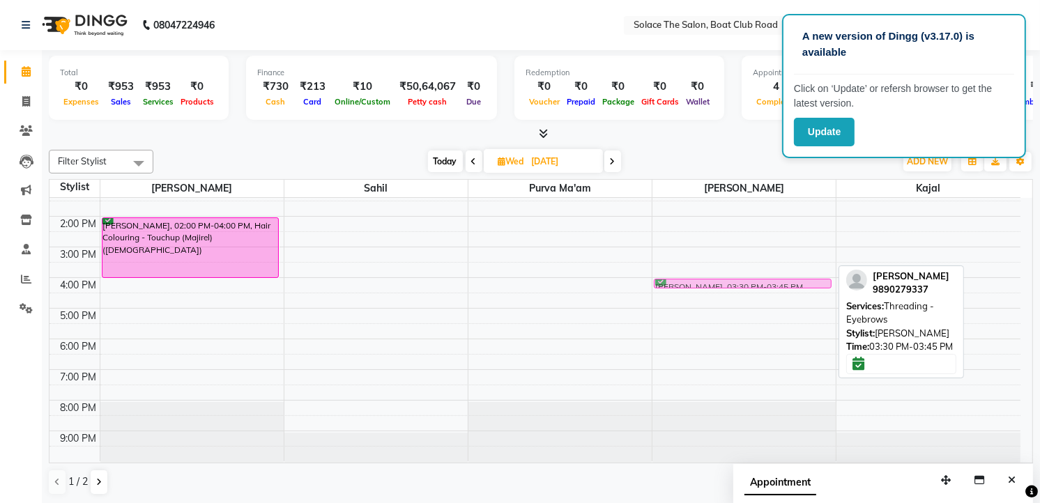
drag, startPoint x: 800, startPoint y: 266, endPoint x: 800, endPoint y: 279, distance: 13.2
click at [800, 279] on div "[PERSON_NAME], 03:30 PM-03:45 PM, Threading - Eyebrows [PERSON_NAME] Maam, 03:3…" at bounding box center [743, 247] width 183 height 429
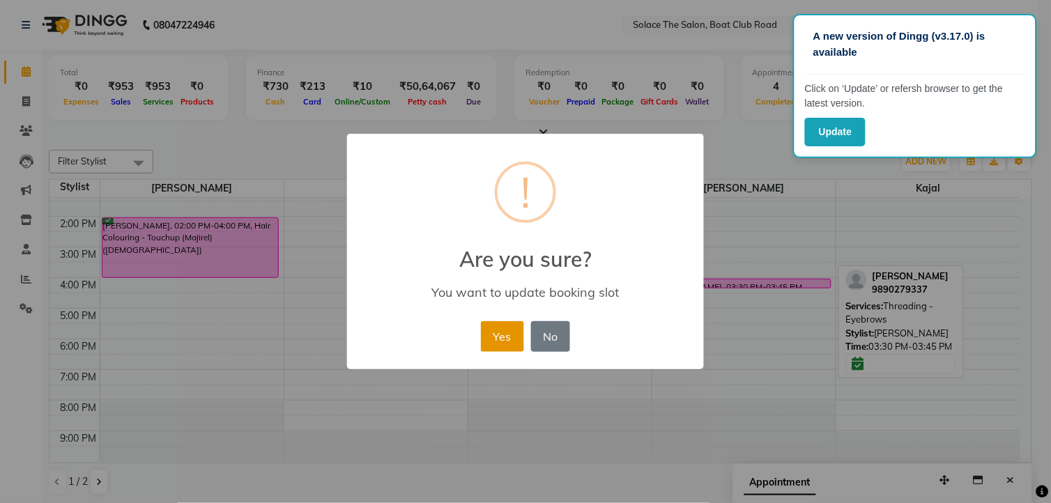
click at [502, 325] on button "Yes" at bounding box center [502, 336] width 43 height 31
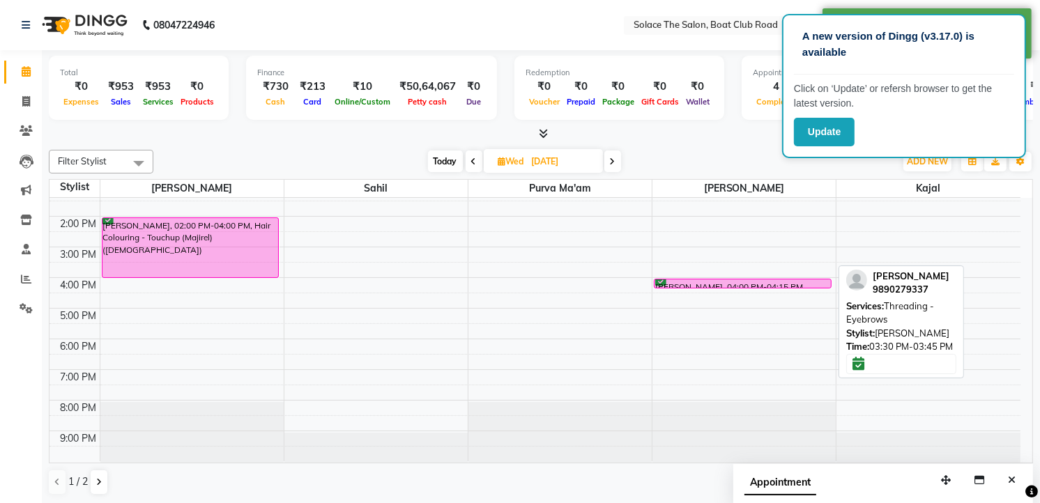
click at [439, 160] on span "Today" at bounding box center [445, 162] width 35 height 22
type input "[DATE]"
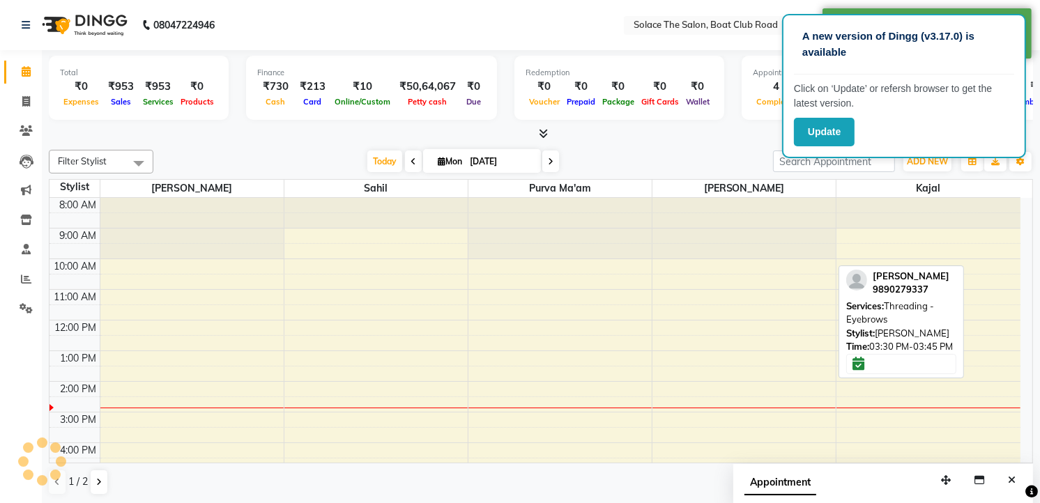
scroll to position [166, 0]
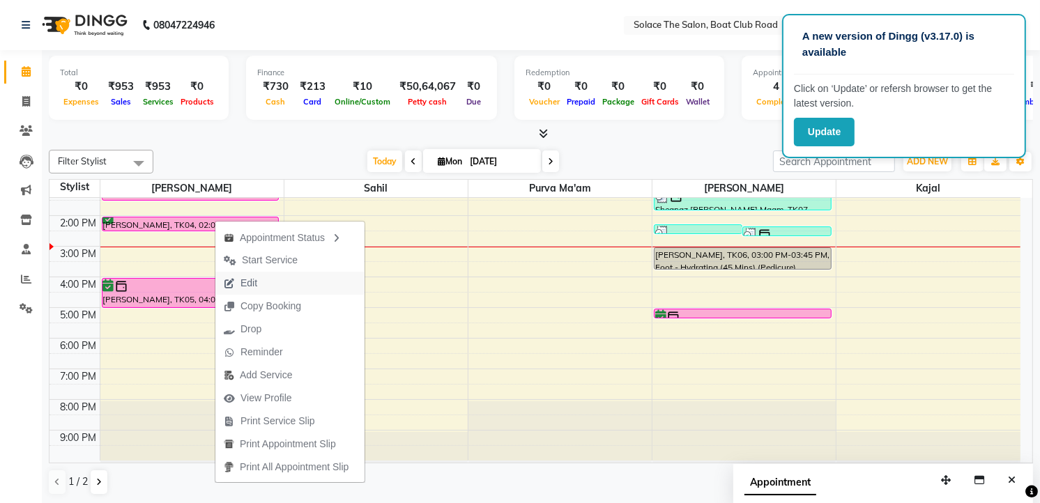
click at [252, 279] on span "Edit" at bounding box center [248, 283] width 17 height 15
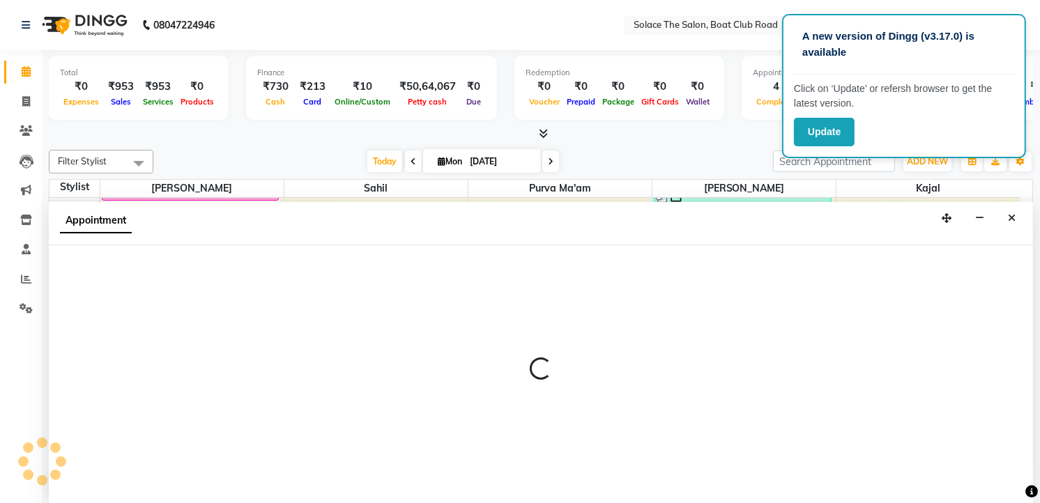
select select "tentative"
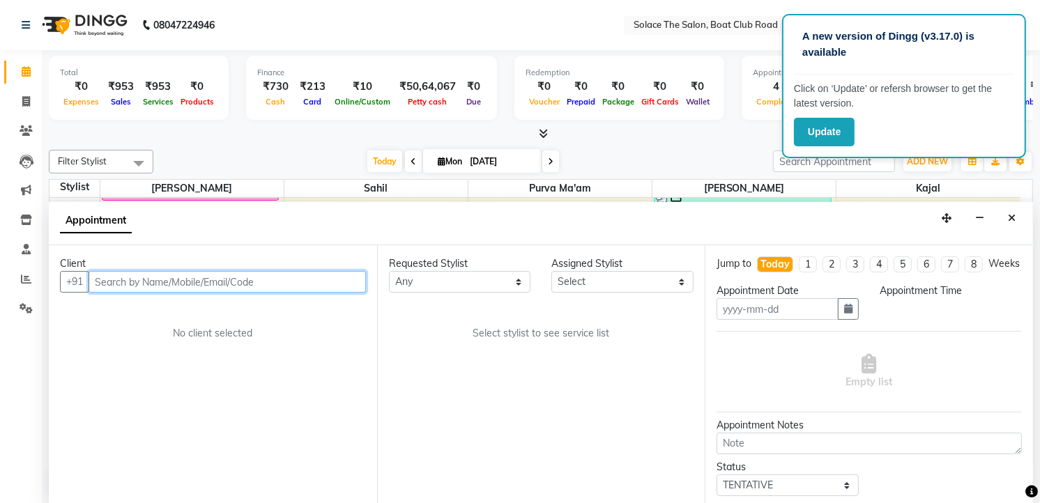
type input "[DATE]"
select select "confirm booking"
select select "840"
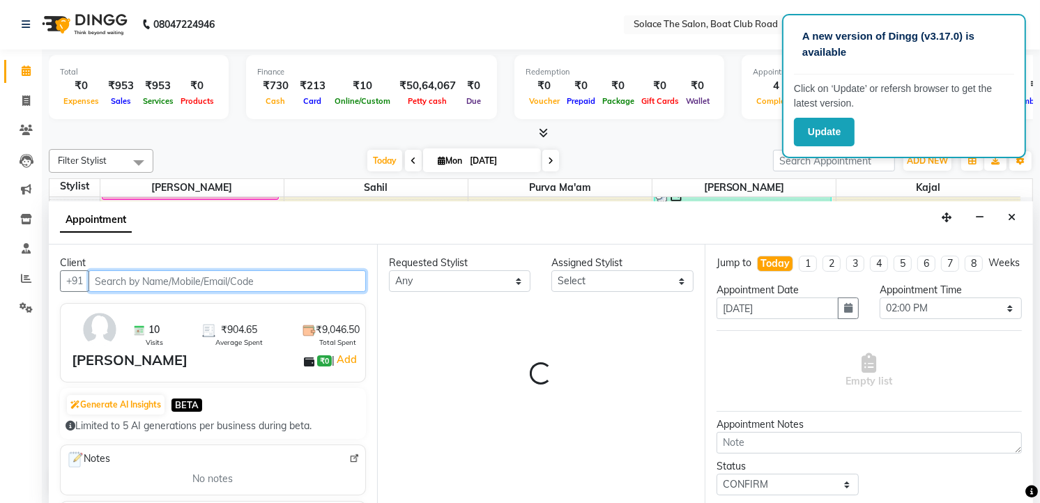
select select "9746"
select select "720"
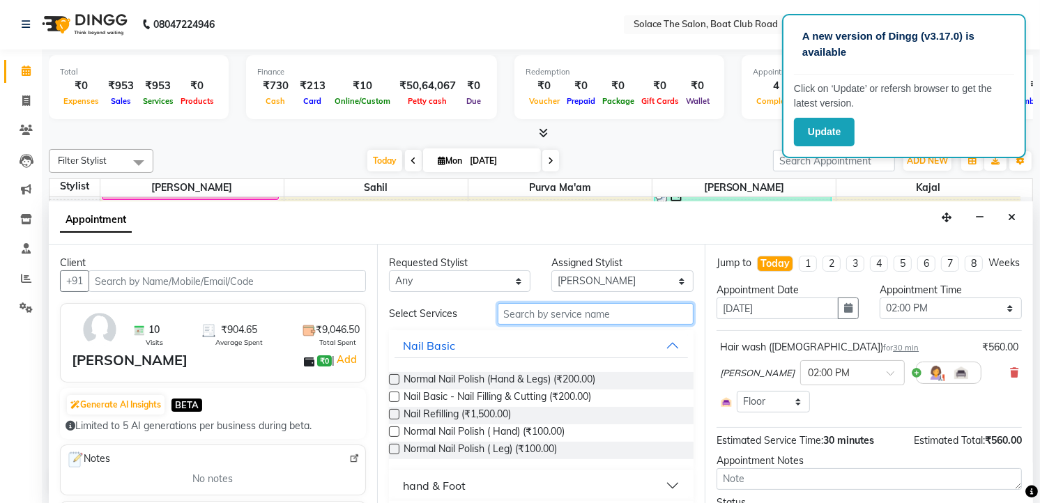
click at [569, 314] on input "text" at bounding box center [596, 314] width 197 height 22
click at [582, 300] on div "Requested Stylist Any Atul [PERSON_NAME] Kajal Purva Ma'am rishi [PERSON_NAME] …" at bounding box center [541, 374] width 328 height 259
click at [1015, 211] on button "Close" at bounding box center [1011, 218] width 20 height 22
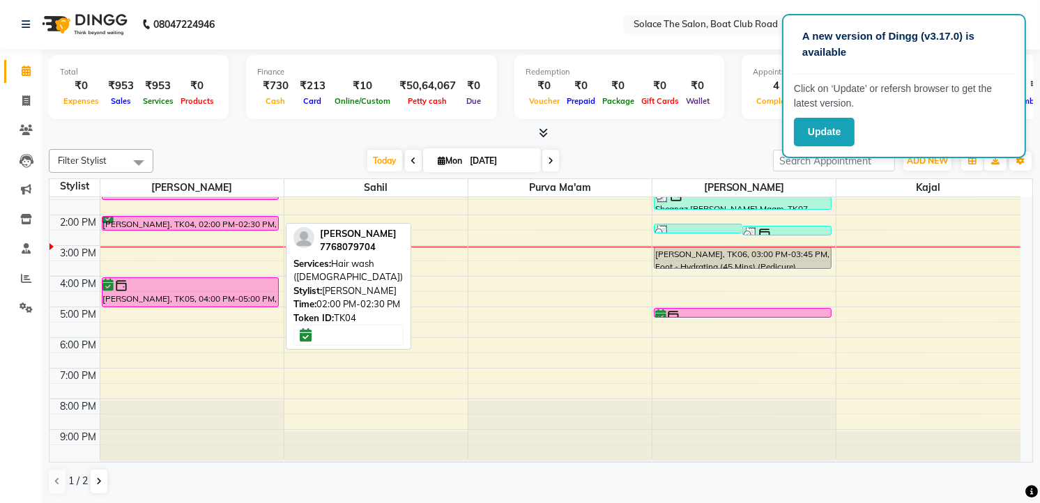
click at [185, 218] on div "[PERSON_NAME], TK04, 02:00 PM-02:30 PM, Hair wash ([DEMOGRAPHIC_DATA])" at bounding box center [190, 223] width 176 height 13
click at [214, 222] on div "[PERSON_NAME], TK04, 02:00 PM-02:30 PM, Hair wash ([DEMOGRAPHIC_DATA])" at bounding box center [190, 223] width 176 height 13
select select "6"
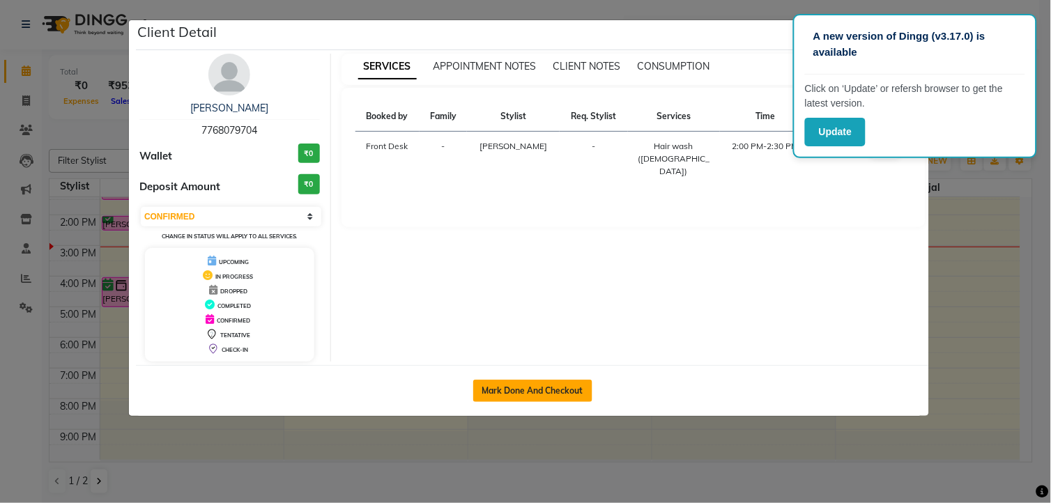
click at [505, 391] on button "Mark Done And Checkout" at bounding box center [532, 391] width 119 height 22
select select "service"
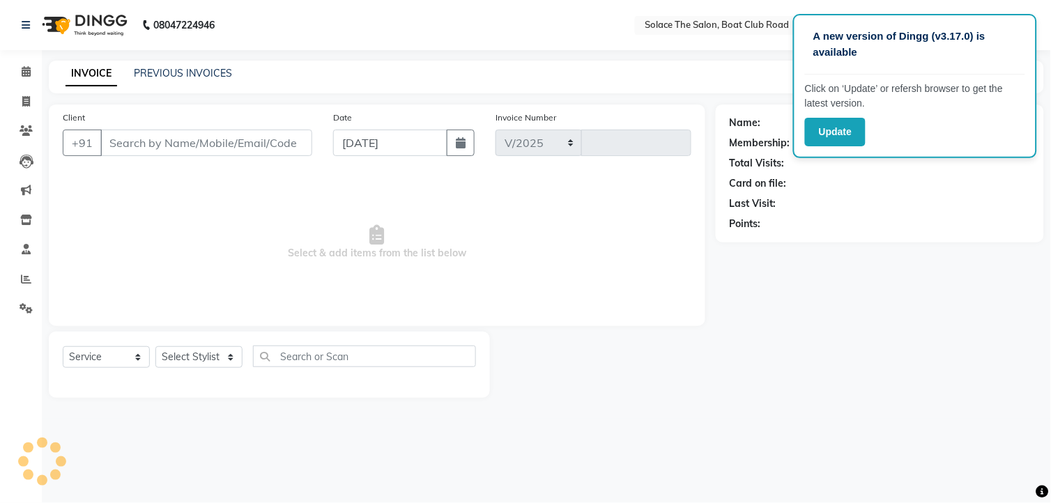
select select "585"
type input "1295"
type input "7768079704"
select select "9746"
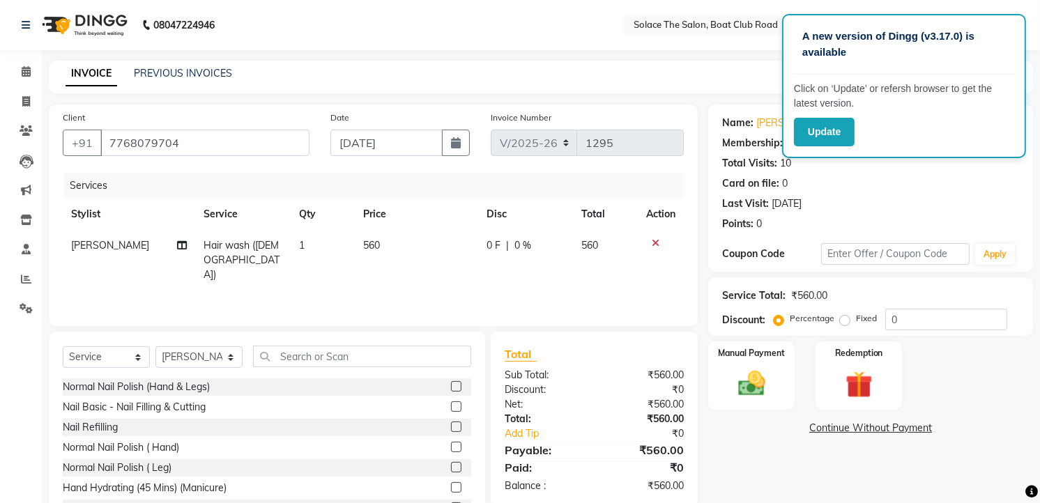
click at [653, 238] on icon at bounding box center [656, 243] width 8 height 10
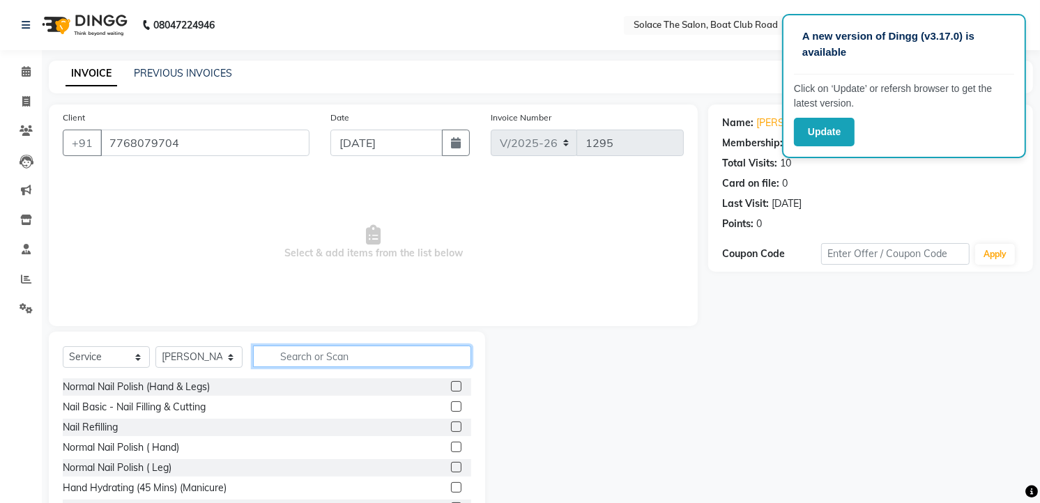
click at [387, 357] on input "text" at bounding box center [362, 357] width 218 height 22
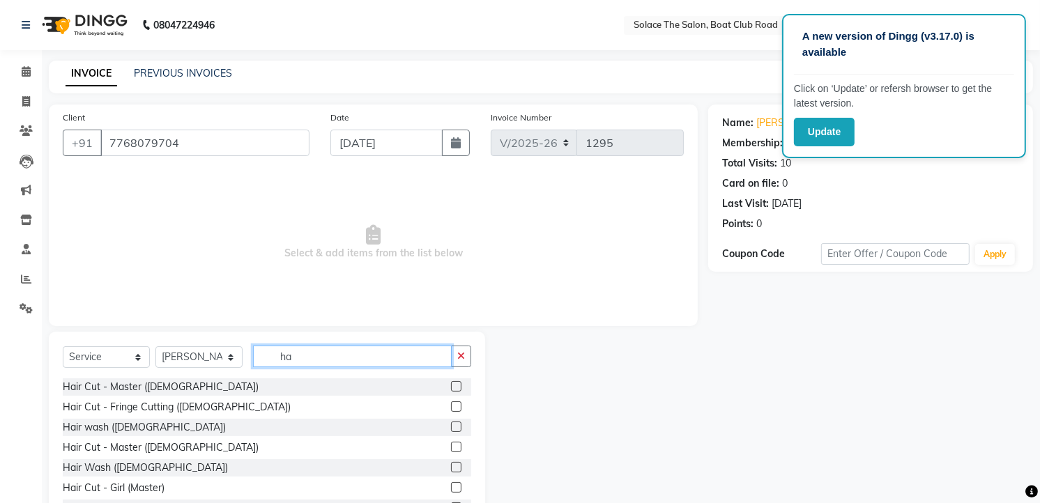
type input "h"
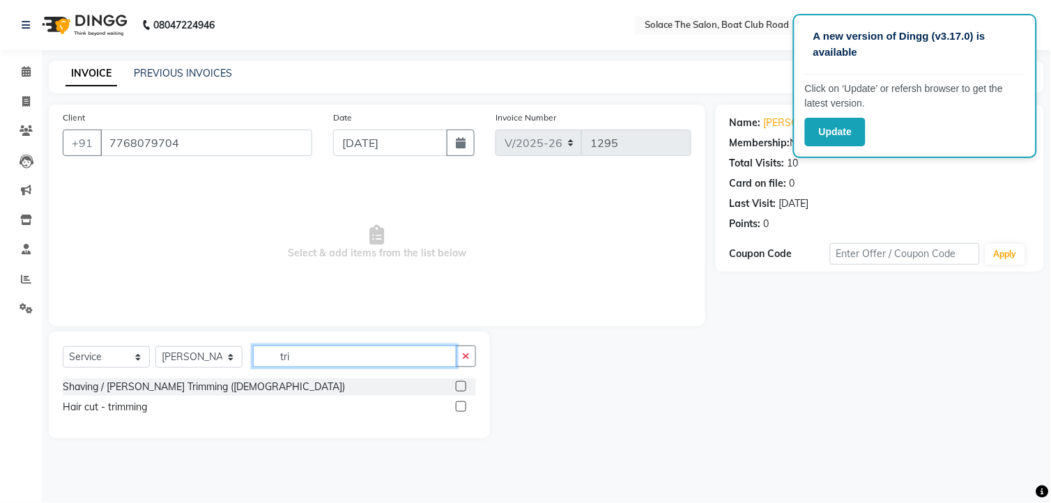
type input "tri"
click at [463, 406] on label at bounding box center [461, 406] width 10 height 10
click at [463, 406] on input "checkbox" at bounding box center [460, 407] width 9 height 9
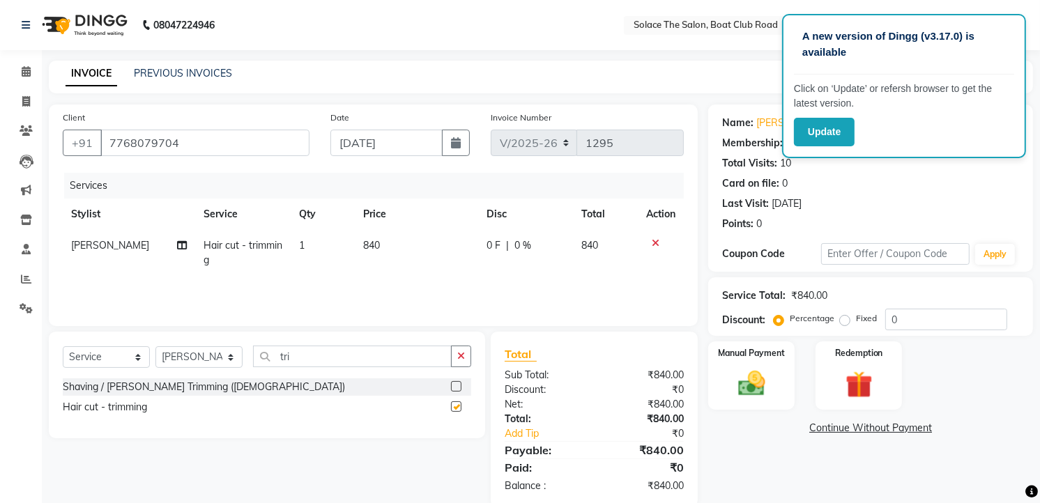
checkbox input "false"
click at [932, 317] on input "0" at bounding box center [946, 320] width 122 height 22
type input "15"
click at [758, 385] on img at bounding box center [751, 384] width 45 height 32
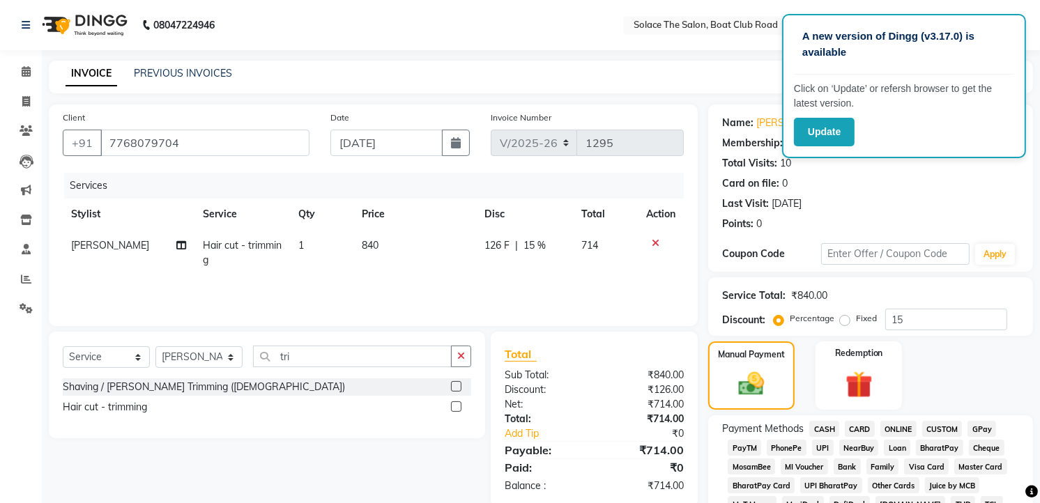
click at [856, 427] on span "CARD" at bounding box center [860, 429] width 30 height 16
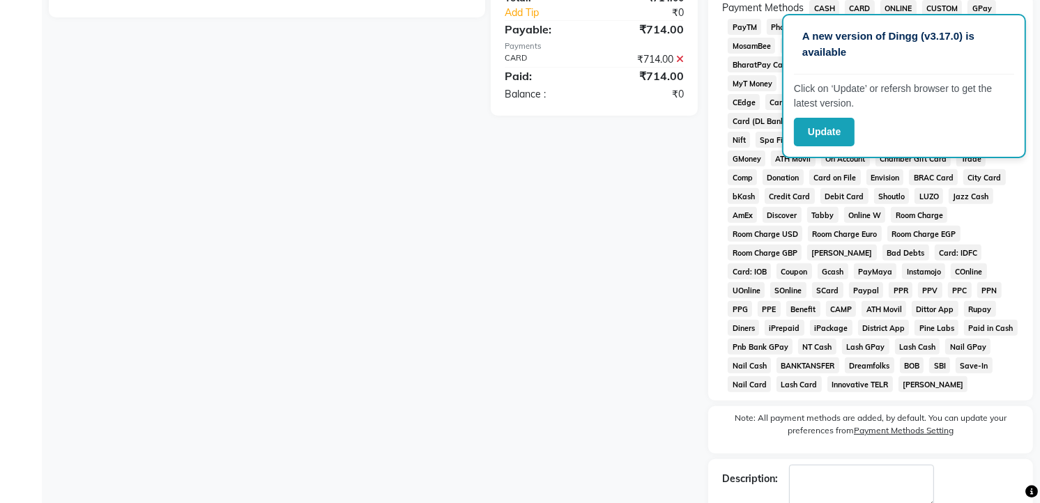
scroll to position [503, 0]
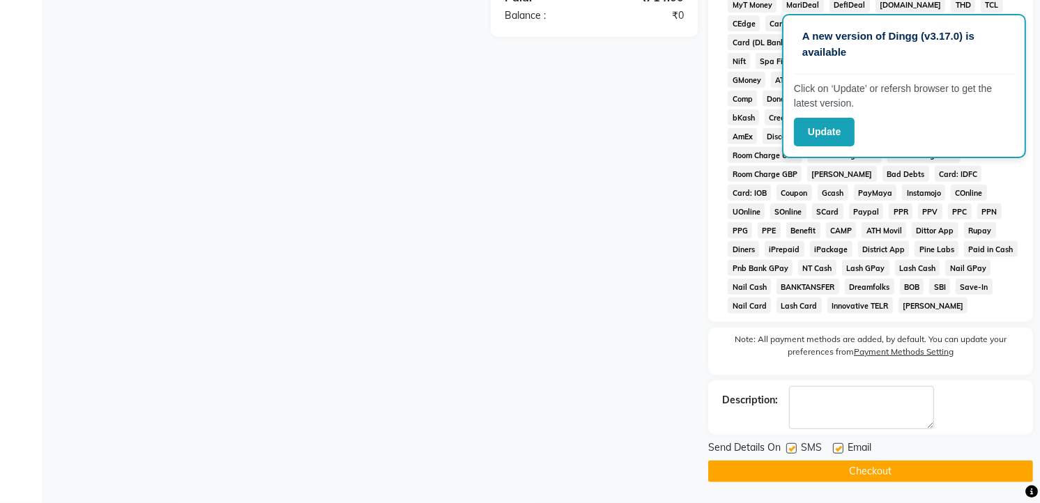
click at [916, 471] on button "Checkout" at bounding box center [870, 472] width 325 height 22
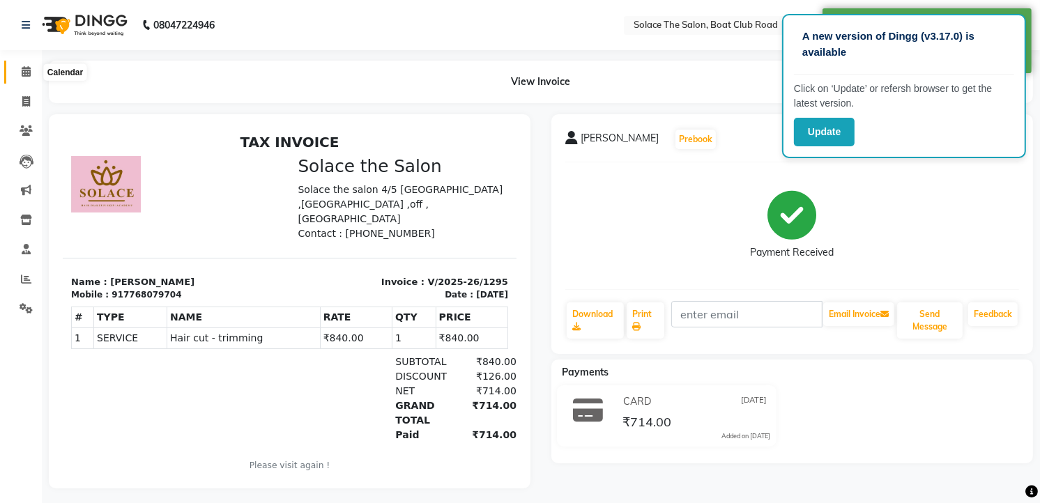
click at [32, 68] on span at bounding box center [26, 72] width 24 height 16
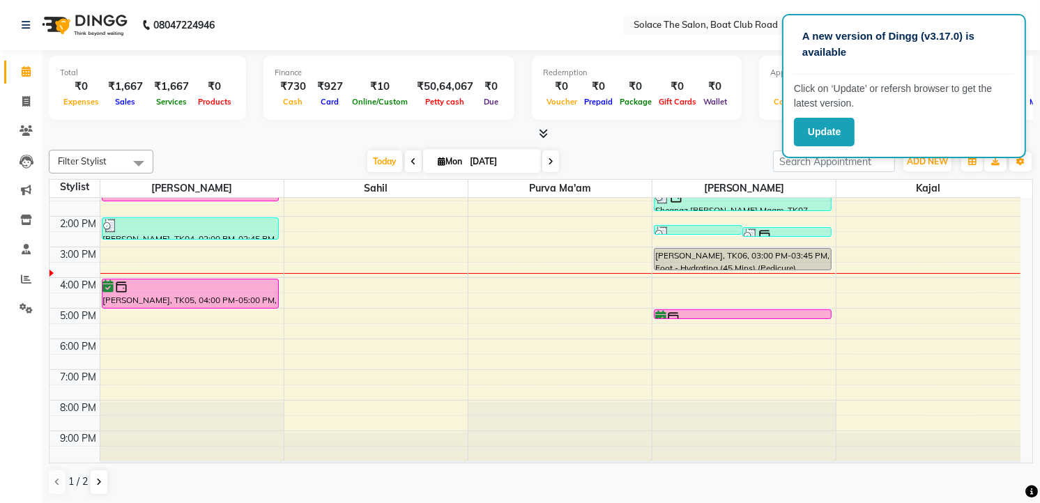
scroll to position [1, 0]
click at [378, 161] on span "Today" at bounding box center [384, 161] width 35 height 22
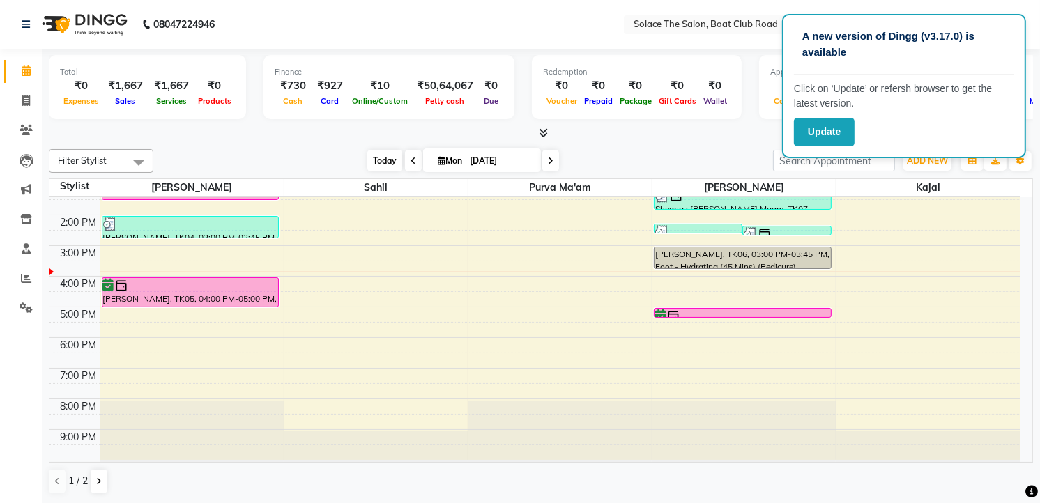
click at [378, 157] on span "Today" at bounding box center [384, 161] width 35 height 22
click at [438, 160] on icon at bounding box center [442, 160] width 8 height 9
select select "9"
select select "2025"
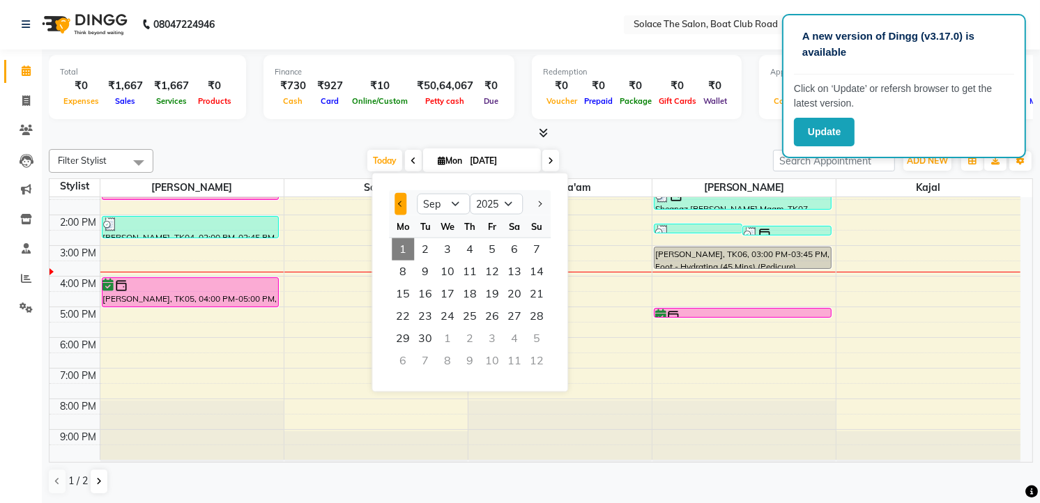
click at [400, 203] on span "Previous month" at bounding box center [401, 204] width 6 height 6
select select "8"
click at [492, 247] on span "1" at bounding box center [492, 249] width 22 height 22
type input "[DATE]"
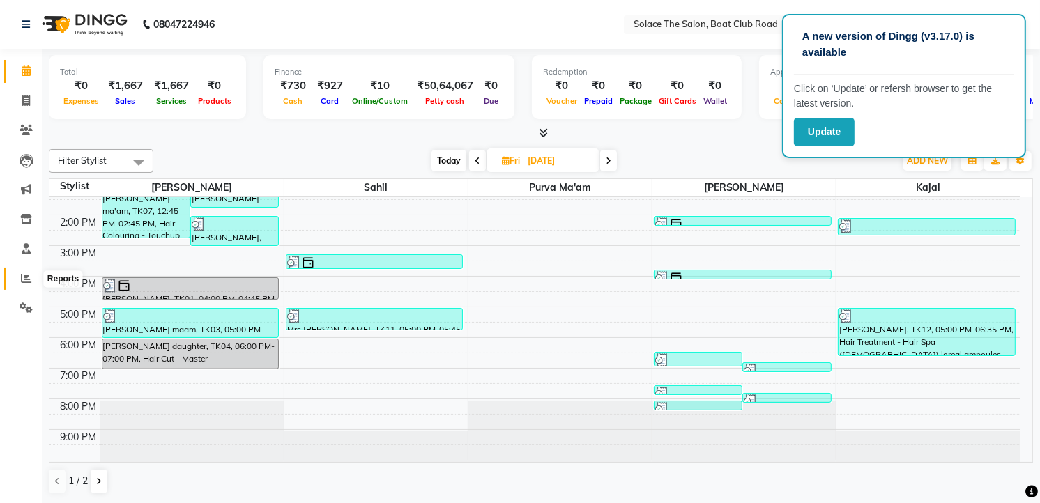
click at [21, 277] on icon at bounding box center [26, 278] width 10 height 10
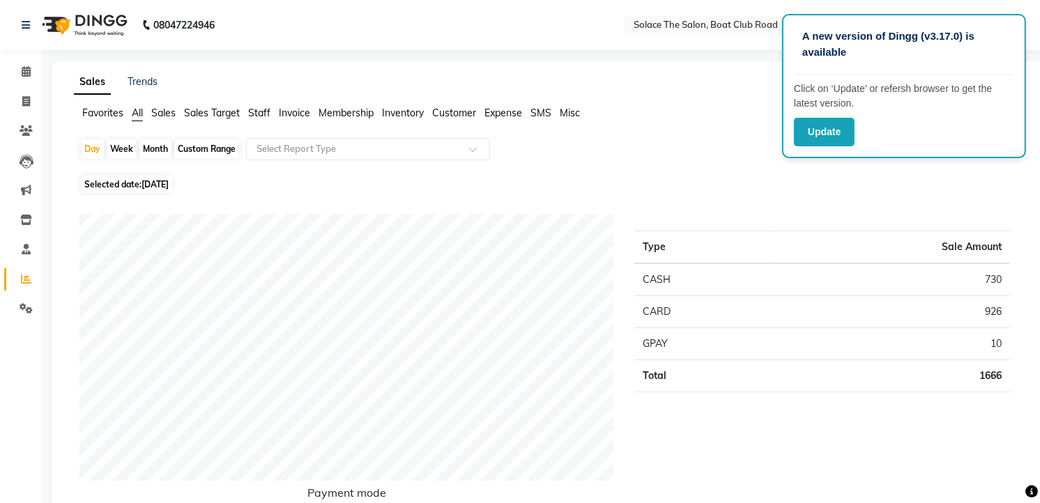
click at [259, 109] on span "Staff" at bounding box center [259, 113] width 22 height 13
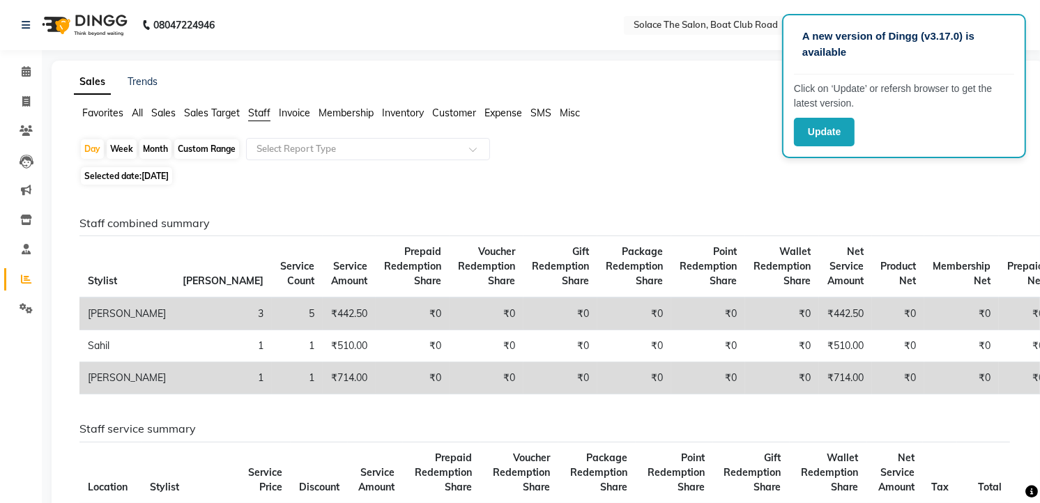
click at [141, 115] on span "All" at bounding box center [137, 113] width 11 height 13
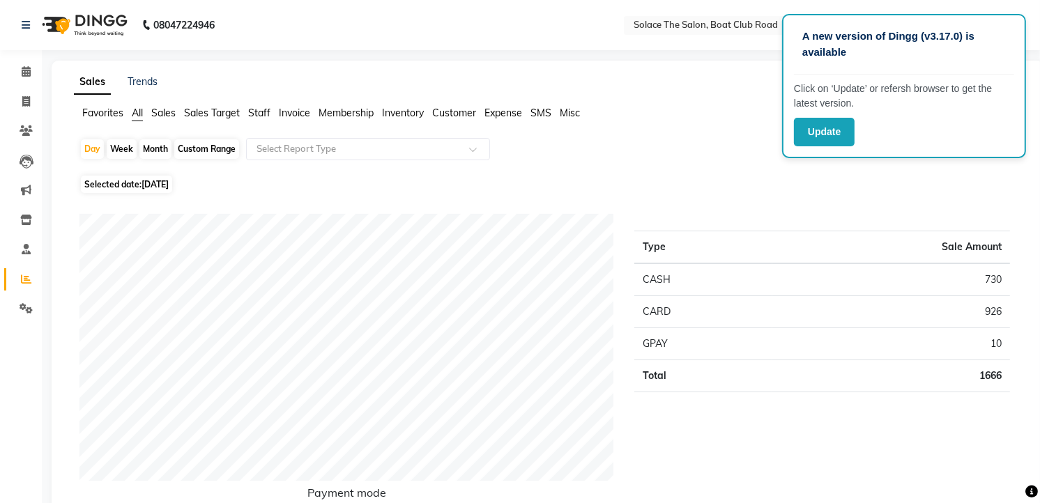
click at [160, 149] on div "Month" at bounding box center [155, 149] width 32 height 20
select select "9"
select select "2025"
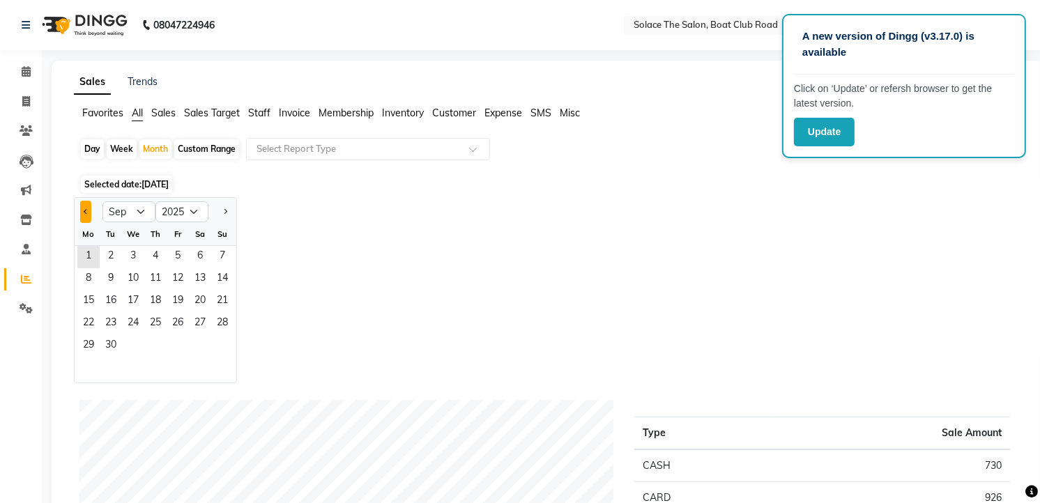
click at [82, 210] on button "Previous month" at bounding box center [85, 212] width 11 height 22
select select "8"
click at [175, 254] on span "1" at bounding box center [178, 257] width 22 height 22
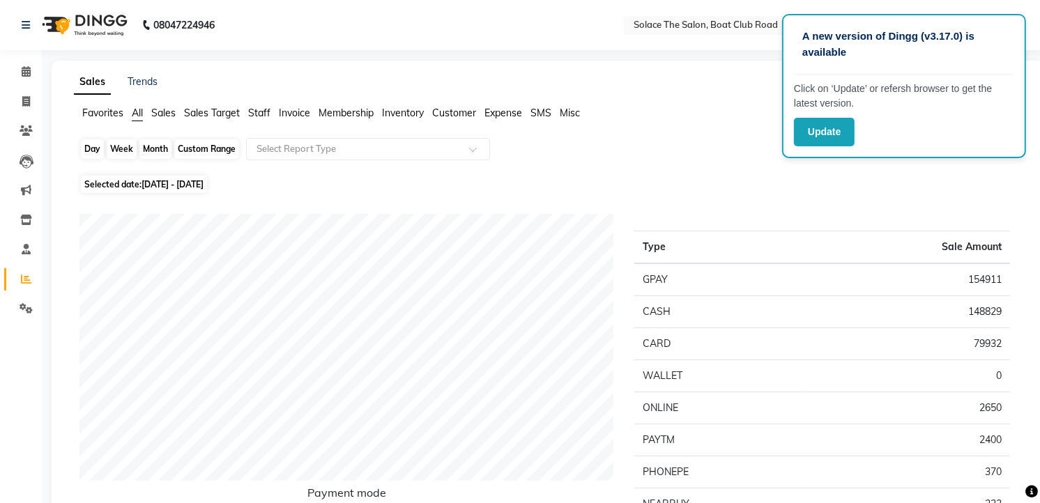
click at [154, 148] on div "Month" at bounding box center [155, 149] width 32 height 20
select select "8"
select select "2025"
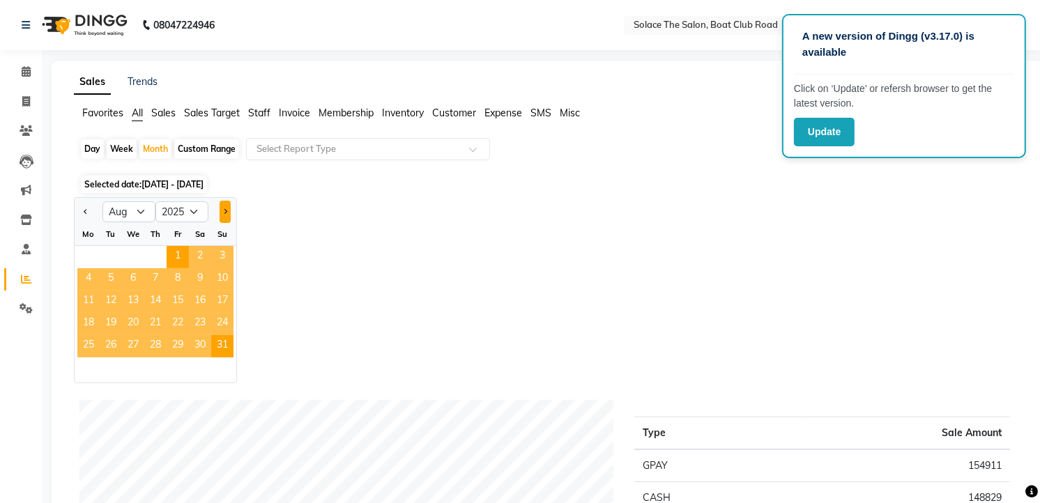
click at [227, 213] on button "Next month" at bounding box center [225, 212] width 11 height 22
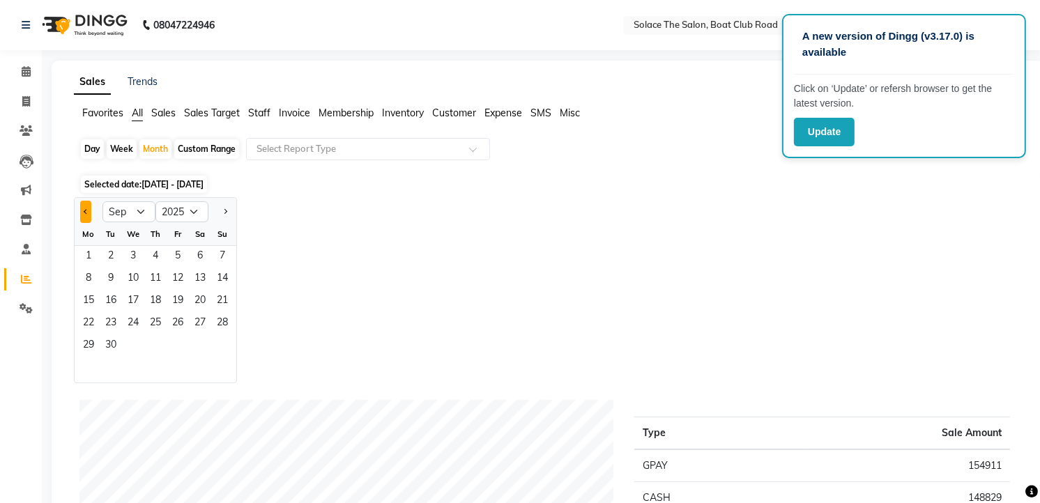
click at [84, 210] on span "Previous month" at bounding box center [86, 210] width 5 height 5
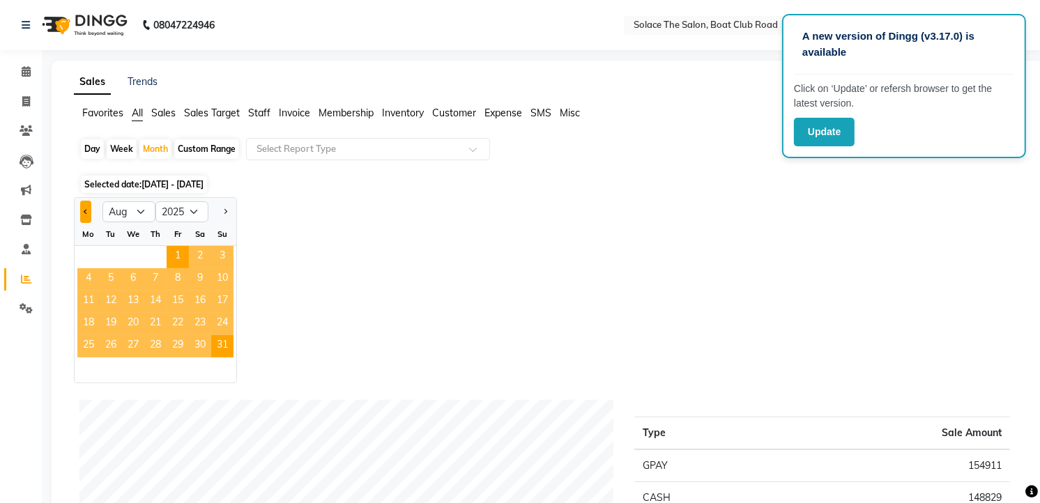
click at [84, 210] on span "Previous month" at bounding box center [86, 210] width 5 height 5
select select "7"
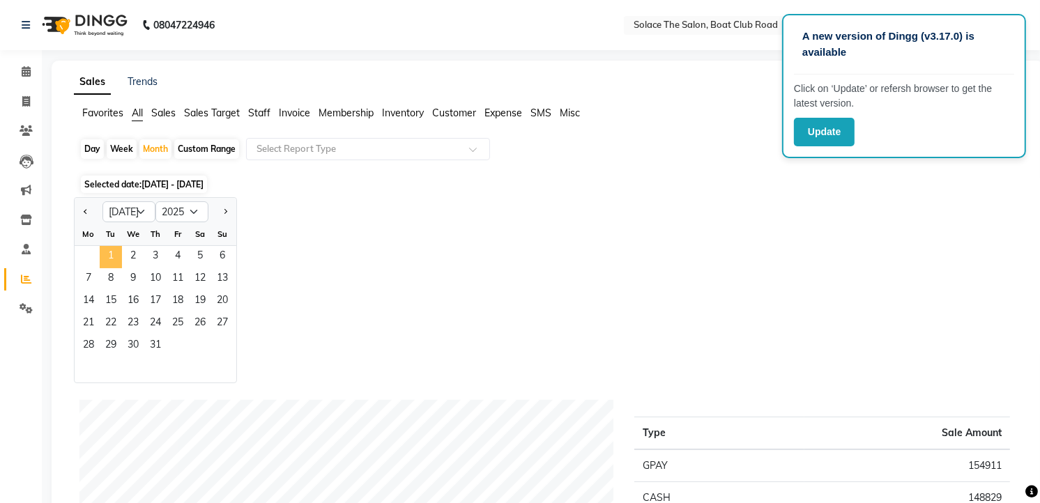
click at [112, 252] on span "1" at bounding box center [111, 257] width 22 height 22
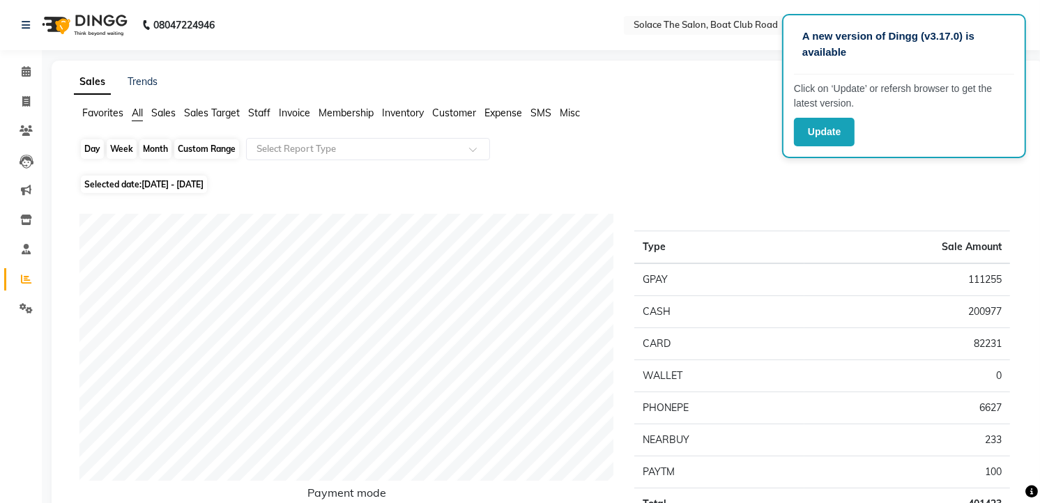
click at [157, 151] on div "Month" at bounding box center [155, 149] width 32 height 20
select select "7"
select select "2025"
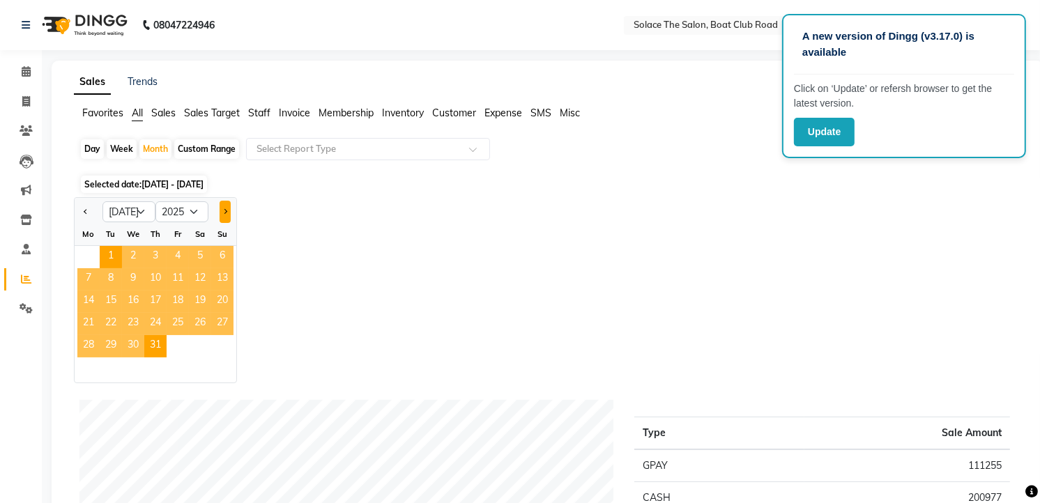
click at [226, 206] on button "Next month" at bounding box center [225, 212] width 11 height 22
select select "8"
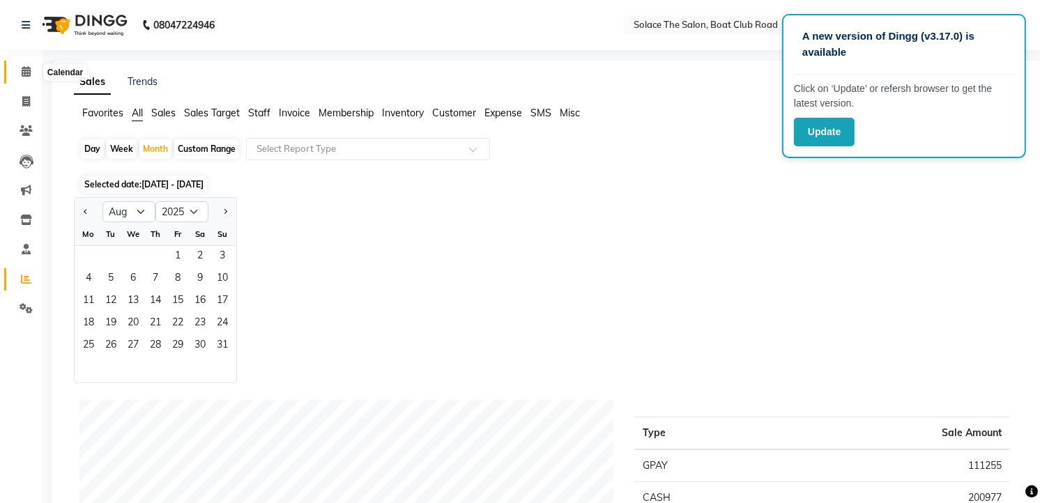
click at [26, 68] on icon at bounding box center [26, 71] width 9 height 10
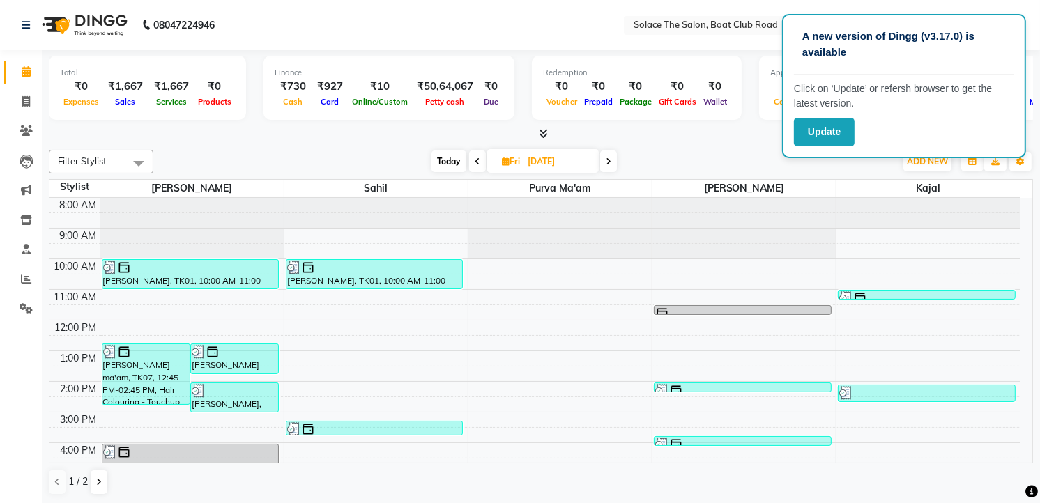
click at [453, 165] on span "Today" at bounding box center [448, 162] width 35 height 22
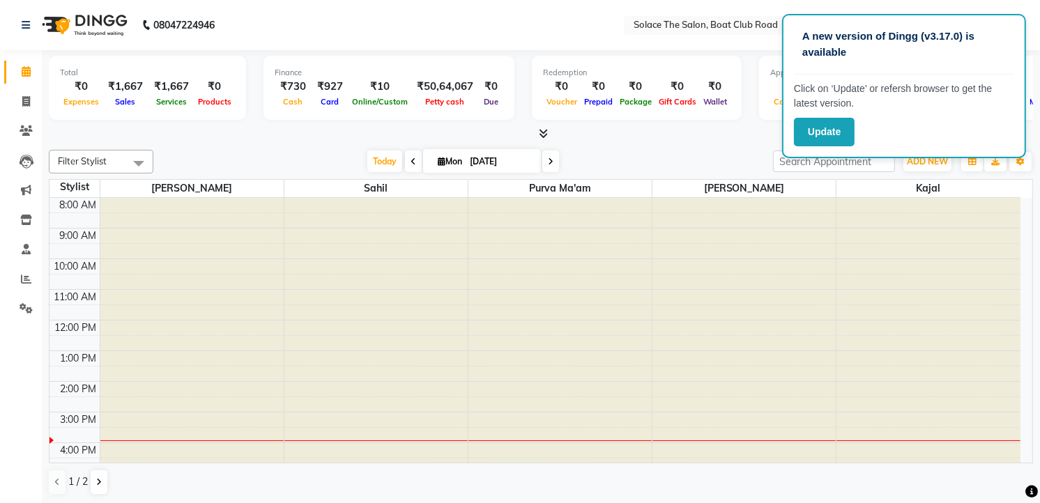
type input "[DATE]"
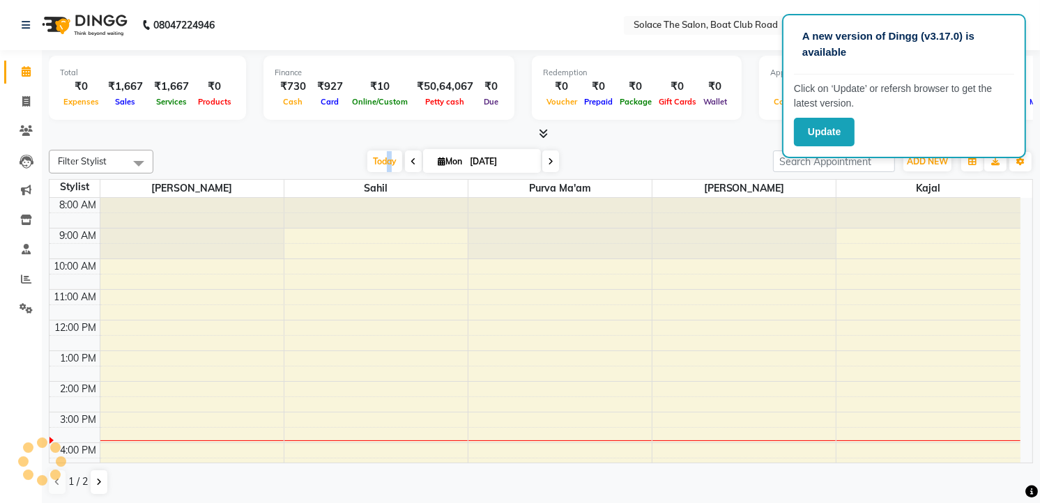
scroll to position [166, 0]
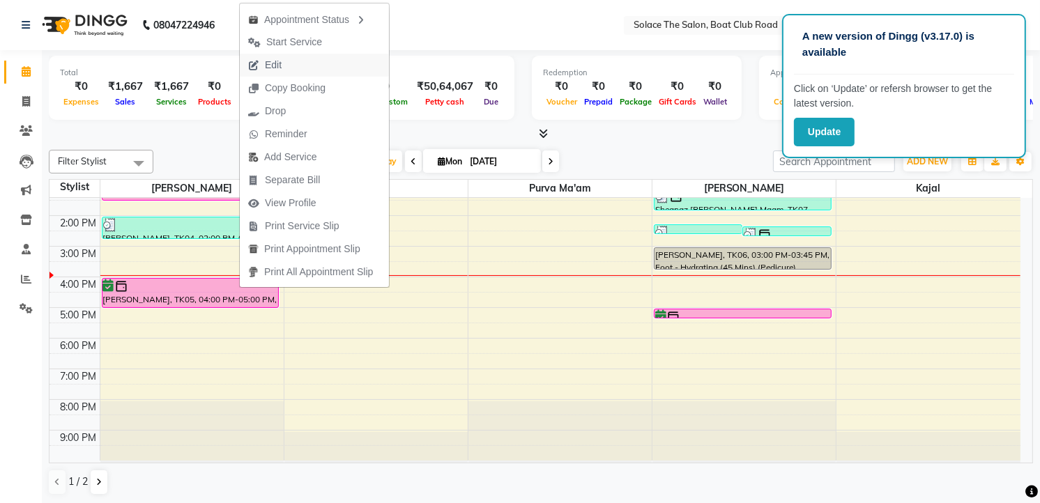
click at [252, 66] on icon "button" at bounding box center [253, 66] width 11 height 10
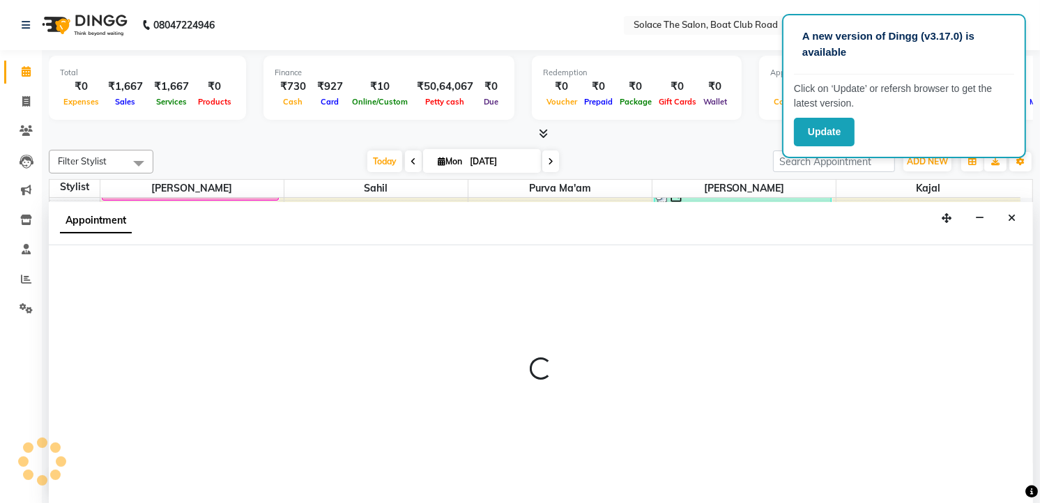
select select "tentative"
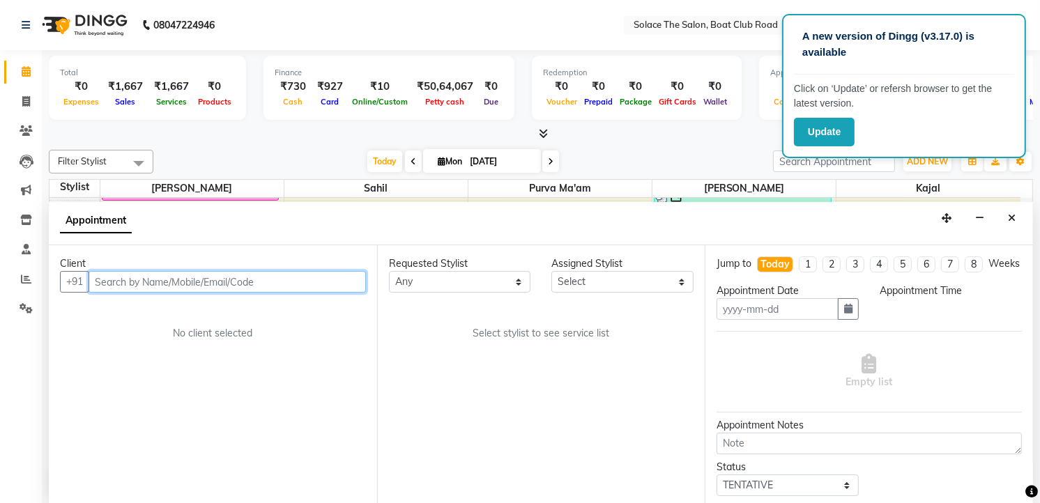
type input "[DATE]"
select select "confirm booking"
select select "960"
select select "9749"
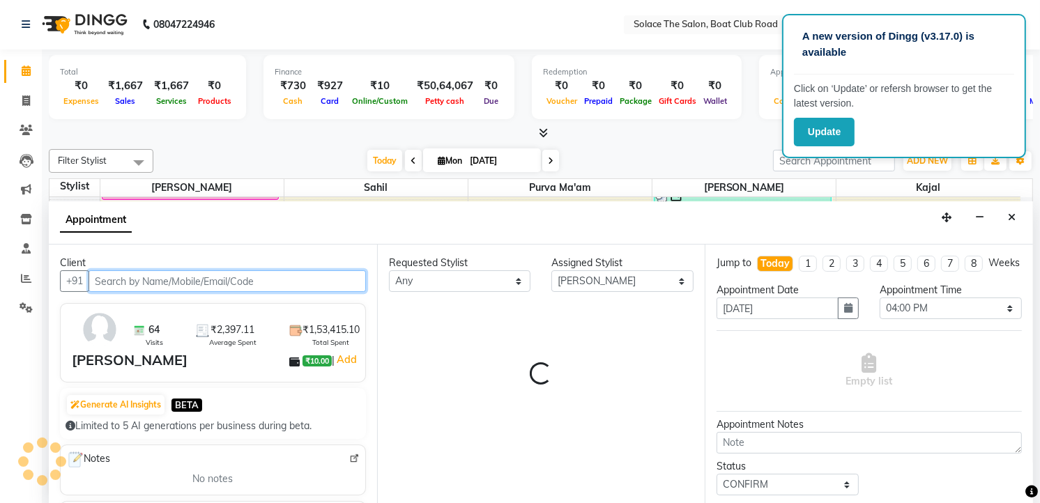
select select "720"
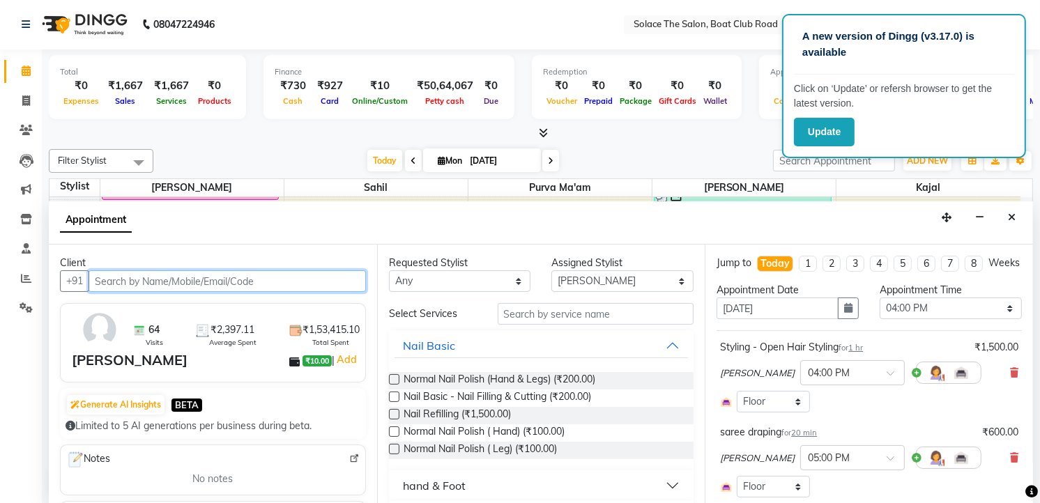
scroll to position [166, 0]
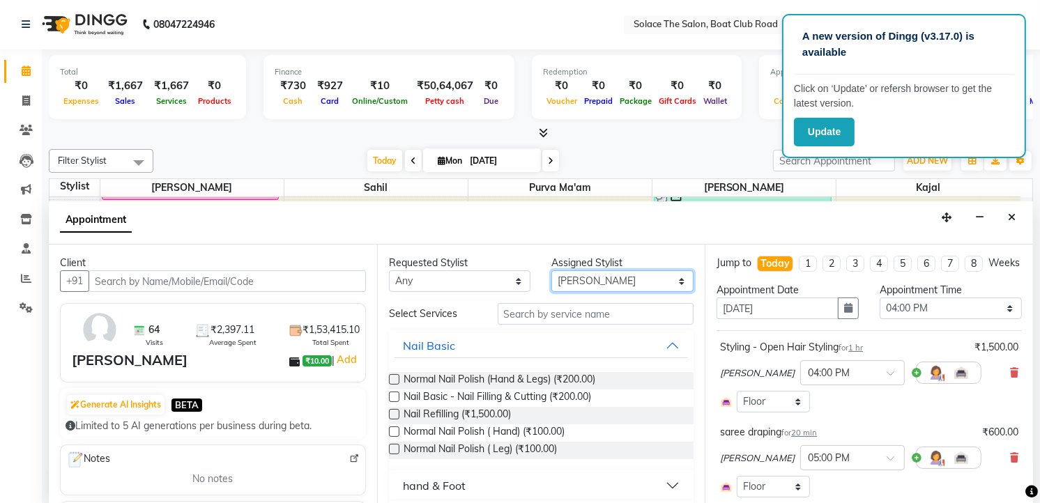
click at [579, 282] on select "Select Atul [PERSON_NAME] Kajal Purva Ma'am rishi [PERSON_NAME] suraj" at bounding box center [622, 281] width 142 height 22
select select "74276"
click at [551, 270] on select "Select Atul [PERSON_NAME] Kajal Purva Ma'am rishi [PERSON_NAME] suraj" at bounding box center [622, 281] width 142 height 22
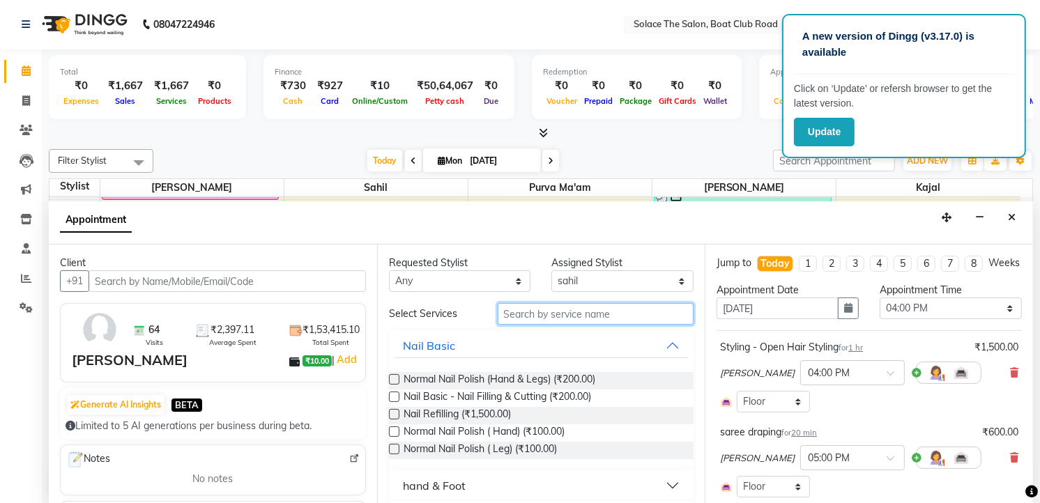
click at [534, 309] on input "text" at bounding box center [596, 314] width 197 height 22
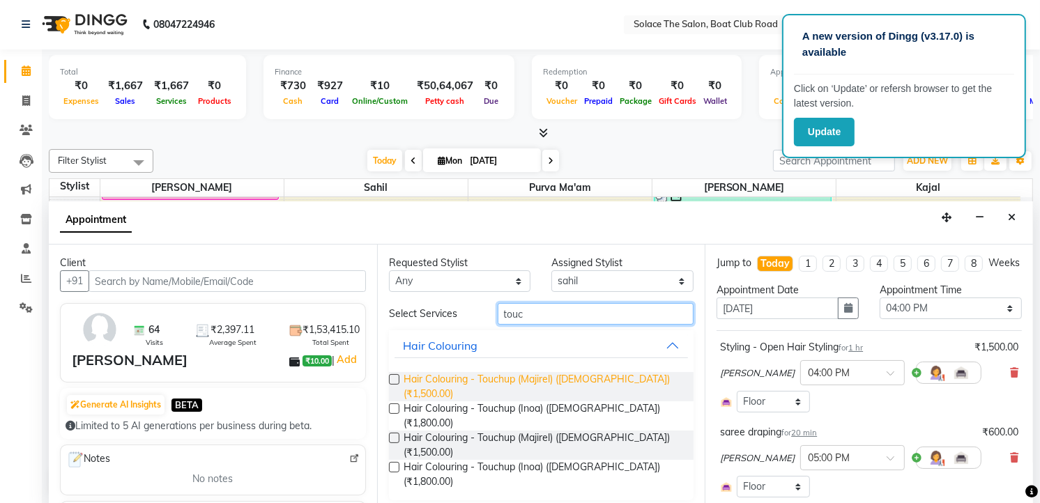
type input "touc"
click at [540, 377] on span "Hair Colouring - Touchup (Majirel) ([DEMOGRAPHIC_DATA]) (₹1,500.00)" at bounding box center [542, 386] width 279 height 29
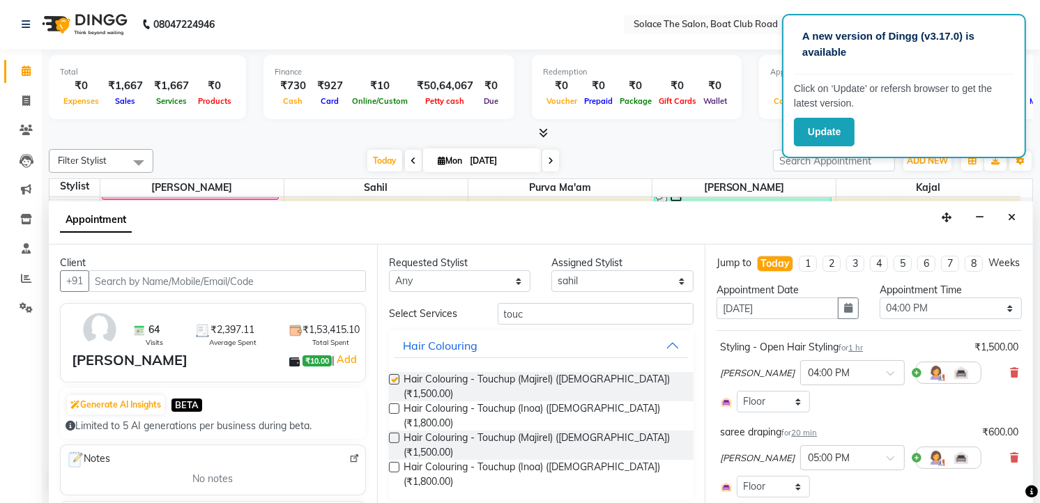
checkbox input "false"
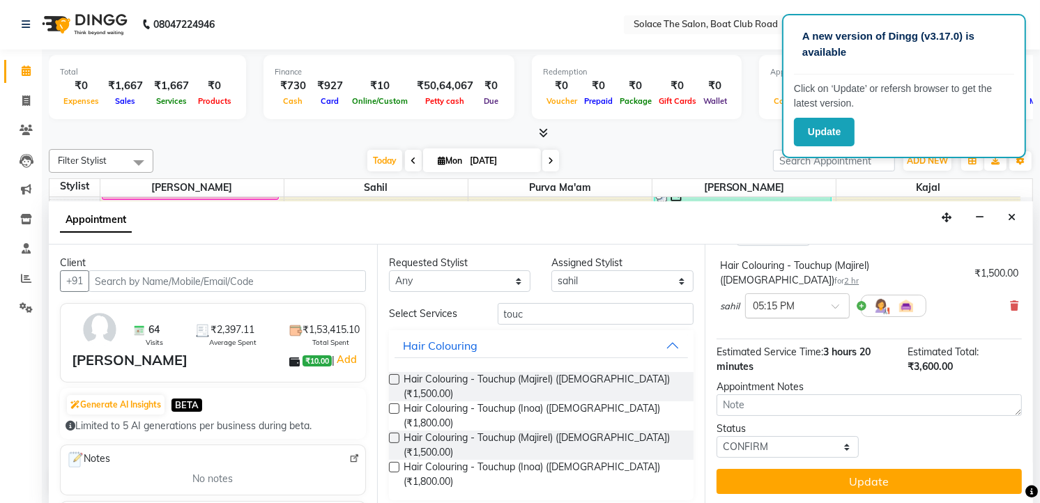
click at [769, 305] on input "text" at bounding box center [783, 305] width 61 height 15
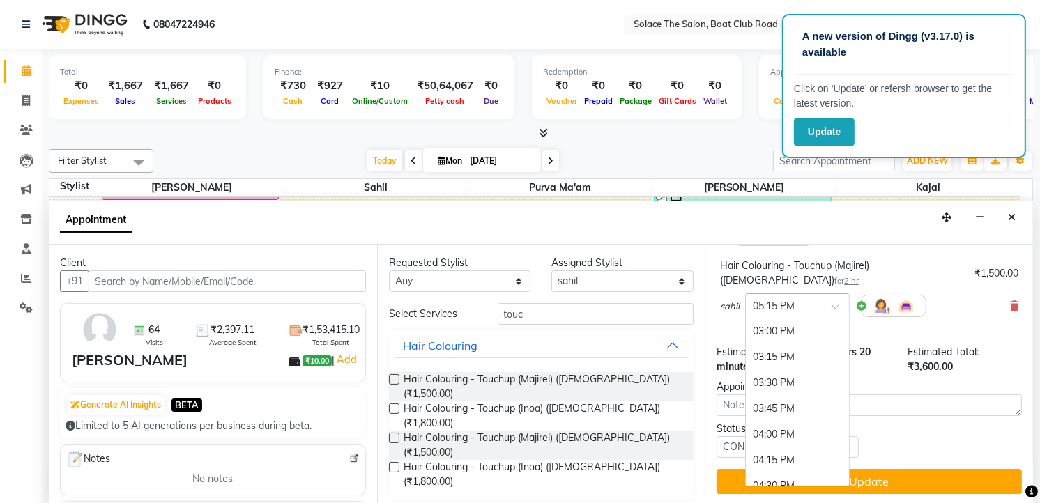
scroll to position [622, 0]
click at [798, 433] on div "04:00 PM" at bounding box center [797, 436] width 103 height 26
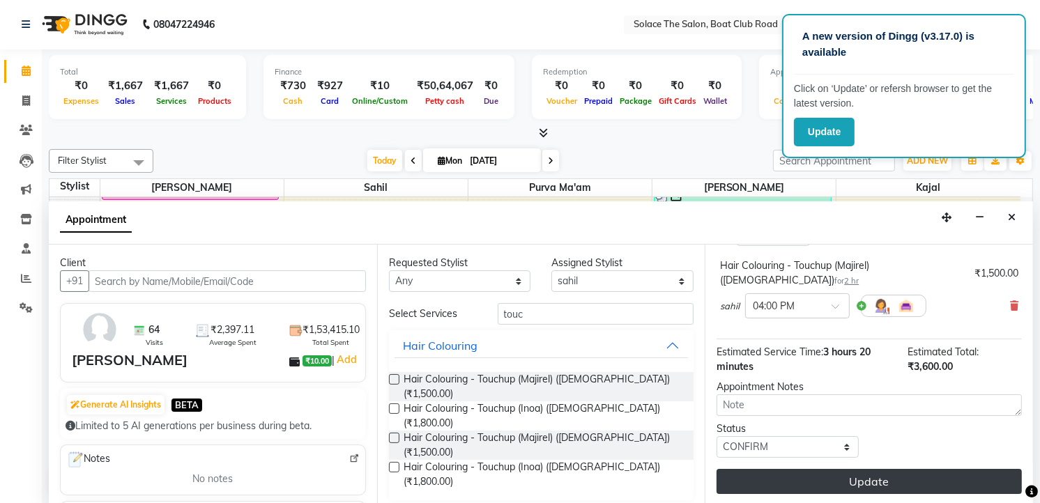
click at [848, 475] on button "Update" at bounding box center [868, 481] width 305 height 25
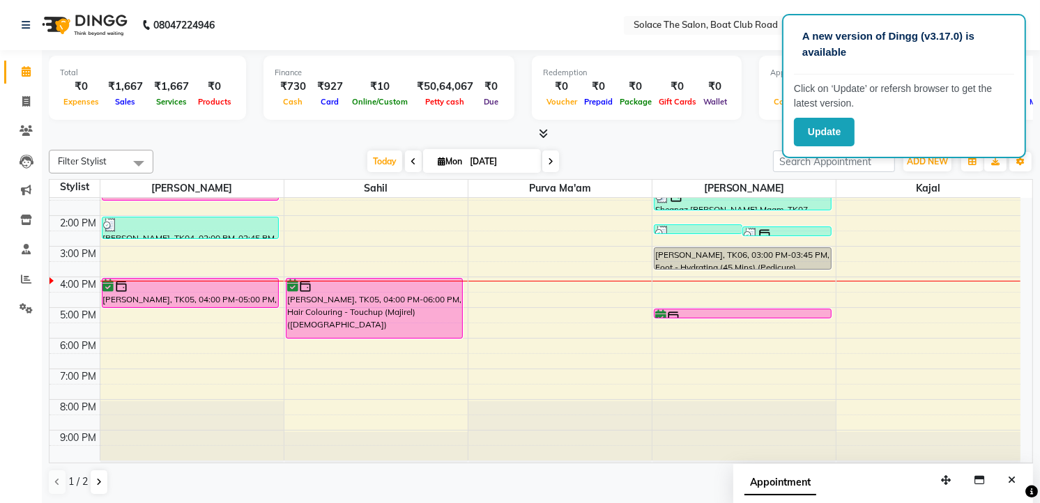
scroll to position [1, 0]
